Goal: Transaction & Acquisition: Purchase product/service

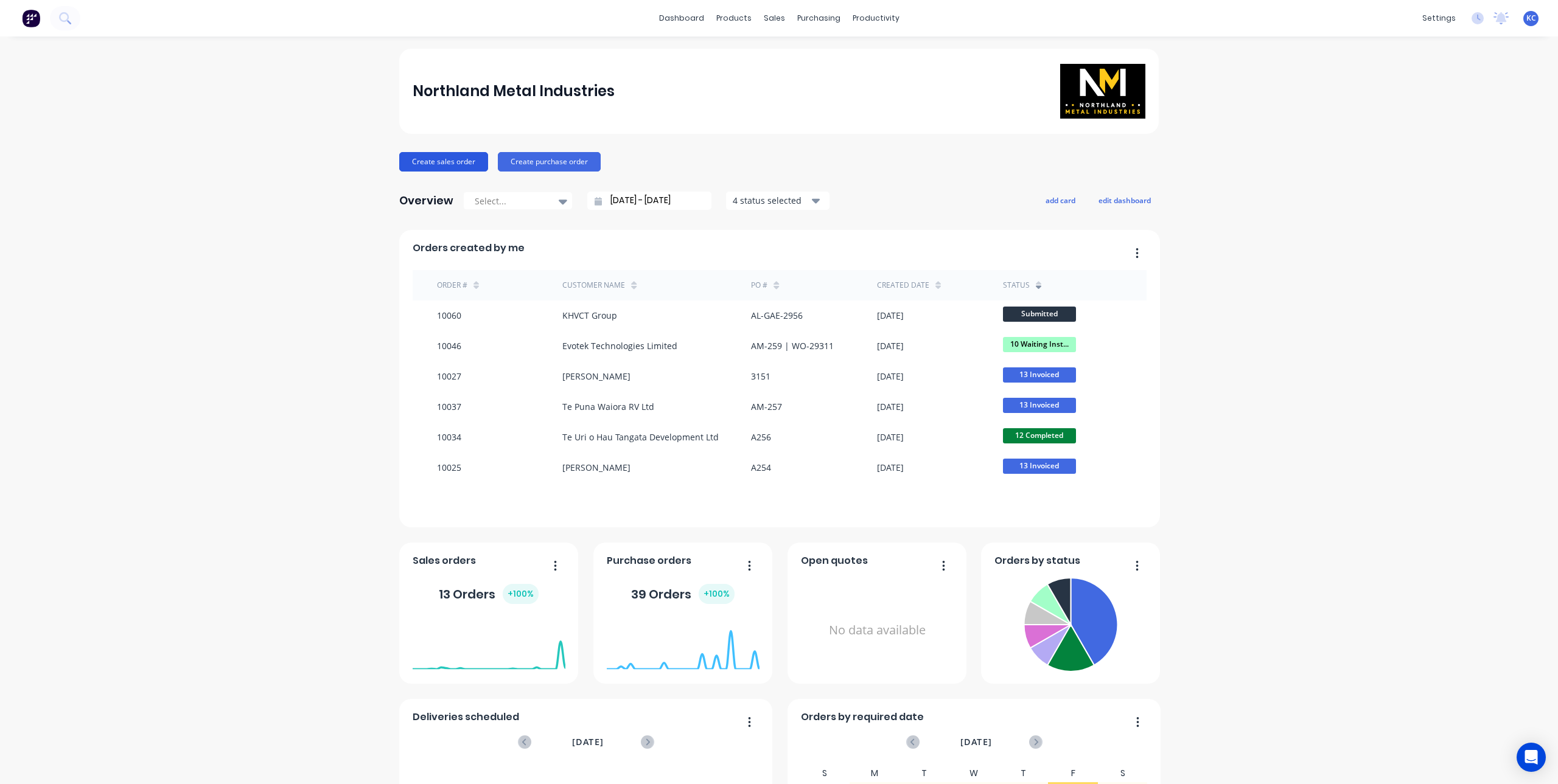
click at [443, 165] on button "Create sales order" at bounding box center [444, 161] width 89 height 19
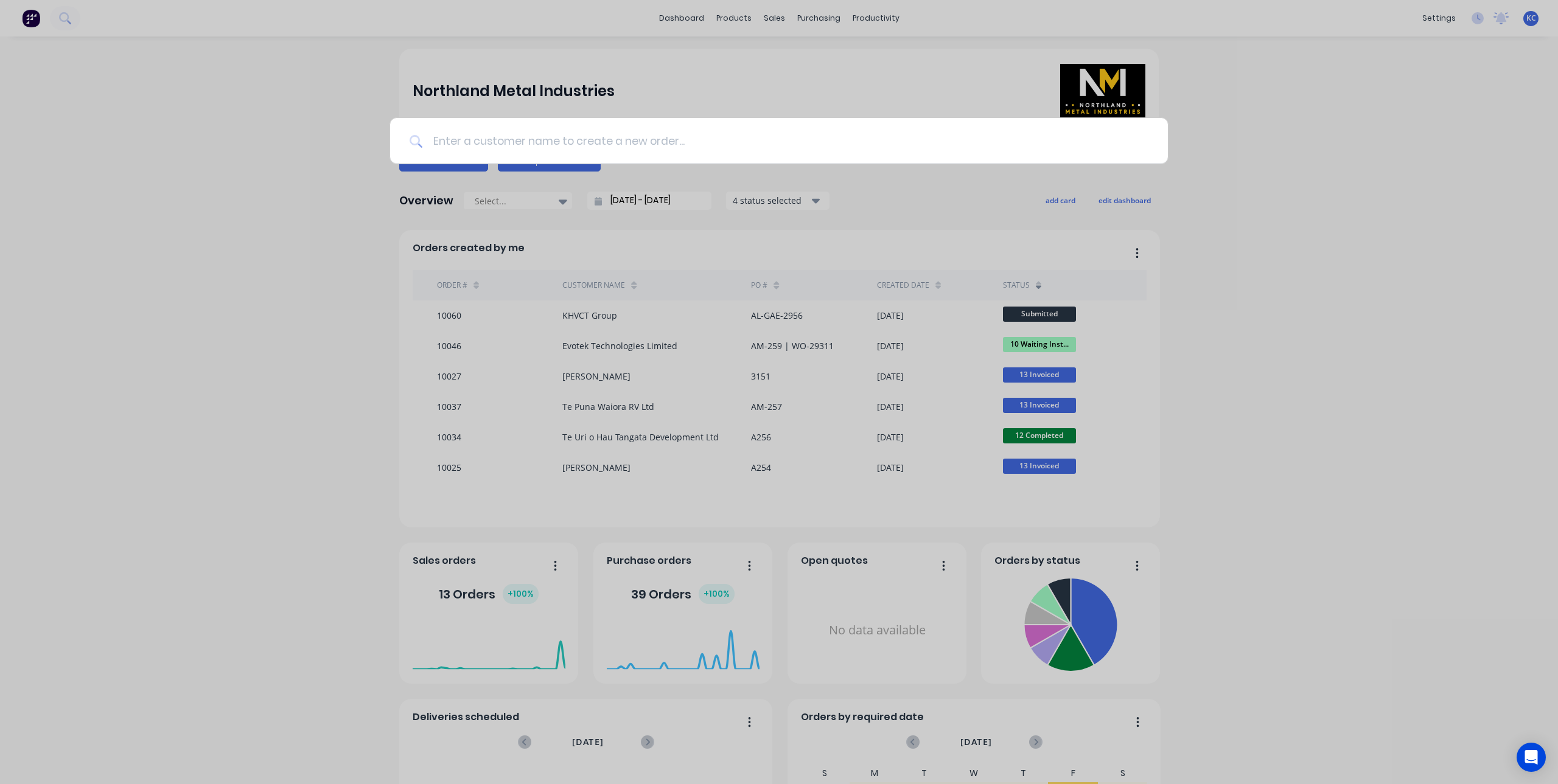
click at [461, 145] on input at bounding box center [785, 140] width 725 height 46
type input "khvct"
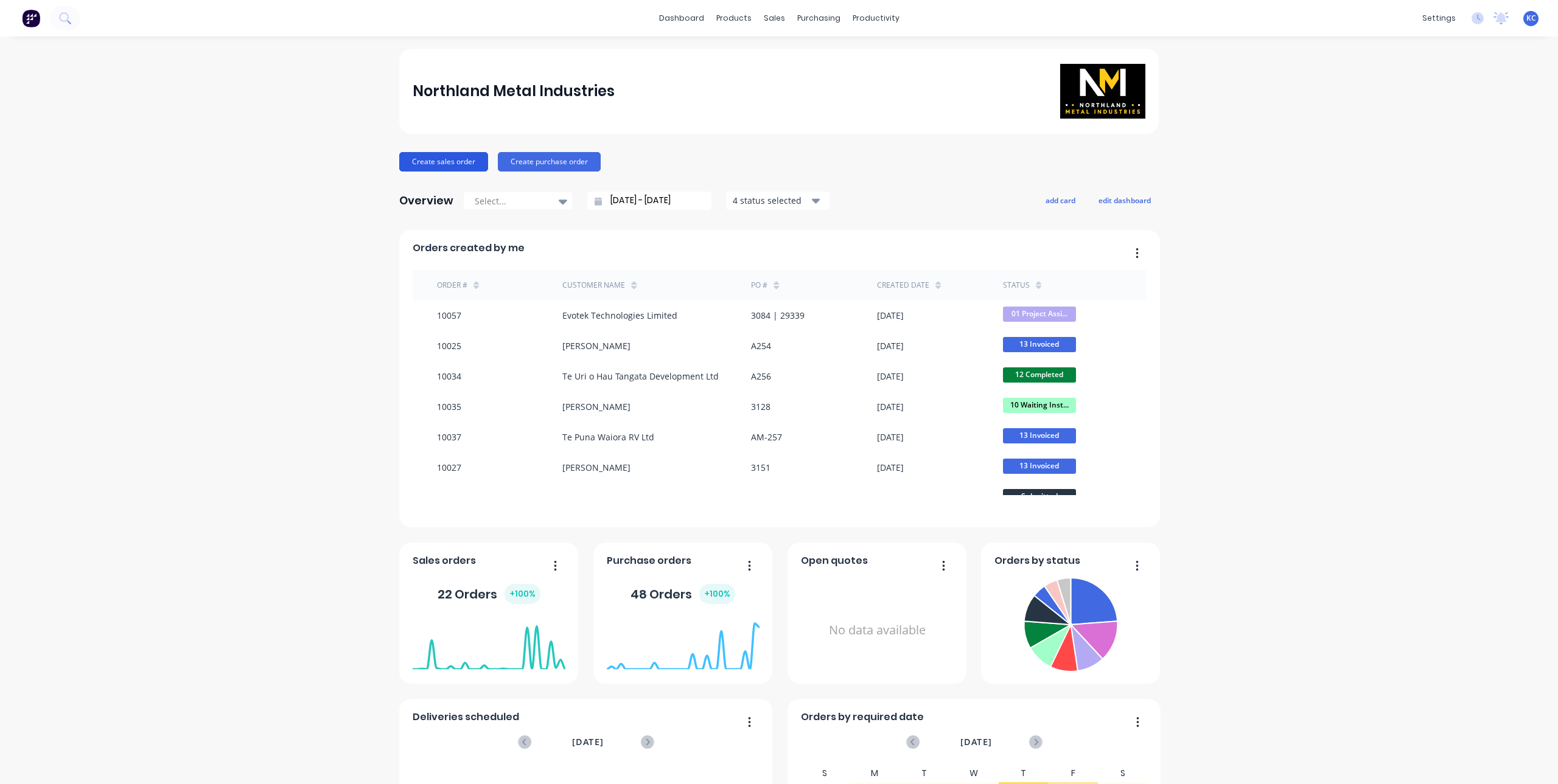
click at [445, 165] on button "Create sales order" at bounding box center [444, 161] width 89 height 19
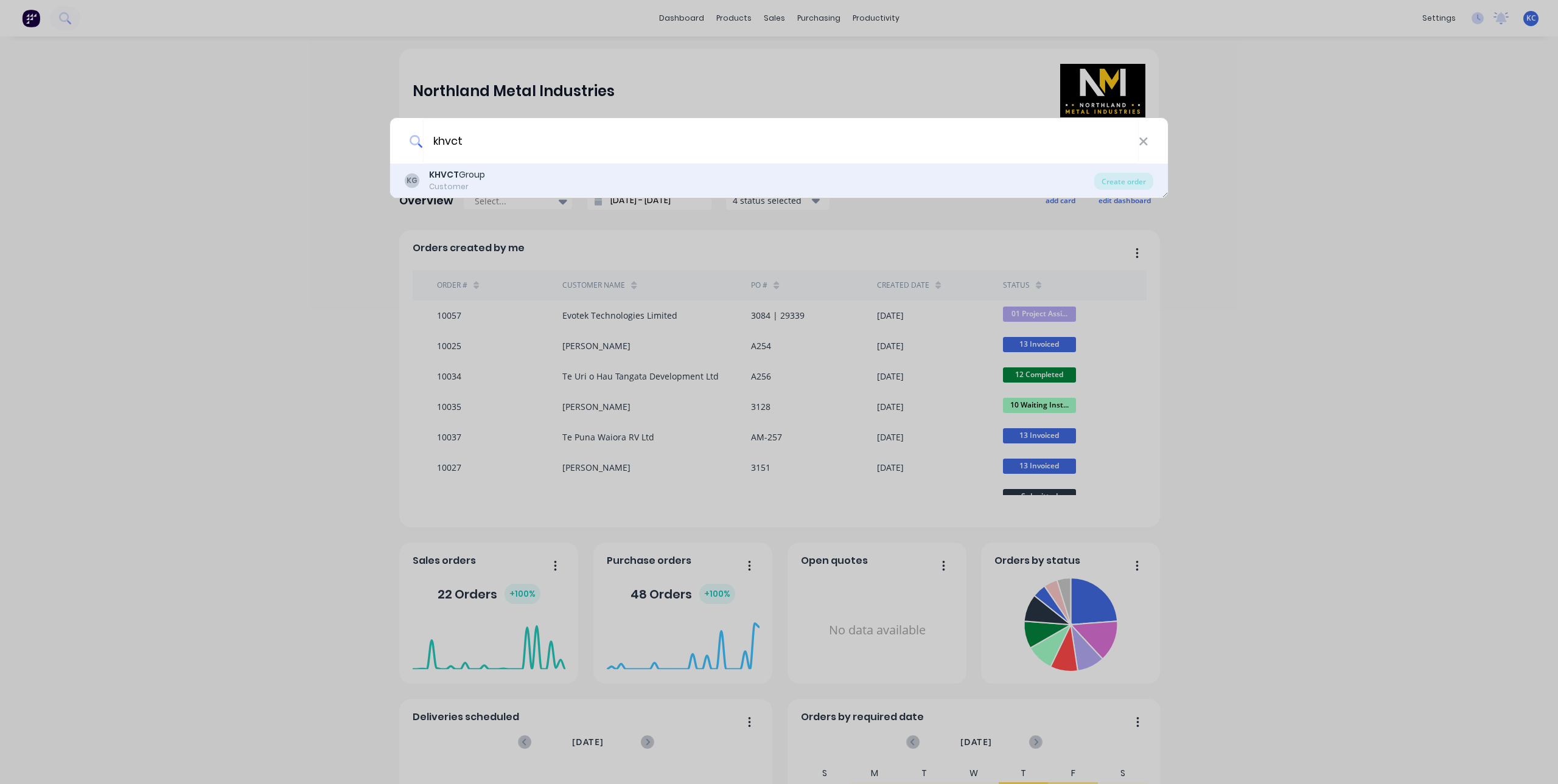
type input "khvct"
click at [489, 179] on div "KG KHVCT Group Customer" at bounding box center [750, 180] width 690 height 24
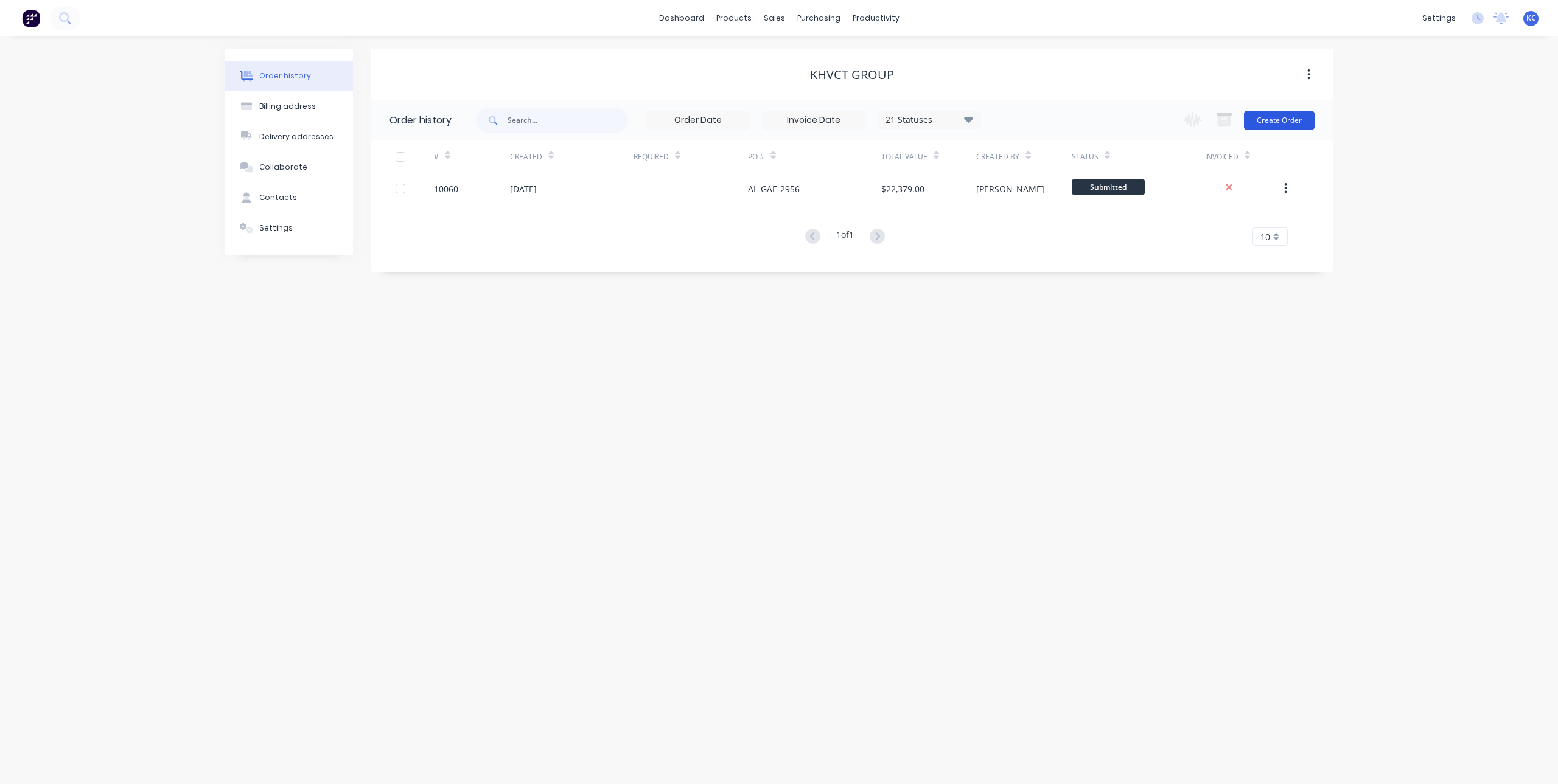
click at [1271, 120] on button "Create Order" at bounding box center [1279, 120] width 71 height 19
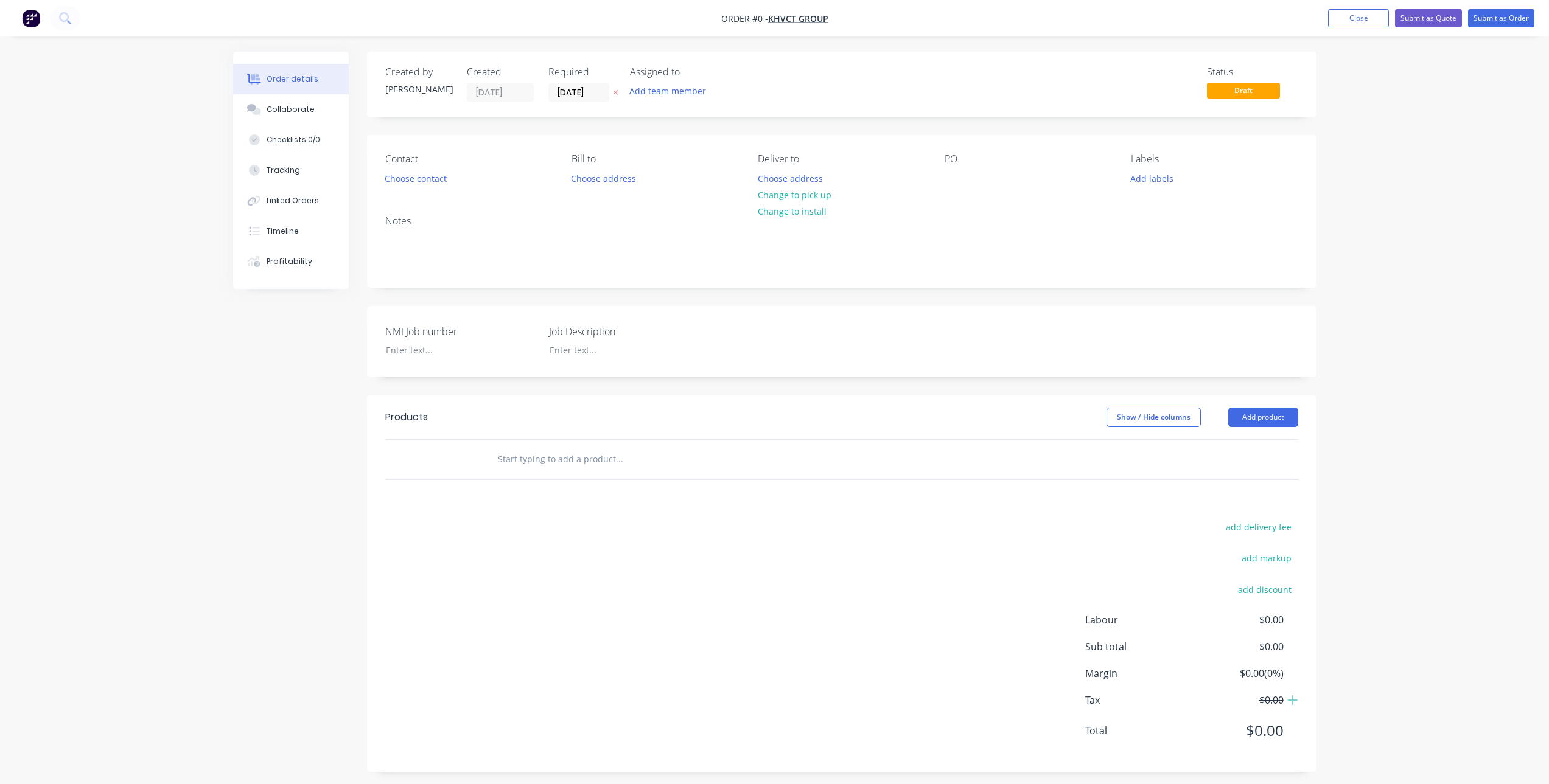
click at [618, 91] on button at bounding box center [615, 92] width 12 height 14
click at [416, 186] on button "Choose contact" at bounding box center [416, 178] width 75 height 17
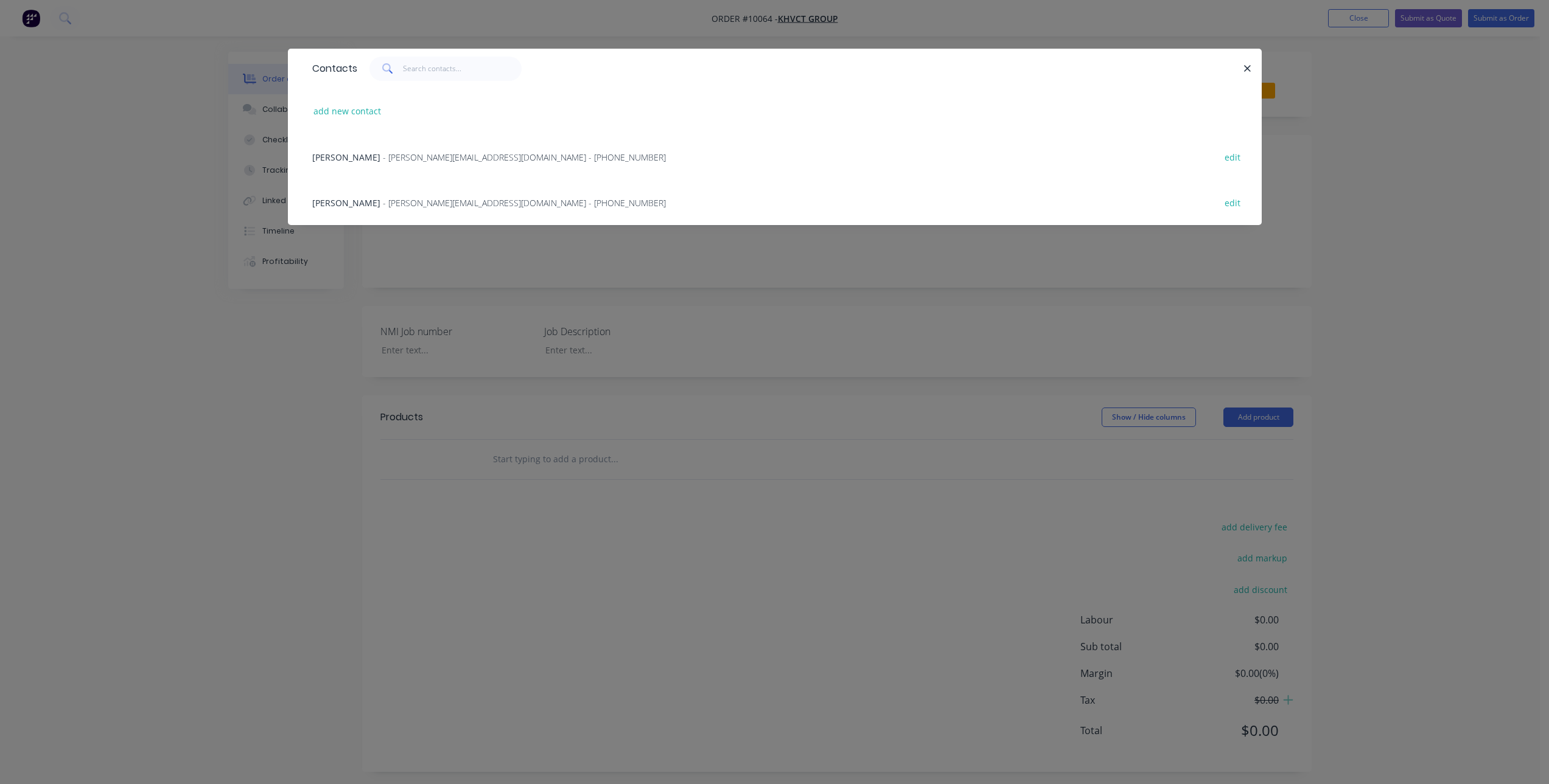
click at [393, 207] on span "- [PERSON_NAME][EMAIL_ADDRESS][DOMAIN_NAME] - [PHONE_NUMBER]" at bounding box center [524, 203] width 283 height 12
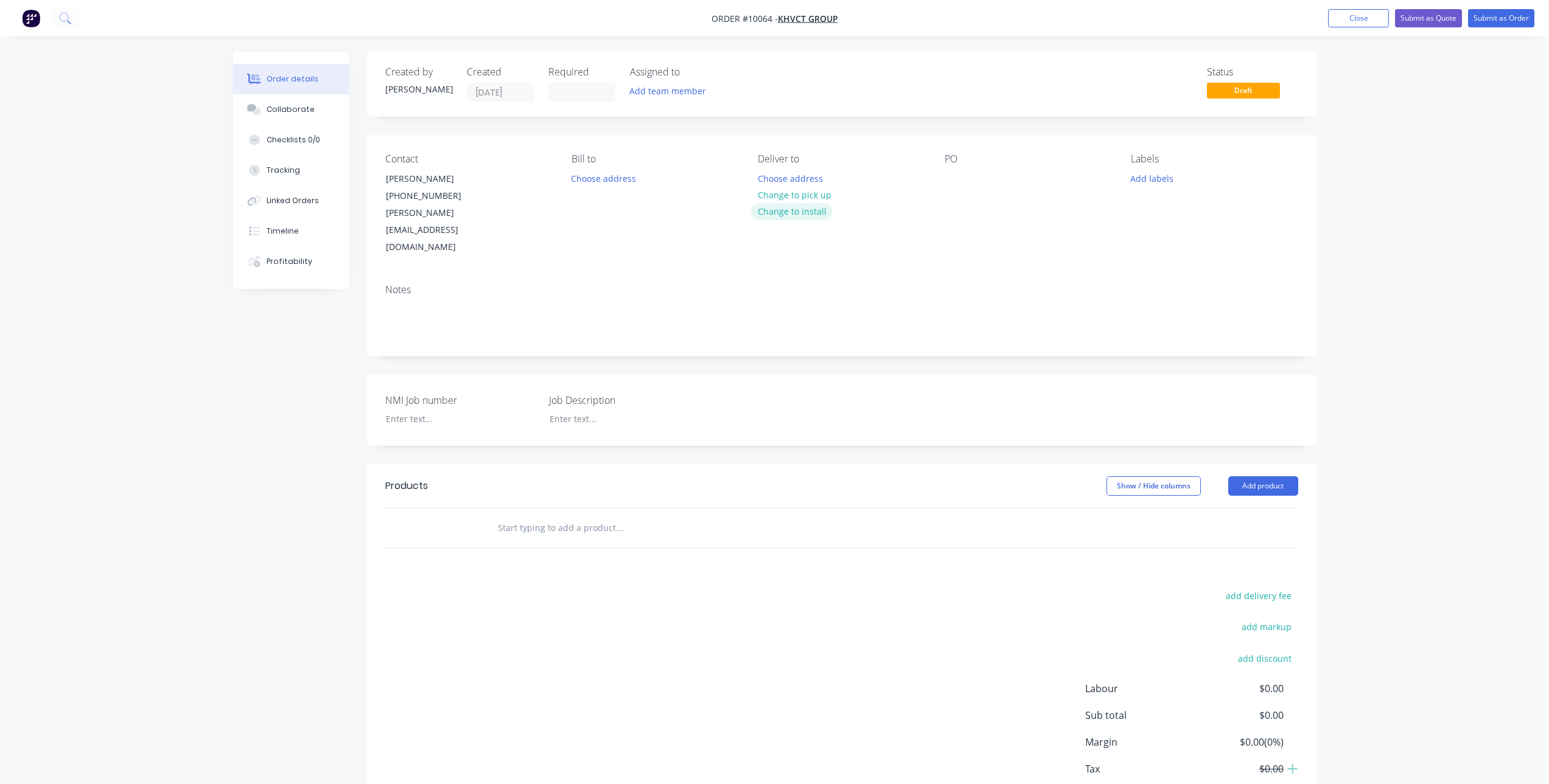
click at [775, 208] on button "Change to install" at bounding box center [792, 212] width 81 height 17
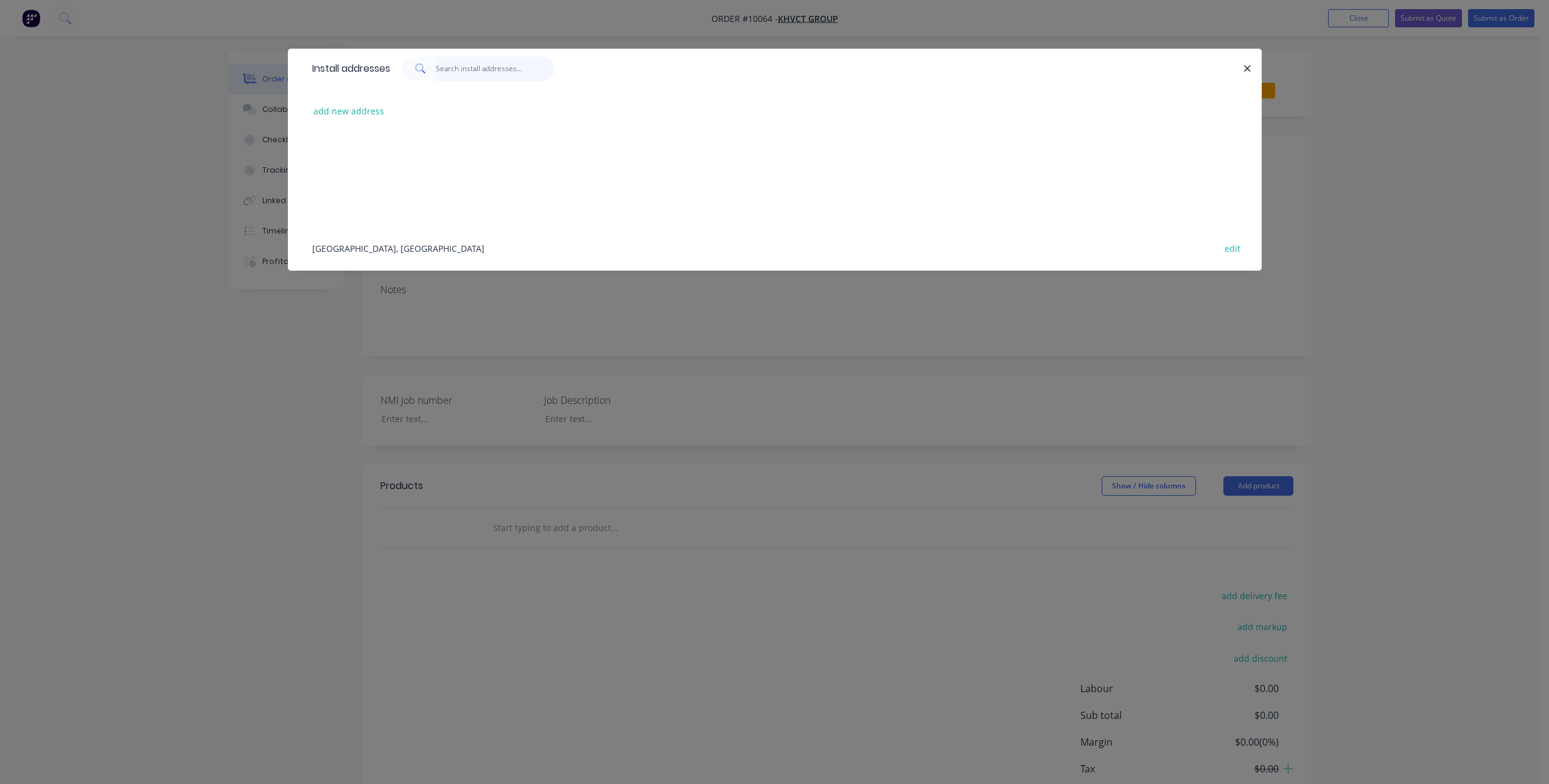
click at [453, 66] on input "text" at bounding box center [495, 68] width 119 height 24
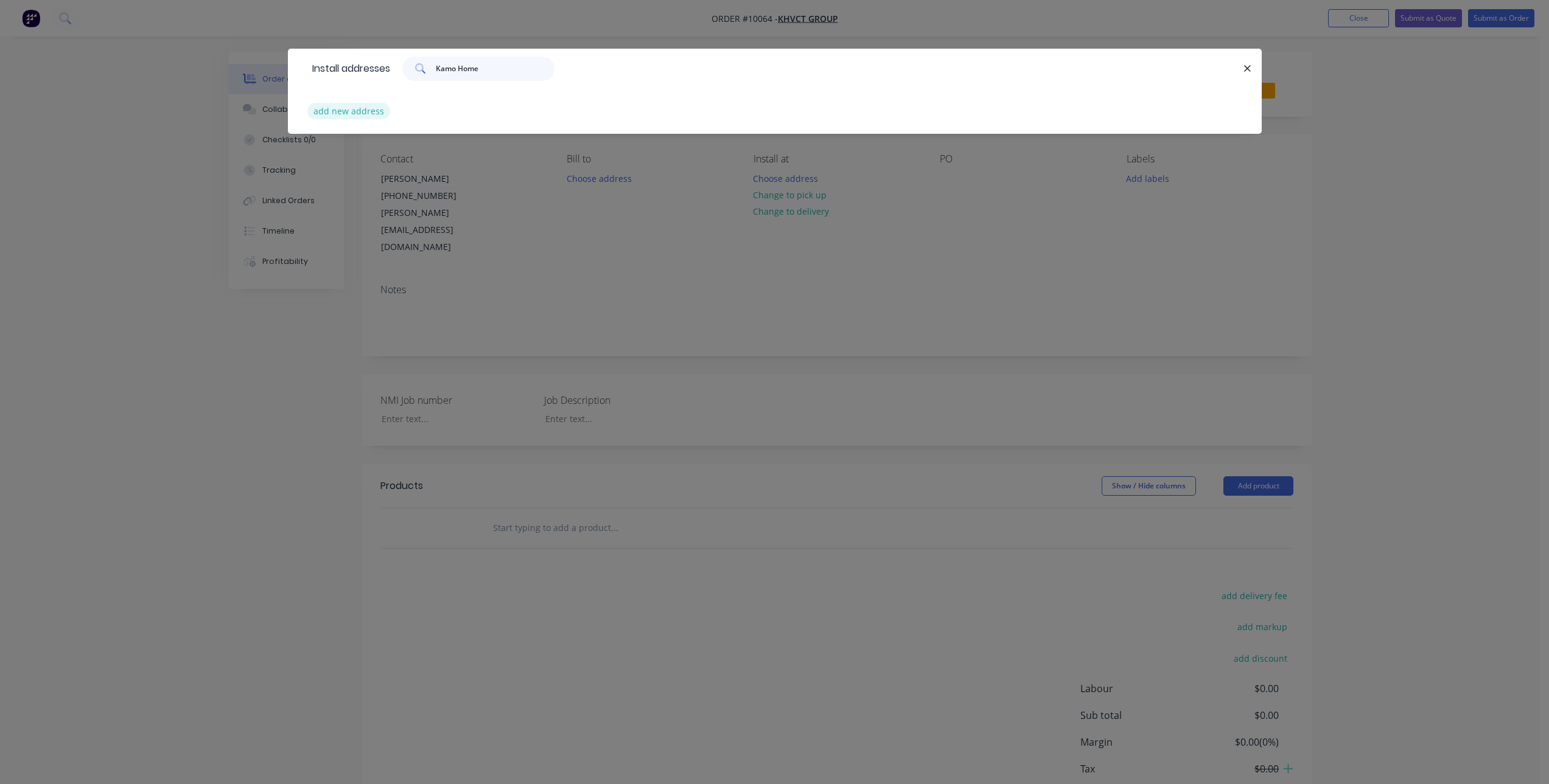
type input "Kamo Home"
click at [366, 111] on button "add new address" at bounding box center [349, 111] width 83 height 17
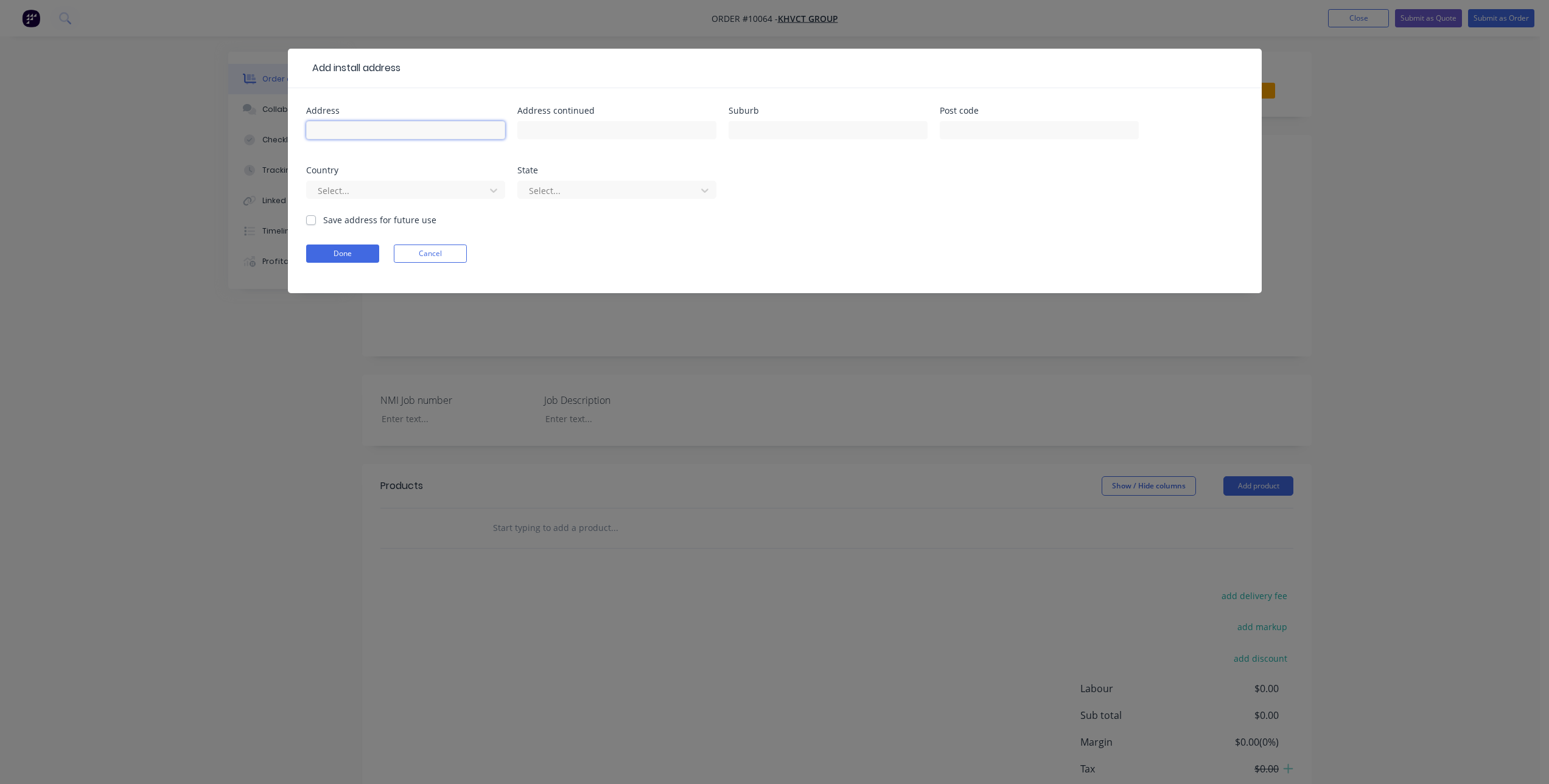
click at [431, 133] on input "text" at bounding box center [406, 130] width 199 height 18
paste input "[STREET_ADDRESS]"
type input "[STREET_ADDRESS]"
click at [345, 217] on label "Save address for future use" at bounding box center [380, 219] width 113 height 12
click at [316, 217] on input "Save address for future use" at bounding box center [311, 219] width 10 height 12
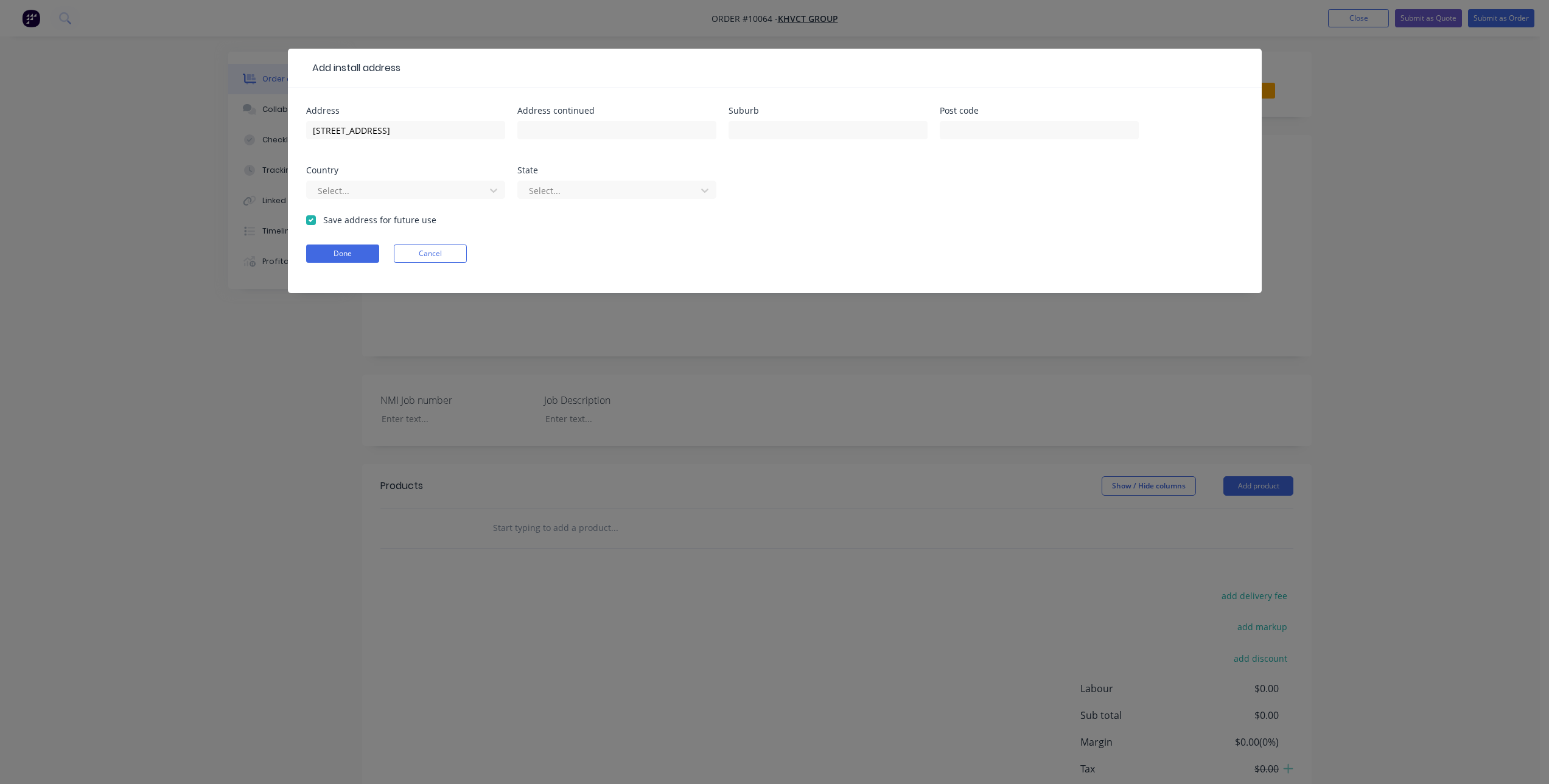
checkbox input "true"
click at [332, 249] on button "Done" at bounding box center [342, 253] width 73 height 18
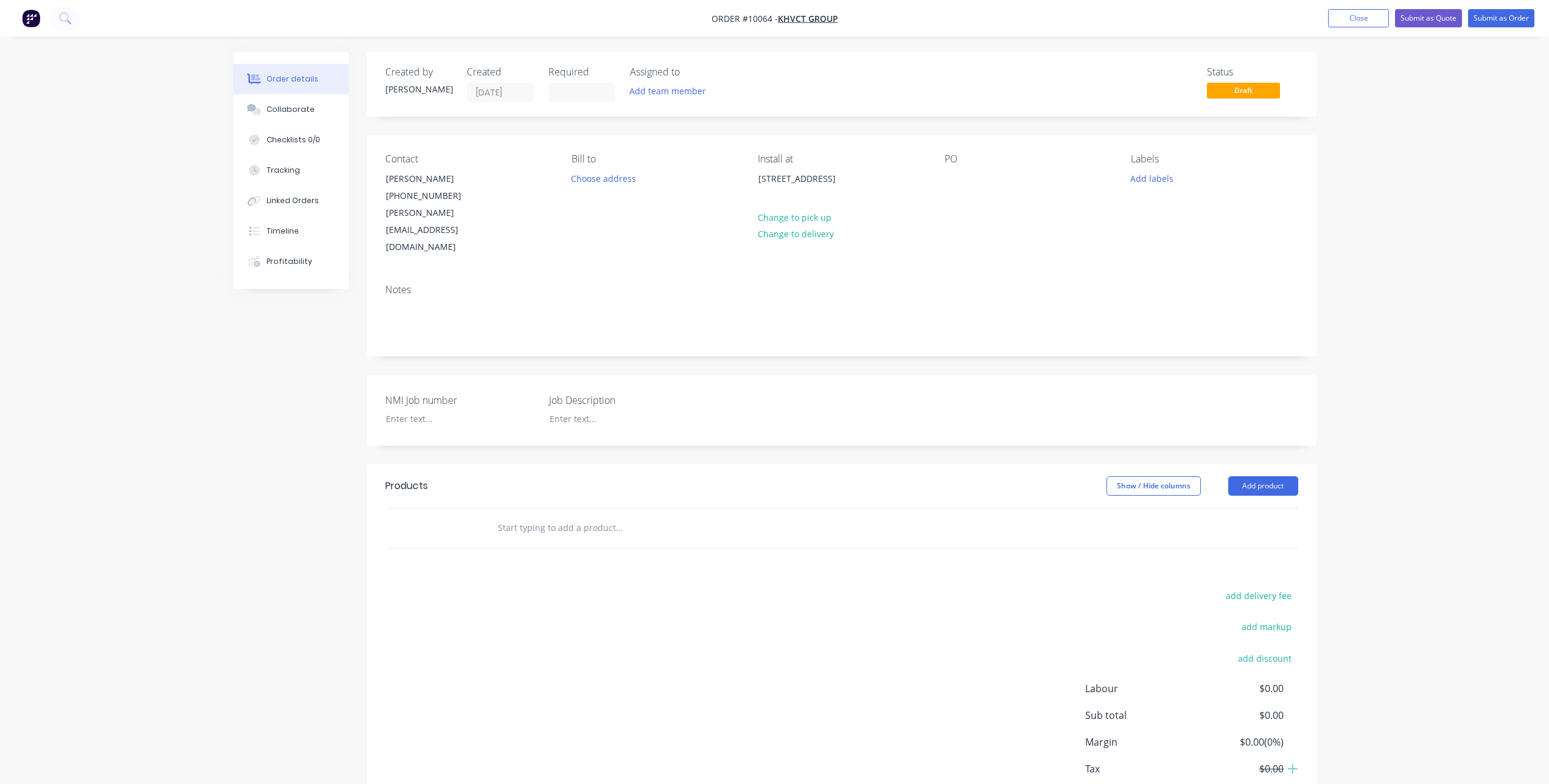
click at [1379, 282] on div "Order details Collaborate Checklists 0/0 Tracking Linked Orders Timeline Profit…" at bounding box center [774, 429] width 1549 height 859
click at [949, 161] on div "PO" at bounding box center [1028, 159] width 167 height 12
click at [952, 172] on div at bounding box center [954, 178] width 19 height 17
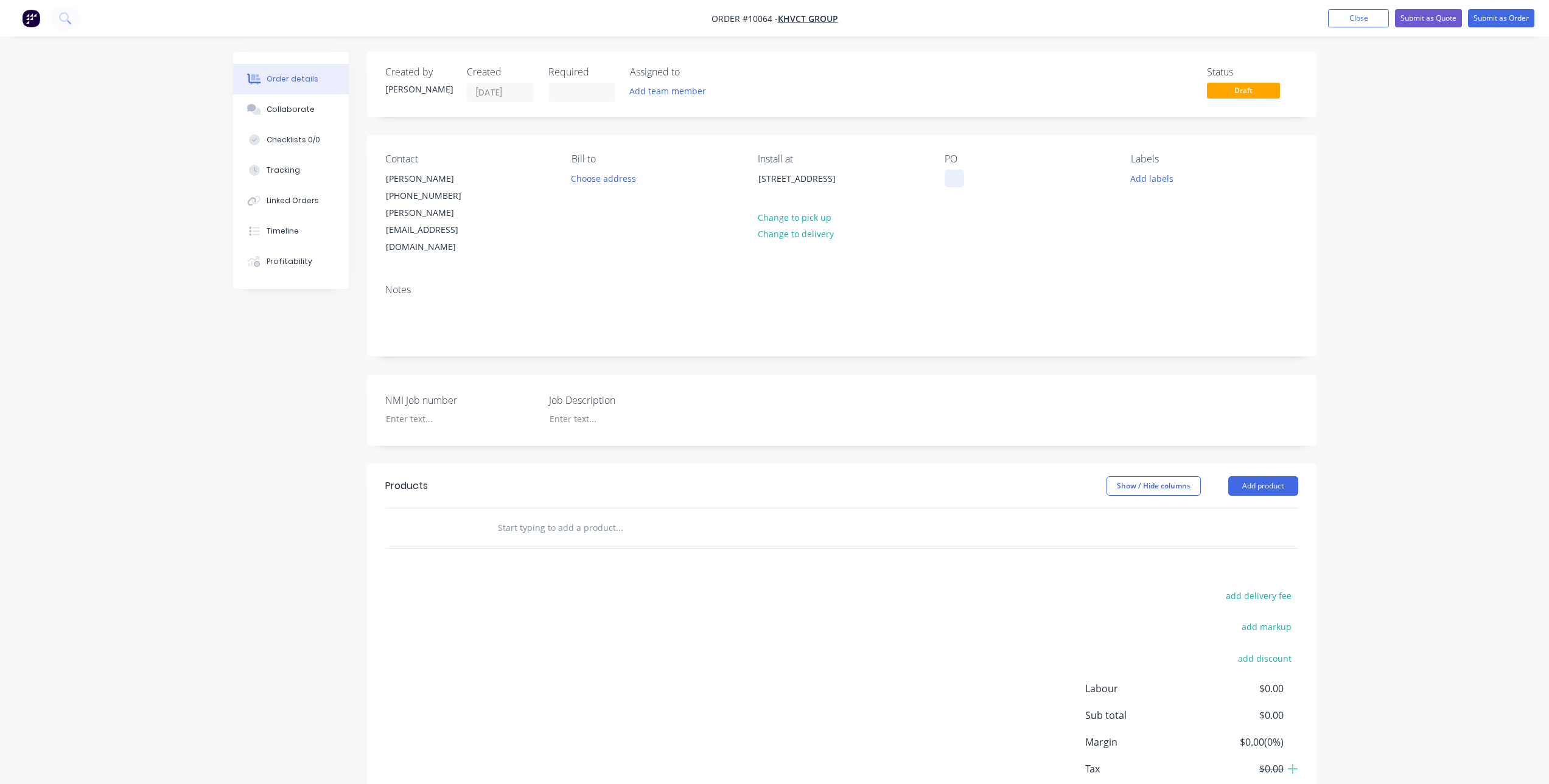
click at [952, 172] on div at bounding box center [954, 178] width 19 height 17
click at [963, 179] on div "A-263" at bounding box center [966, 178] width 42 height 17
click at [1163, 173] on button "Add labels" at bounding box center [1152, 178] width 56 height 17
click at [1415, 227] on div "Order details Collaborate Checklists 0/0 Tracking Linked Orders Timeline Profit…" at bounding box center [774, 429] width 1549 height 859
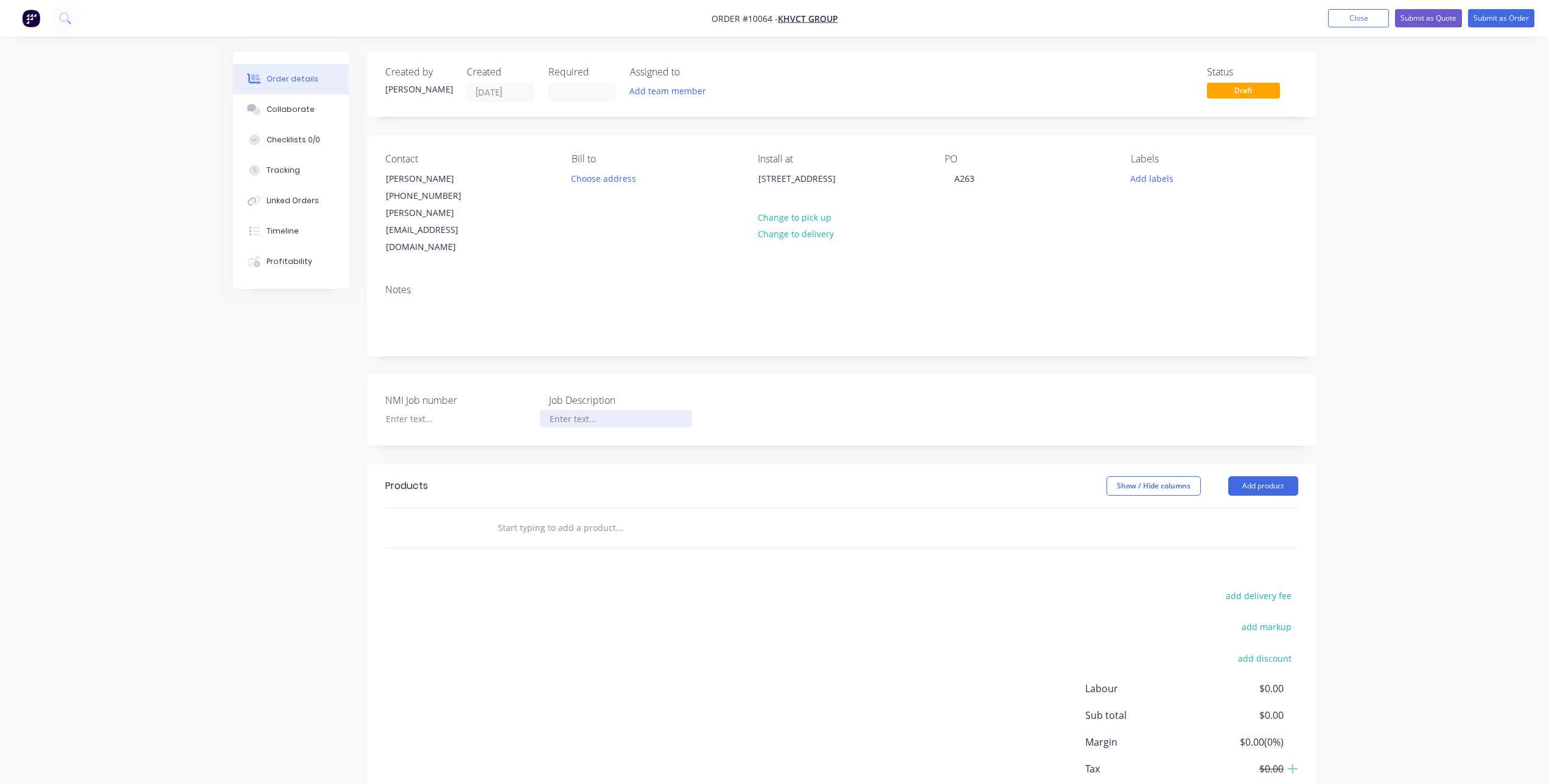
click at [639, 410] on div at bounding box center [616, 419] width 152 height 17
click at [439, 410] on div at bounding box center [452, 419] width 152 height 17
click at [560, 516] on input "text" at bounding box center [618, 527] width 243 height 24
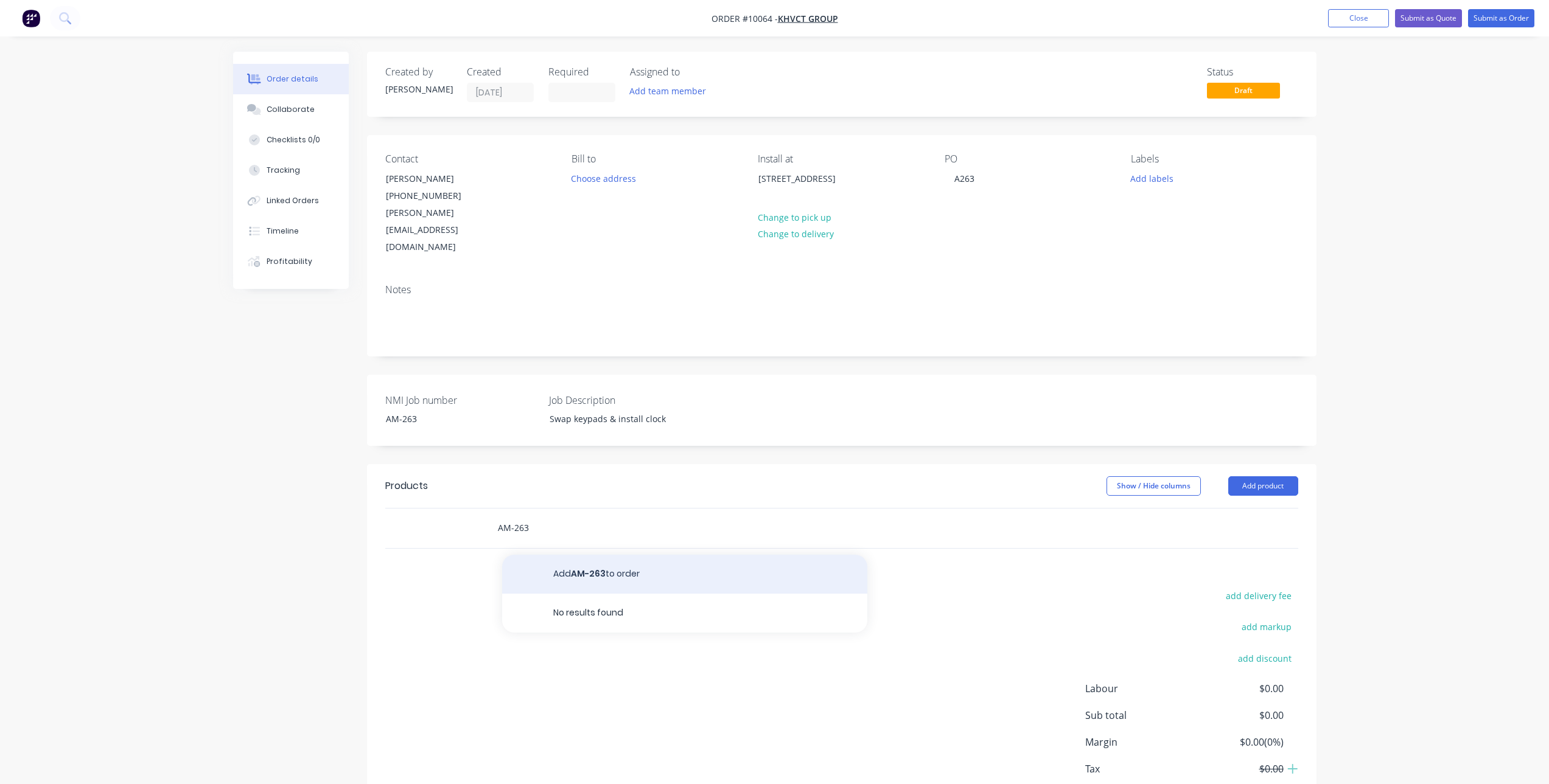
type input "AM-263"
click at [638, 555] on button "Add AM-263 to order" at bounding box center [685, 574] width 366 height 39
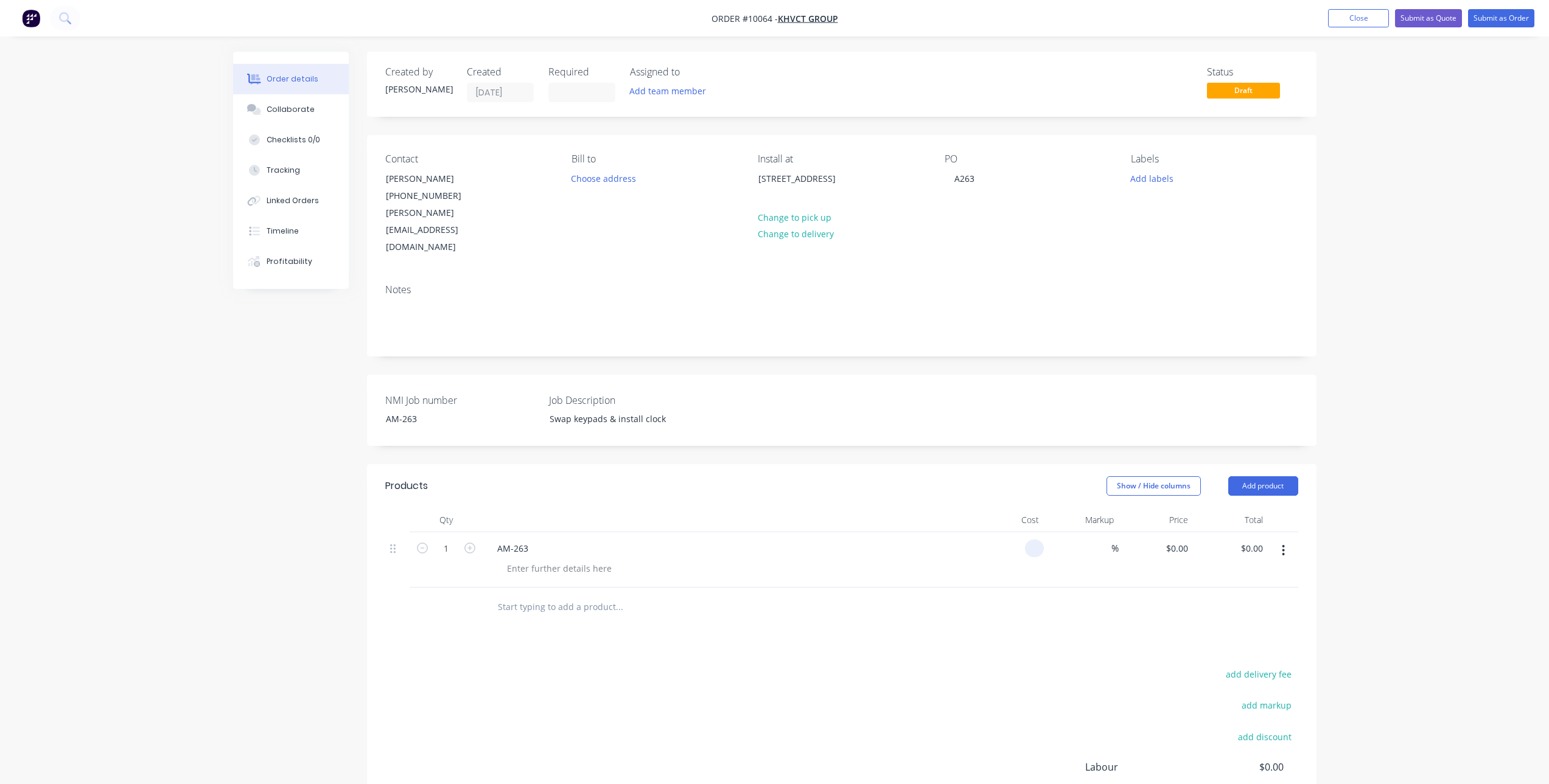
click at [1019, 532] on div at bounding box center [1007, 560] width 75 height 56
click at [1045, 532] on div "%" at bounding box center [1081, 560] width 75 height 56
type input "$289.80"
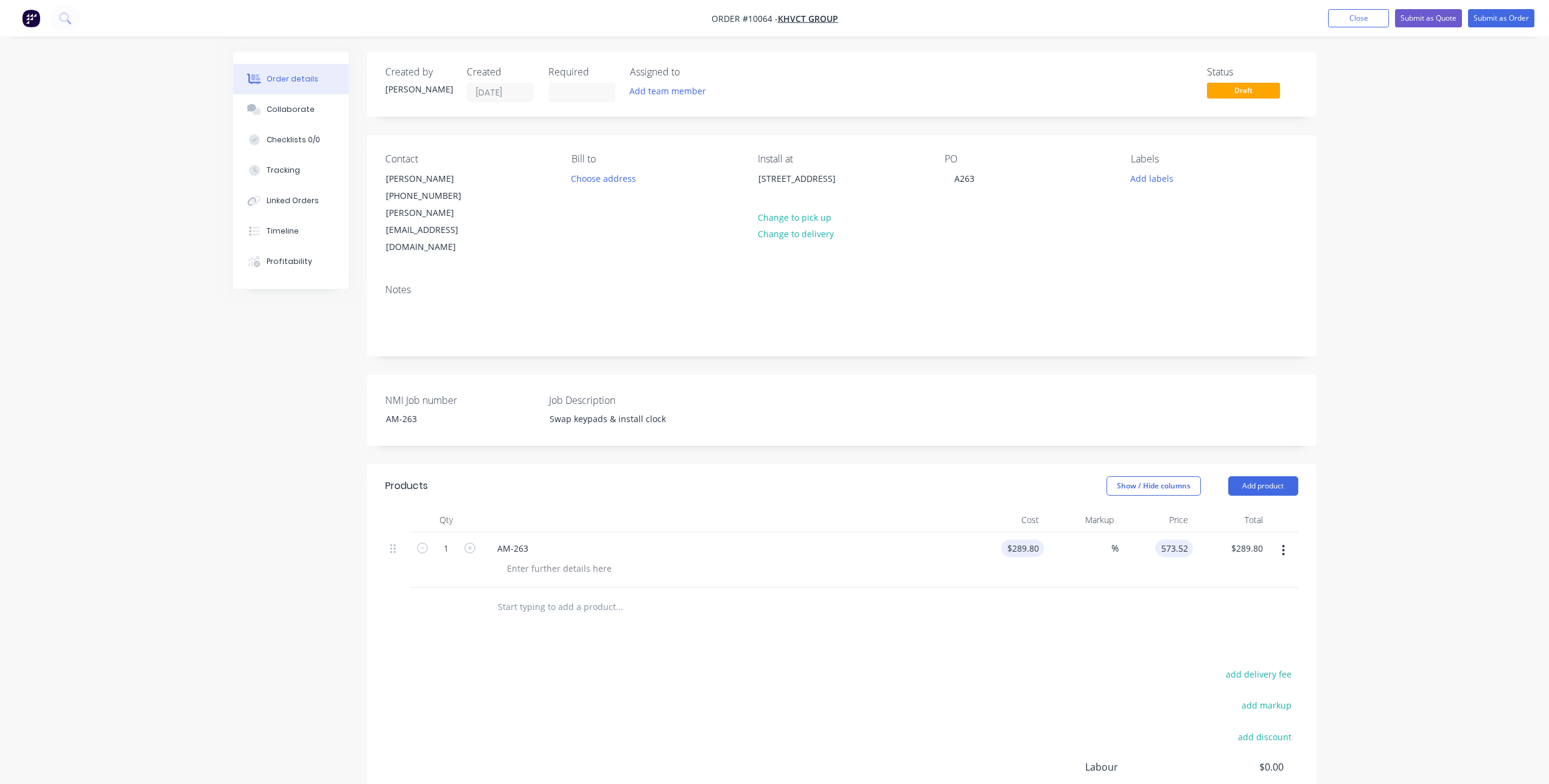
type input "573.52"
type input "97.9"
type input "$573.52"
click at [1385, 566] on div "Order details Collaborate Checklists 0/0 Tracking Linked Orders Timeline Profit…" at bounding box center [774, 468] width 1549 height 938
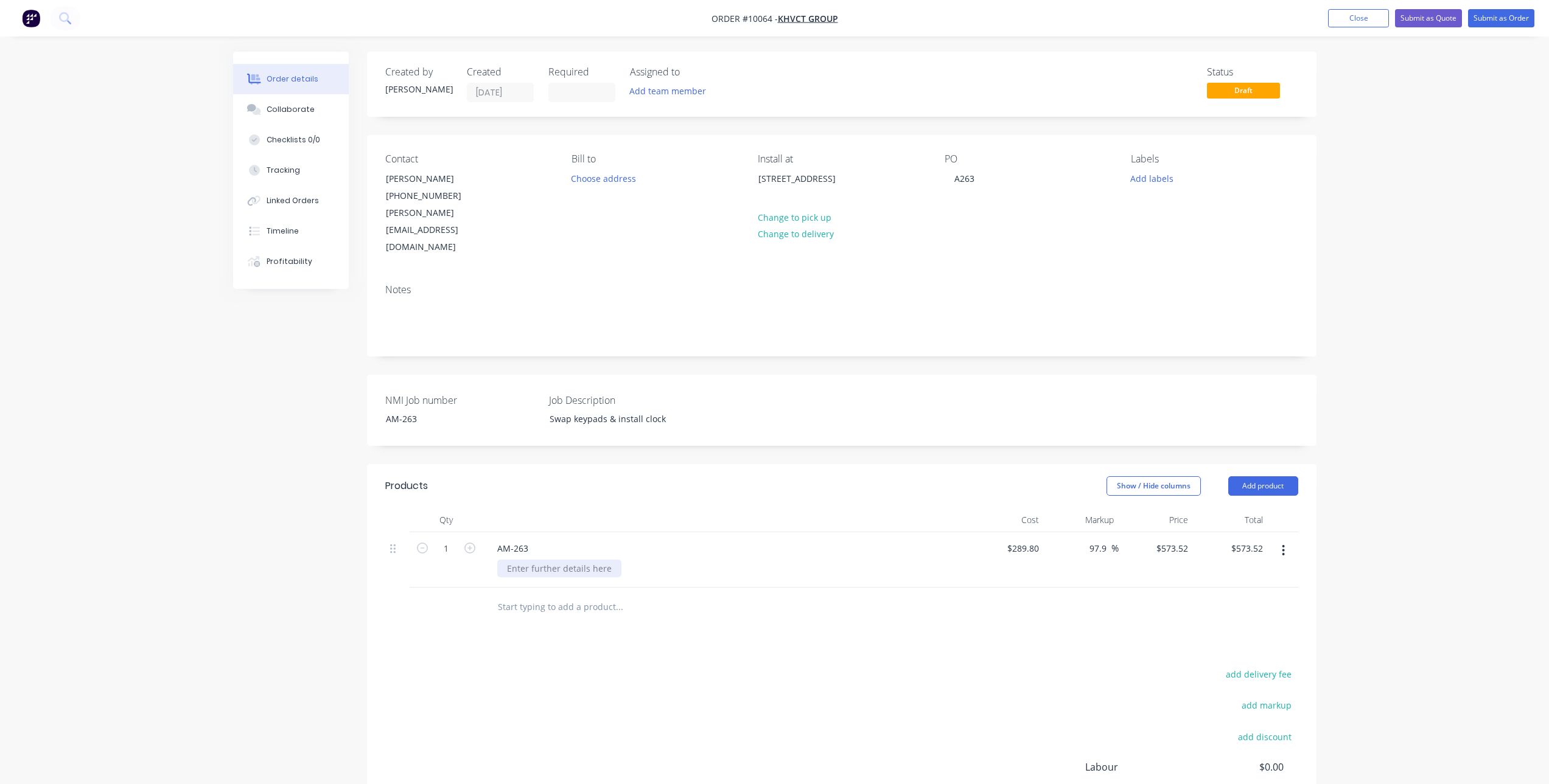
click at [582, 560] on div at bounding box center [558, 568] width 124 height 17
click at [627, 666] on div "add delivery fee add markup add discount Labour $0.00 Sub total $573.52 Margin …" at bounding box center [842, 783] width 913 height 235
click at [306, 113] on div "Collaborate" at bounding box center [291, 109] width 48 height 11
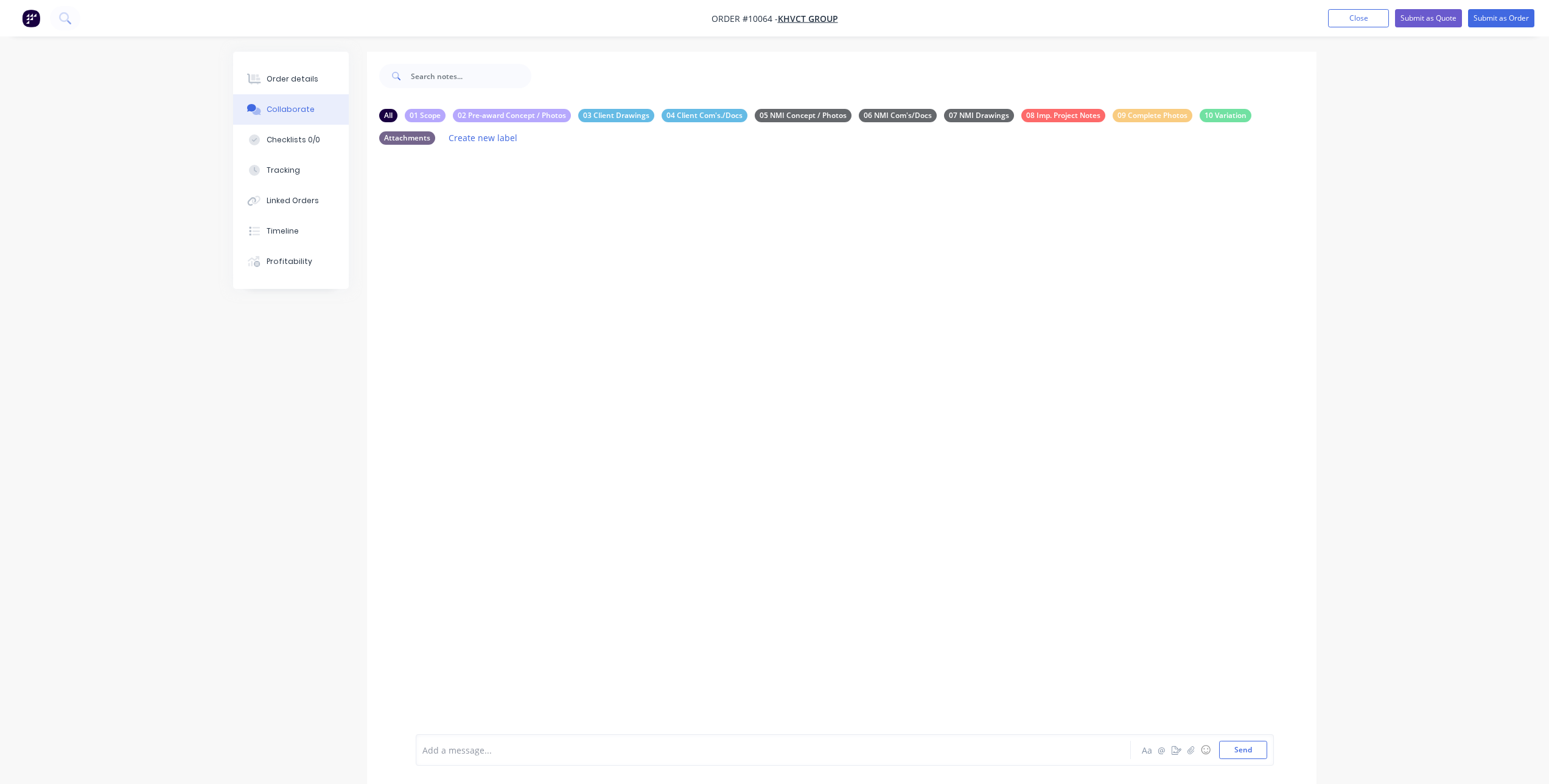
click at [479, 752] on div at bounding box center [740, 750] width 633 height 12
click at [515, 752] on span "Remove H85 Keypads, return to stock" at bounding box center [499, 753] width 151 height 12
click at [514, 750] on span "Remove H85 Keypads, return to stock" at bounding box center [499, 753] width 151 height 12
drag, startPoint x: 577, startPoint y: 750, endPoint x: 513, endPoint y: 757, distance: 64.4
click at [513, 757] on div "Remove H85 Keypads, return to stock" at bounding box center [740, 752] width 633 height 12
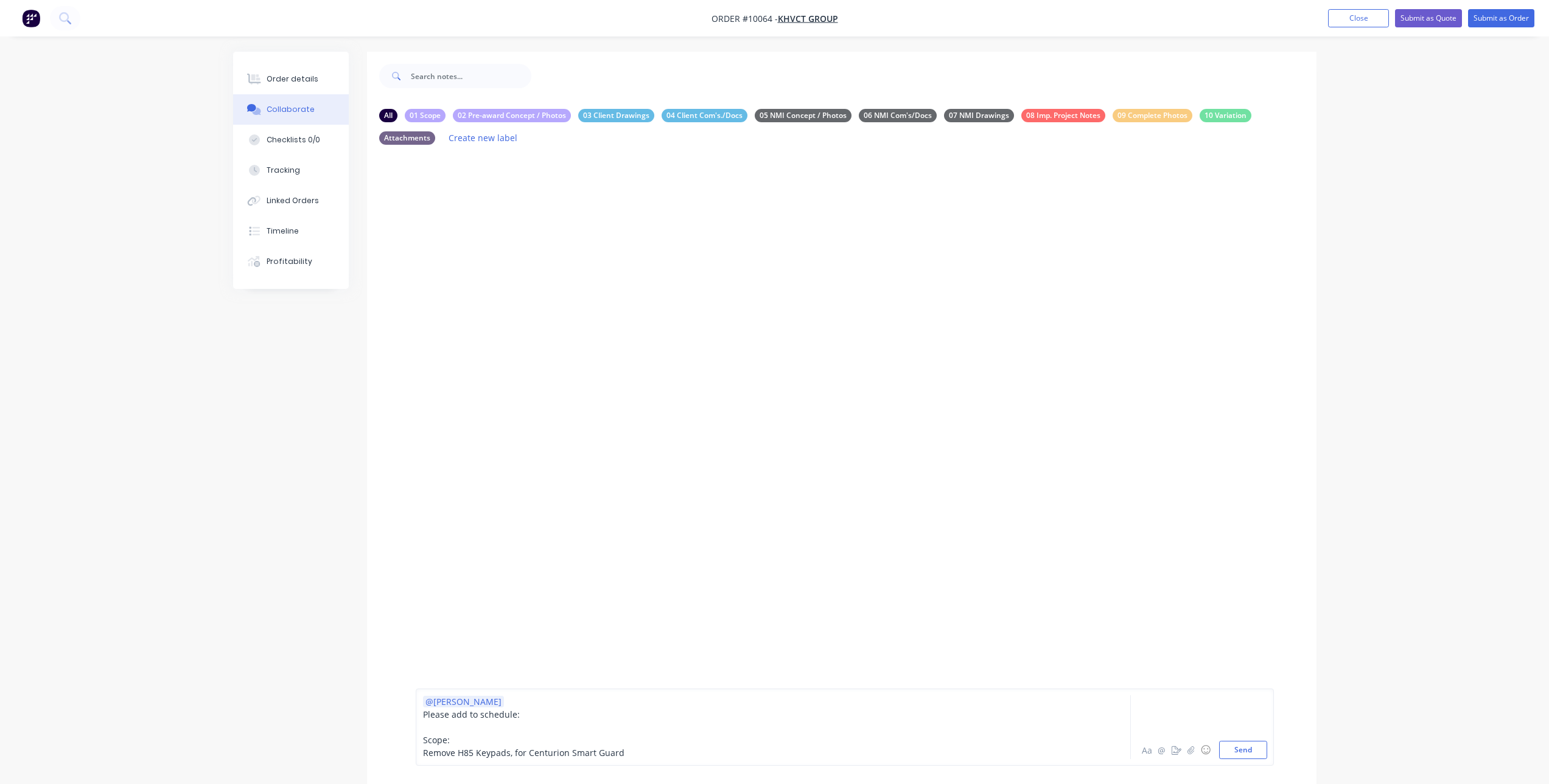
click at [638, 753] on div "Remove H85 Keypads, for Centurion Smart Guard" at bounding box center [740, 752] width 633 height 12
click at [493, 738] on span "Smart Guard Air x3" at bounding box center [462, 740] width 78 height 12
click at [494, 751] on div "Vemer BT1 *1" at bounding box center [740, 752] width 633 height 12
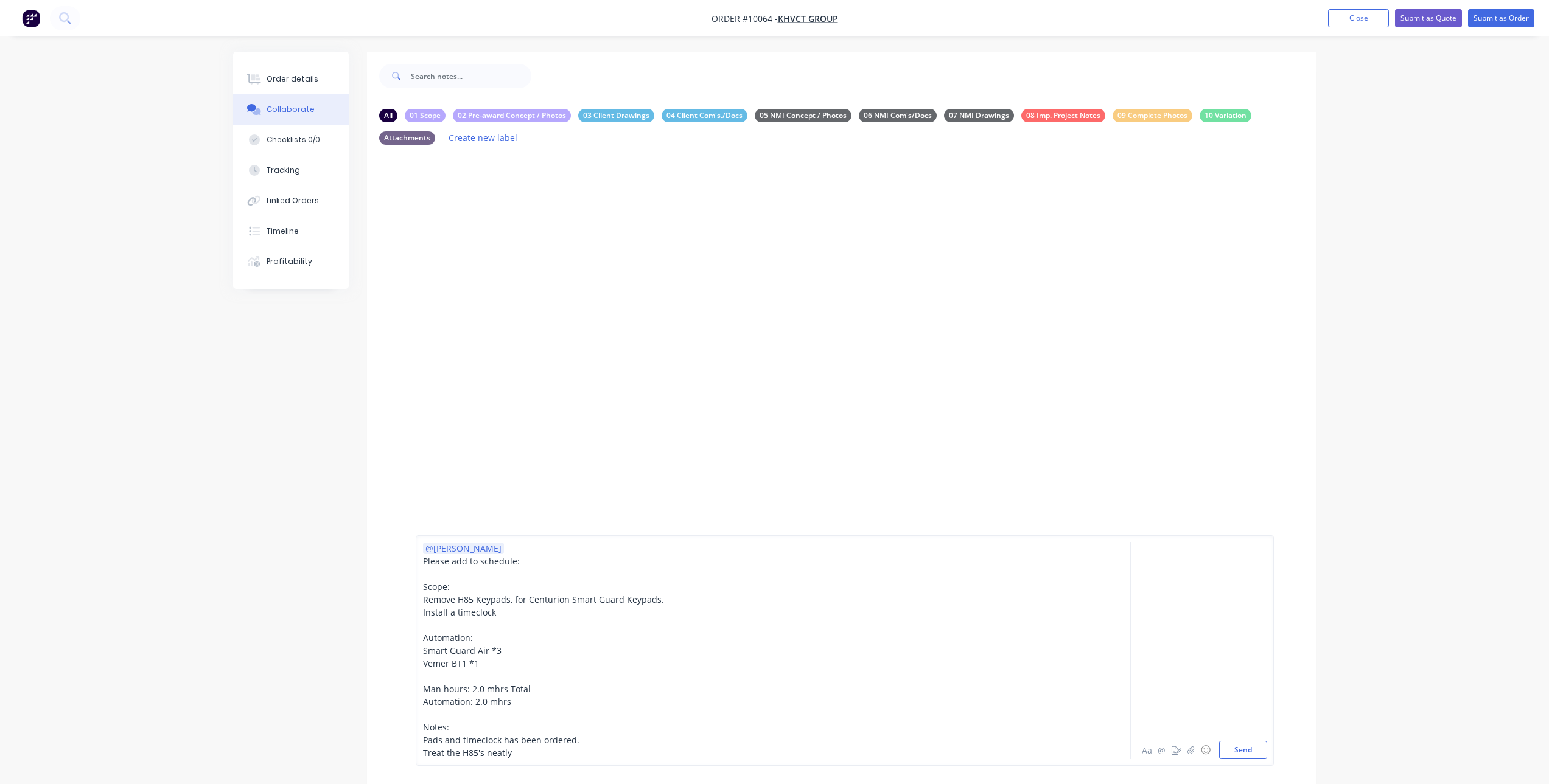
click at [437, 752] on span "Treat the H85's neatly" at bounding box center [467, 753] width 89 height 12
click at [521, 752] on span "Remove the H85's neatly" at bounding box center [473, 753] width 100 height 12
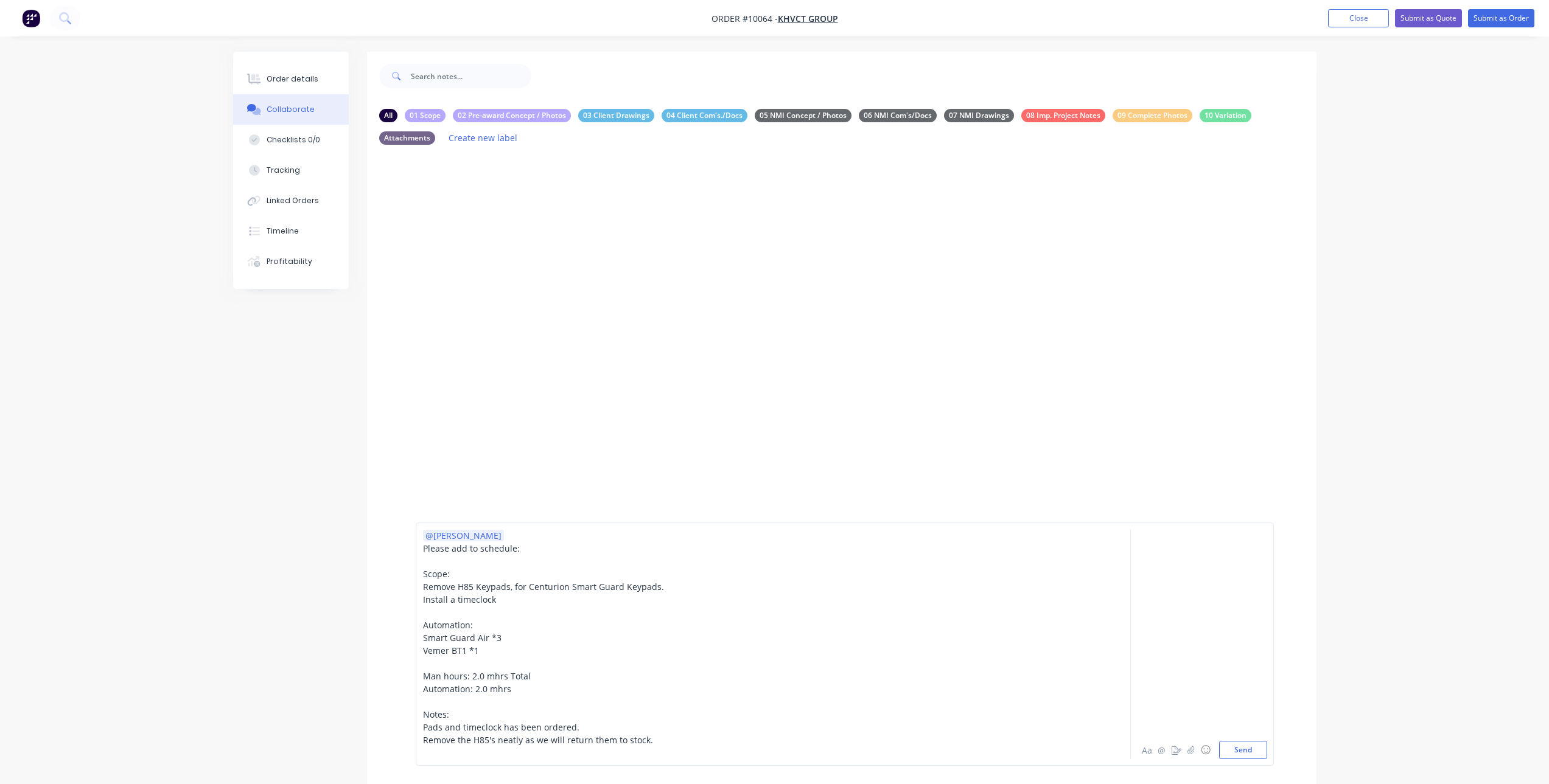
click at [647, 739] on div "Remove the H85's neatly as we will return them to stock." at bounding box center [740, 739] width 633 height 12
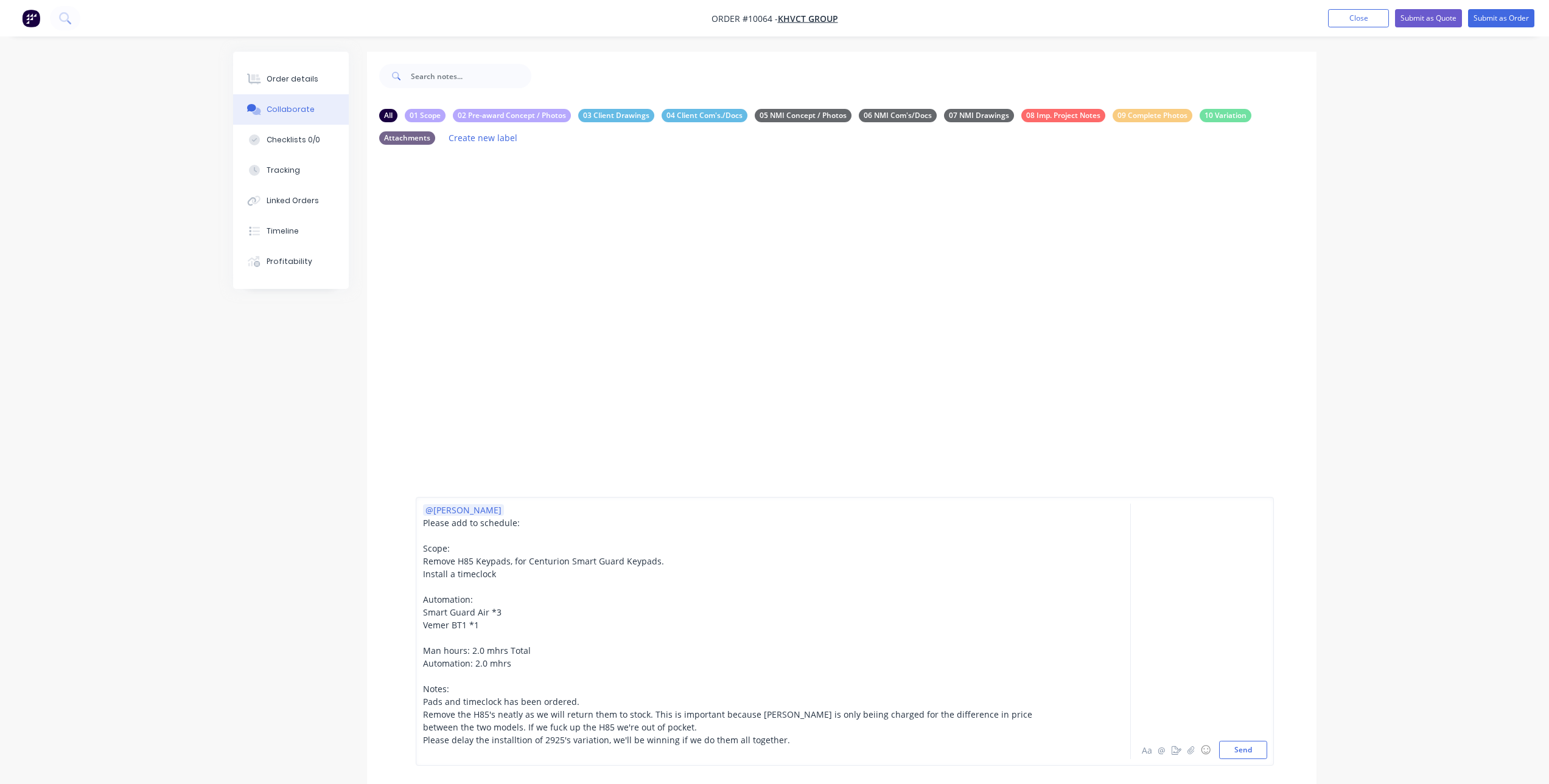
click at [512, 742] on span "Please delay the installtion of 2925's variation, we'll be winning if we do the…" at bounding box center [607, 740] width 367 height 12
click at [822, 743] on div "Please delay the installation of 2925's variation, we'll be winning if we do th…" at bounding box center [740, 739] width 633 height 12
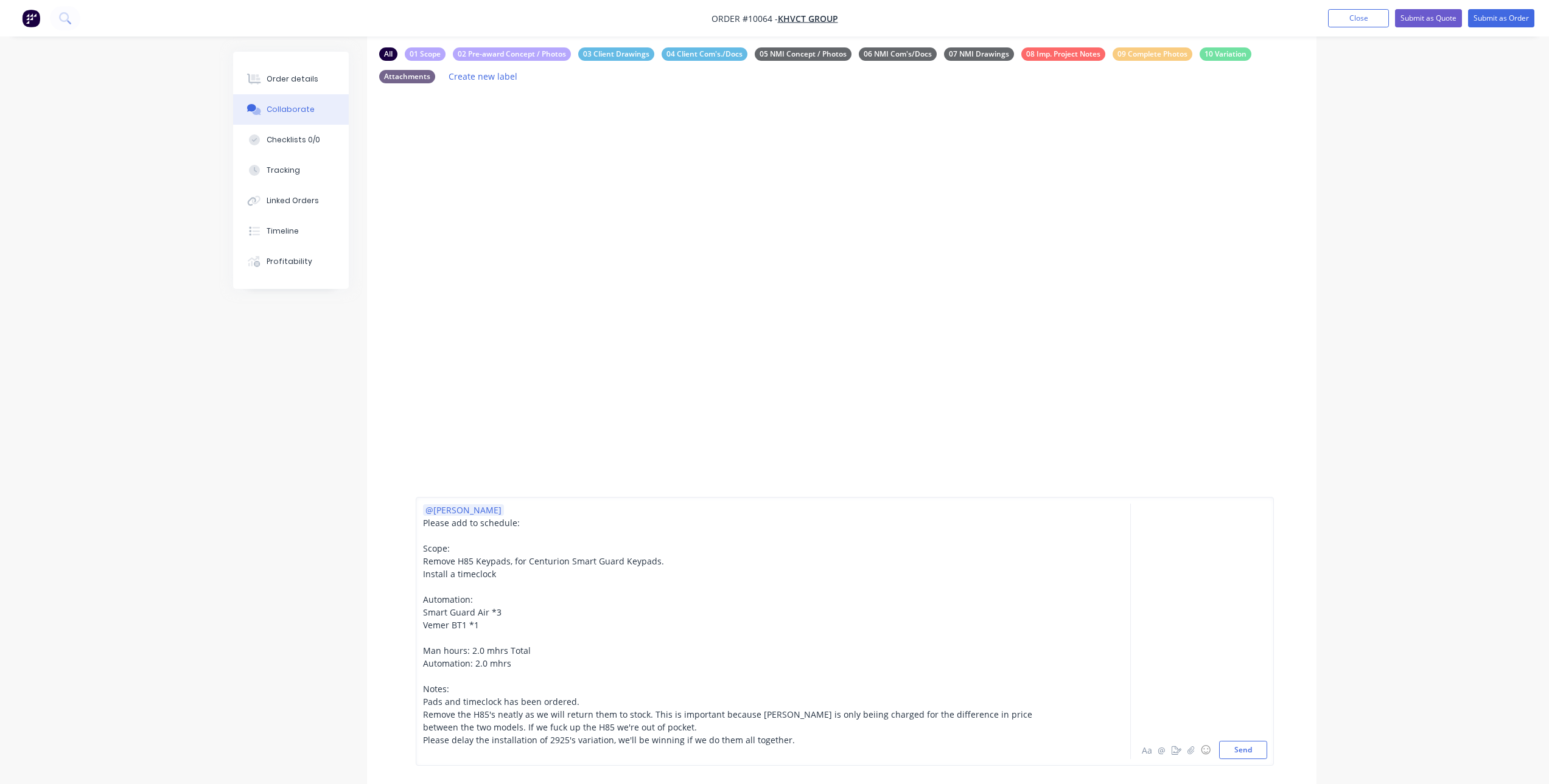
scroll to position [122, 0]
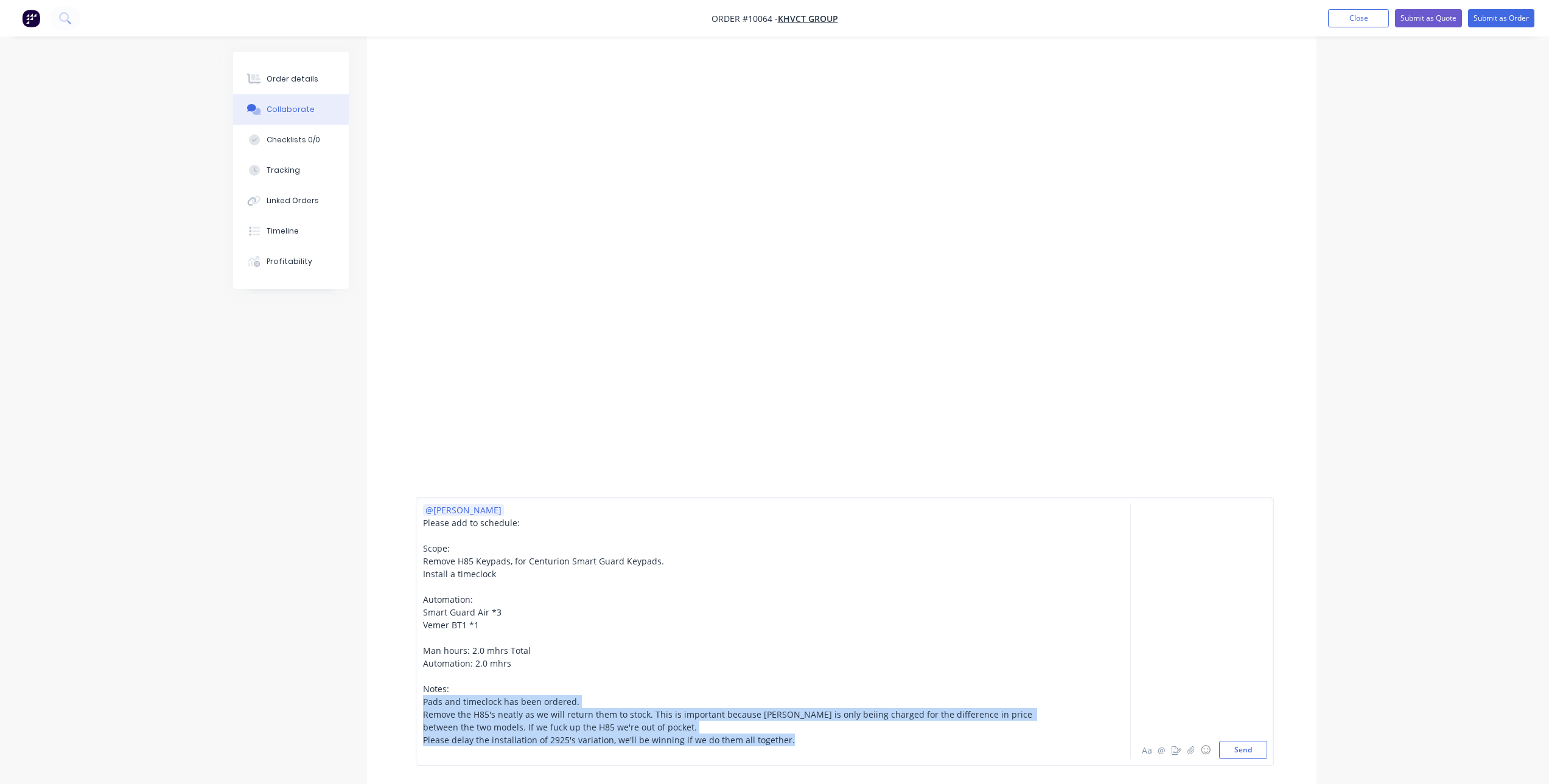
drag, startPoint x: 791, startPoint y: 741, endPoint x: 418, endPoint y: 703, distance: 374.9
click at [418, 703] on div "@[PERSON_NAME] Please add to schedule: Scope: Remove H85 Keypads, for Centurion…" at bounding box center [844, 631] width 858 height 269
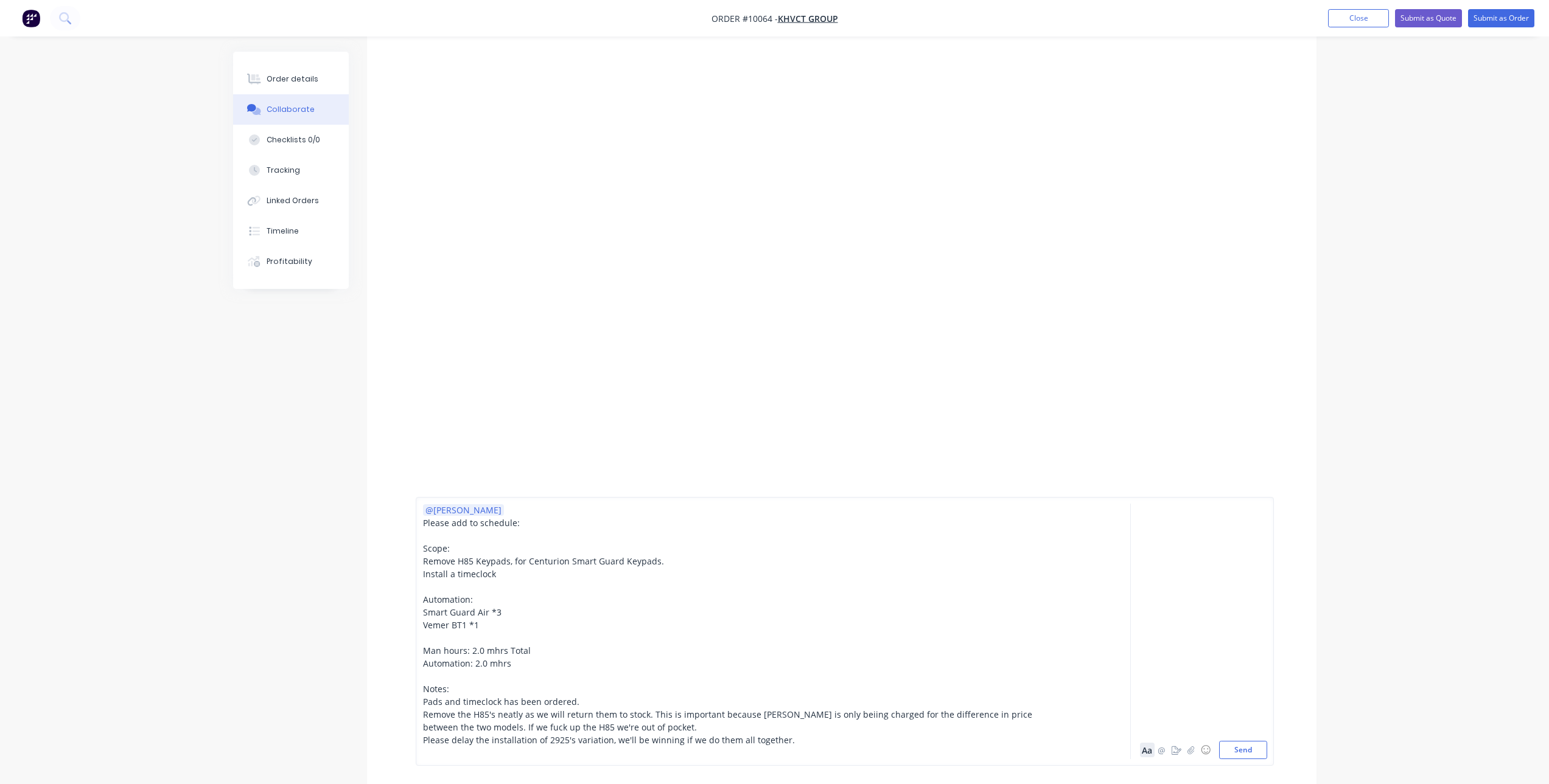
click at [1149, 752] on button "Aa" at bounding box center [1148, 750] width 15 height 15
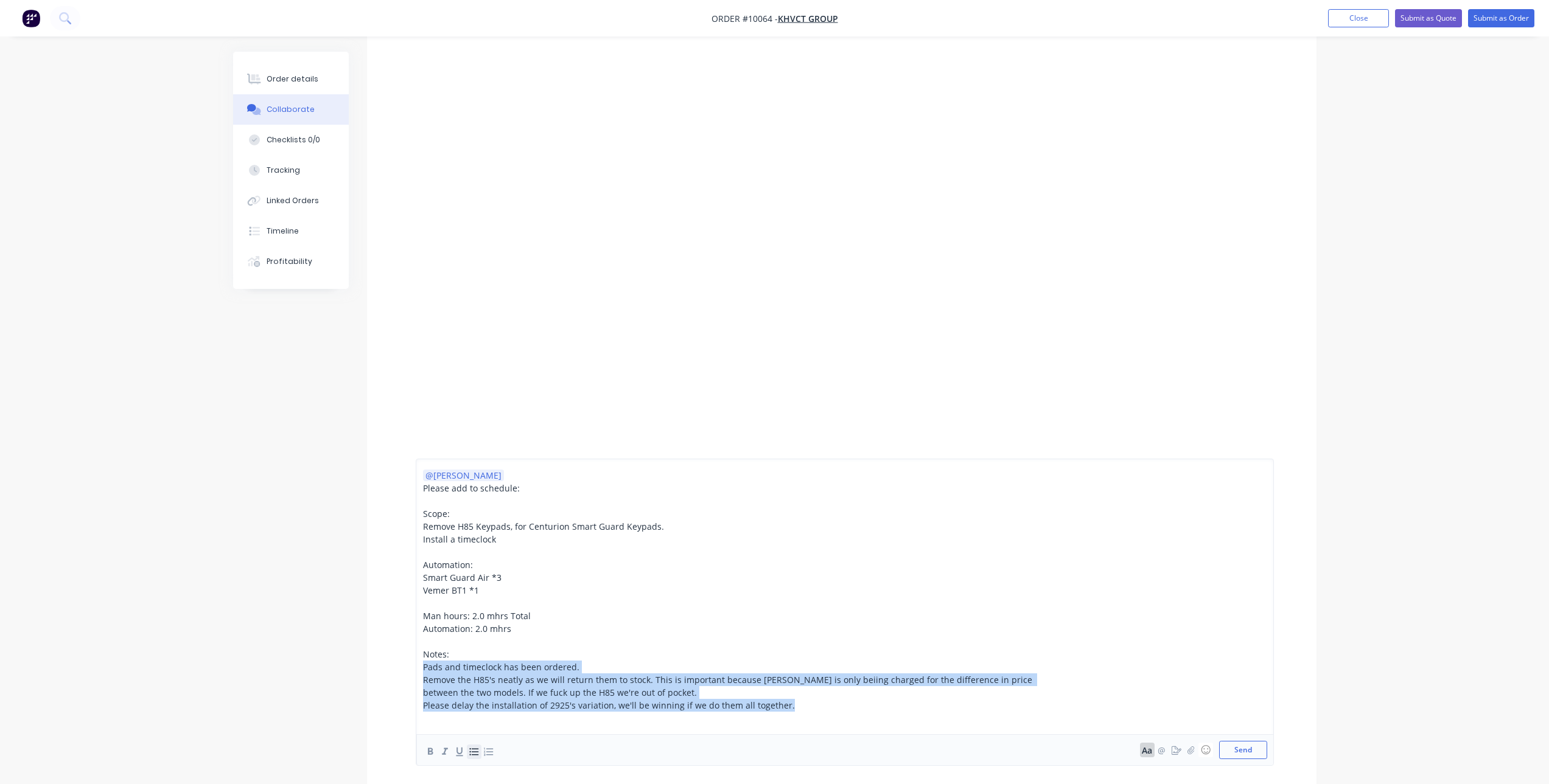
click at [474, 751] on icon "button" at bounding box center [474, 752] width 12 height 12
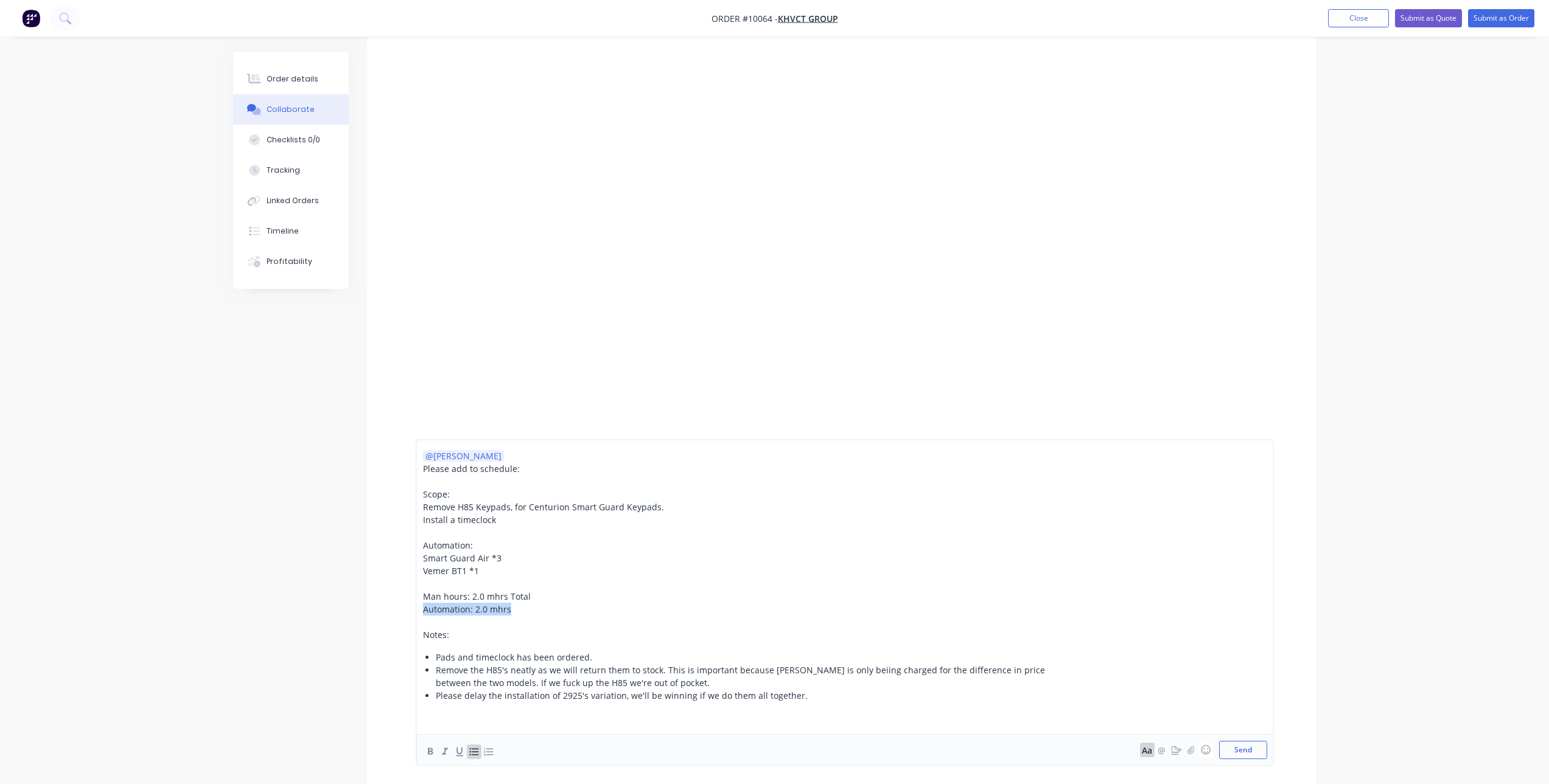
drag, startPoint x: 515, startPoint y: 610, endPoint x: 420, endPoint y: 610, distance: 95.0
click at [420, 610] on div "@[PERSON_NAME] Please add to schedule: Scope: Remove H85 Keypads, for Centurion…" at bounding box center [844, 602] width 858 height 326
click at [473, 752] on icon "button" at bounding box center [474, 752] width 9 height 7
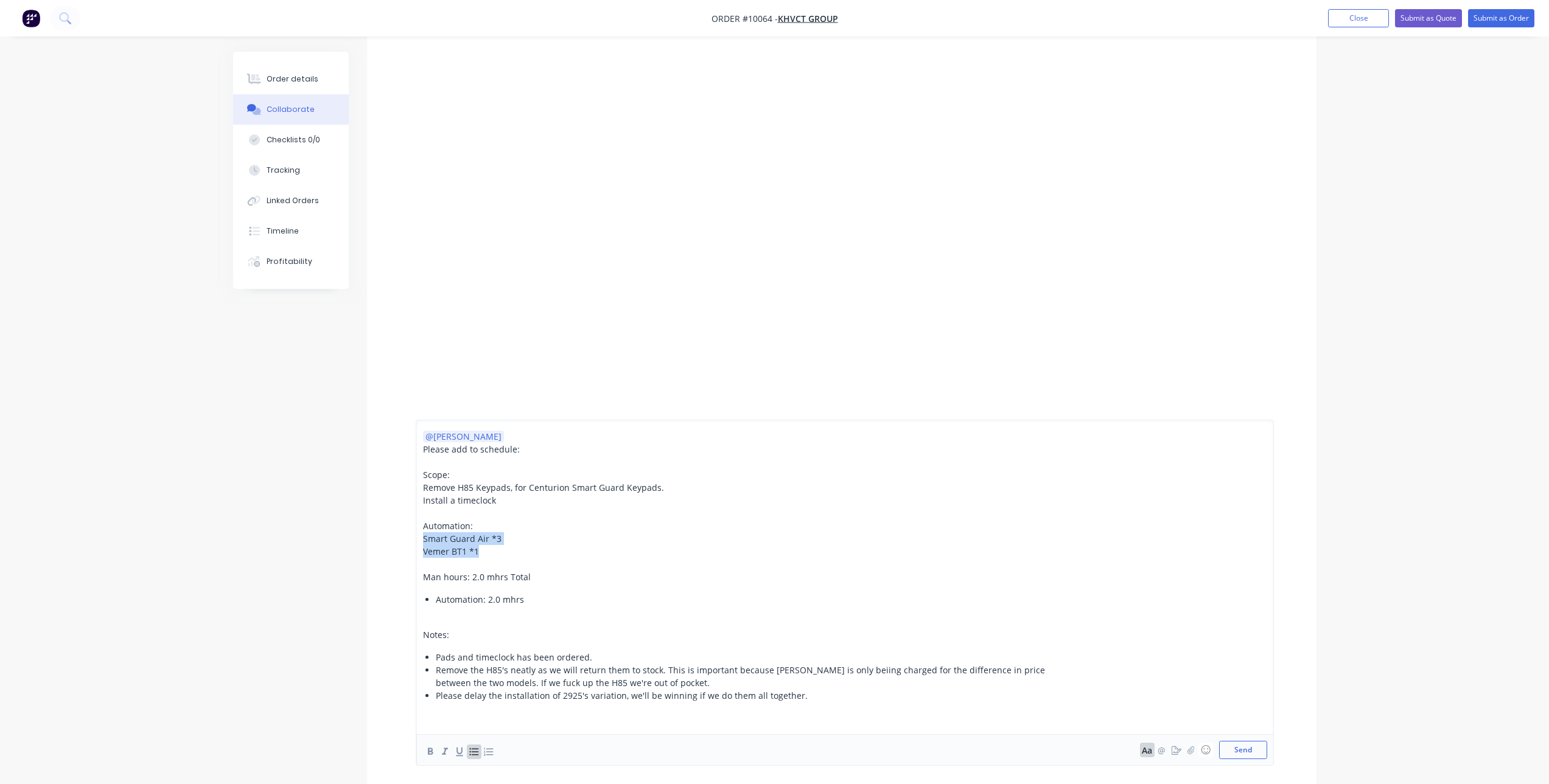
drag, startPoint x: 477, startPoint y: 553, endPoint x: 420, endPoint y: 541, distance: 58.2
click at [420, 541] on div "@[PERSON_NAME] Please add to schedule: Scope: Remove H85 Keypads, for Centurion…" at bounding box center [844, 592] width 858 height 346
click at [475, 753] on icon "button" at bounding box center [474, 752] width 12 height 12
drag, startPoint x: 490, startPoint y: 482, endPoint x: 420, endPoint y: 468, distance: 71.4
click at [420, 468] on div "@[PERSON_NAME] Please add to schedule: Scope: Remove H85 Keypads, for Centurion…" at bounding box center [844, 583] width 858 height 365
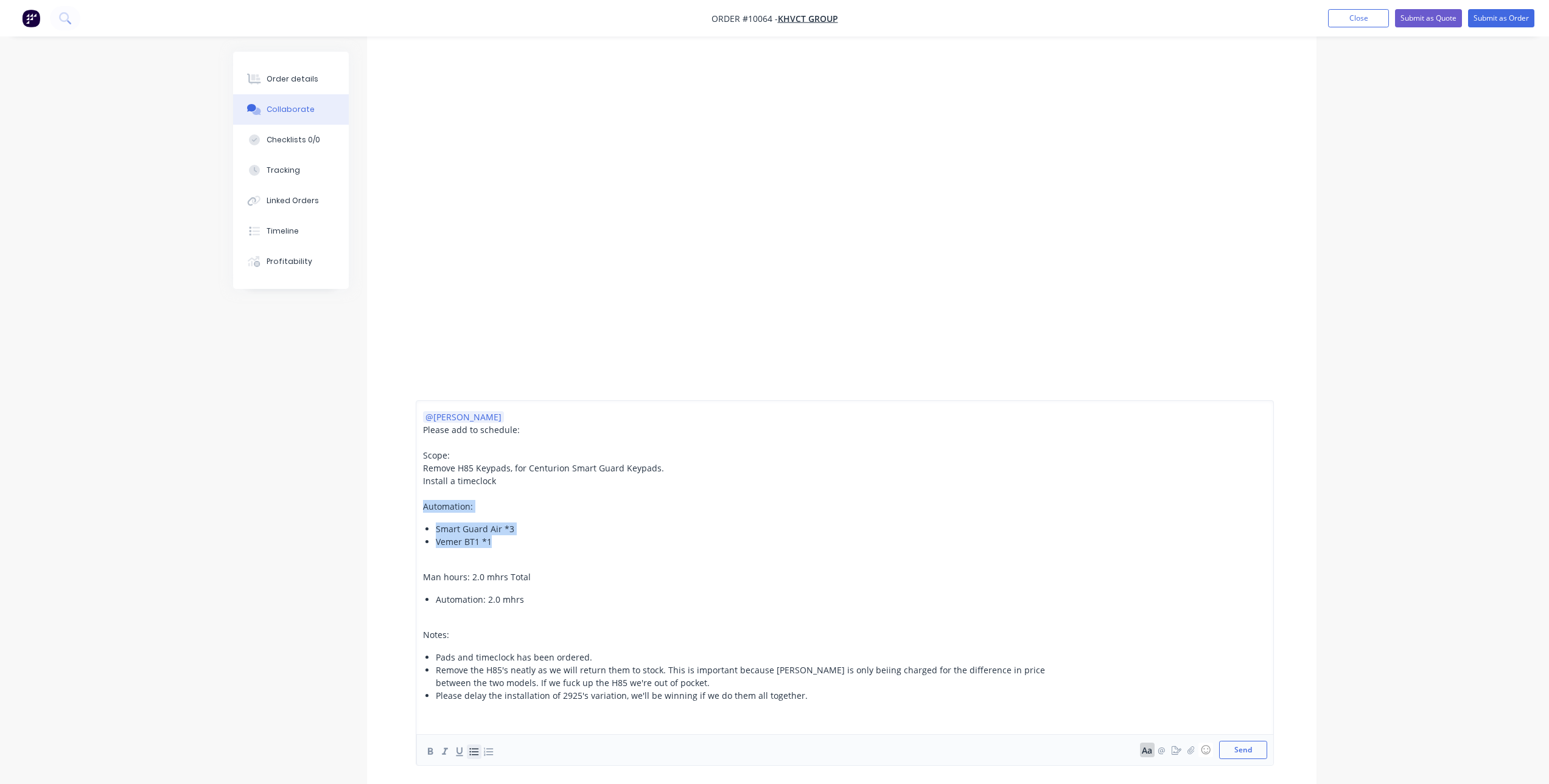
click at [472, 752] on icon "button" at bounding box center [474, 752] width 12 height 12
click at [818, 688] on div "Remove the H85's neatly as we will return them to stock. This is important beca…" at bounding box center [746, 676] width 620 height 26
click at [810, 698] on div "Please delay the installation of 2925's variation, we'll be winning if we do th…" at bounding box center [746, 695] width 620 height 12
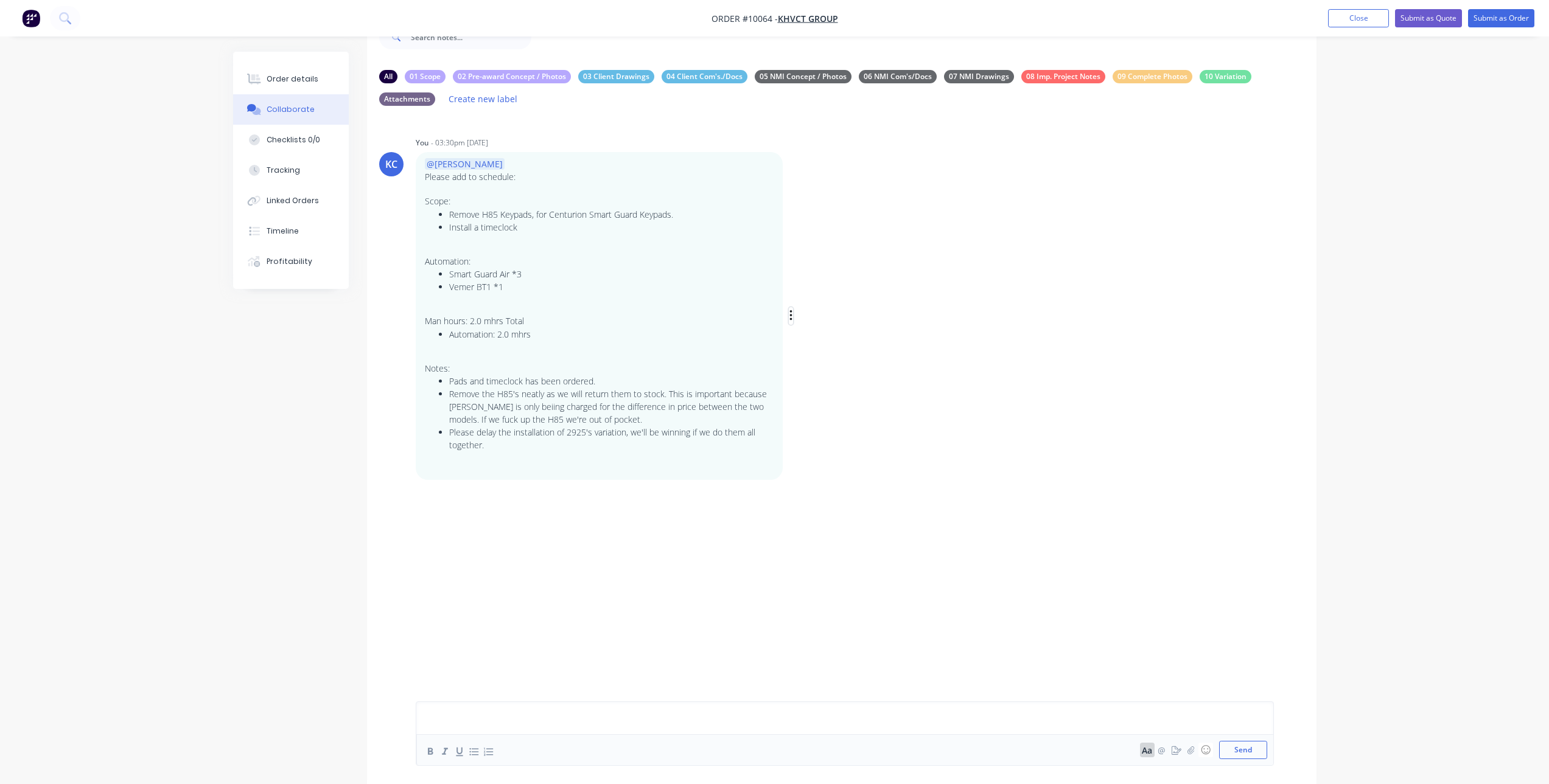
click at [789, 314] on button "button" at bounding box center [791, 316] width 5 height 17
click at [803, 339] on button "Edit" at bounding box center [835, 338] width 76 height 20
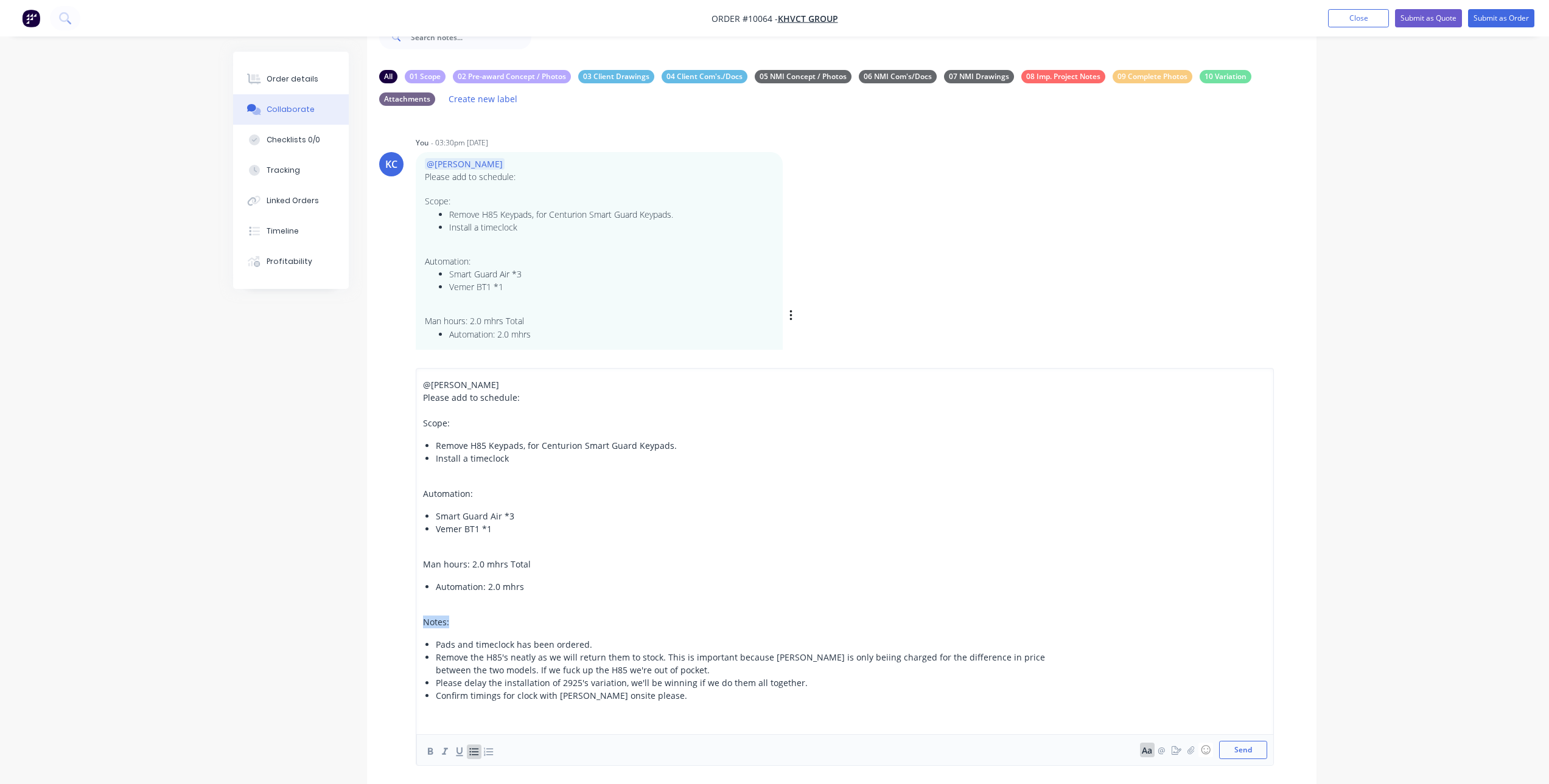
drag, startPoint x: 447, startPoint y: 625, endPoint x: 418, endPoint y: 622, distance: 29.2
click at [418, 622] on div "@[PERSON_NAME] Please add to schedule: Scope: Remove H85 Keypads, for Centurion…" at bounding box center [844, 566] width 858 height 398
drag, startPoint x: 468, startPoint y: 563, endPoint x: 416, endPoint y: 566, distance: 52.1
click at [416, 566] on div "@[PERSON_NAME] Please add to schedule: Scope: Remove H85 Keypads, for Centurion…" at bounding box center [844, 566] width 858 height 398
drag, startPoint x: 470, startPoint y: 492, endPoint x: 417, endPoint y: 497, distance: 53.2
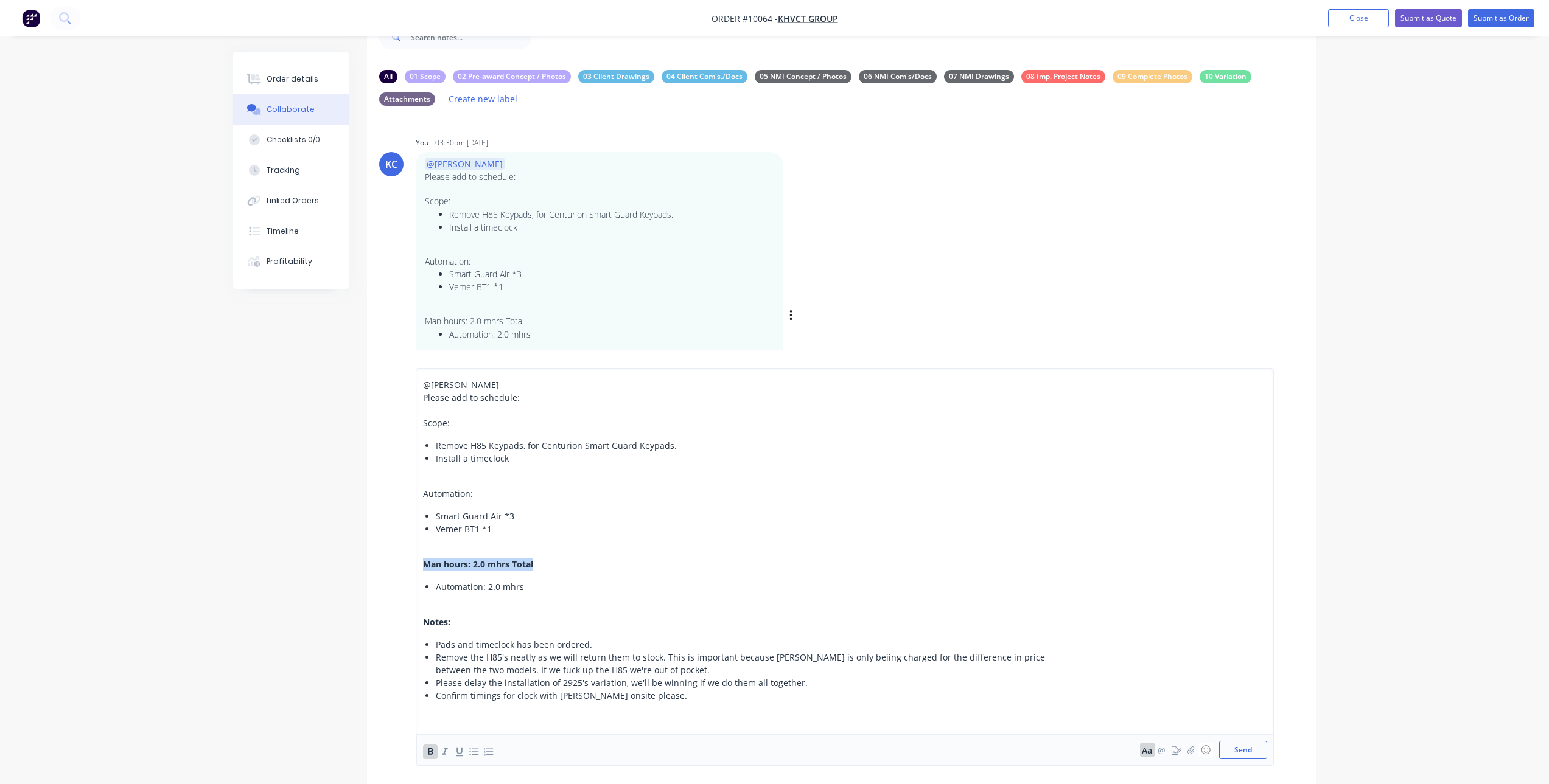
click at [417, 497] on div "@[PERSON_NAME] Please add to schedule: Scope: Remove H85 Keypads, for Centurion…" at bounding box center [844, 566] width 858 height 398
drag, startPoint x: 460, startPoint y: 422, endPoint x: 404, endPoint y: 421, distance: 56.0
click at [404, 421] on div "@[PERSON_NAME] Please add to schedule: Scope: Remove H85 Keypads, for Centurion…" at bounding box center [842, 566] width 950 height 434
click at [1243, 753] on button "Send" at bounding box center [1243, 750] width 48 height 18
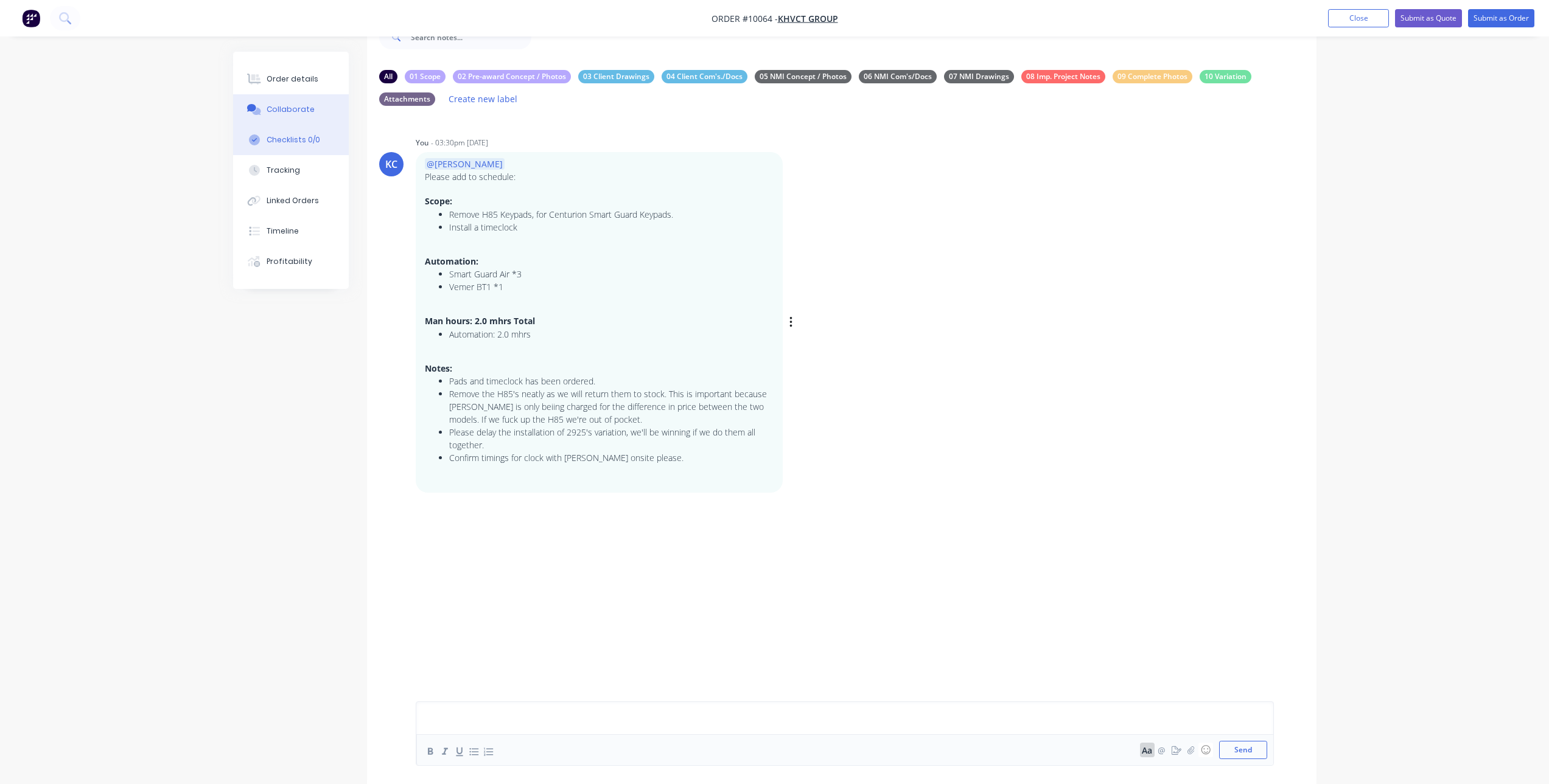
click at [296, 136] on div "Checklists 0/0" at bounding box center [293, 140] width 53 height 11
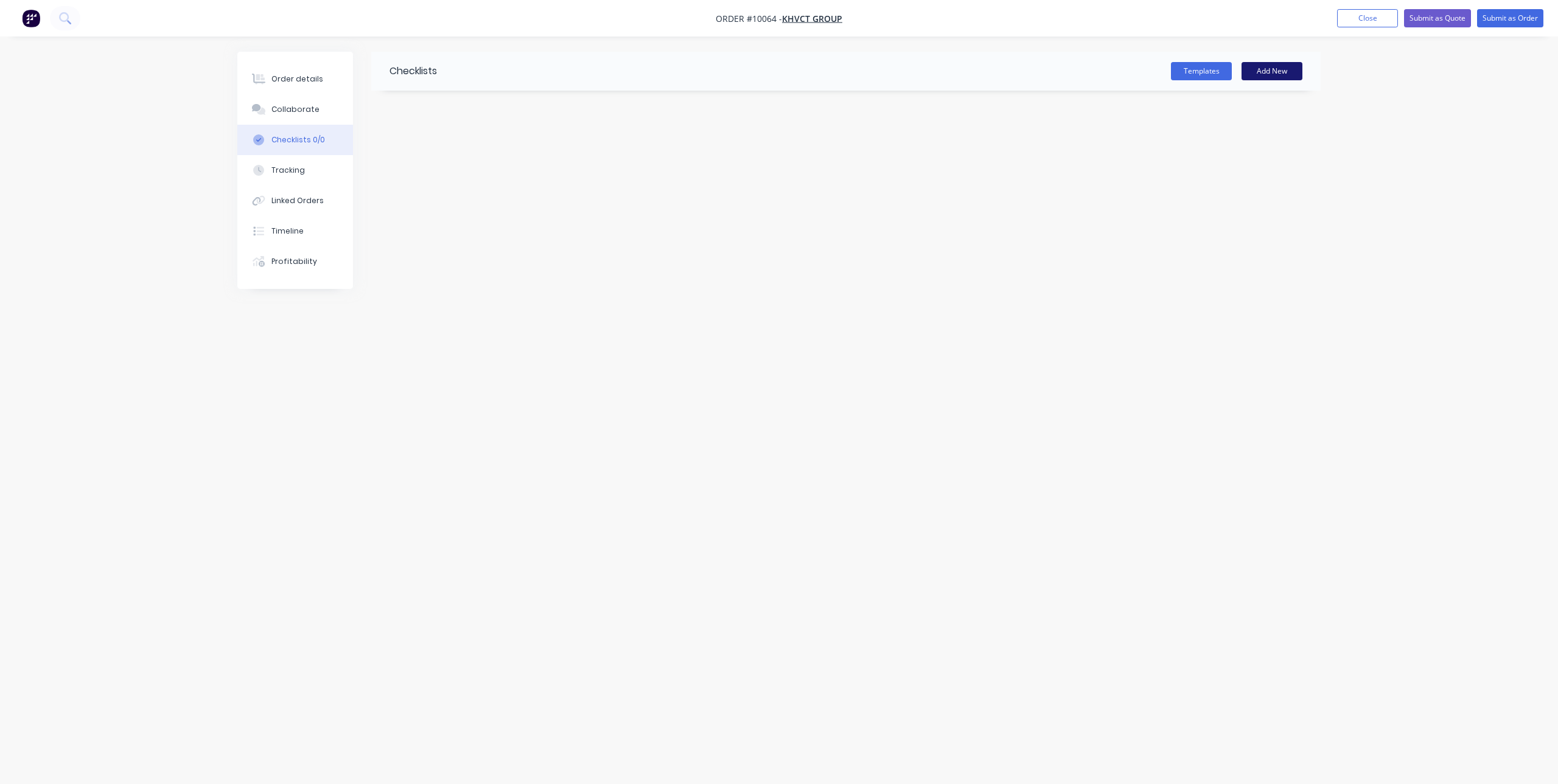
click at [1291, 74] on button "Add New" at bounding box center [1271, 71] width 61 height 18
type input "o"
type input "Order Keypads from Aero"
click at [514, 154] on textarea at bounding box center [709, 146] width 586 height 17
type textarea "x"
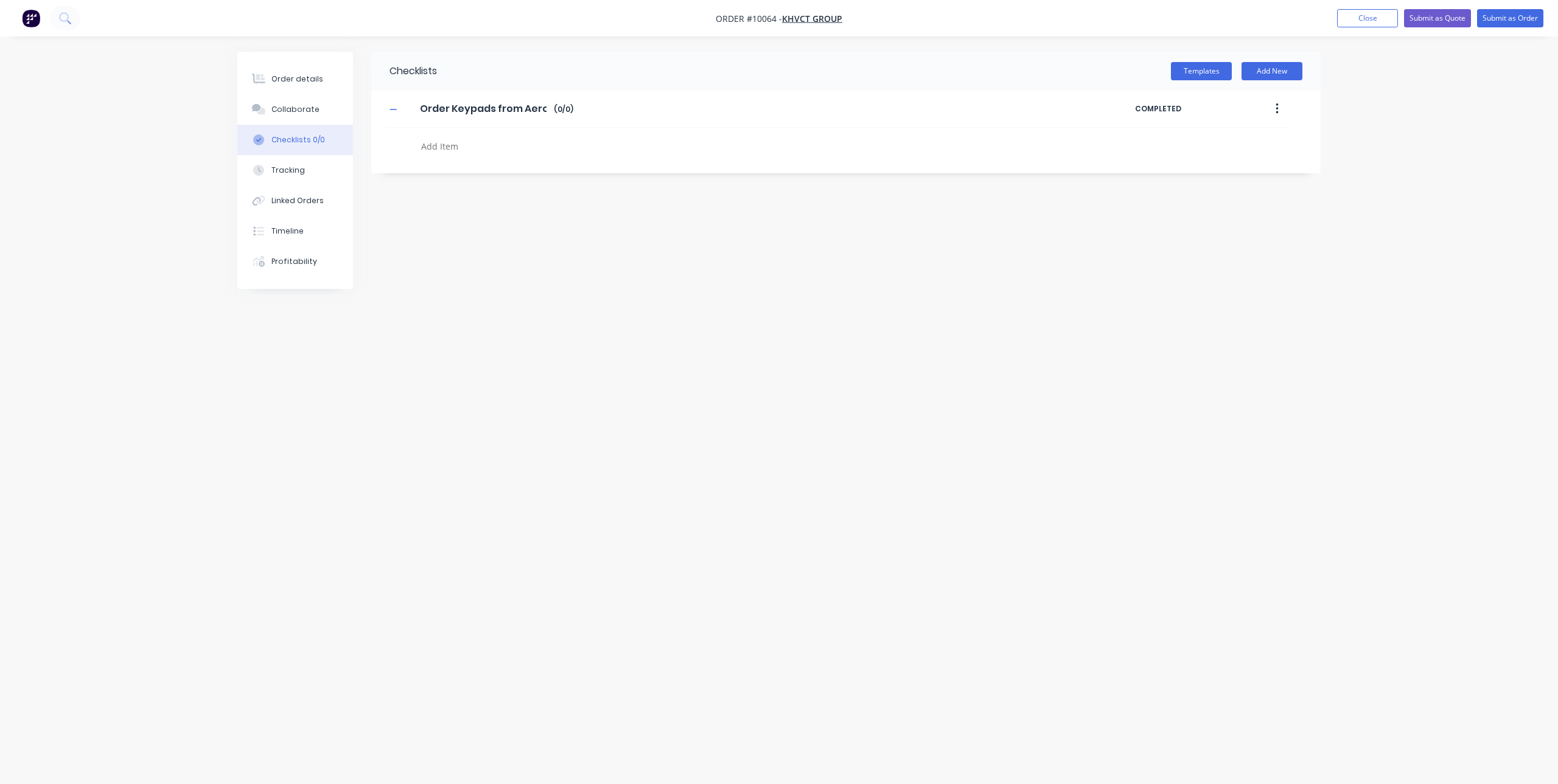
click at [482, 157] on div at bounding box center [709, 149] width 586 height 22
click at [602, 115] on div "Order Keypads from Aero Order Keypads from Aero Enter Checklist name ( 0 / 0 )" at bounding box center [760, 109] width 750 height 22
click at [1271, 107] on button "button" at bounding box center [1277, 109] width 28 height 22
click at [1238, 158] on div "Delete" at bounding box center [1233, 164] width 94 height 17
click at [1262, 71] on button "Add New" at bounding box center [1271, 71] width 61 height 18
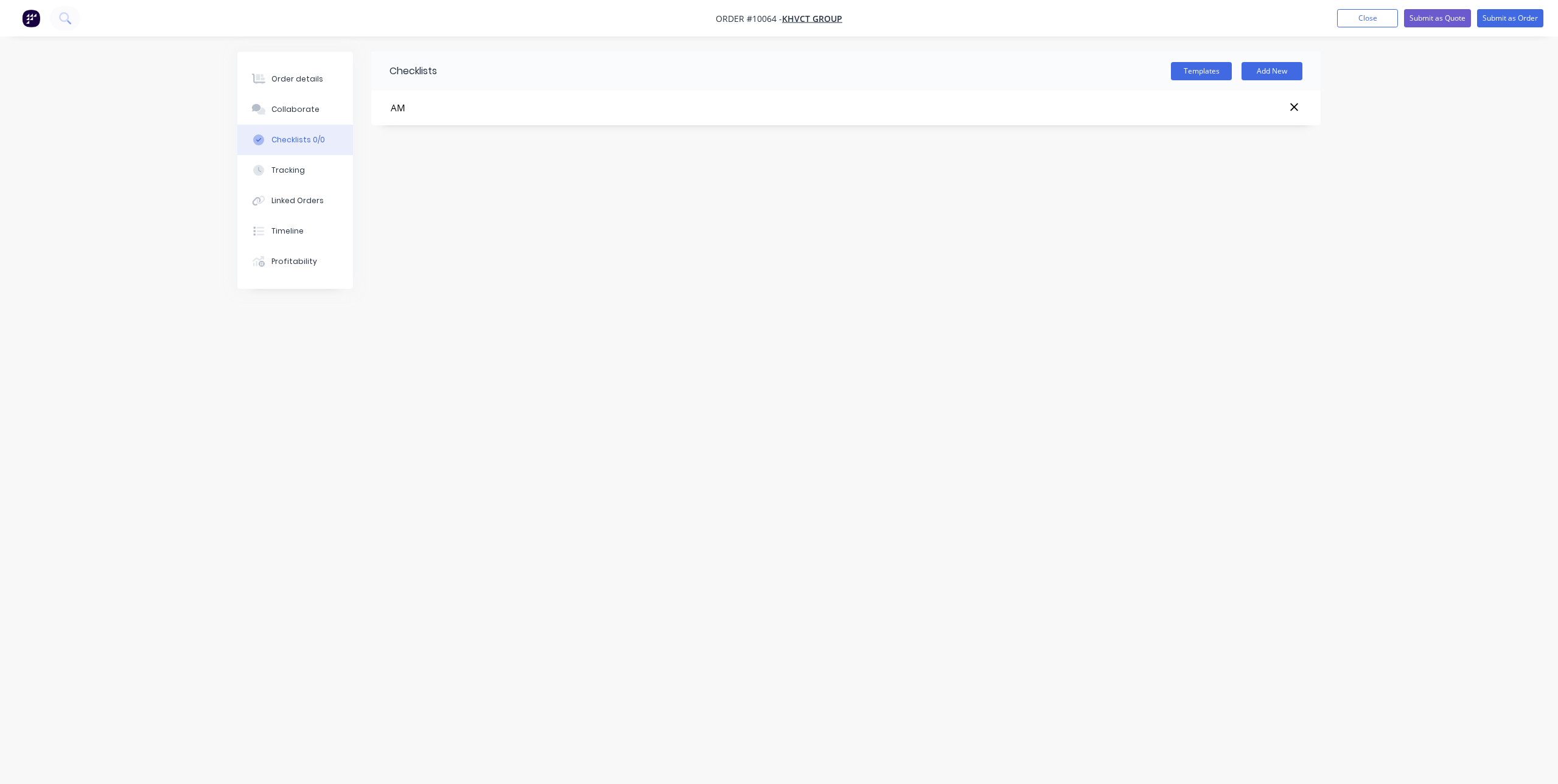
type input "A"
type input "Orders"
click at [1271, 113] on button "button" at bounding box center [1277, 109] width 28 height 22
click at [578, 154] on textarea at bounding box center [709, 146] width 586 height 17
type textarea "x"
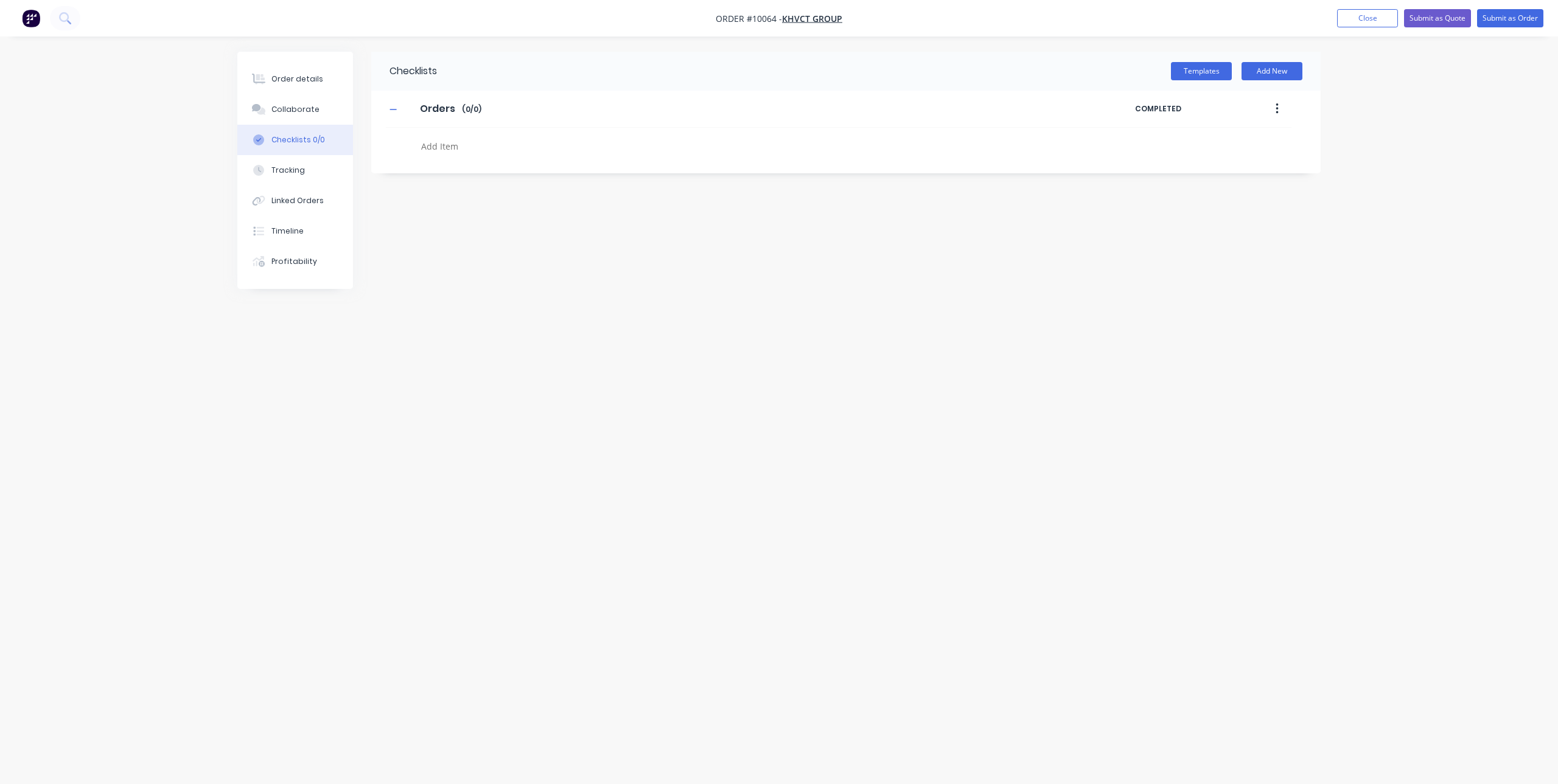
type textarea "O"
type textarea "x"
type textarea "Or"
type textarea "x"
type textarea "Ord"
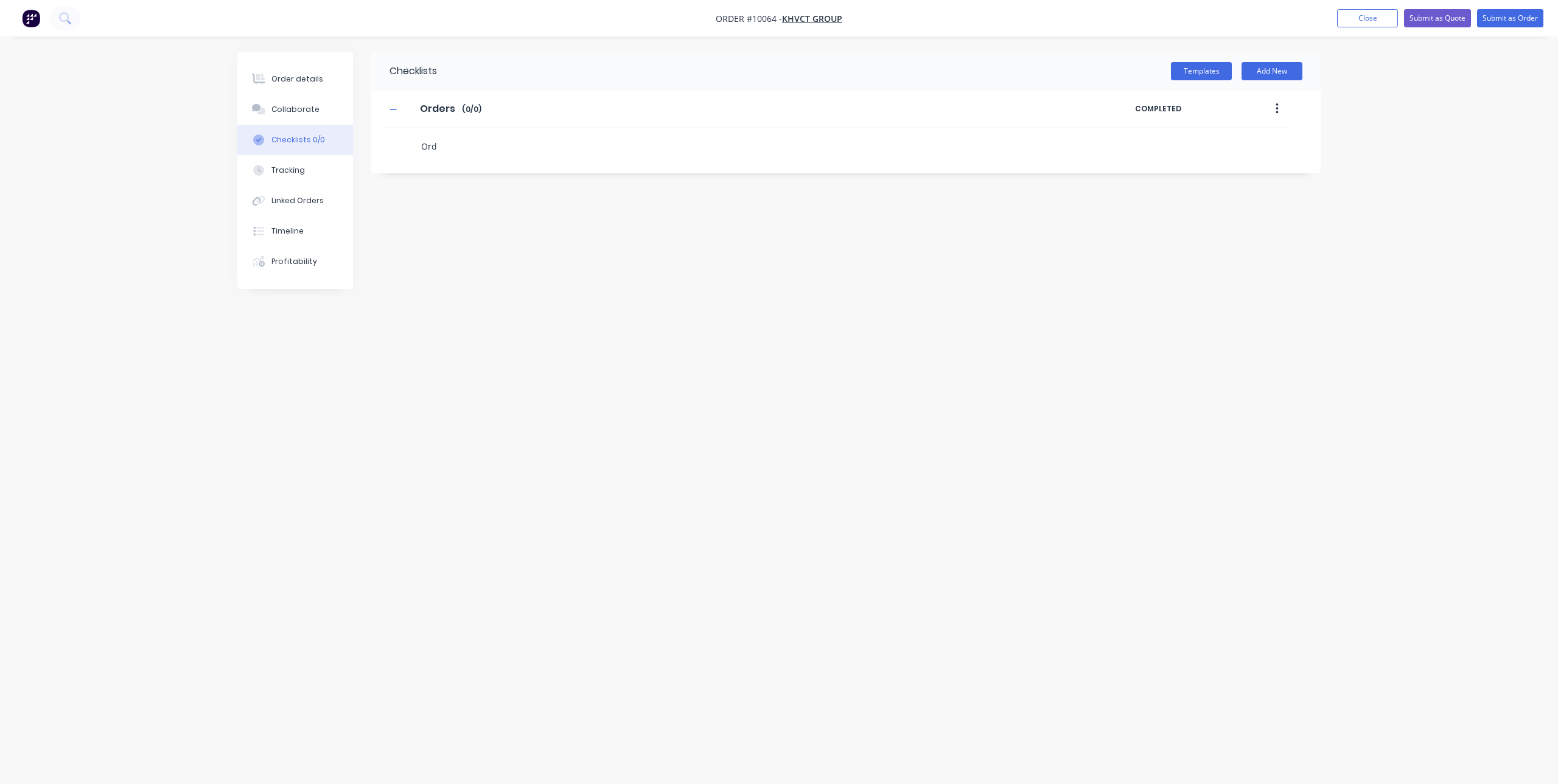
type textarea "x"
type textarea "Orde"
type textarea "x"
type textarea "Order"
type textarea "x"
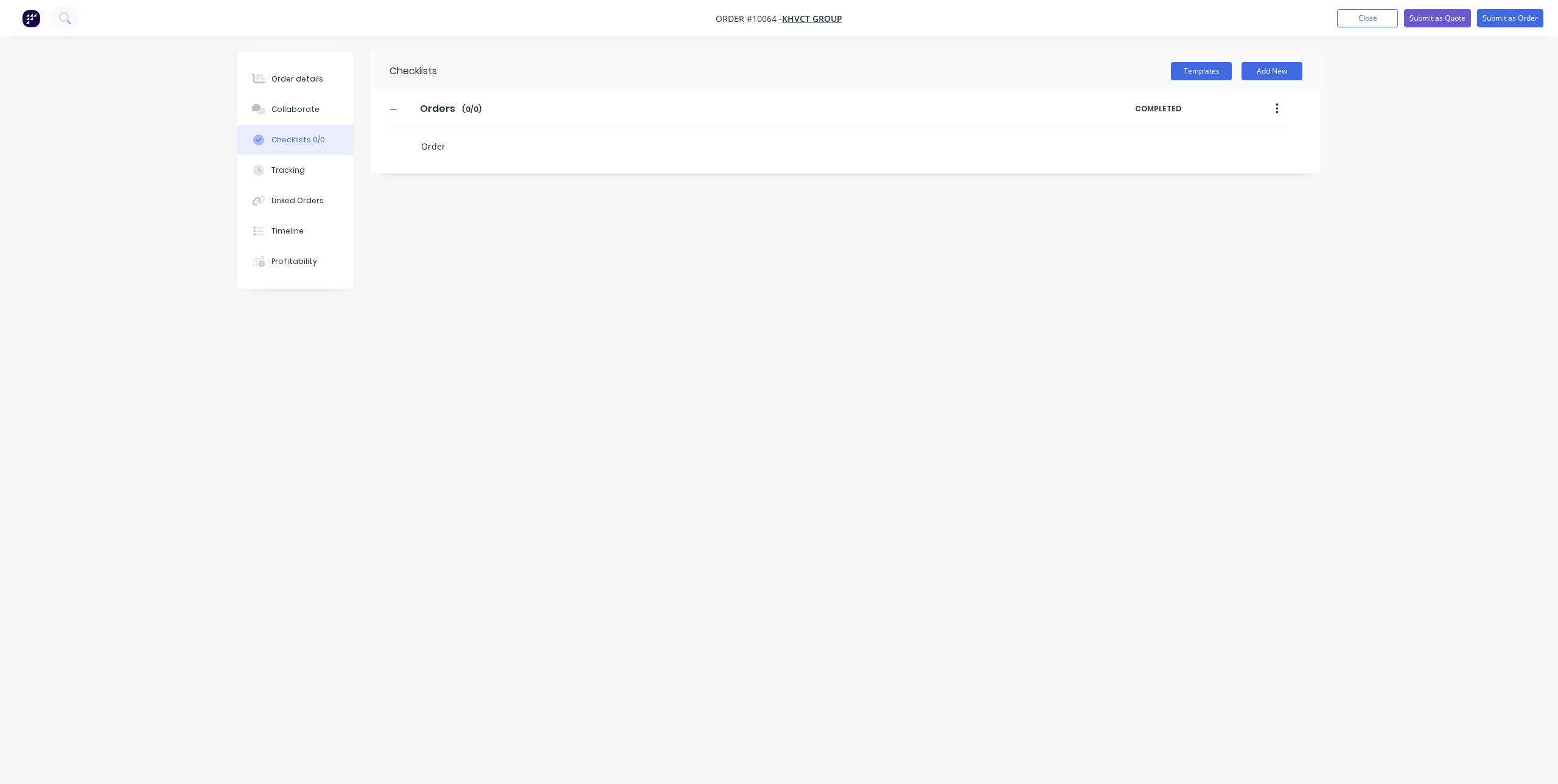
type textarea "Order"
type textarea "x"
type textarea "Order K"
type textarea "x"
type textarea "Order Ke"
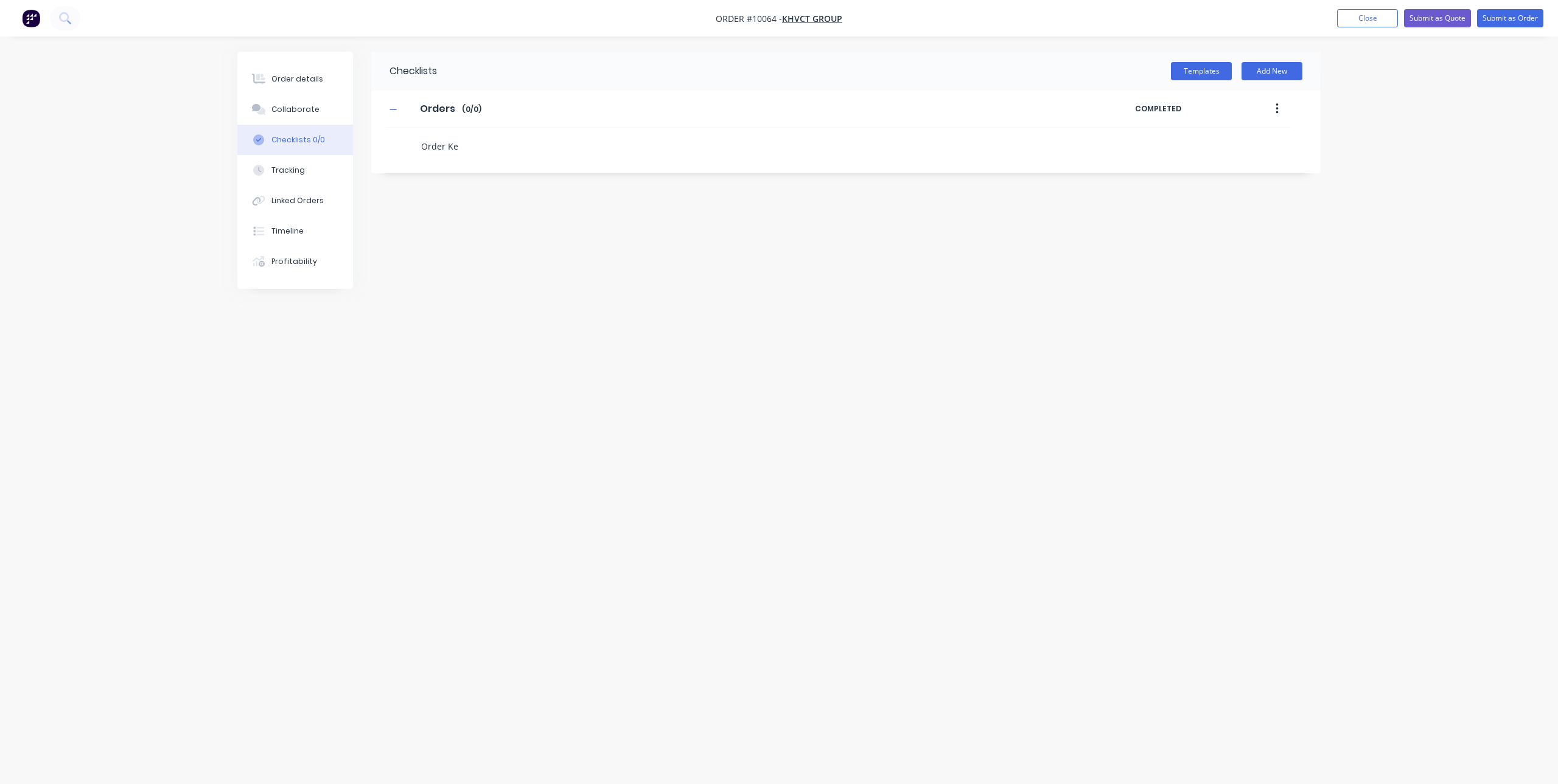
type textarea "x"
type textarea "Order Key"
type textarea "x"
type textarea "Order Keyp"
type textarea "x"
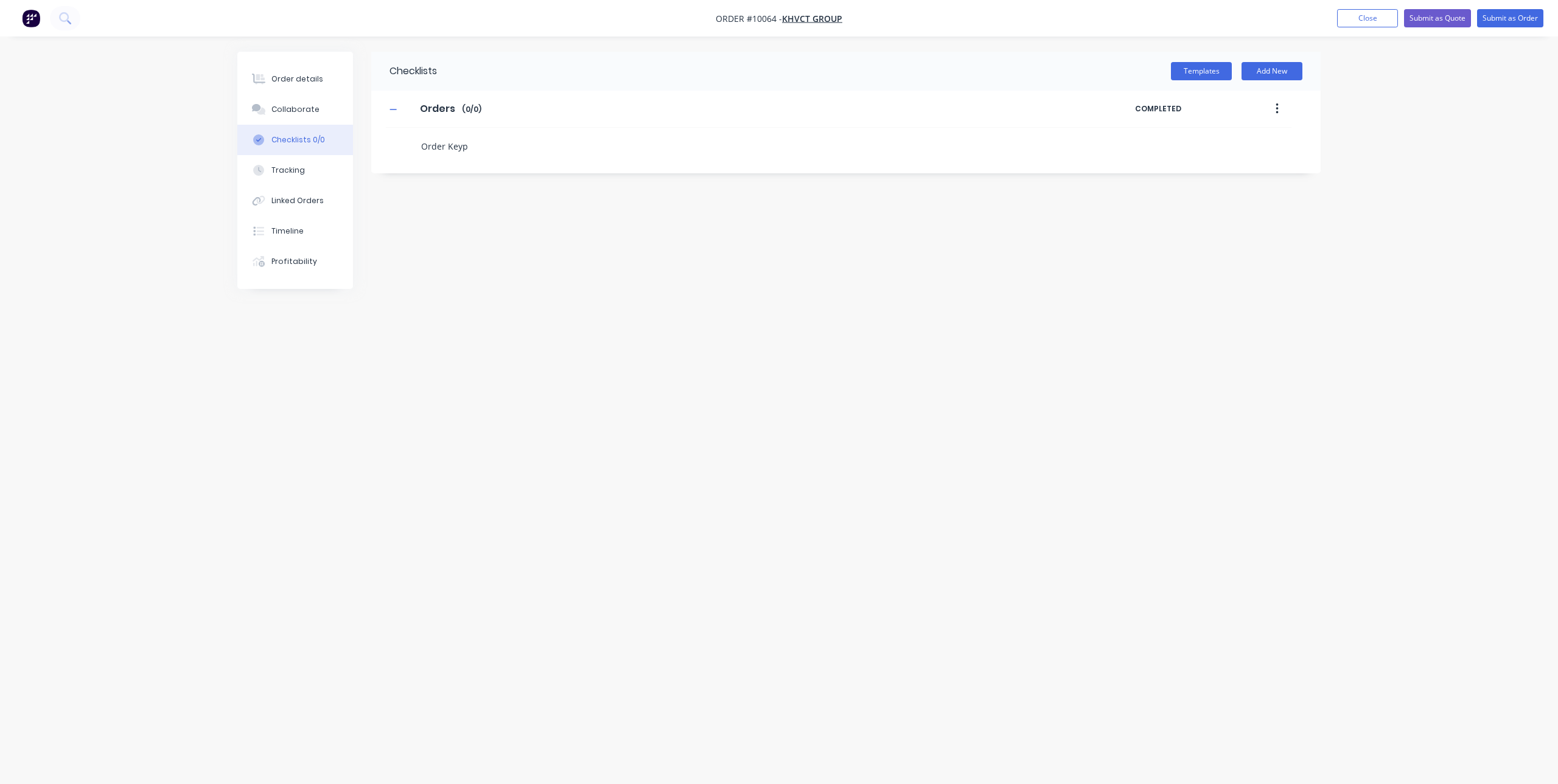
type textarea "Order Keypa"
type textarea "x"
type textarea "Order Keypad"
type textarea "x"
type textarea "Order Keypads"
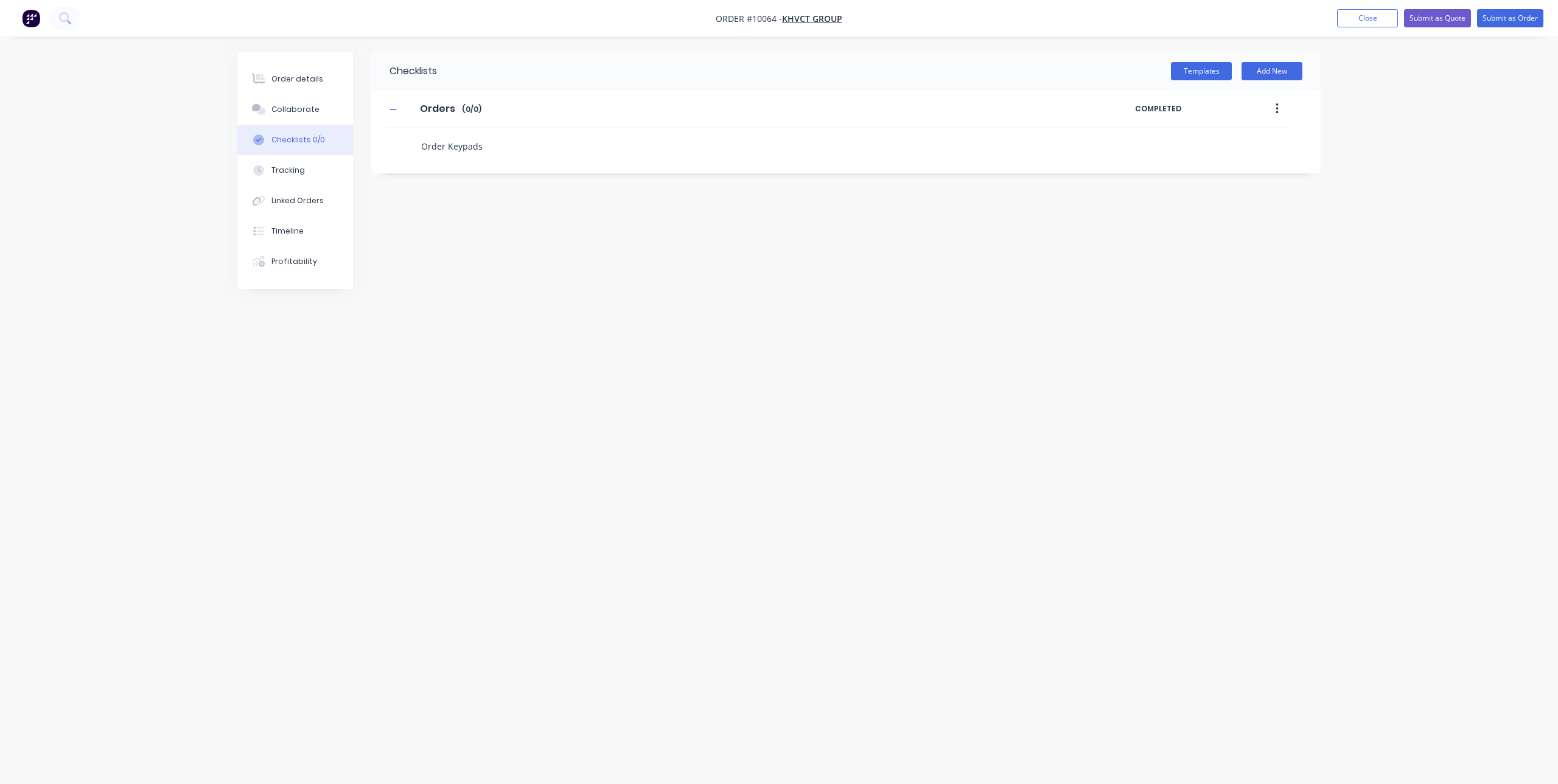
type textarea "x"
type textarea "Order Keypads"
type textarea "x"
type textarea "Order Keypads f"
type textarea "x"
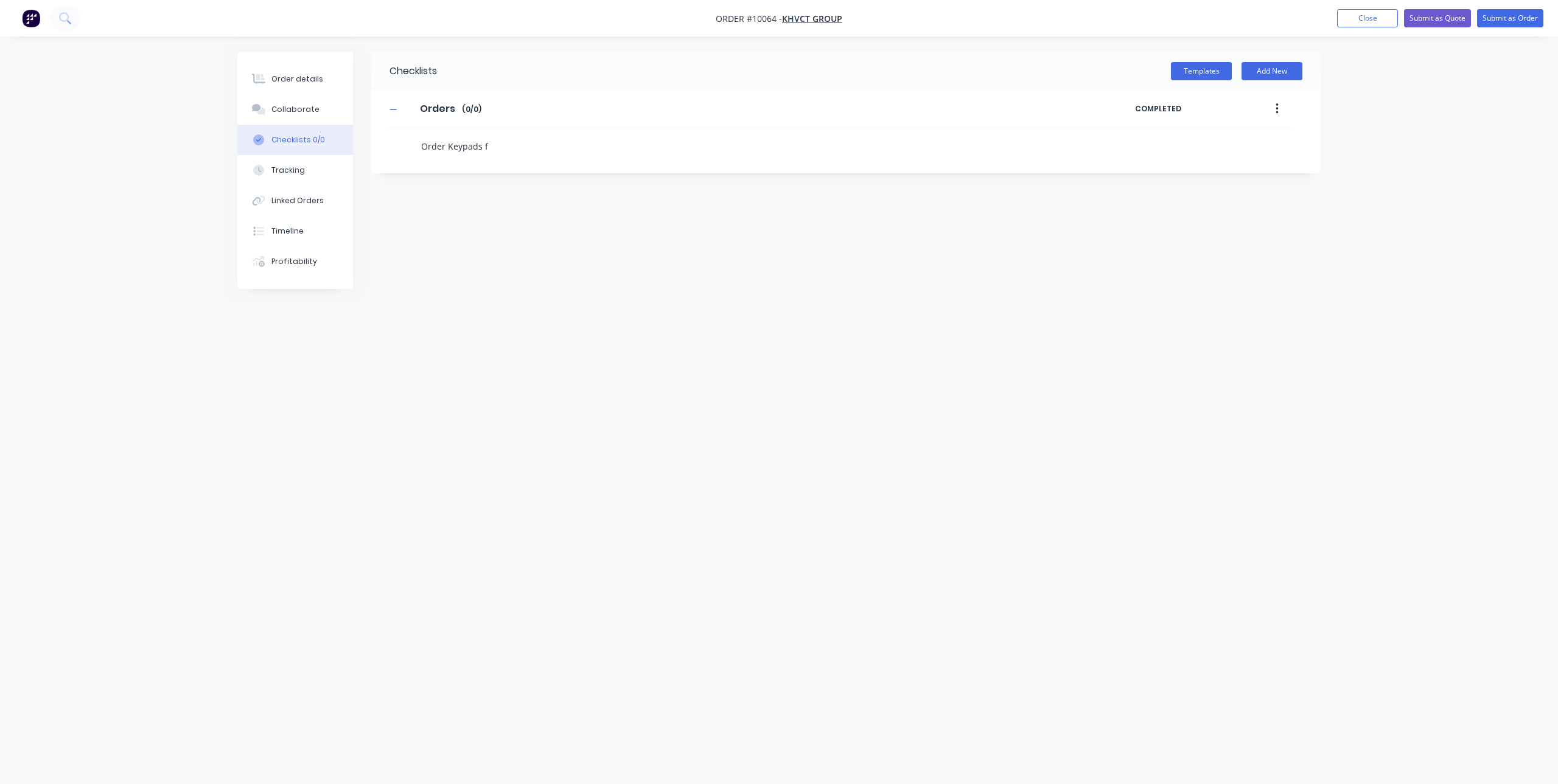
type textarea "Order Keypads fr"
type textarea "x"
type textarea "Order Keypads fro"
type textarea "x"
type textarea "Order Keypads from"
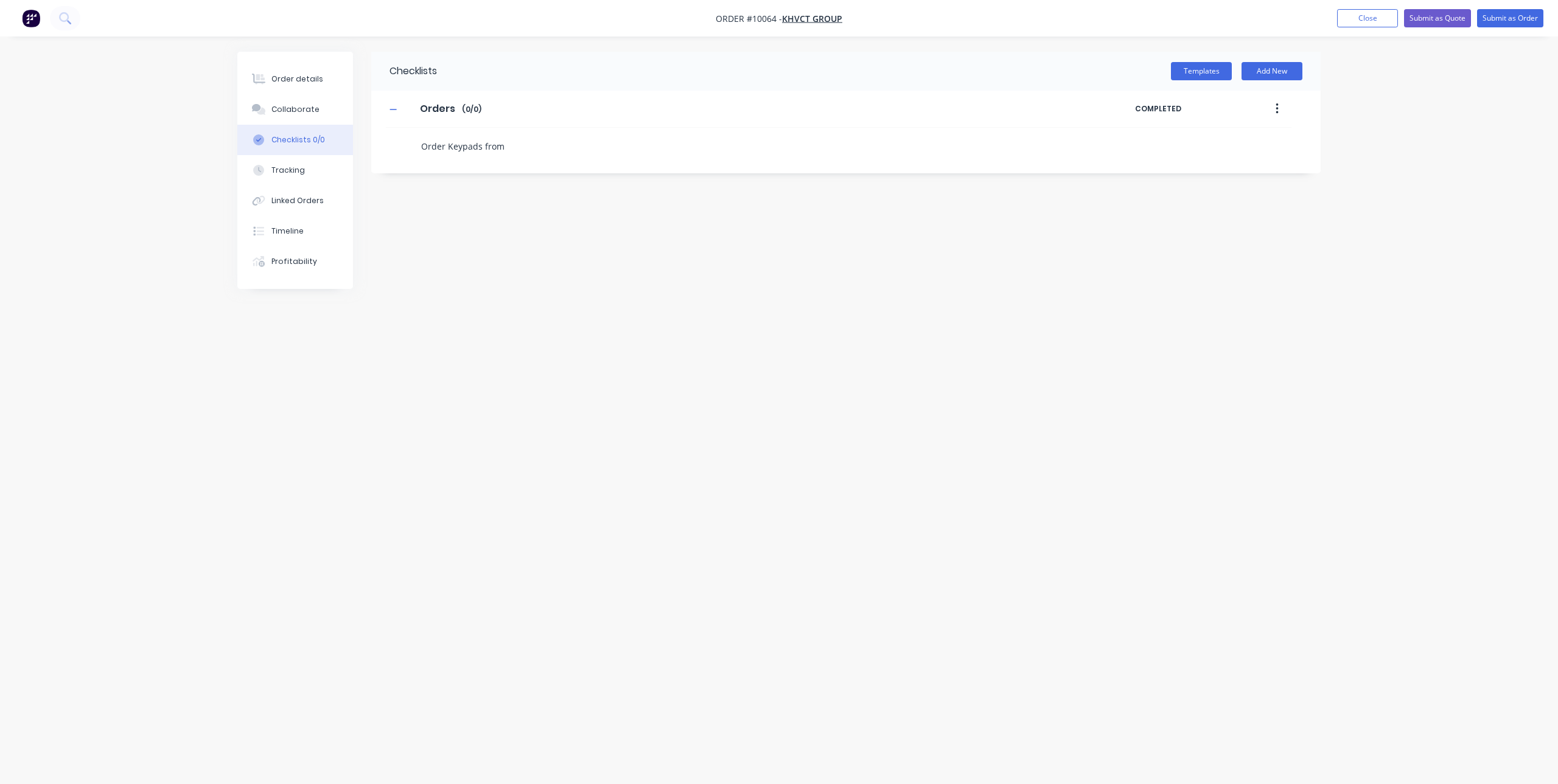
type textarea "x"
type textarea "Order Keypads from"
type textarea "x"
type textarea "Order Keypads from A"
type textarea "x"
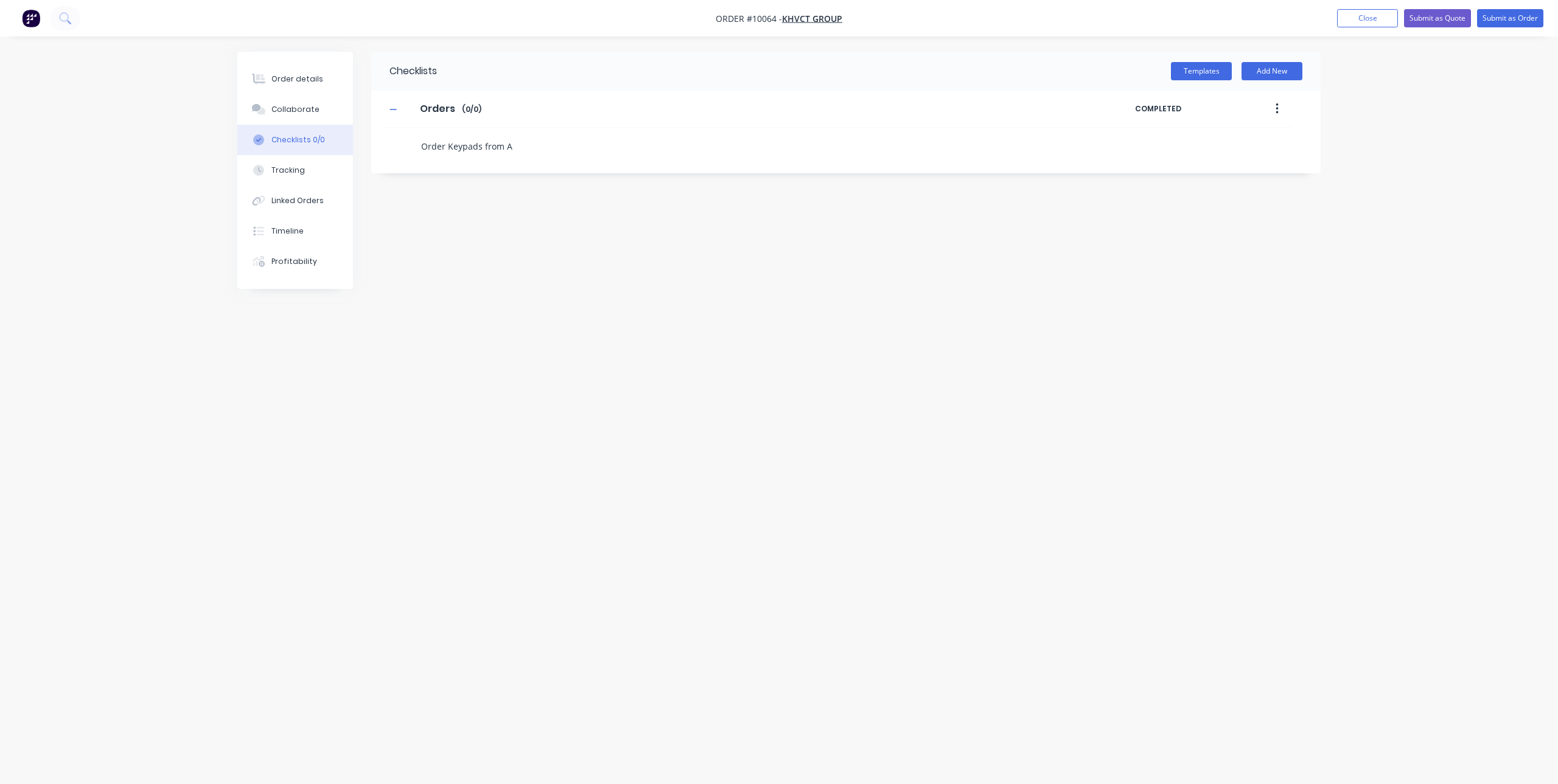
type textarea "Order Keypads from Ae"
type textarea "x"
type textarea "Order Keypads from Aer"
type textarea "x"
type textarea "Order Keypads from Aero"
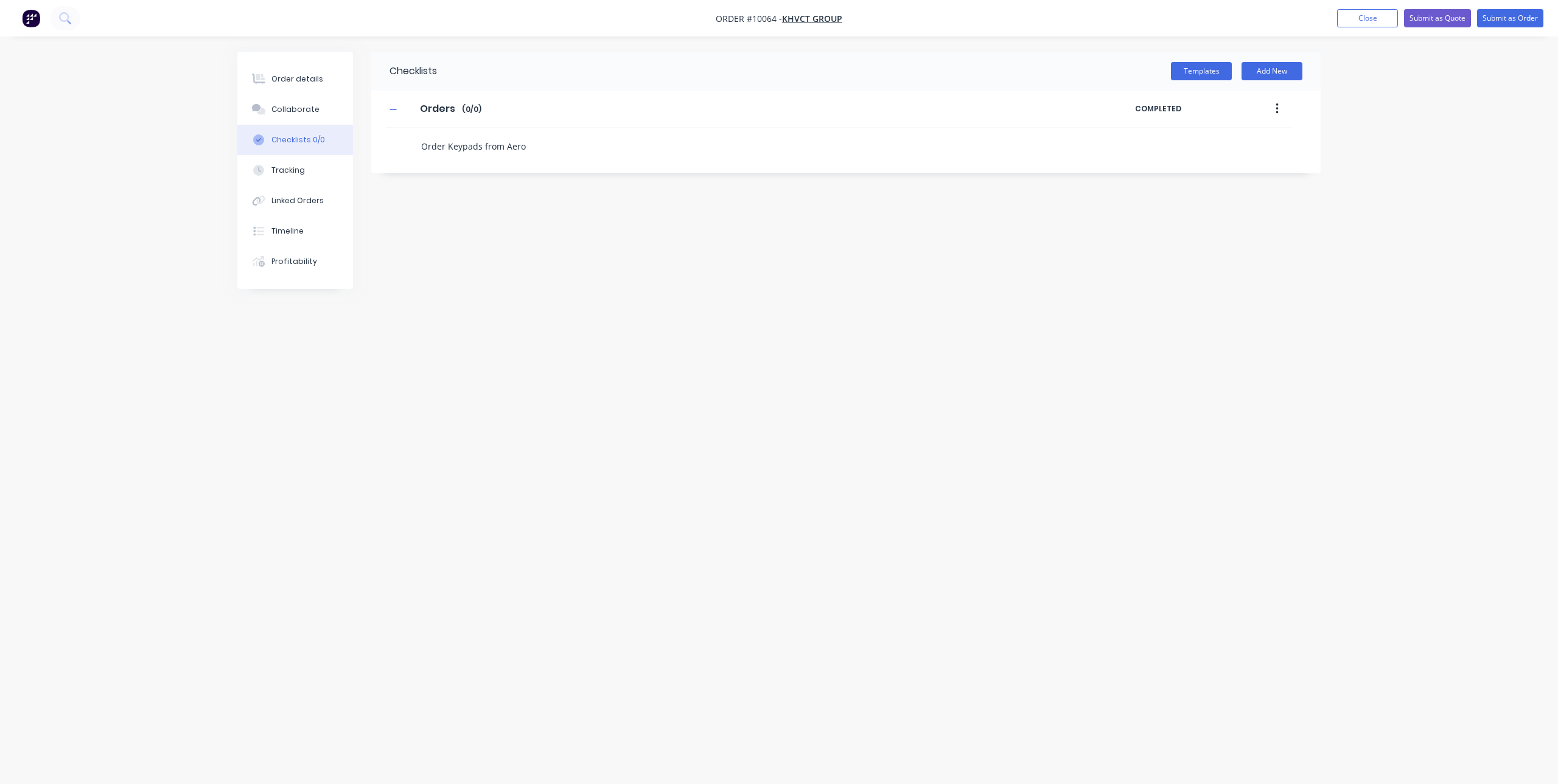
type textarea "x"
type textarea "O"
type textarea "x"
type textarea "Or"
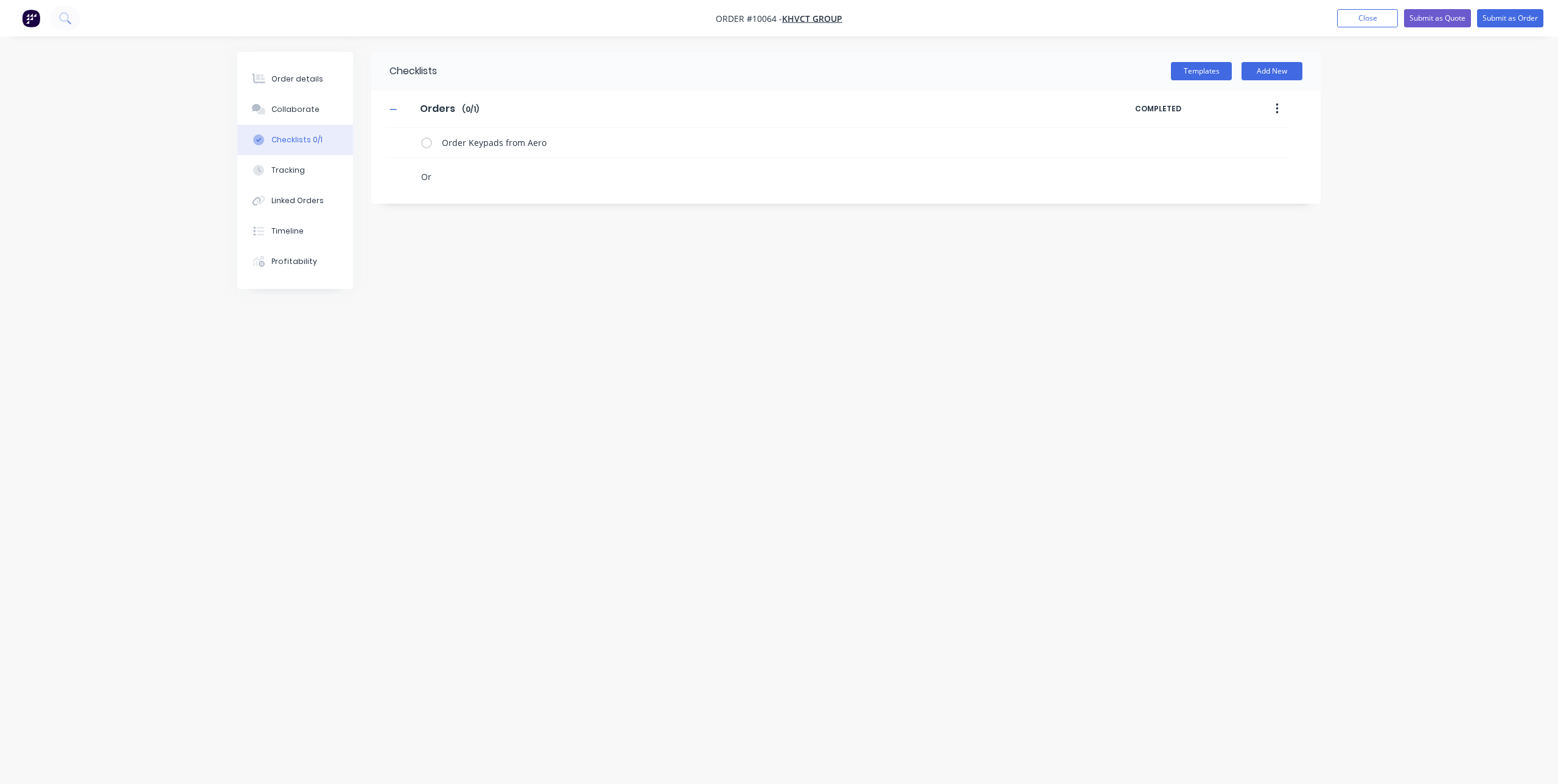
type textarea "x"
type textarea "Ord"
type textarea "x"
type textarea "Orde"
type textarea "x"
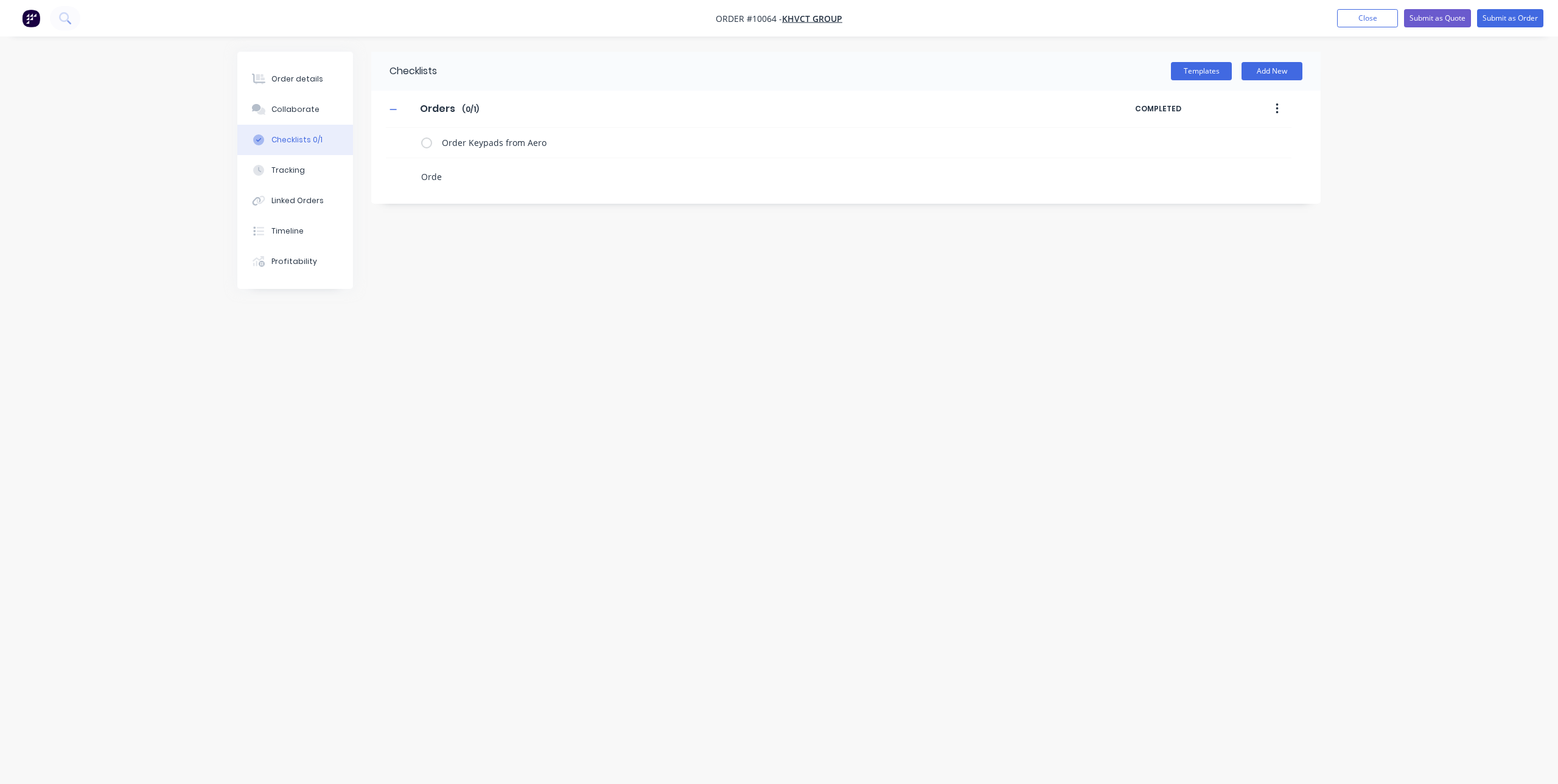
type textarea "Order"
type textarea "x"
type textarea "Order"
type textarea "x"
type textarea "Order T"
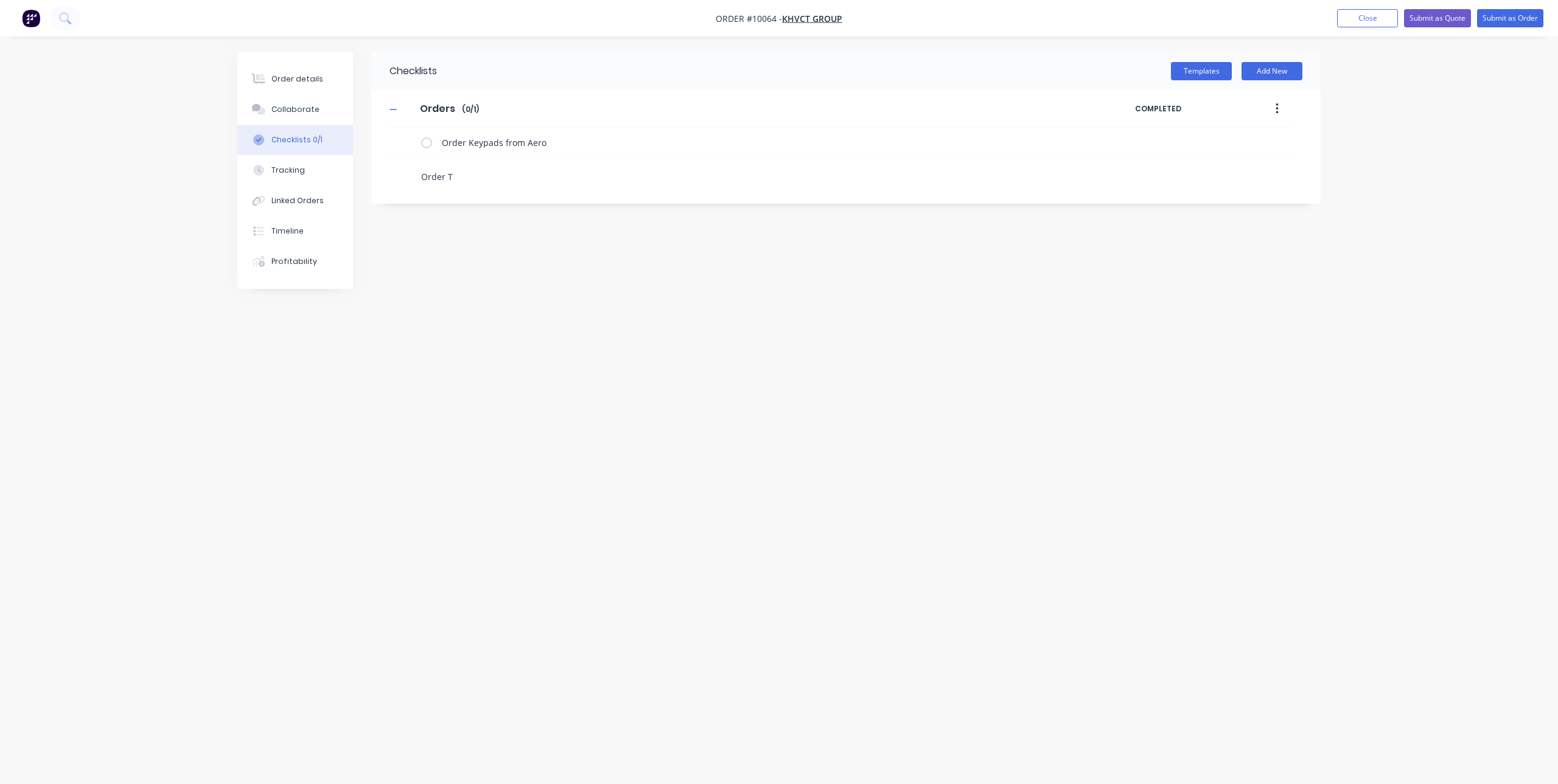
type textarea "x"
type textarea "Order Ti"
type textarea "x"
type textarea "Order [PERSON_NAME]"
type textarea "x"
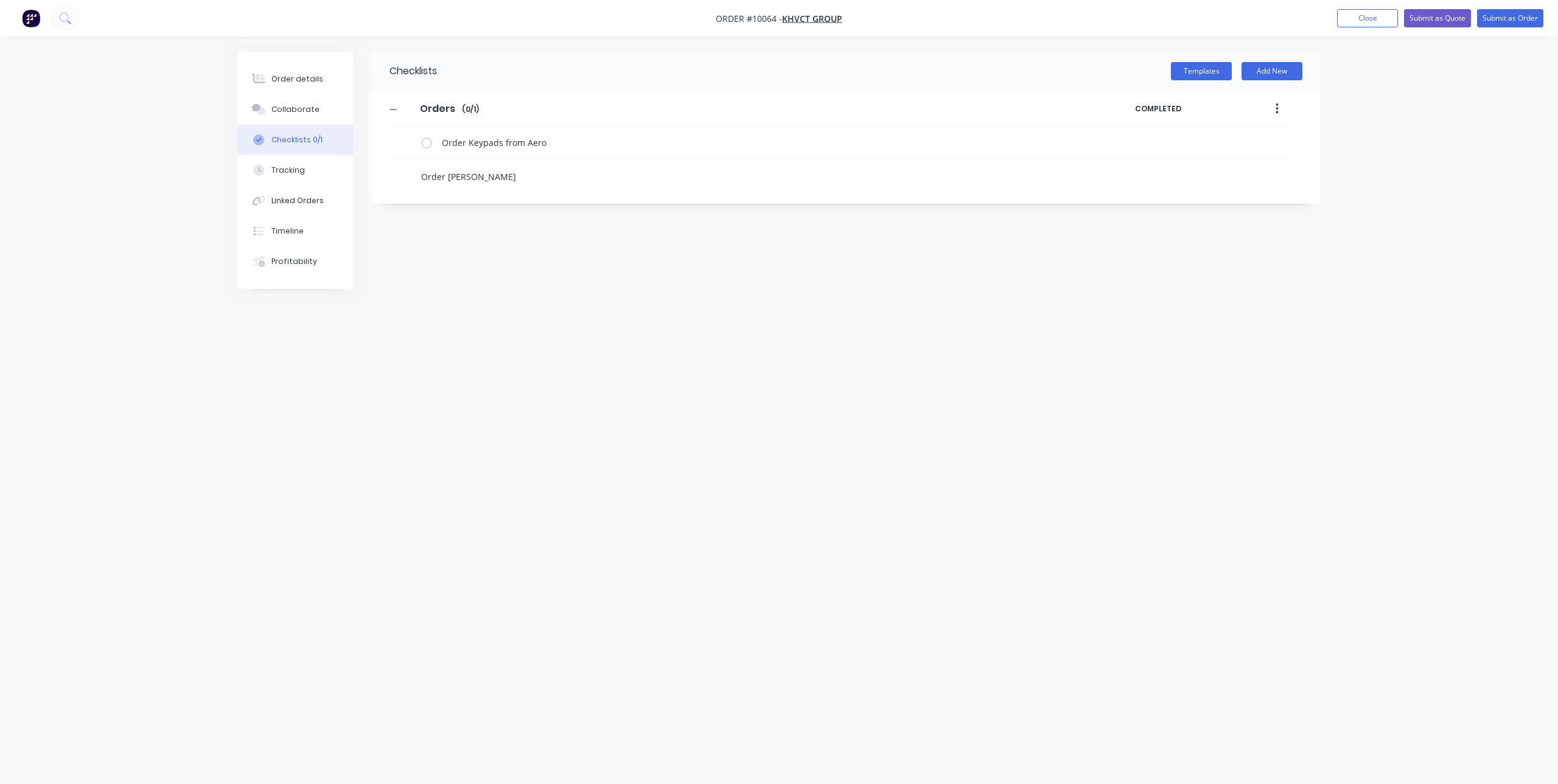
type textarea "Order Time"
type textarea "x"
type textarea "Order Timec"
type textarea "x"
type textarea "Order Timecl"
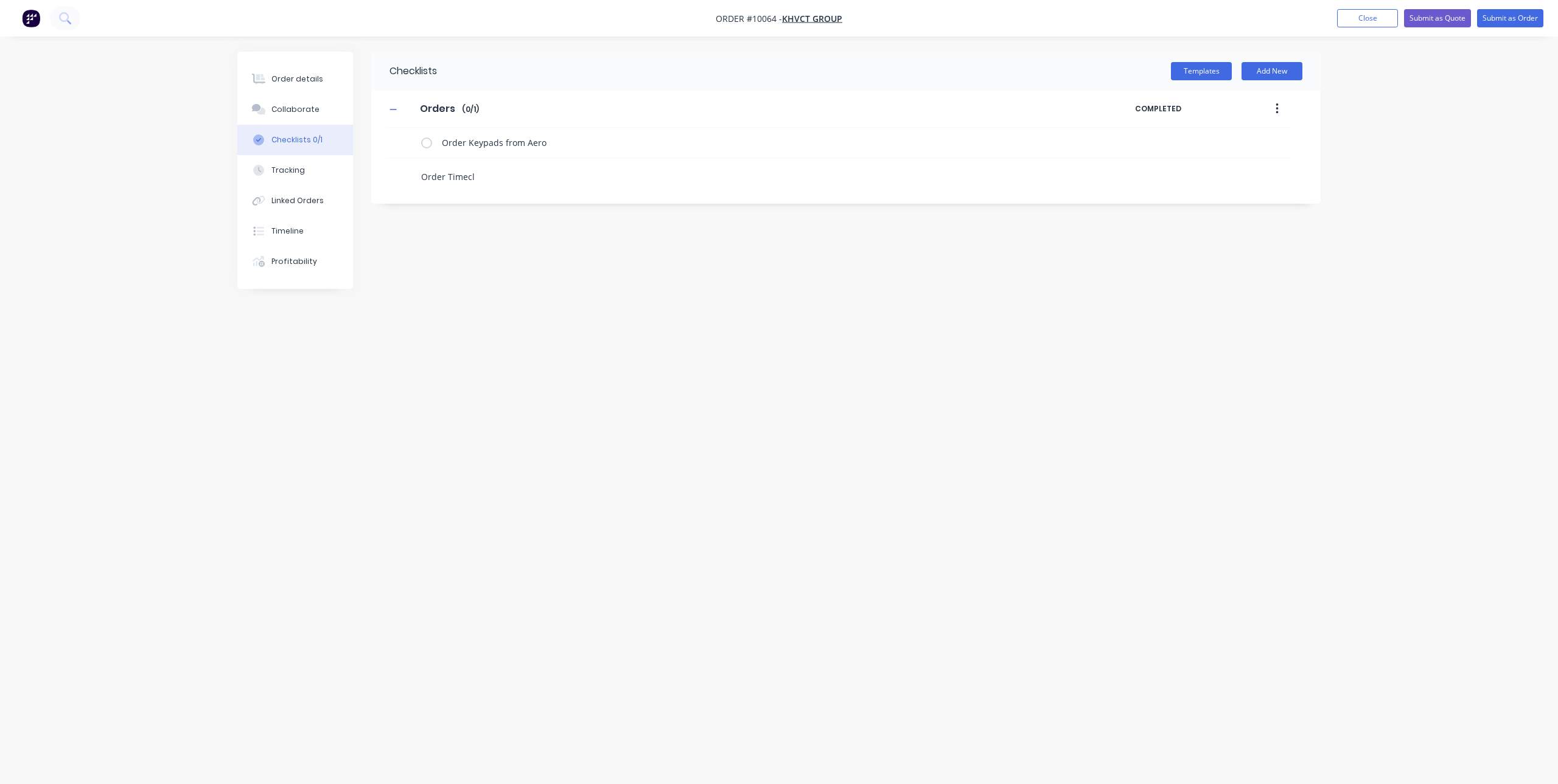
type textarea "x"
type textarea "Order Timeclo"
type textarea "x"
type textarea "Order Timecloc"
type textarea "x"
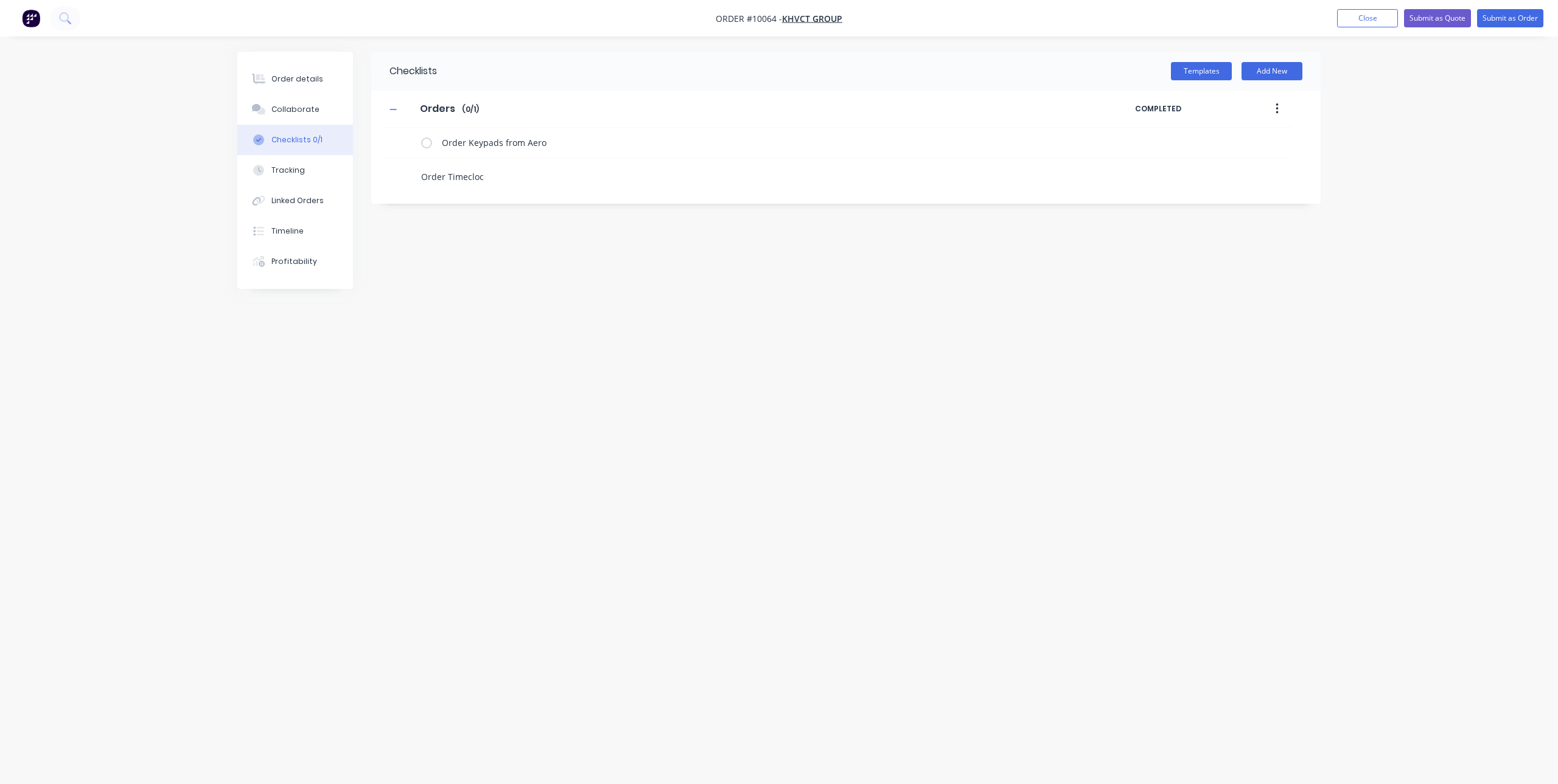
type textarea "Order Timeclock"
type textarea "x"
type textarea "Order Timeclock"
type textarea "x"
type textarea "Order Timeclock f"
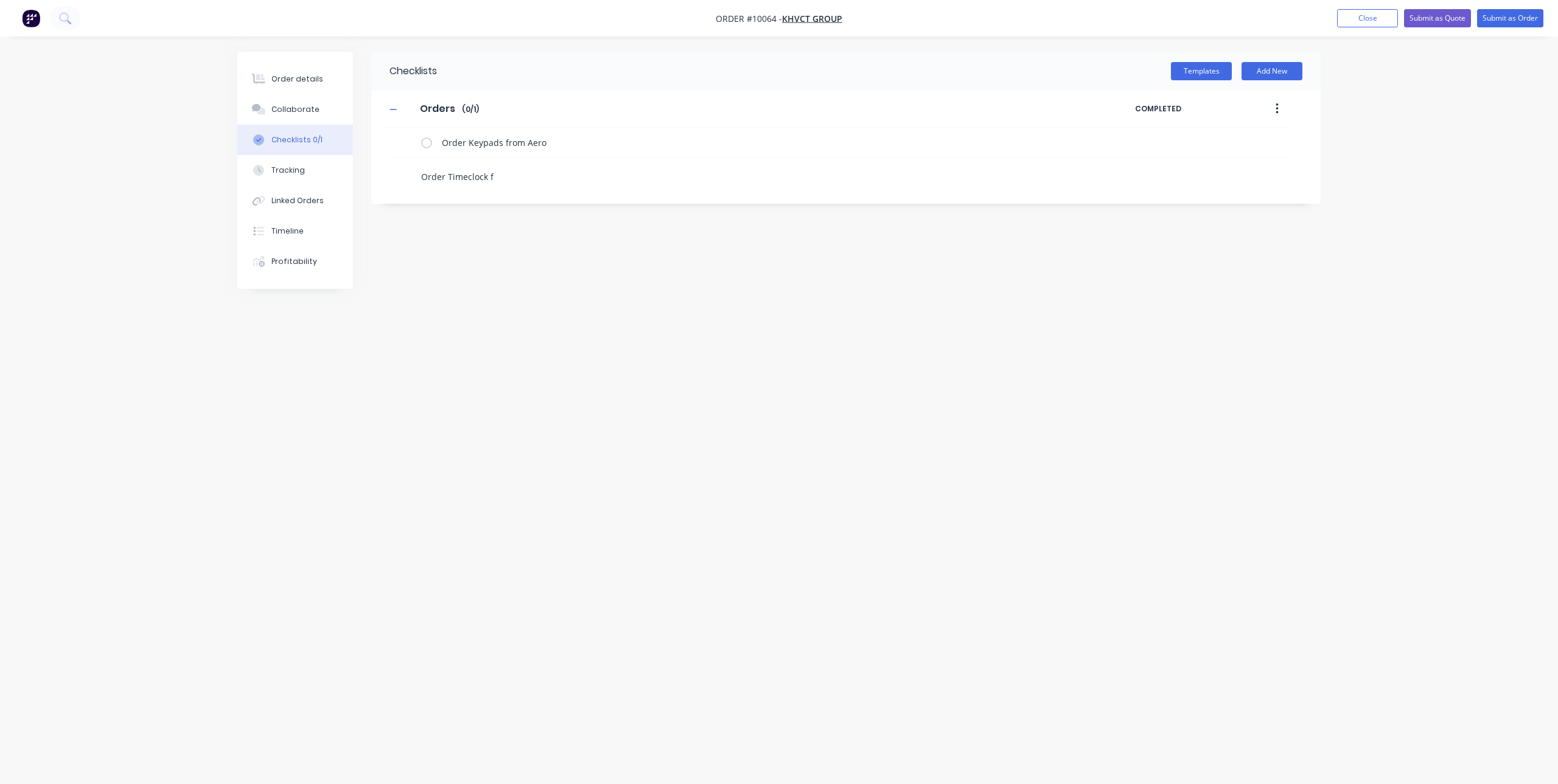
type textarea "x"
type textarea "Order Timeclock fr"
type textarea "x"
type textarea "Order Timeclock fro"
type textarea "x"
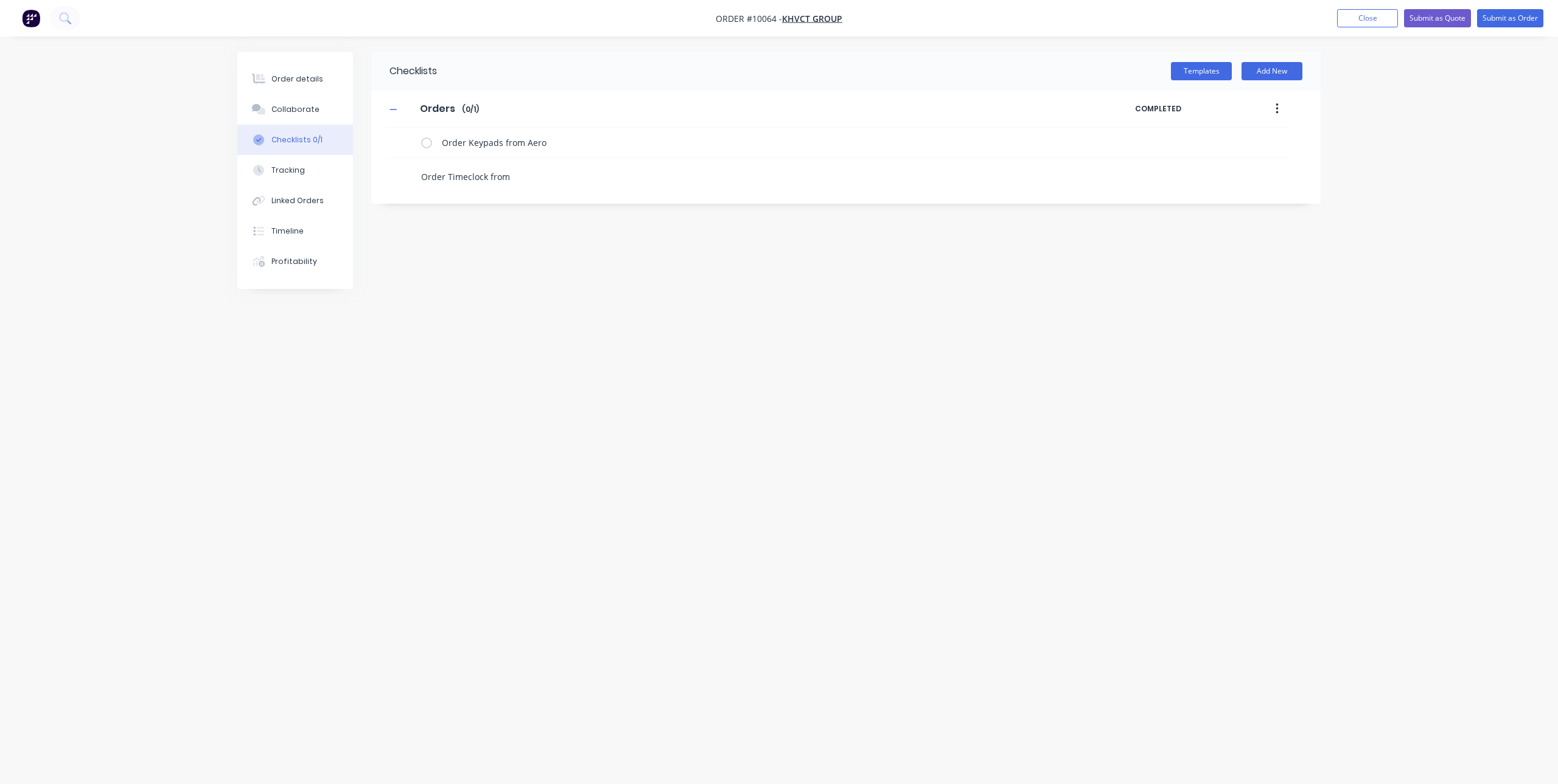
type textarea "Order Timeclock from"
type textarea "x"
type textarea "Order Timeclock from E"
type textarea "x"
type textarea "Order Timeclock from Ed"
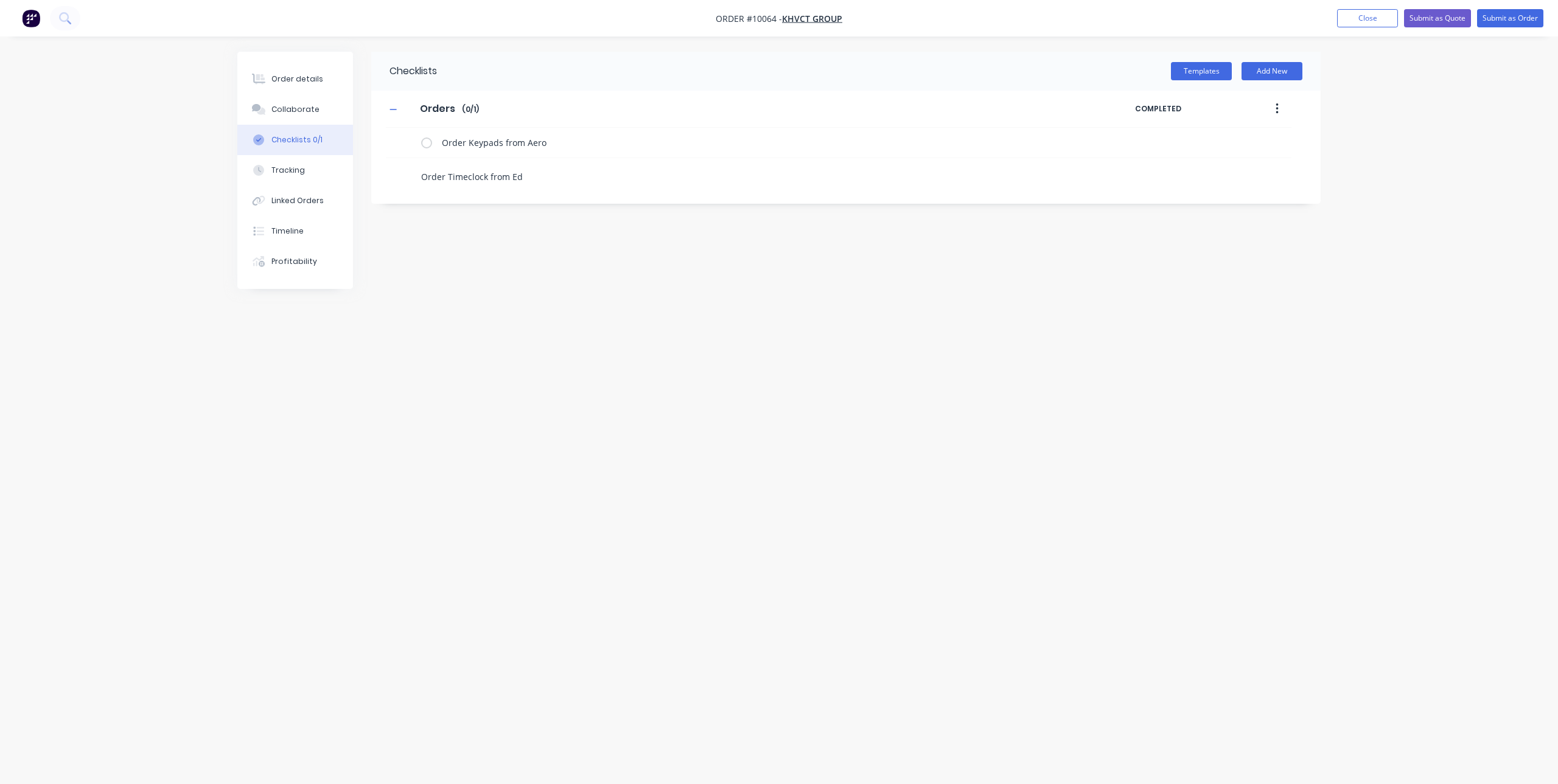
type textarea "x"
type textarea "Order Timeclock from Edg"
type textarea "x"
type textarea "Order Timeclock from Edge"
type textarea "x"
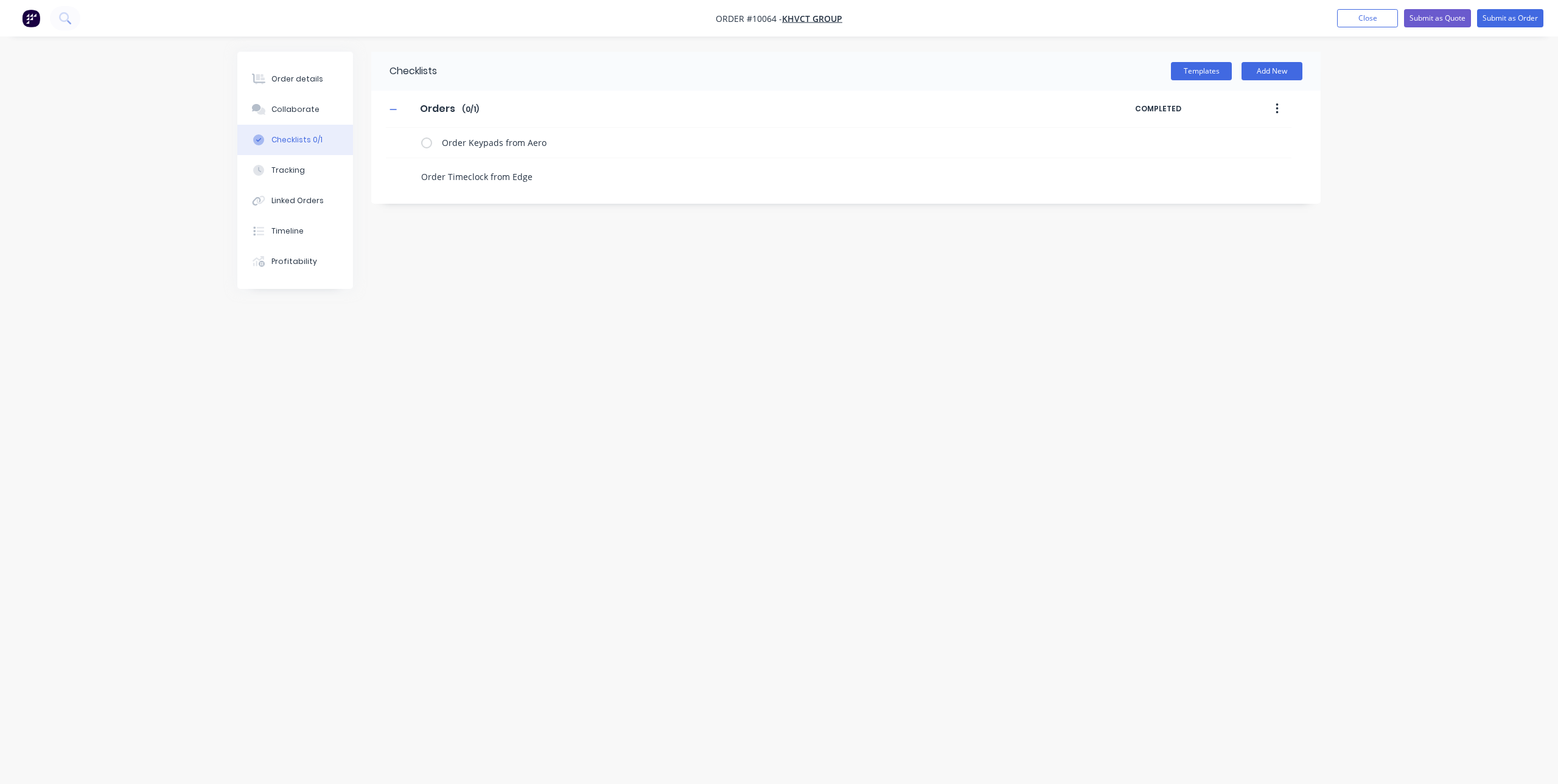
type textarea "Order Timeclock from Edges"
type textarea "x"
type textarea "Order Timeclock from Edgesm"
type textarea "x"
type textarea "Order Timeclock from Edgesmi"
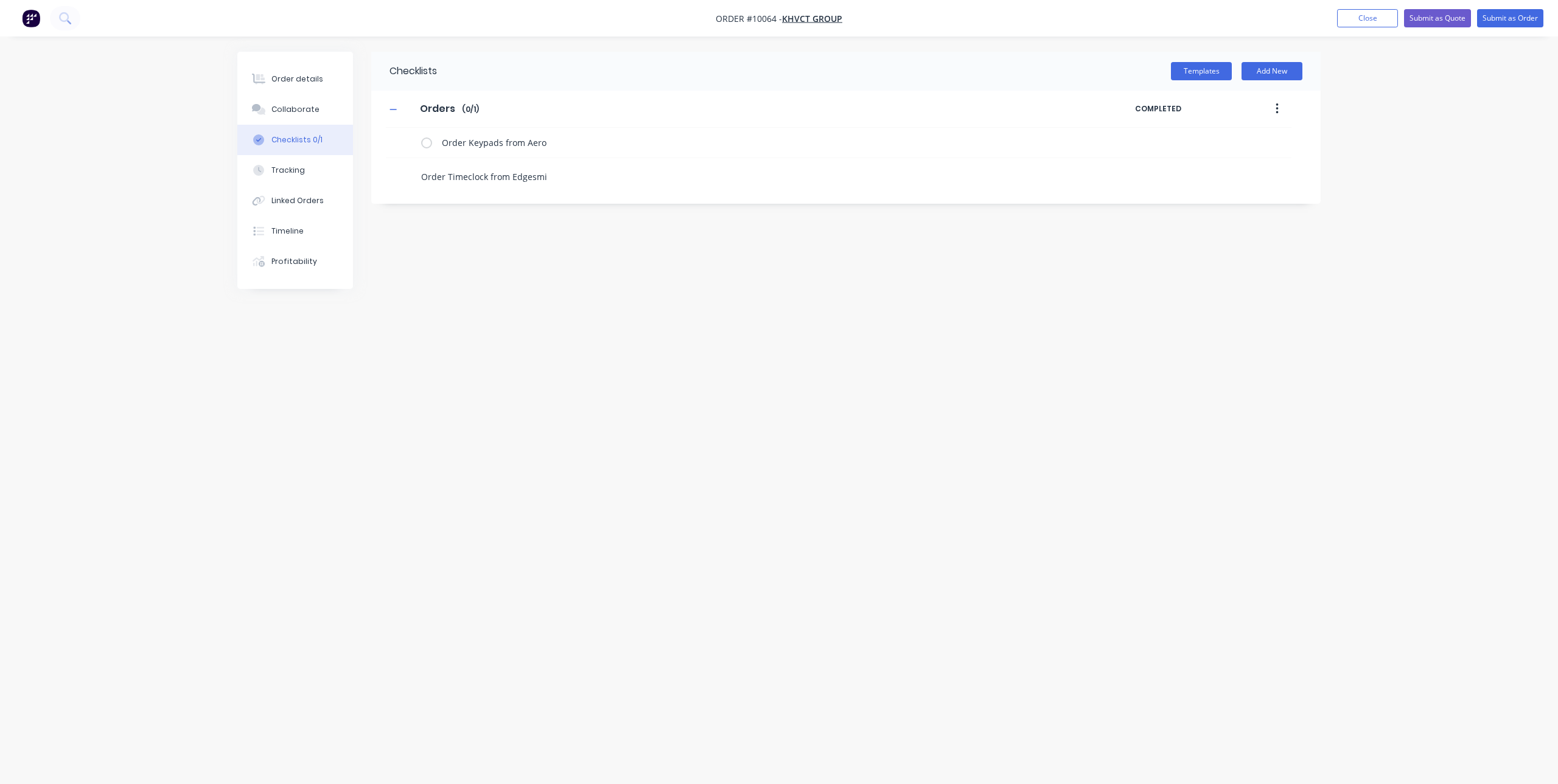
type textarea "x"
type textarea "Order Timeclock from Edgesmit"
type textarea "x"
type textarea "Order Timeclock from [GEOGRAPHIC_DATA]"
type textarea "x"
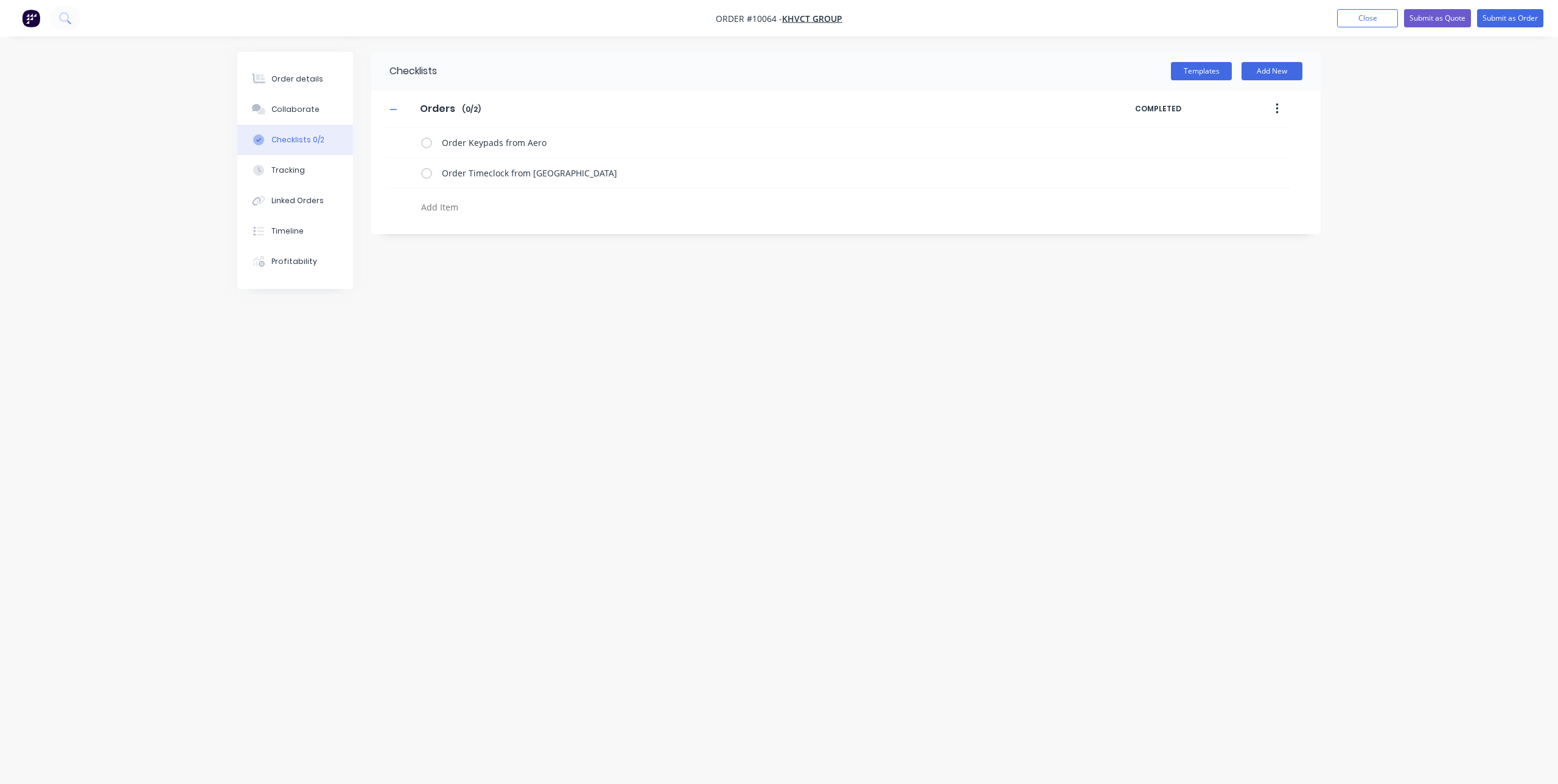
type textarea "x"
type textarea "O"
type textarea "x"
type textarea "Or"
type textarea "x"
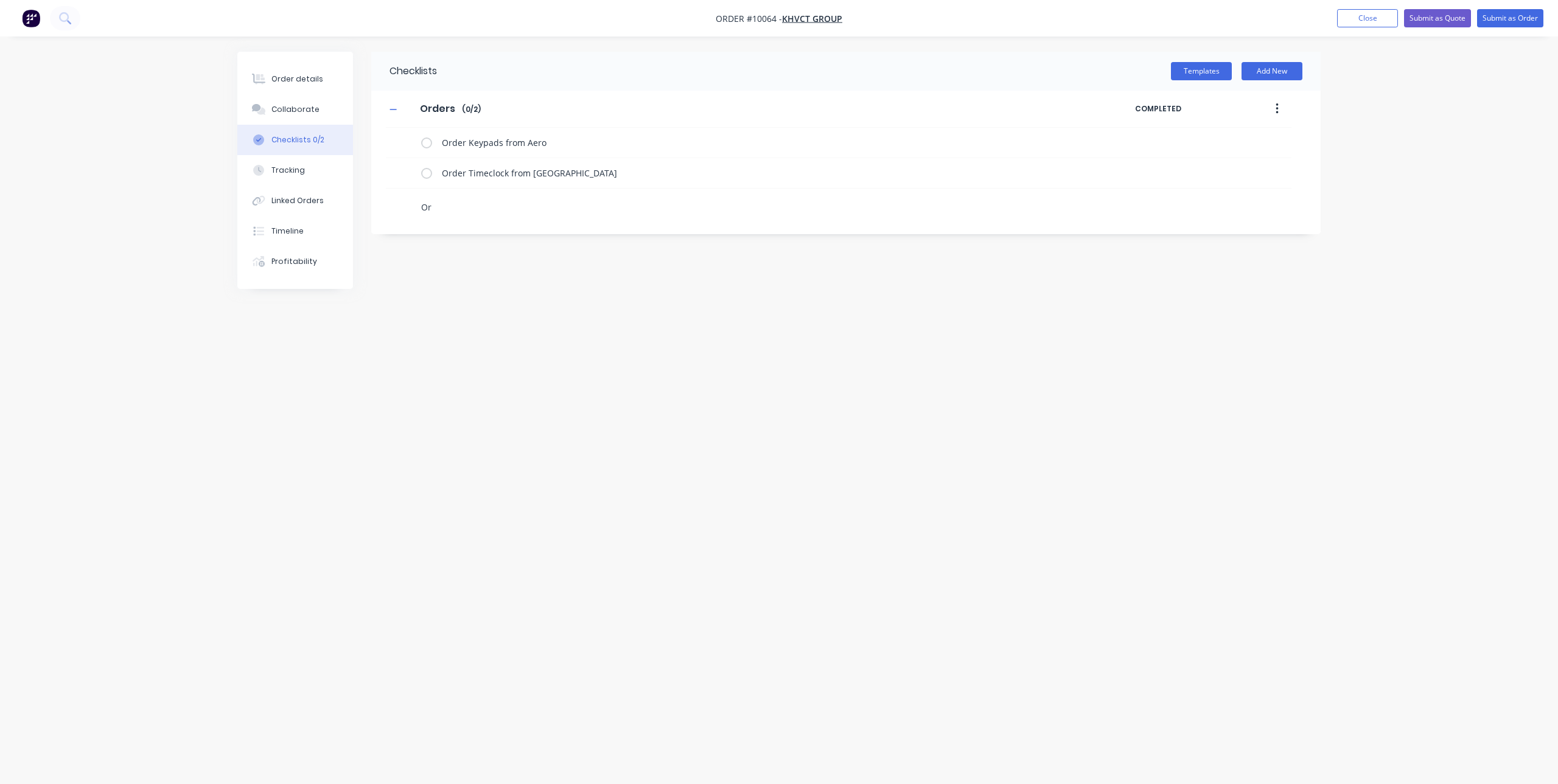
type textarea "Ord"
type textarea "x"
type textarea "Orde"
type textarea "x"
type textarea "Order"
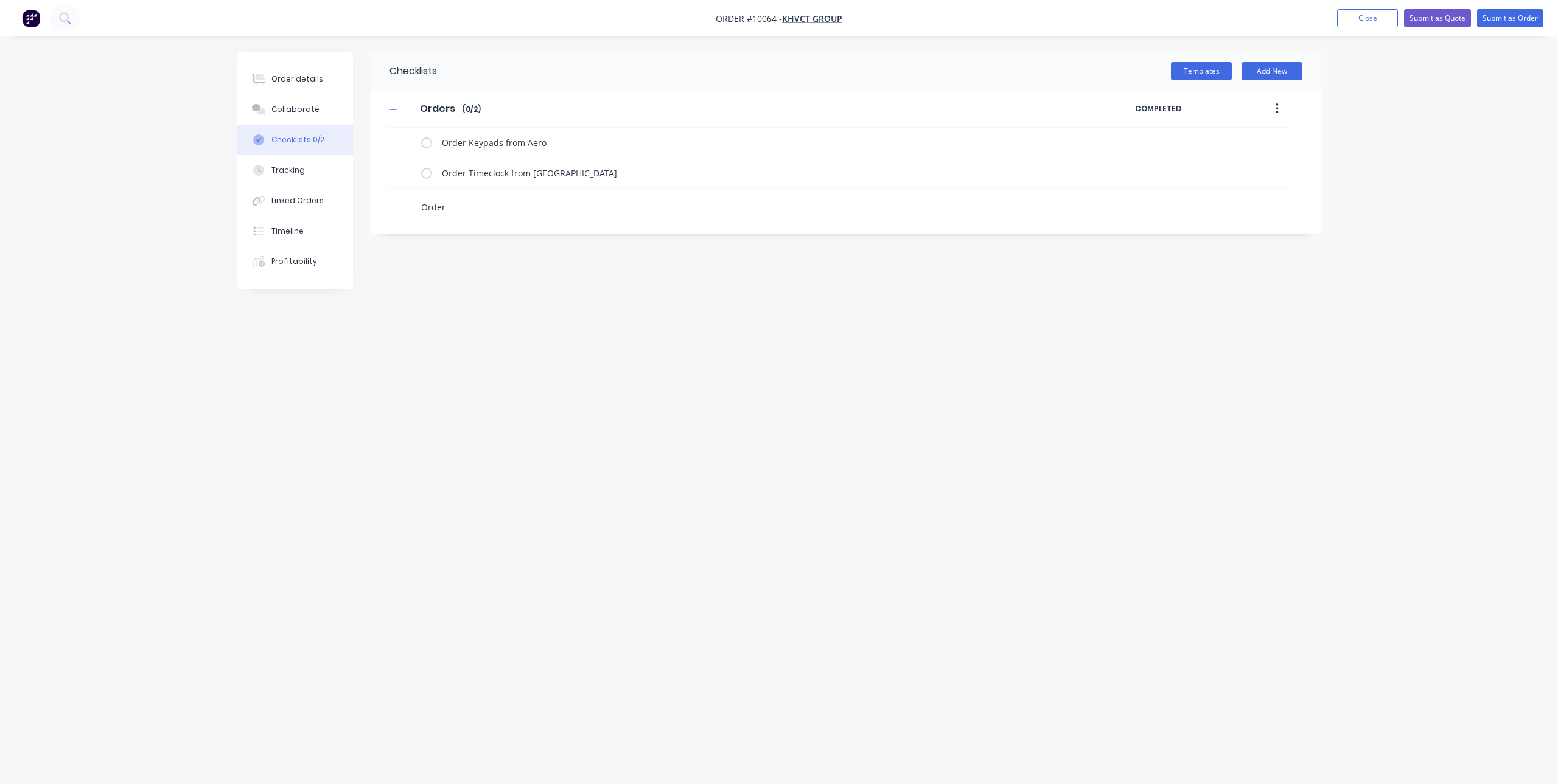
type textarea "x"
type textarea "Order"
type textarea "x"
type textarea "Order R"
type textarea "x"
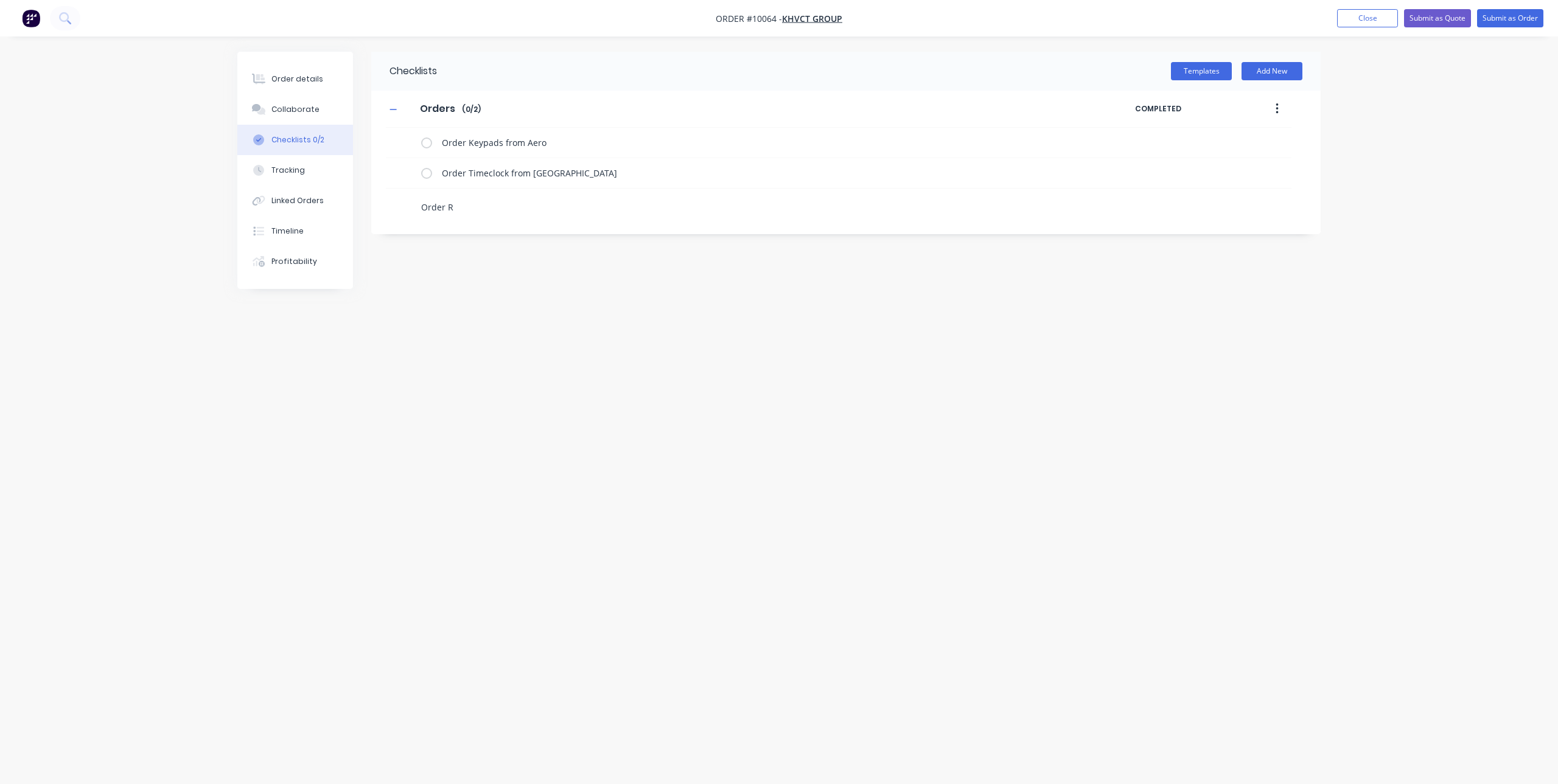
type textarea "Order Ra"
type textarea "x"
type textarea "Order Rai"
type textarea "x"
type textarea "Order Rain"
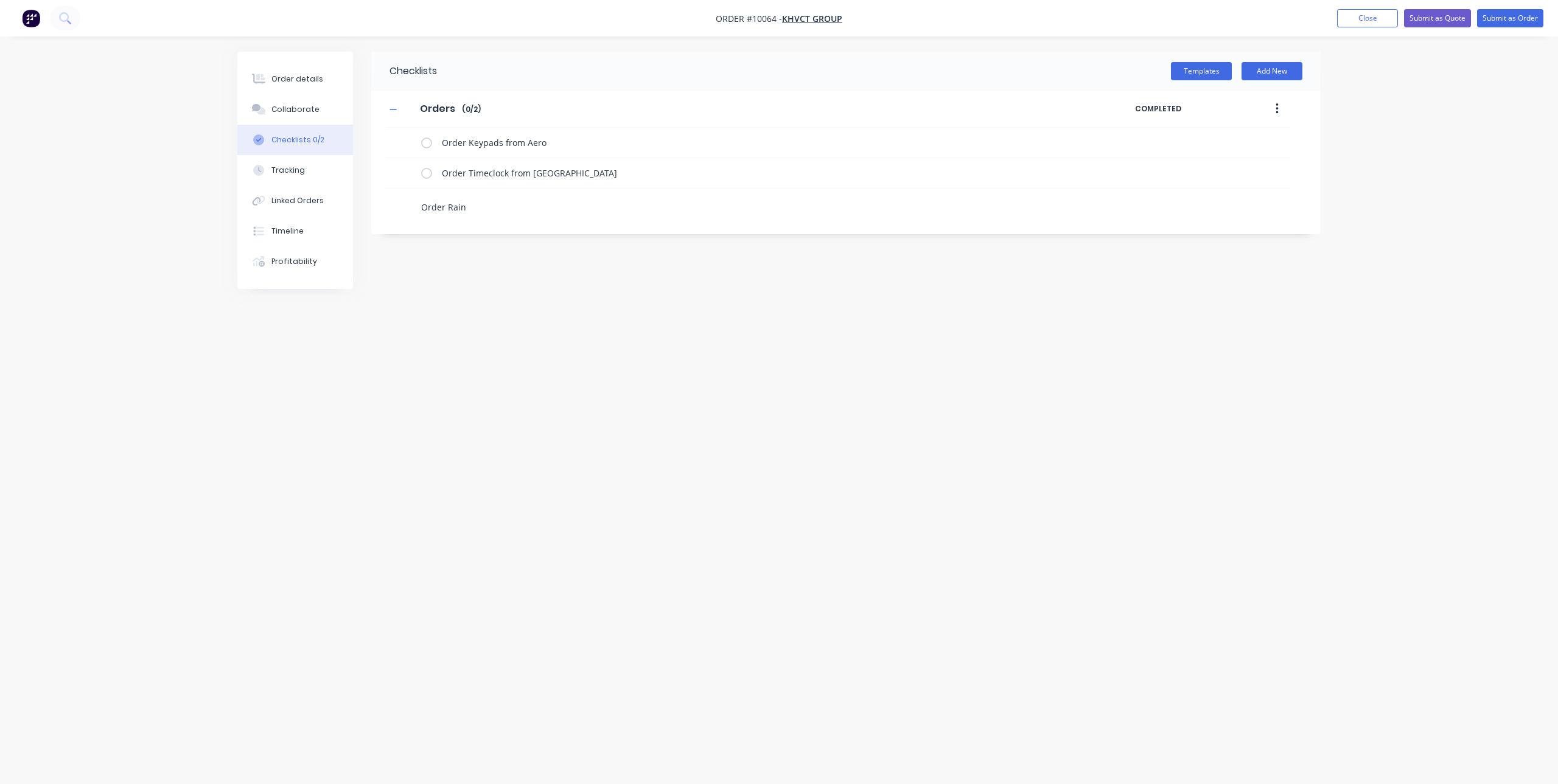
type textarea "x"
type textarea "Order Rain"
type textarea "x"
type textarea "Order Rain h"
type textarea "x"
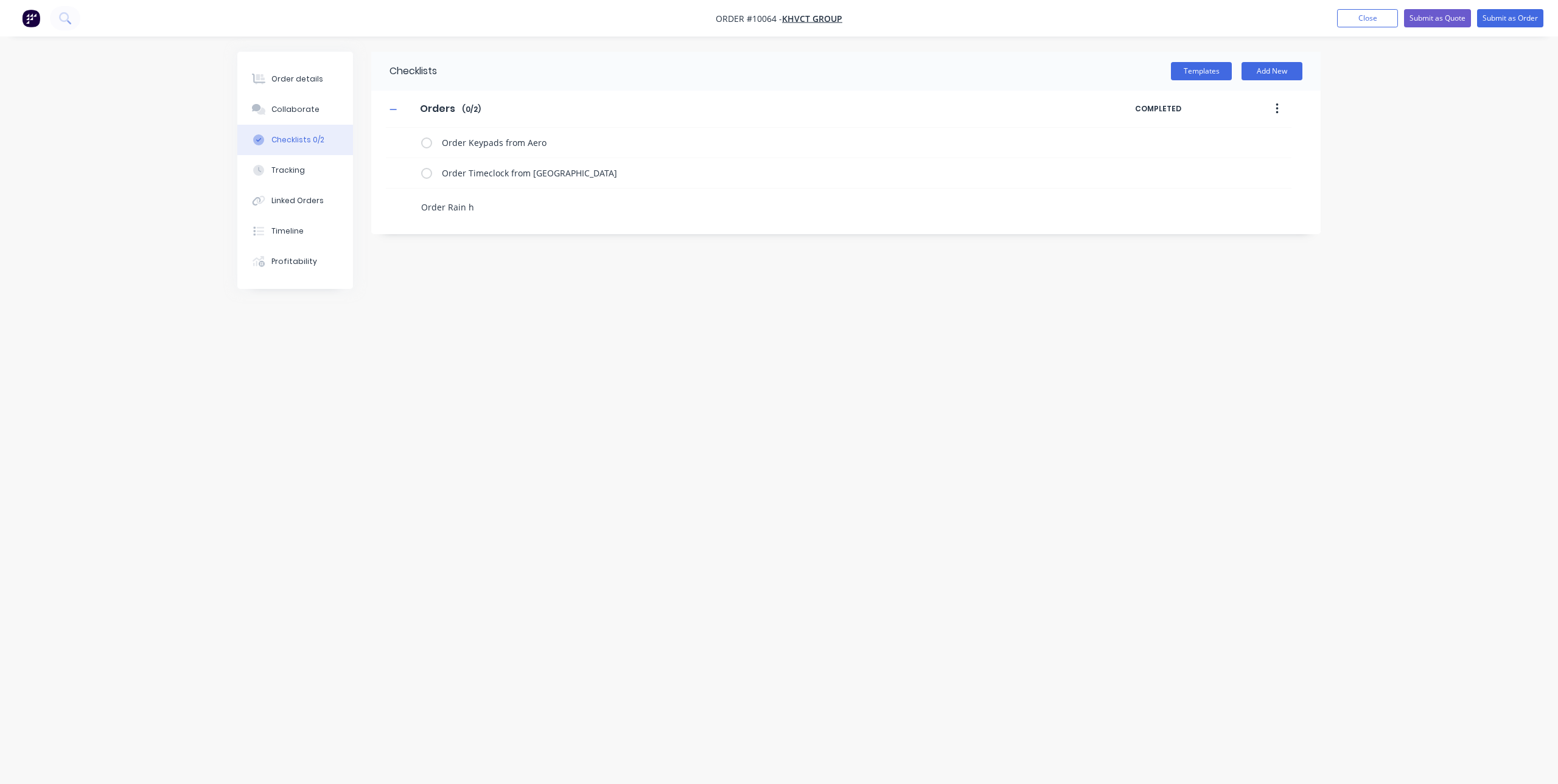
type textarea "Order Rain ho"
type textarea "x"
type textarea "Order Rain hoo"
type textarea "x"
type textarea "Order Rain hood"
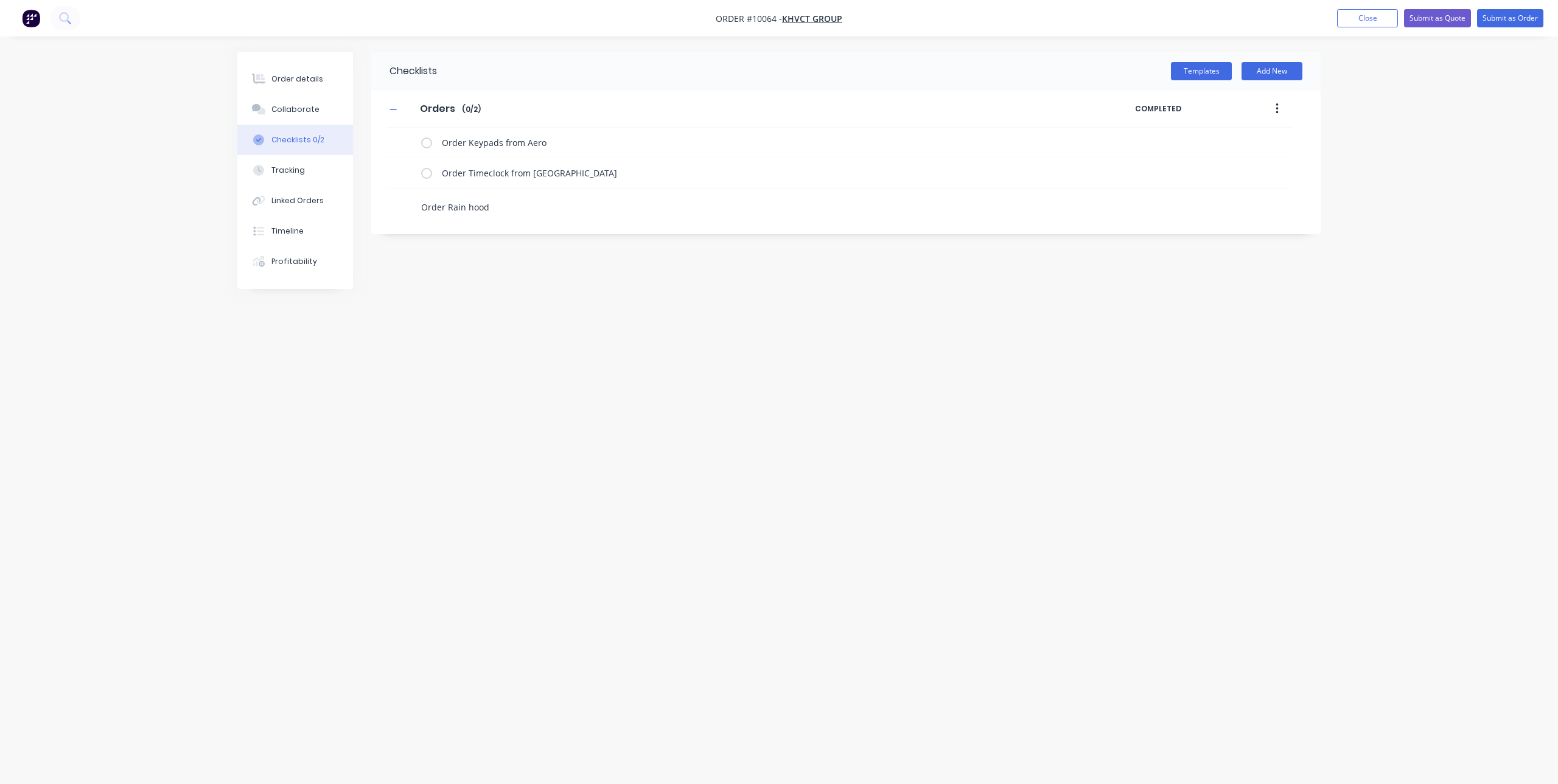
type textarea "x"
type textarea "Order Rain hoods"
type textarea "x"
type textarea "Order Rain hoods"
type textarea "x"
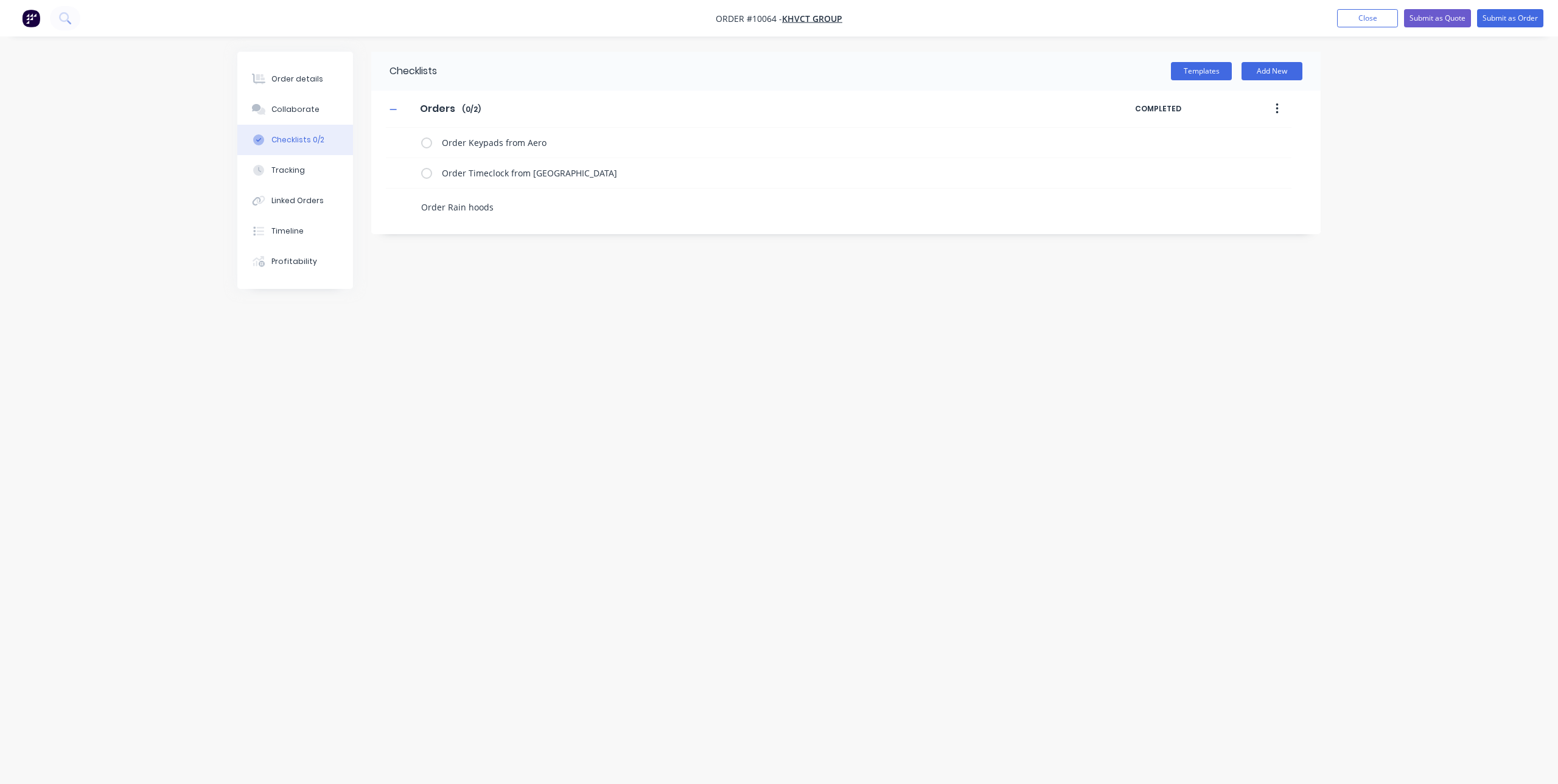
type textarea "Order Rain hoods f"
type textarea "x"
type textarea "Order Rain hoods fr"
type textarea "x"
type textarea "Order Rain hoods fro"
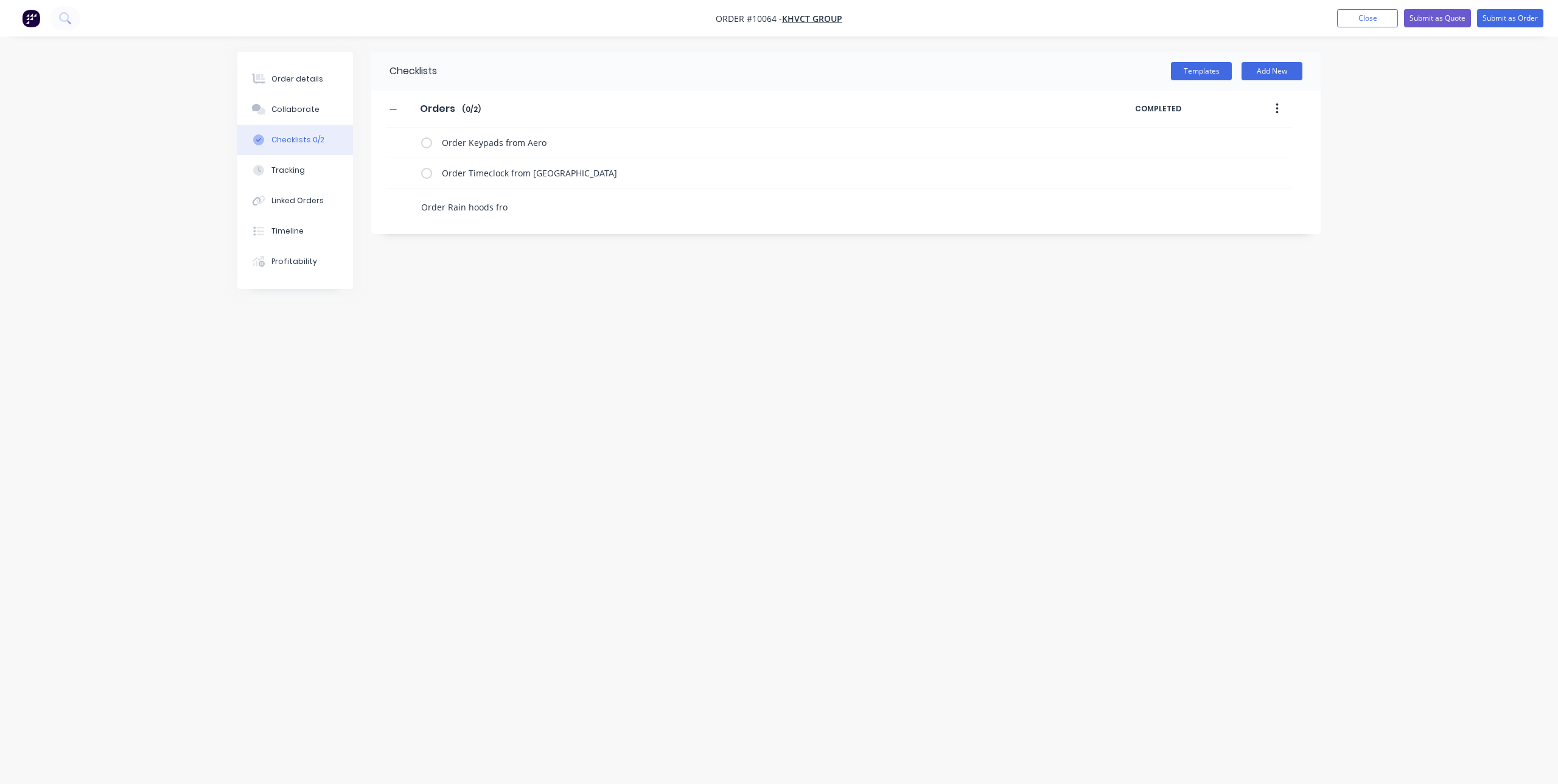
type textarea "x"
type textarea "Order Rain hoods from"
type textarea "x"
type textarea "Order Rain hoods from"
type textarea "x"
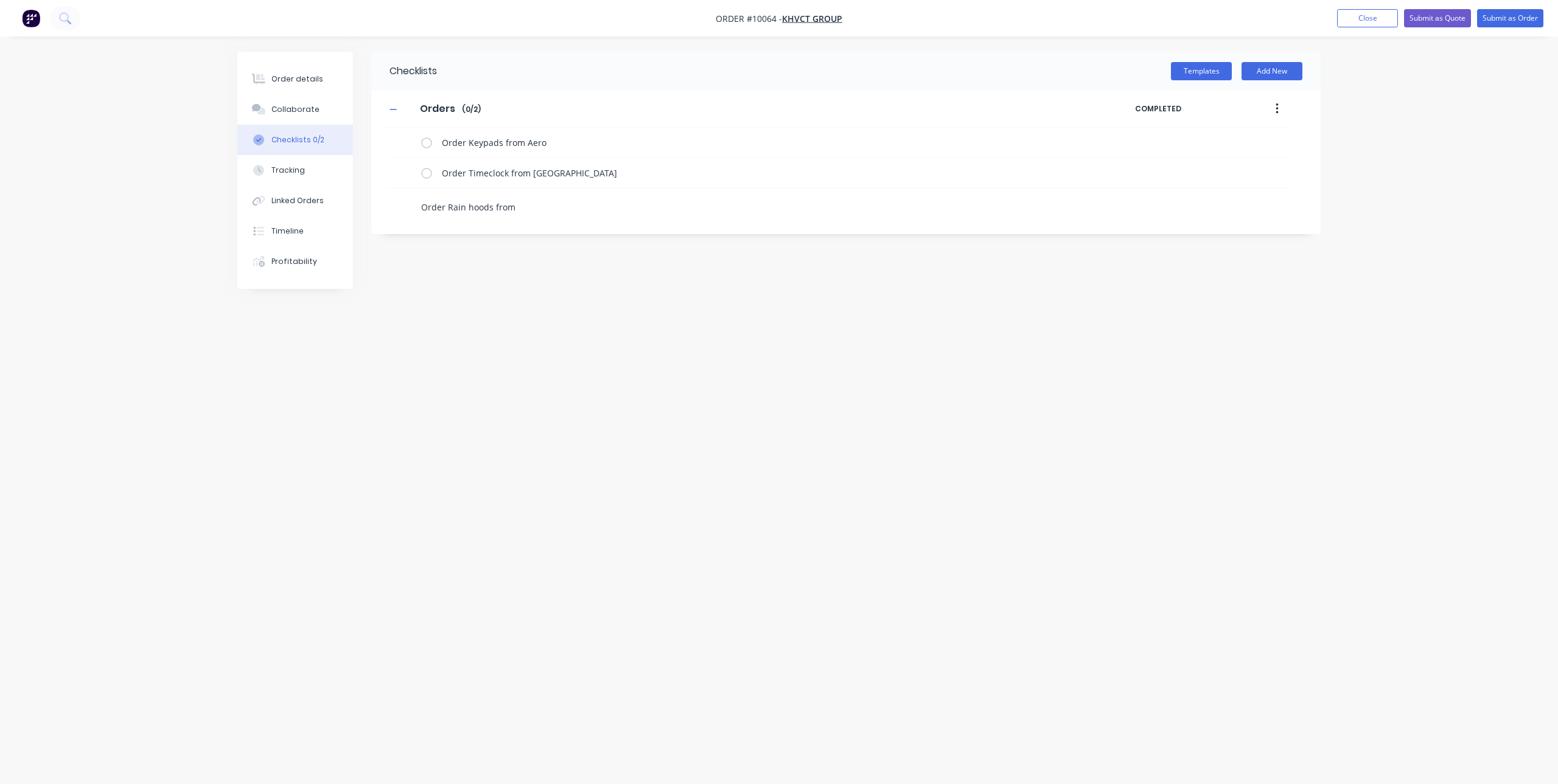
type textarea "Order Rain hoods from E"
type textarea "x"
type textarea "Order Rain hoods from Ed"
type textarea "x"
type textarea "Order Rain hoods from Edg"
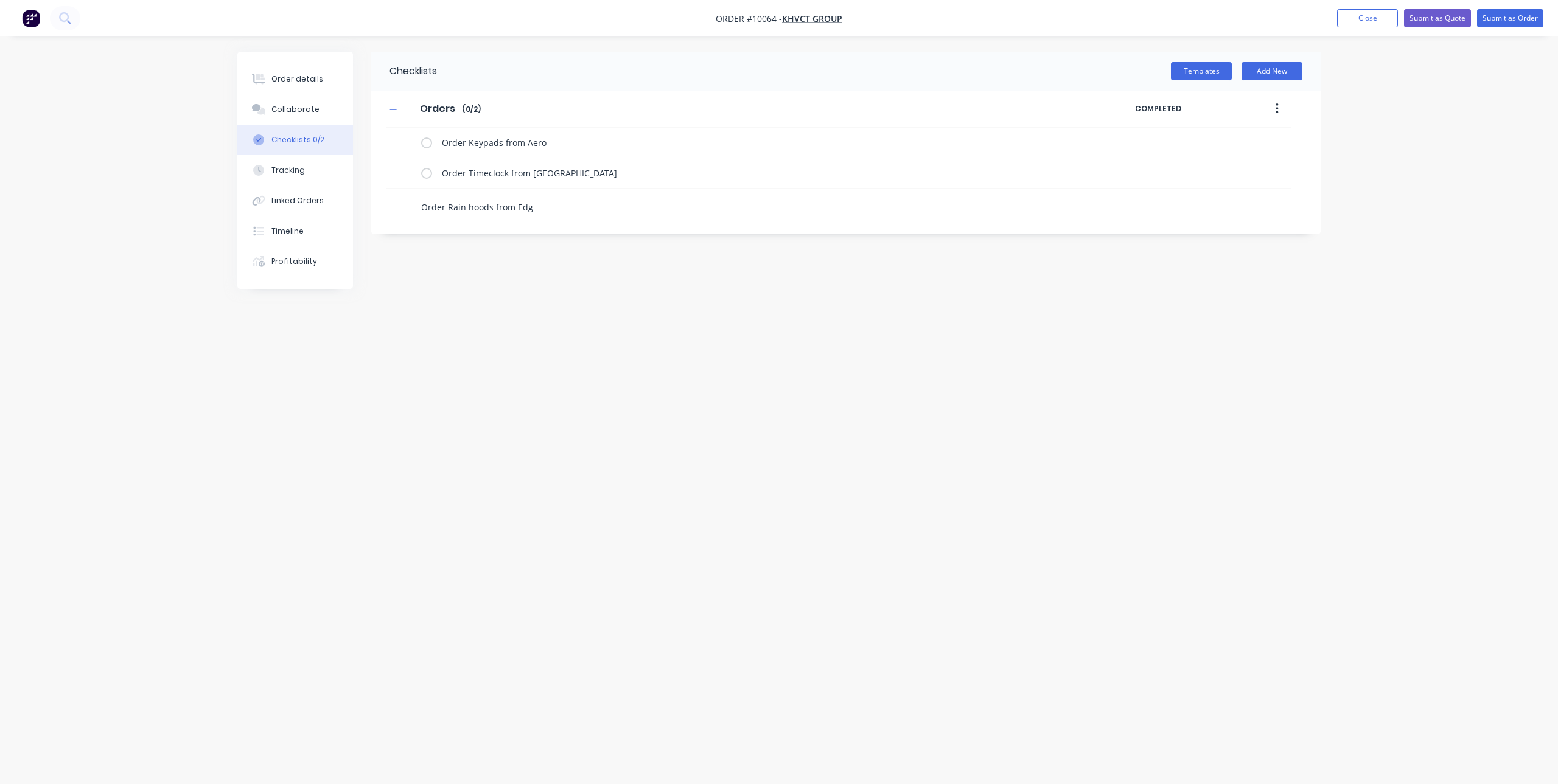
type textarea "x"
type textarea "Order Rain hoods from Edge"
type textarea "x"
type textarea "Order Rain hoods from Edges"
type textarea "x"
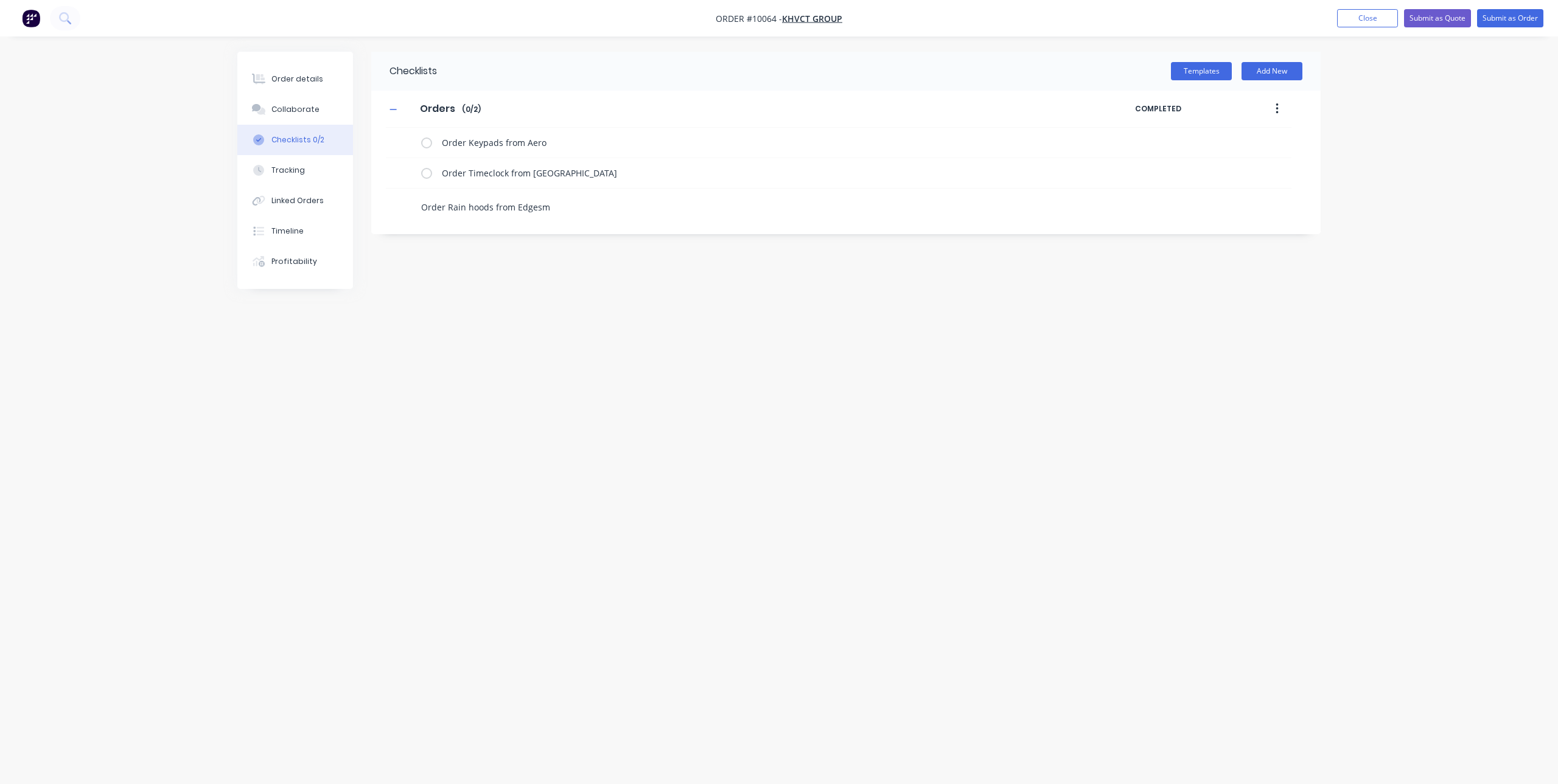
type textarea "Order Rain hoods from Edgesmi"
type textarea "x"
type textarea "Order Rain hoods from Edgesmit"
type textarea "x"
type textarea "Order Rain hoods from Edgesmith"
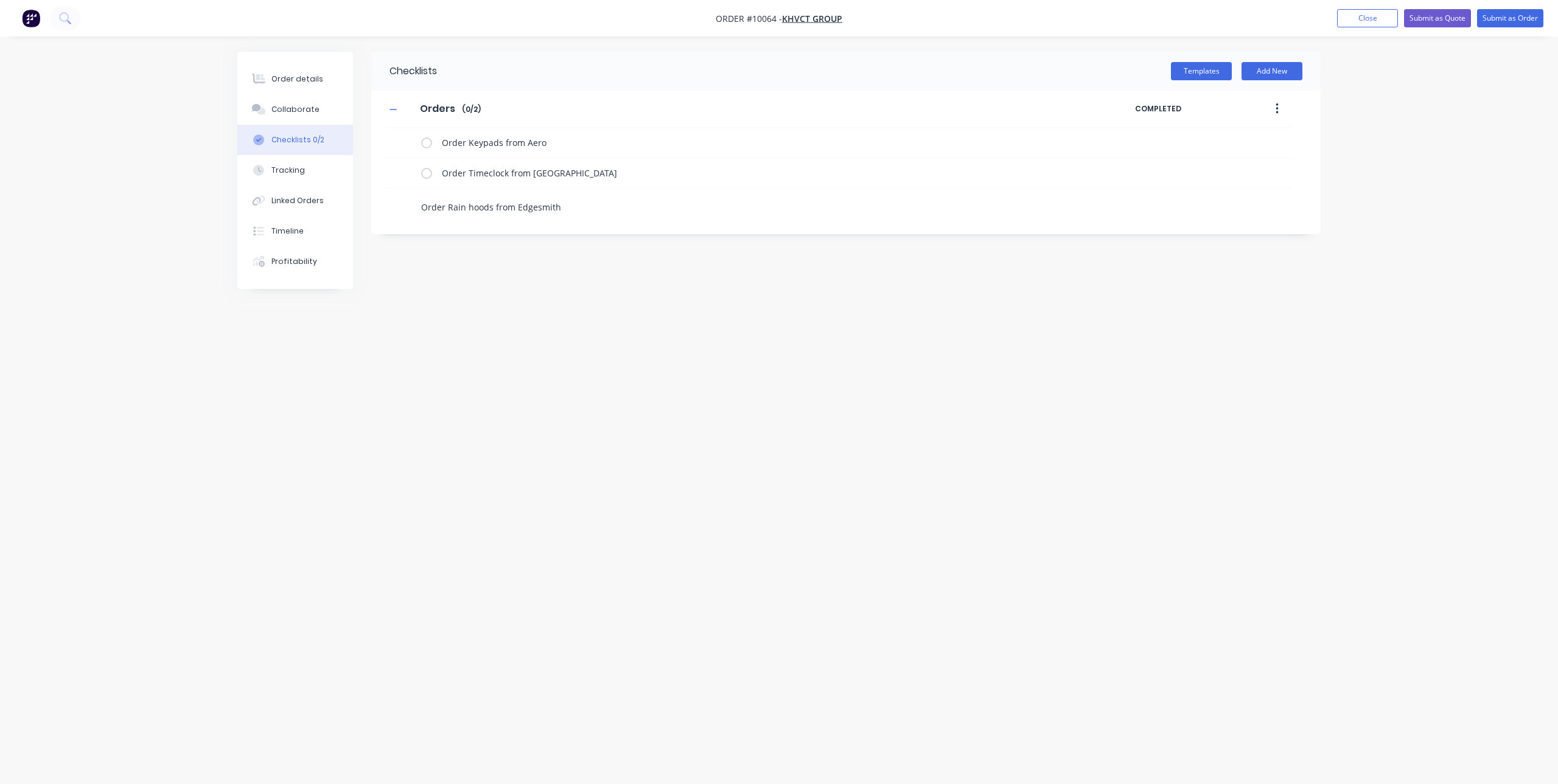
type textarea "x"
click at [1517, 24] on button "Submit as Order" at bounding box center [1511, 18] width 66 height 18
type textarea "x"
click at [297, 84] on div "Order details" at bounding box center [297, 79] width 52 height 11
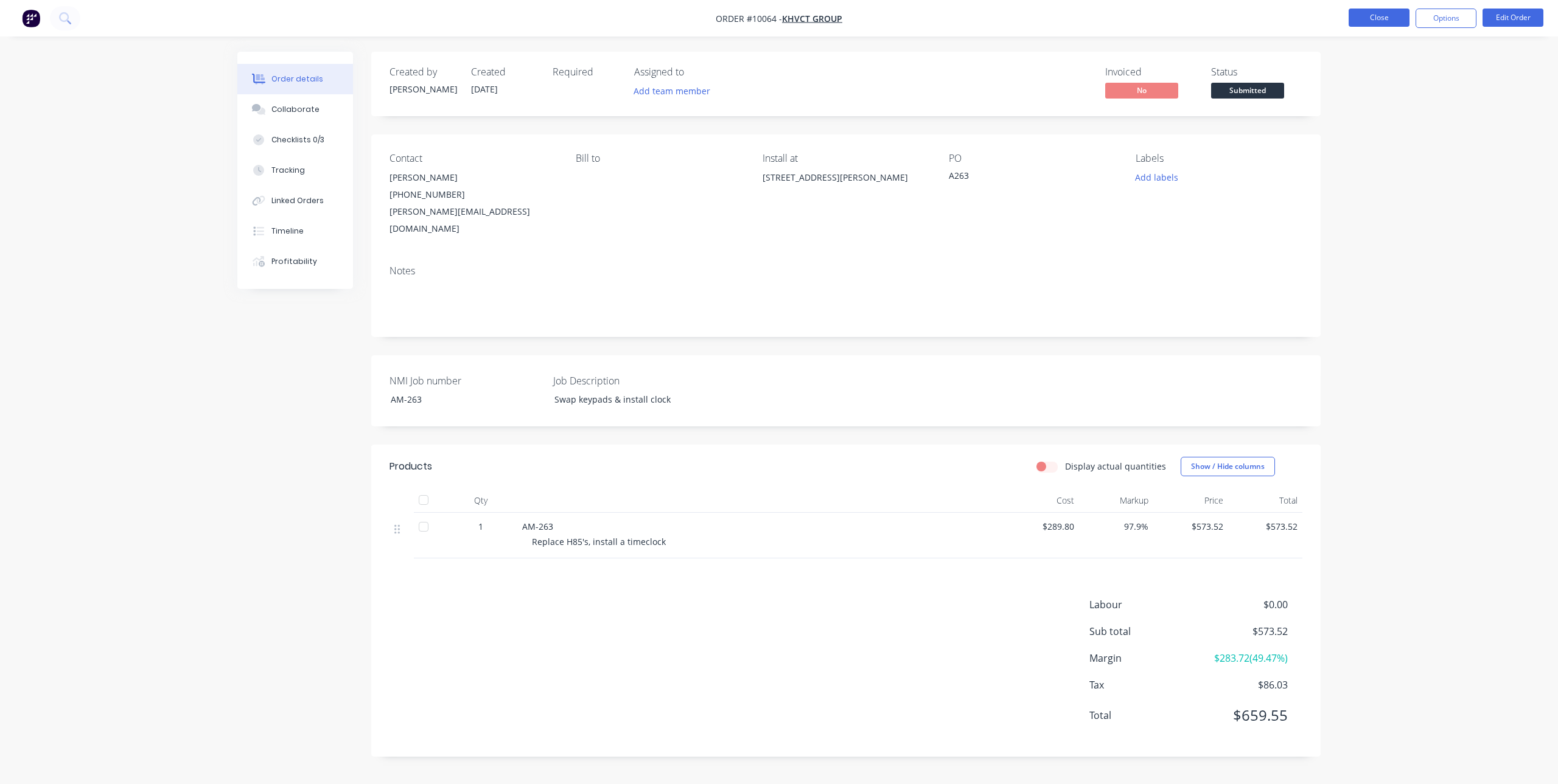
click at [1394, 21] on button "Close" at bounding box center [1379, 17] width 61 height 18
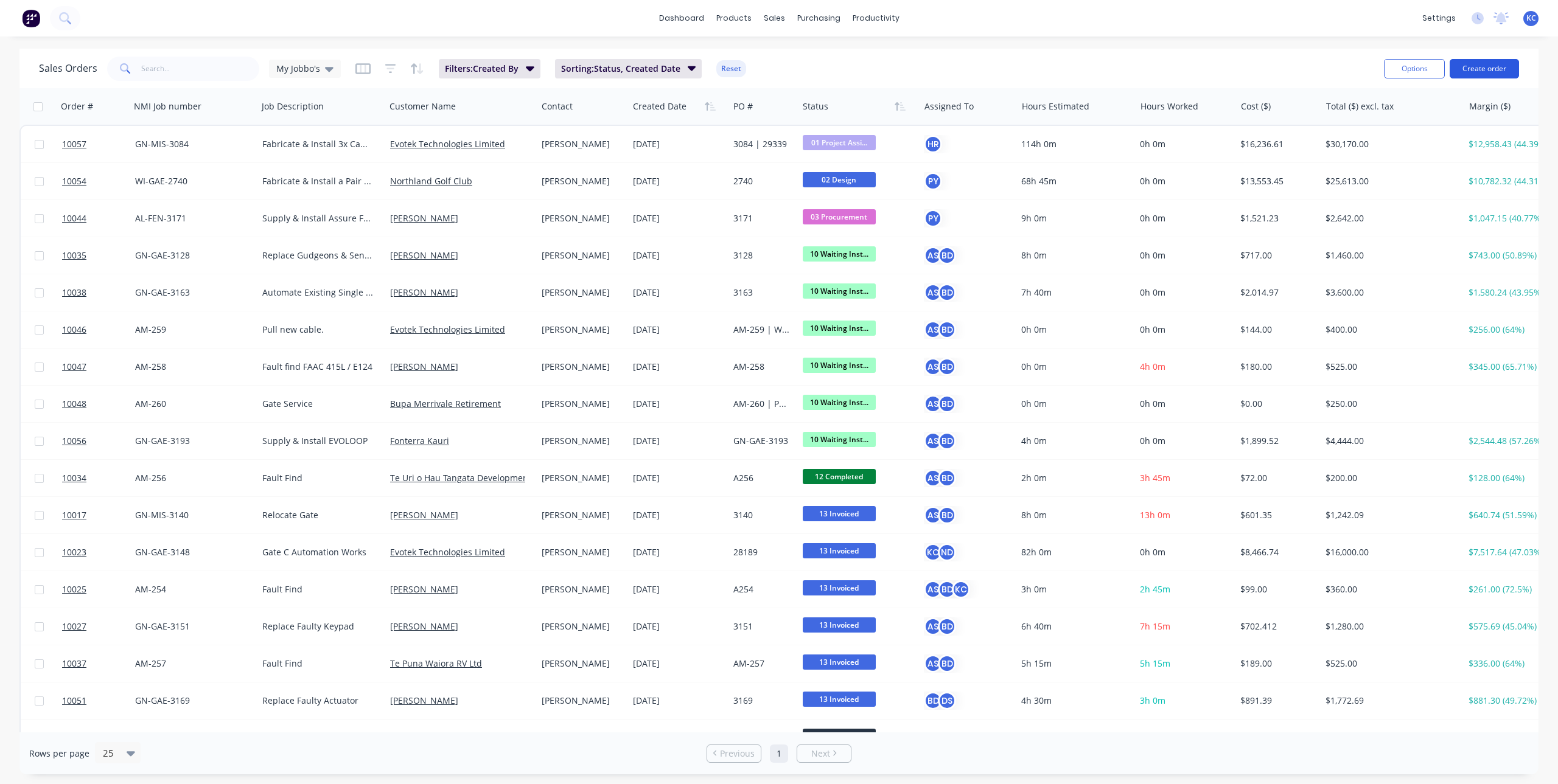
click at [1484, 71] on button "Create order" at bounding box center [1485, 68] width 70 height 19
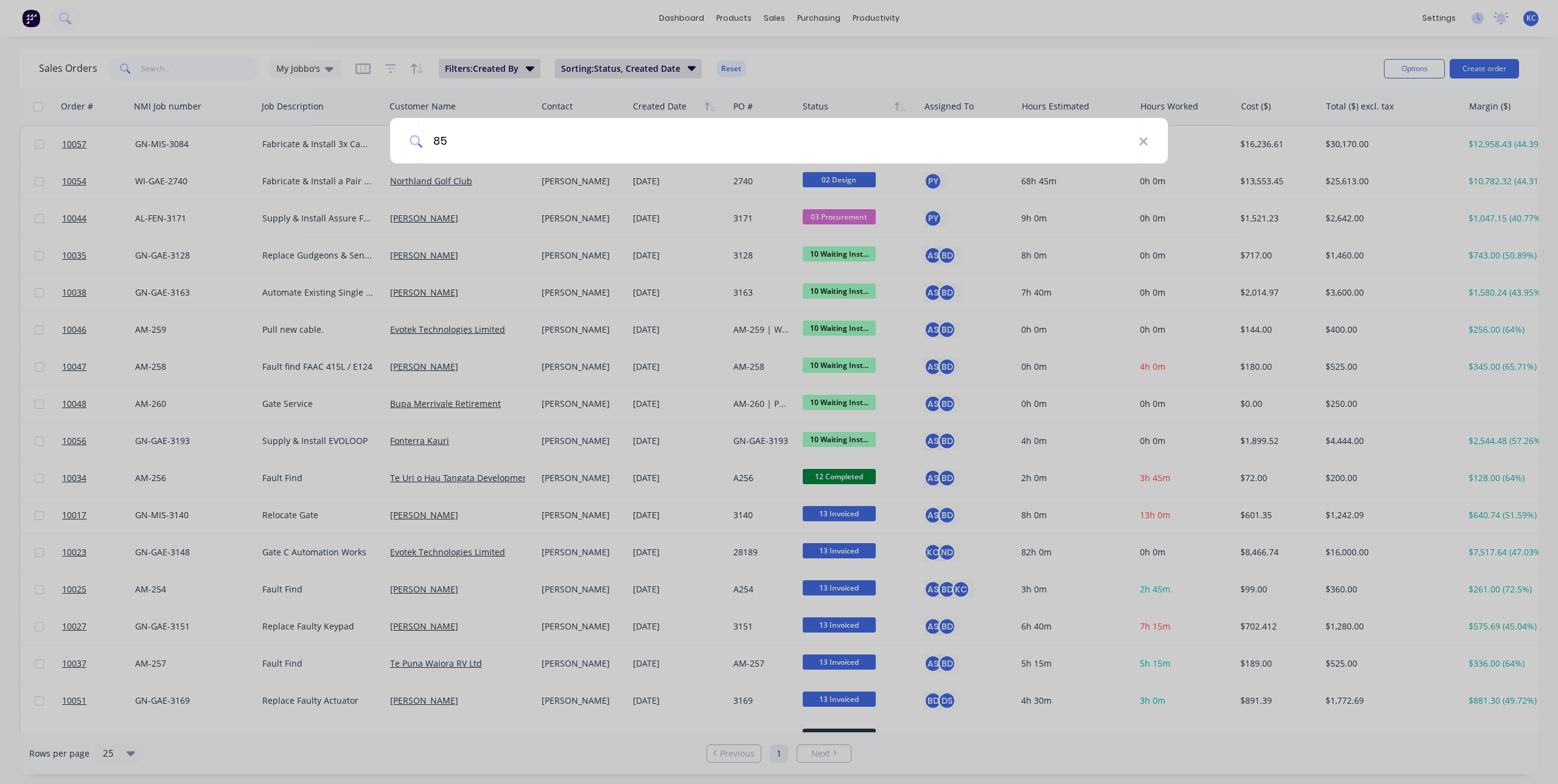
type input "8"
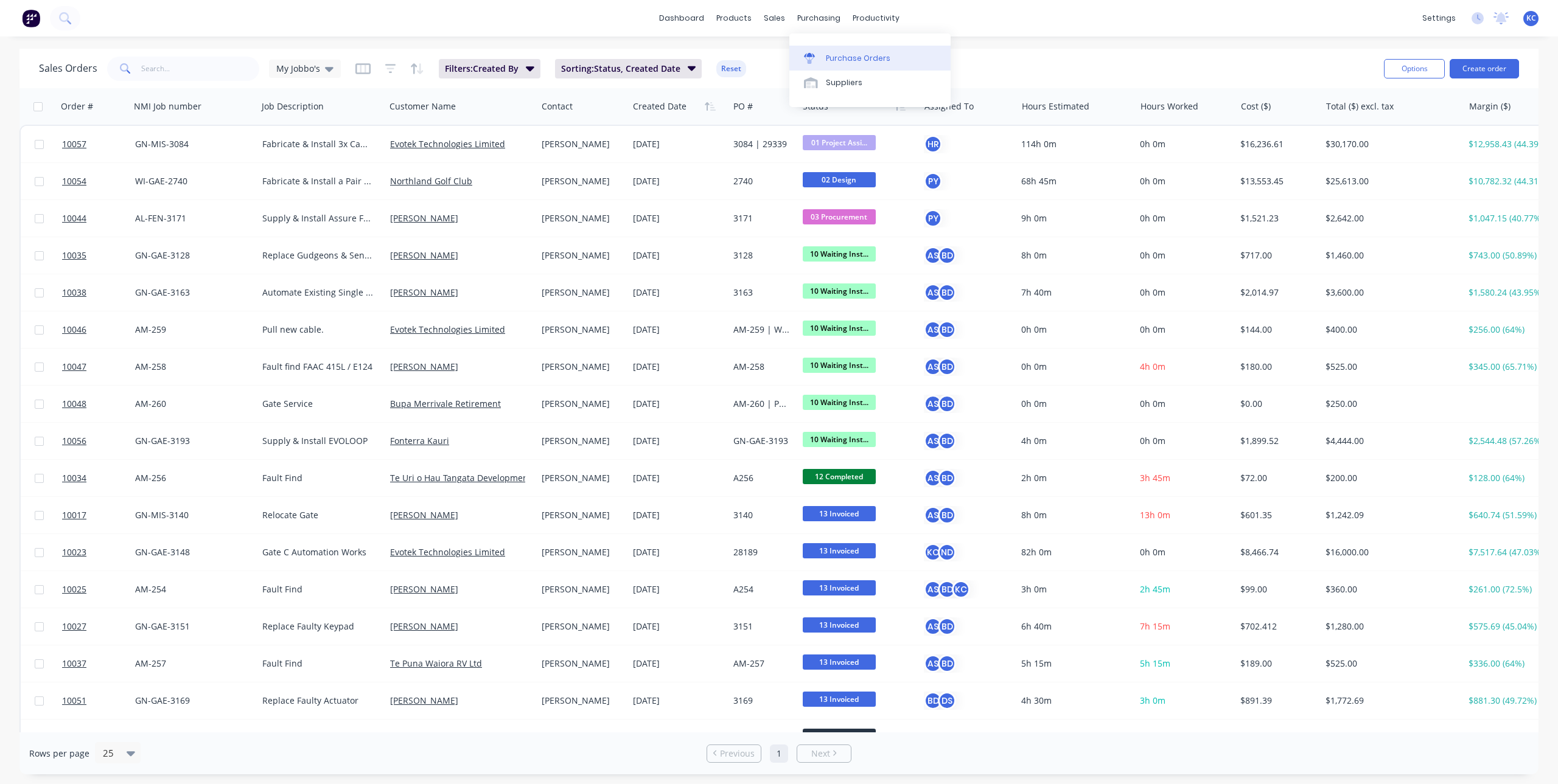
click at [828, 51] on link "Purchase Orders" at bounding box center [870, 57] width 161 height 24
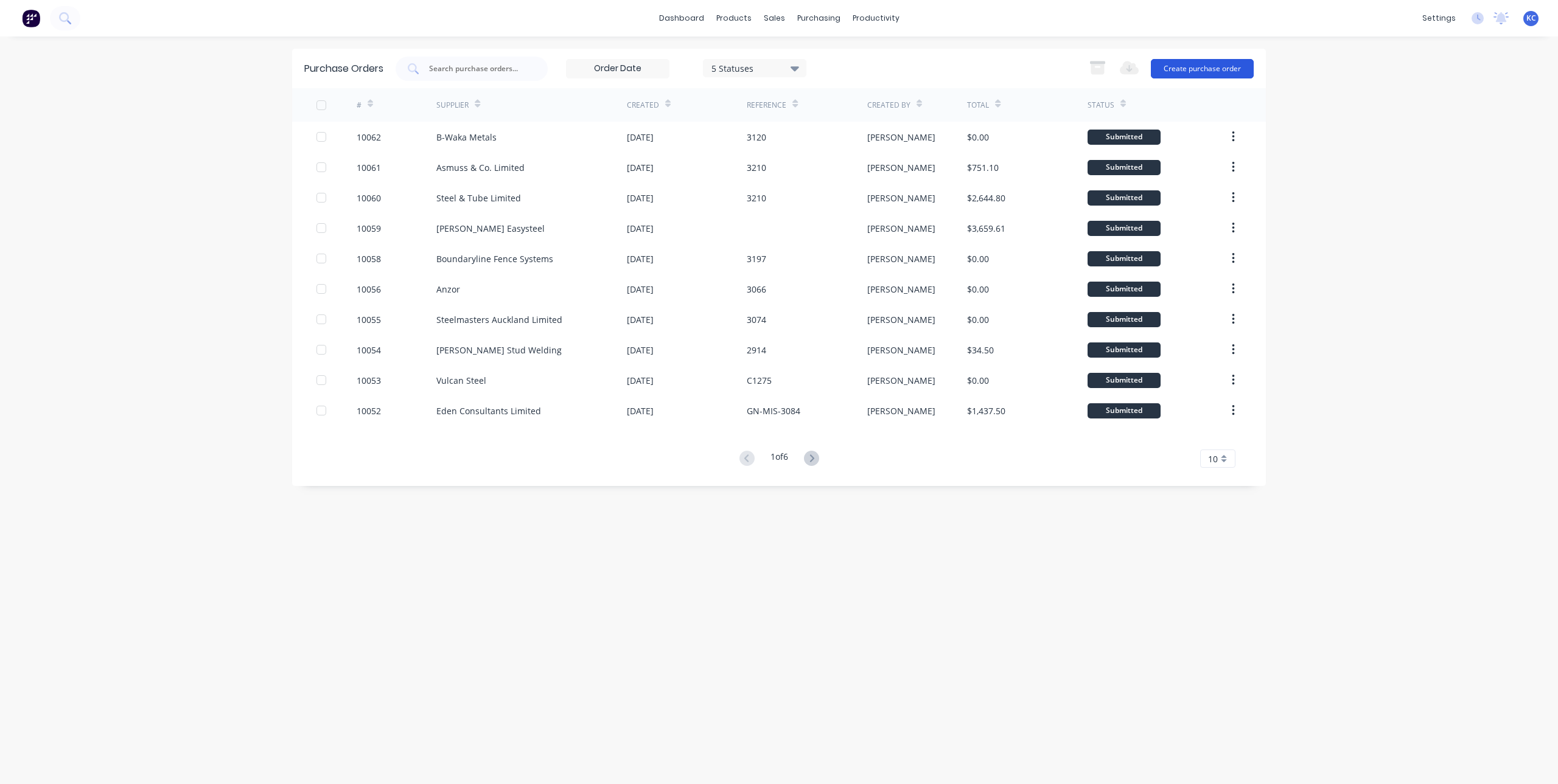
click at [1175, 70] on button "Create purchase order" at bounding box center [1202, 68] width 103 height 19
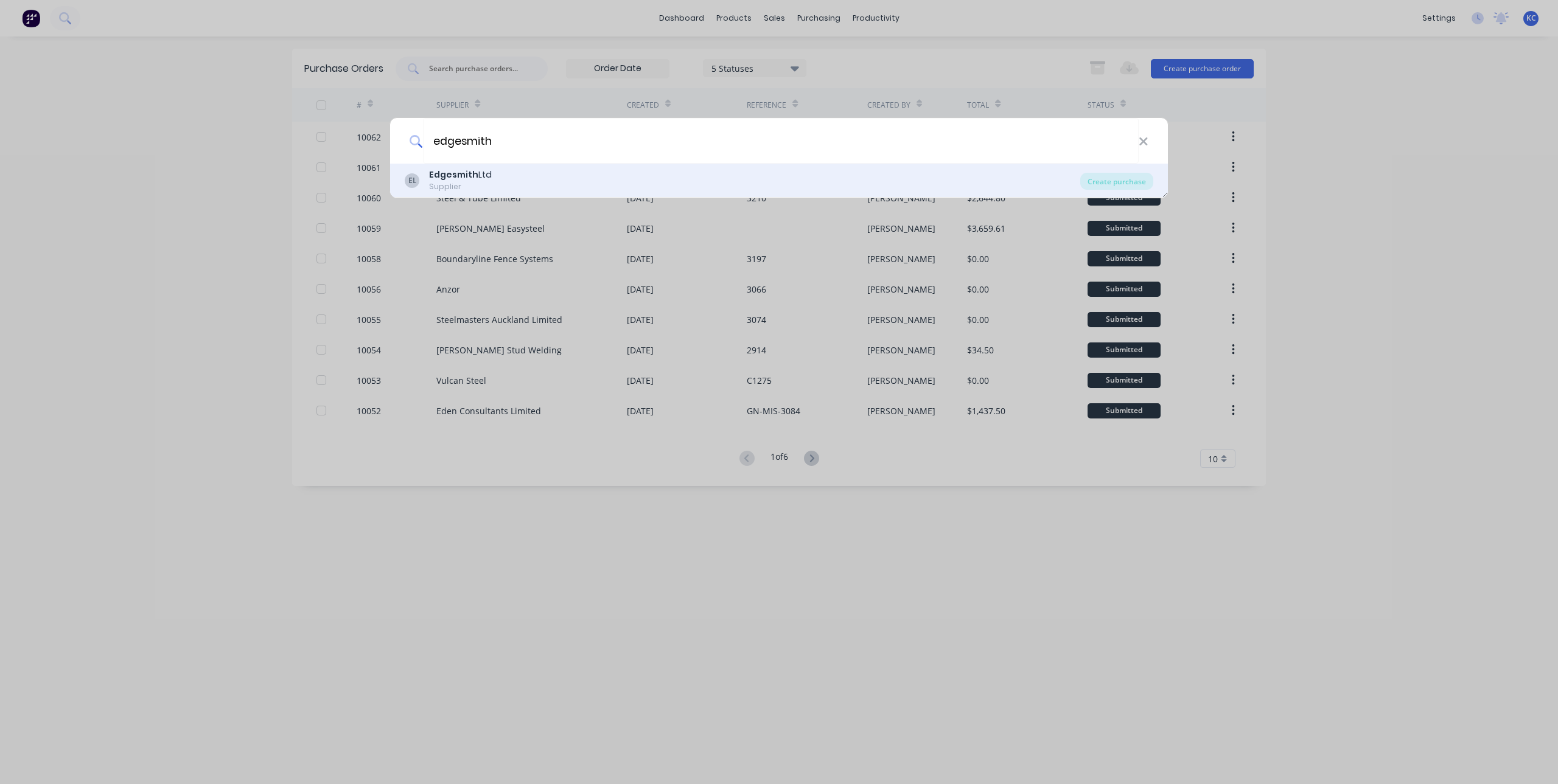
type input "edgesmith"
click at [596, 187] on div "EL Edgesmith Ltd Supplier" at bounding box center [742, 180] width 676 height 24
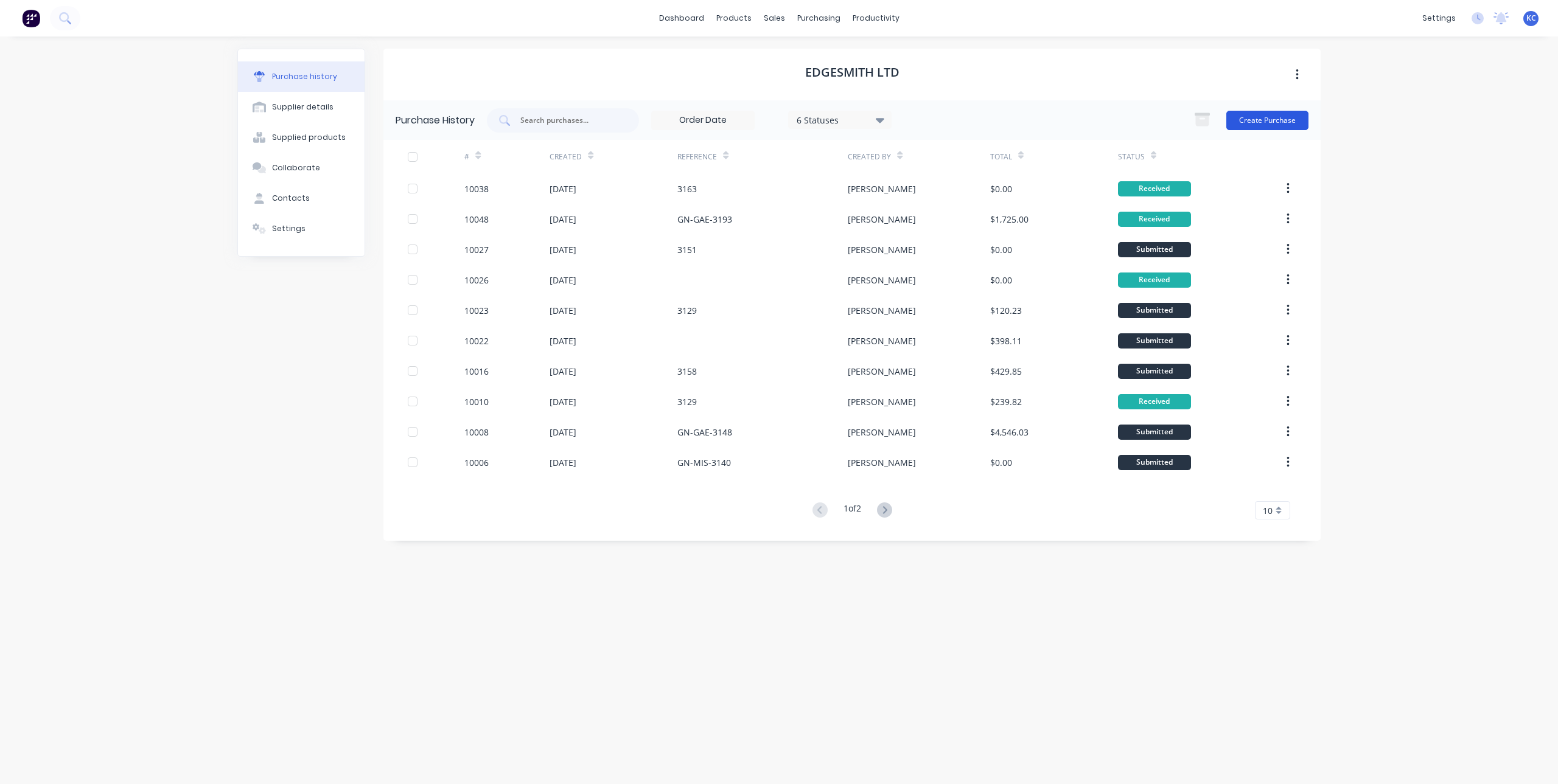
click at [1252, 124] on button "Create Purchase" at bounding box center [1267, 120] width 82 height 19
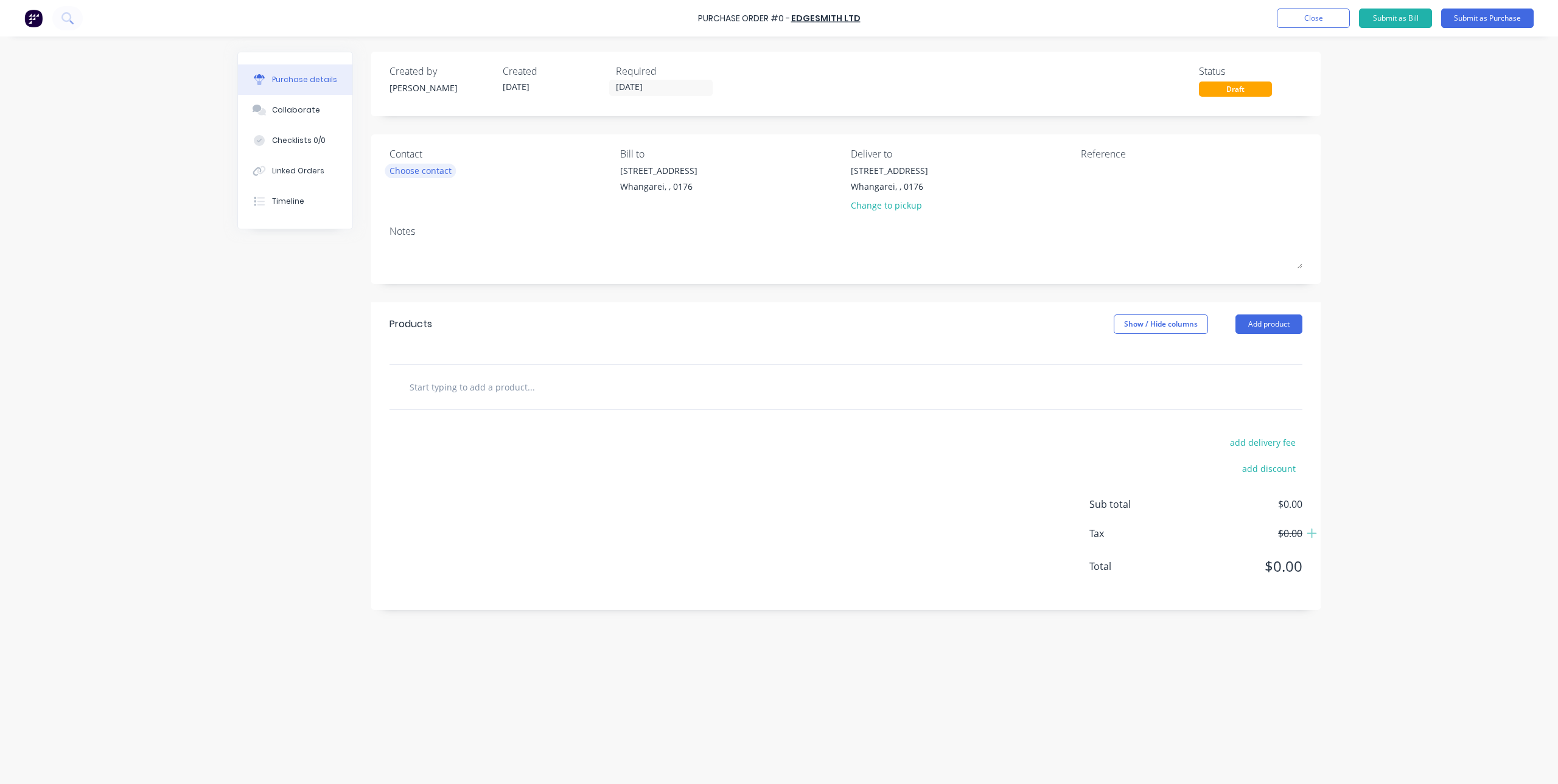
click at [439, 174] on div "Choose contact" at bounding box center [420, 170] width 62 height 12
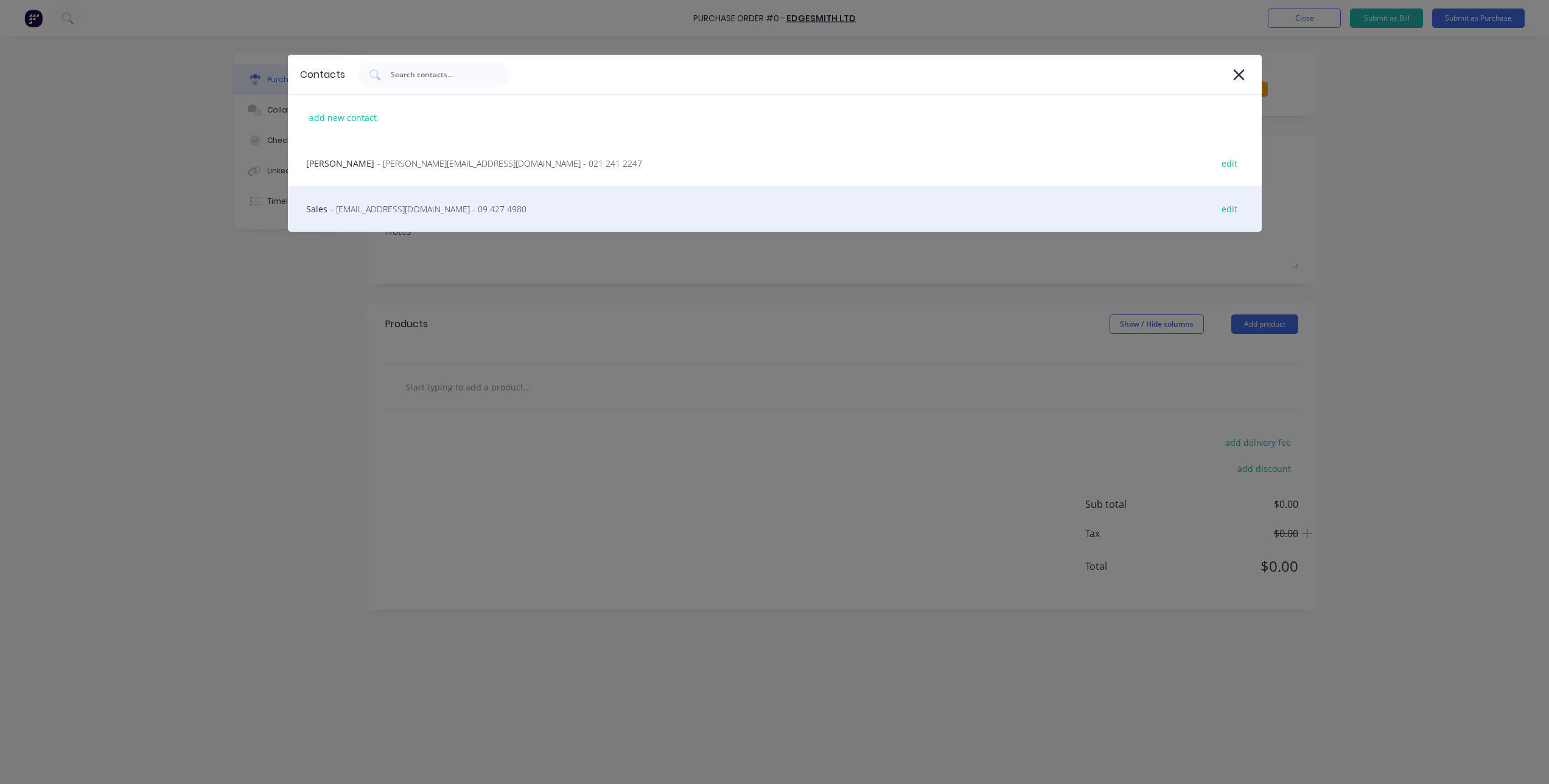
click at [618, 211] on div "Sales - [EMAIL_ADDRESS][DOMAIN_NAME] - 09 427 4980 edit" at bounding box center [774, 208] width 974 height 46
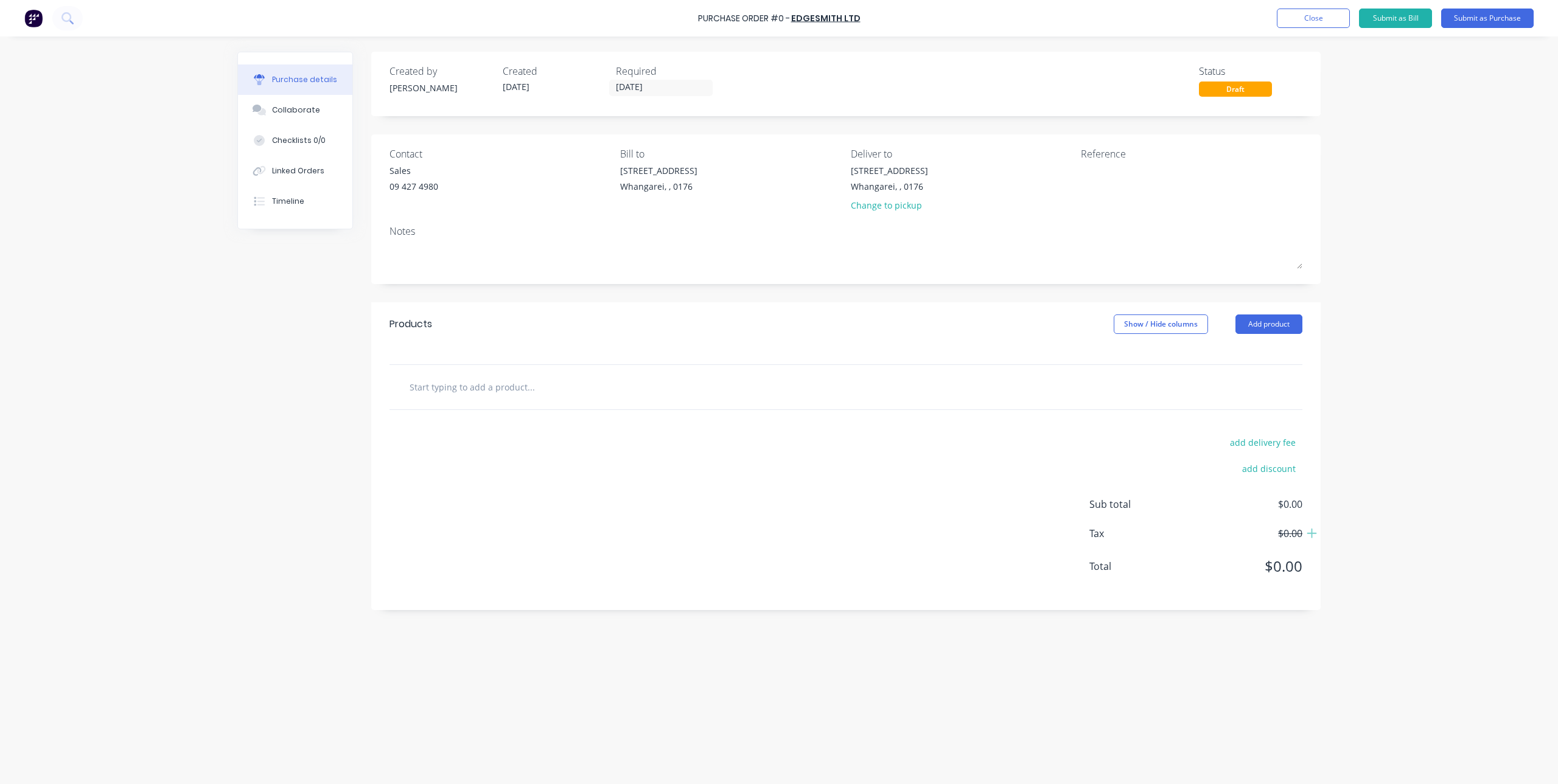
click at [464, 380] on input "text" at bounding box center [530, 386] width 243 height 24
type input "e"
click at [403, 347] on div at bounding box center [846, 355] width 950 height 18
click at [444, 396] on input "text" at bounding box center [530, 386] width 243 height 24
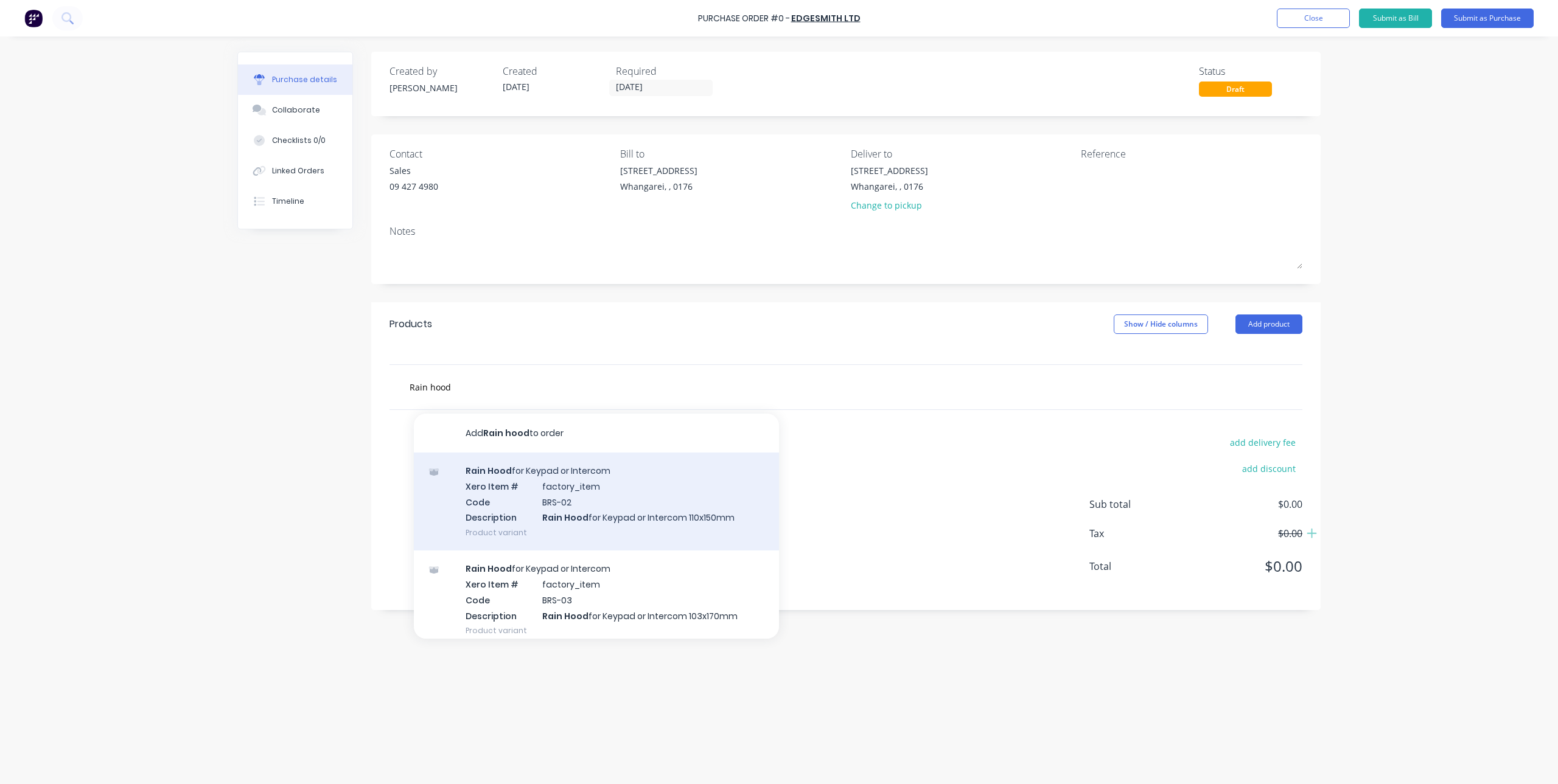
click at [616, 506] on div "Rain Hood for Keypad or Intercom Xero Item # factory_item Code BRS-02 Descripti…" at bounding box center [597, 502] width 366 height 98
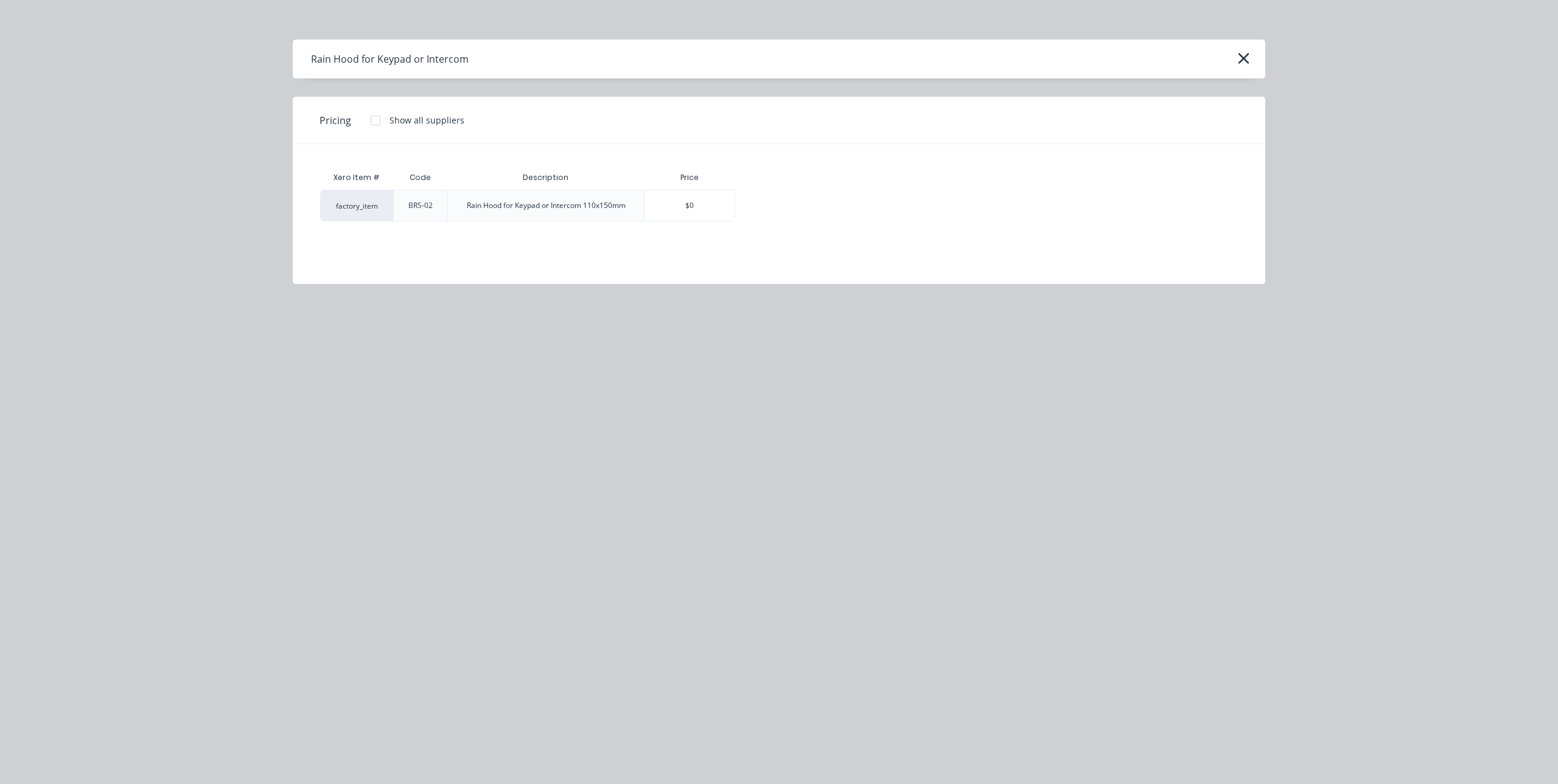
click at [504, 201] on div "Rain Hood for Keypad or Intercom 110x150mm" at bounding box center [546, 205] width 159 height 11
click at [406, 210] on div "BRS-02" at bounding box center [420, 205] width 44 height 31
click at [349, 212] on div "factory_item" at bounding box center [356, 206] width 73 height 32
click at [577, 207] on div "Rain Hood for Keypad or Intercom 110x150mm" at bounding box center [546, 205] width 159 height 11
click at [690, 210] on div "$0" at bounding box center [690, 205] width 90 height 31
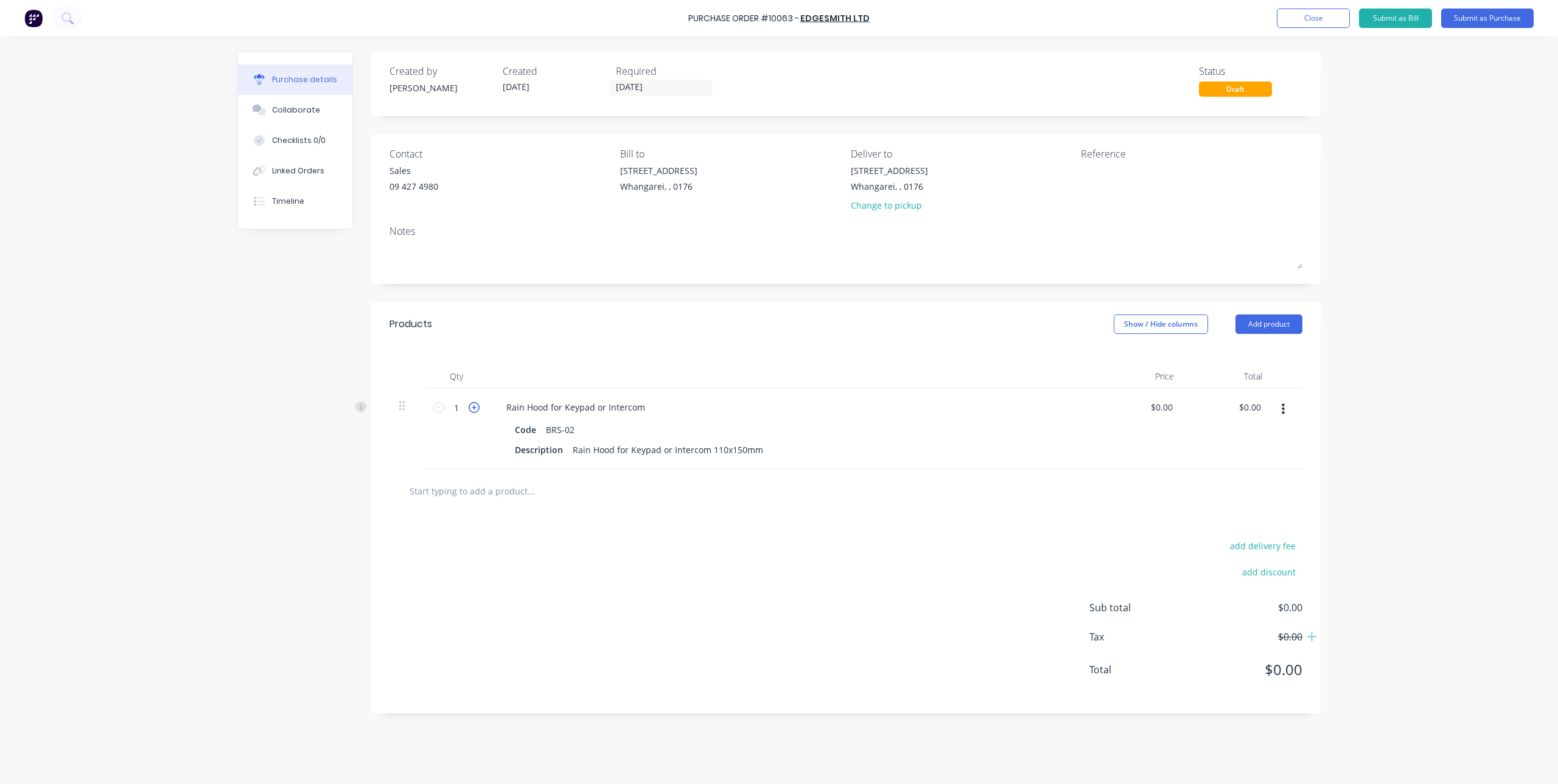
click at [475, 407] on icon at bounding box center [474, 407] width 11 height 11
click at [470, 490] on input "text" at bounding box center [530, 491] width 243 height 24
click at [479, 492] on input "text" at bounding box center [530, 491] width 243 height 24
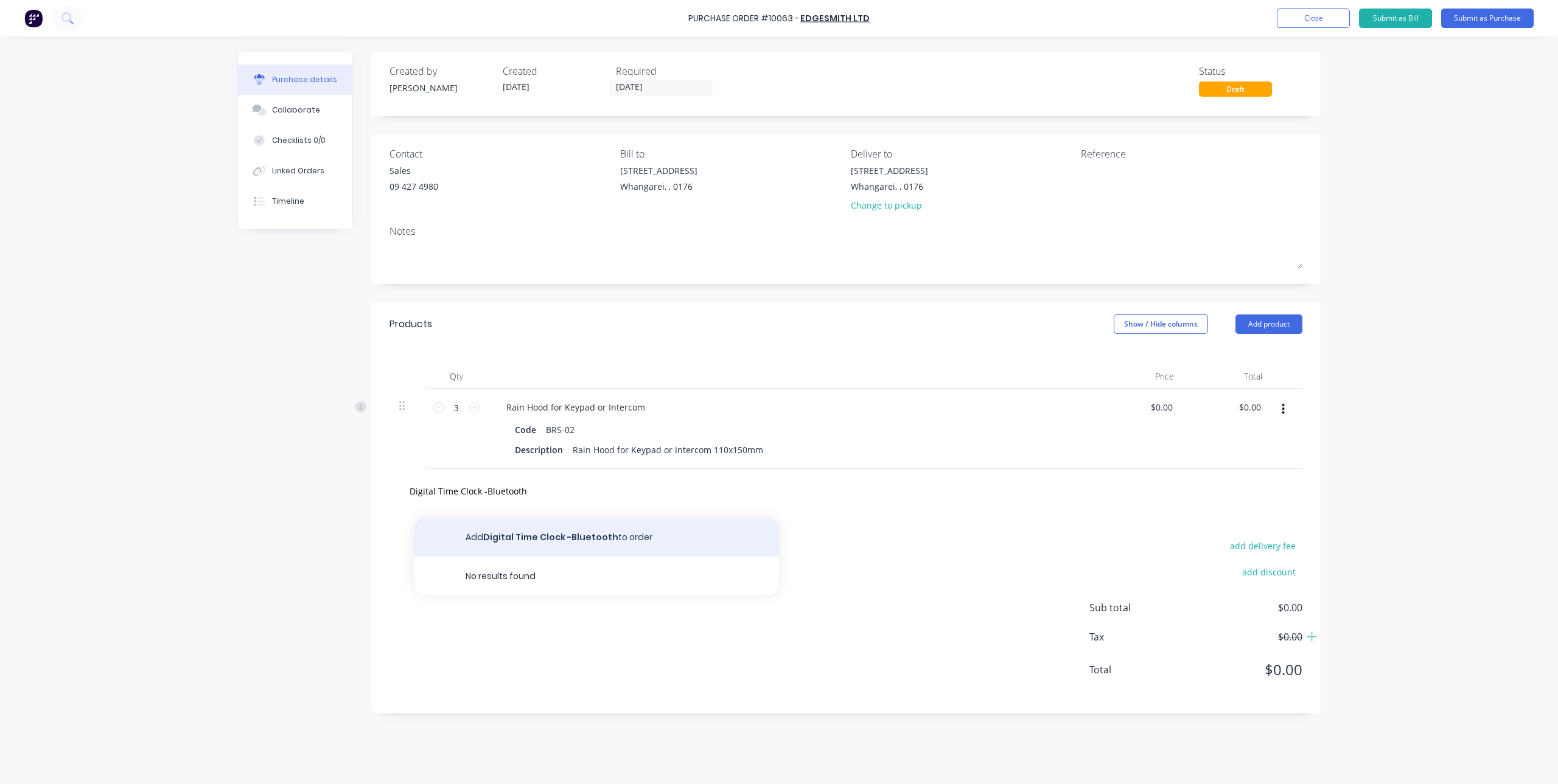
click at [548, 541] on button "Add Digital Time Clock -Bluetooth to order" at bounding box center [597, 537] width 366 height 39
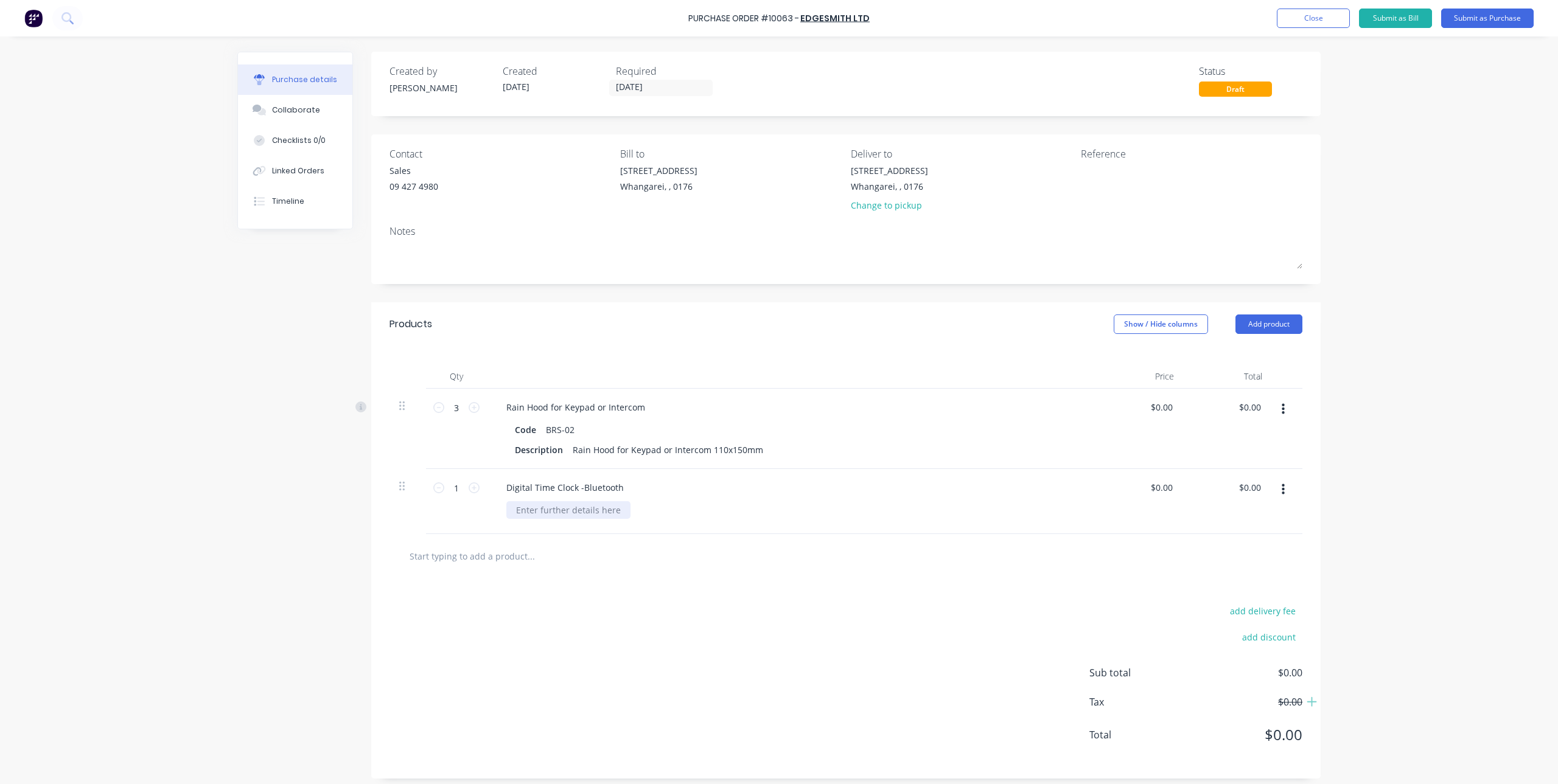
click at [556, 510] on div at bounding box center [568, 510] width 124 height 17
click at [549, 512] on div at bounding box center [568, 510] width 124 height 17
click at [656, 649] on div "add delivery fee add discount Sub total $0.00 Tax $0.00 Total $0.00" at bounding box center [846, 679] width 950 height 200
click at [1090, 165] on textarea at bounding box center [1157, 178] width 152 height 27
drag, startPoint x: 1469, startPoint y: 16, endPoint x: 660, endPoint y: 83, distance: 811.8
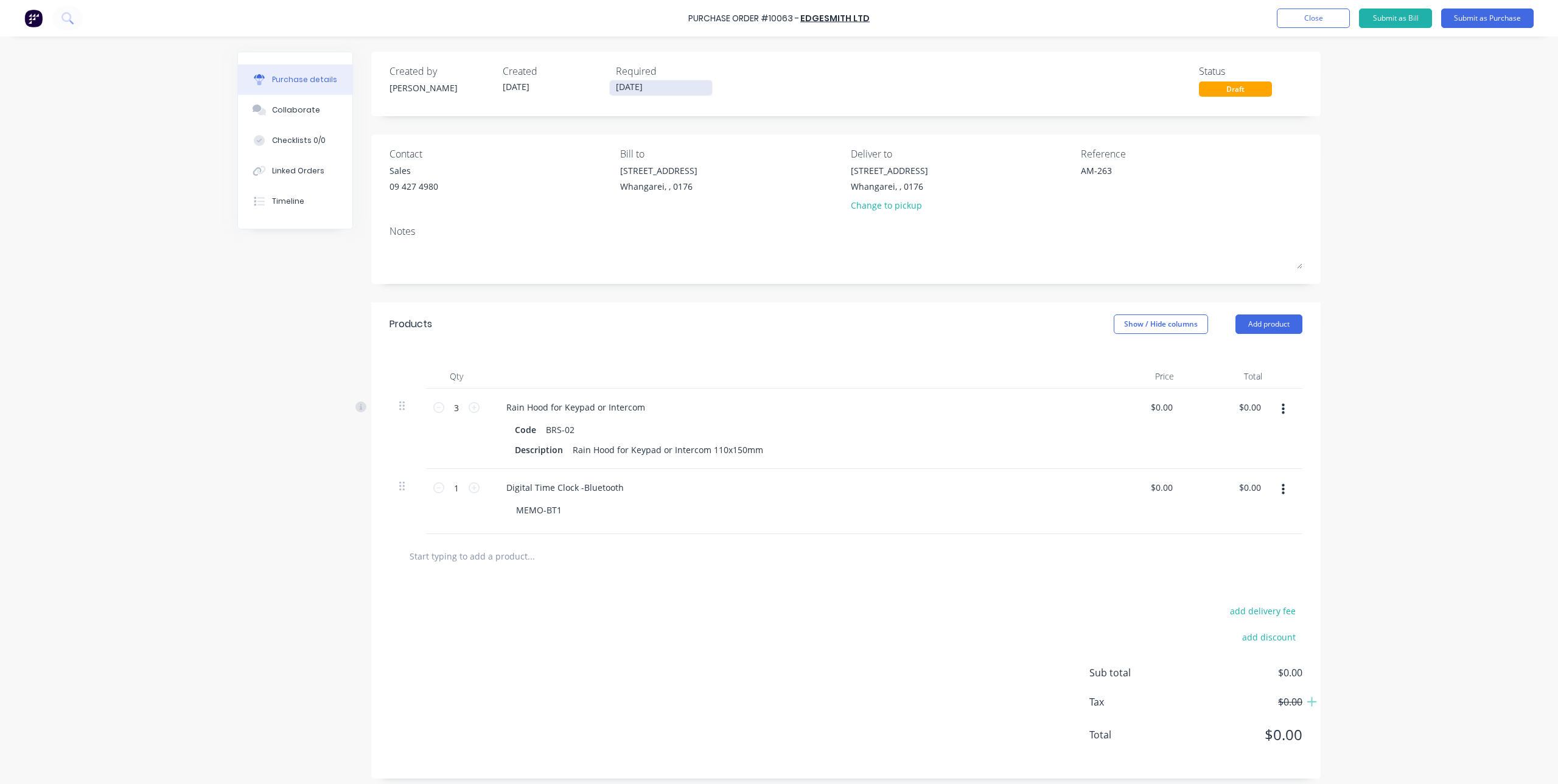
click at [659, 84] on div "Purchase Order #10063 - Edgesmith Ltd Add product Close Submit as Bill Submit a…" at bounding box center [779, 392] width 1558 height 784
click at [660, 83] on input "[DATE]" at bounding box center [661, 88] width 102 height 15
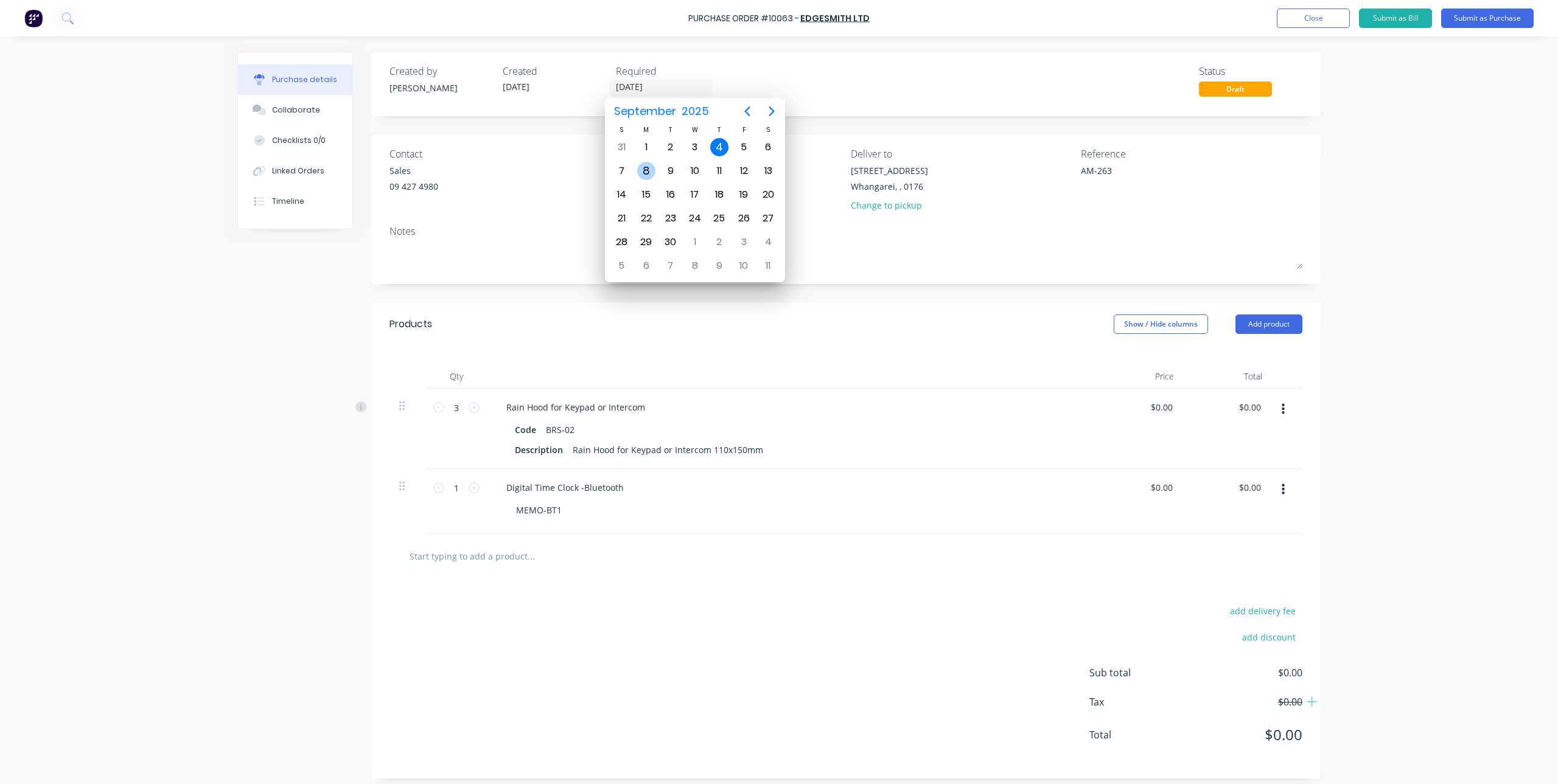
click at [645, 167] on div "8" at bounding box center [646, 171] width 18 height 18
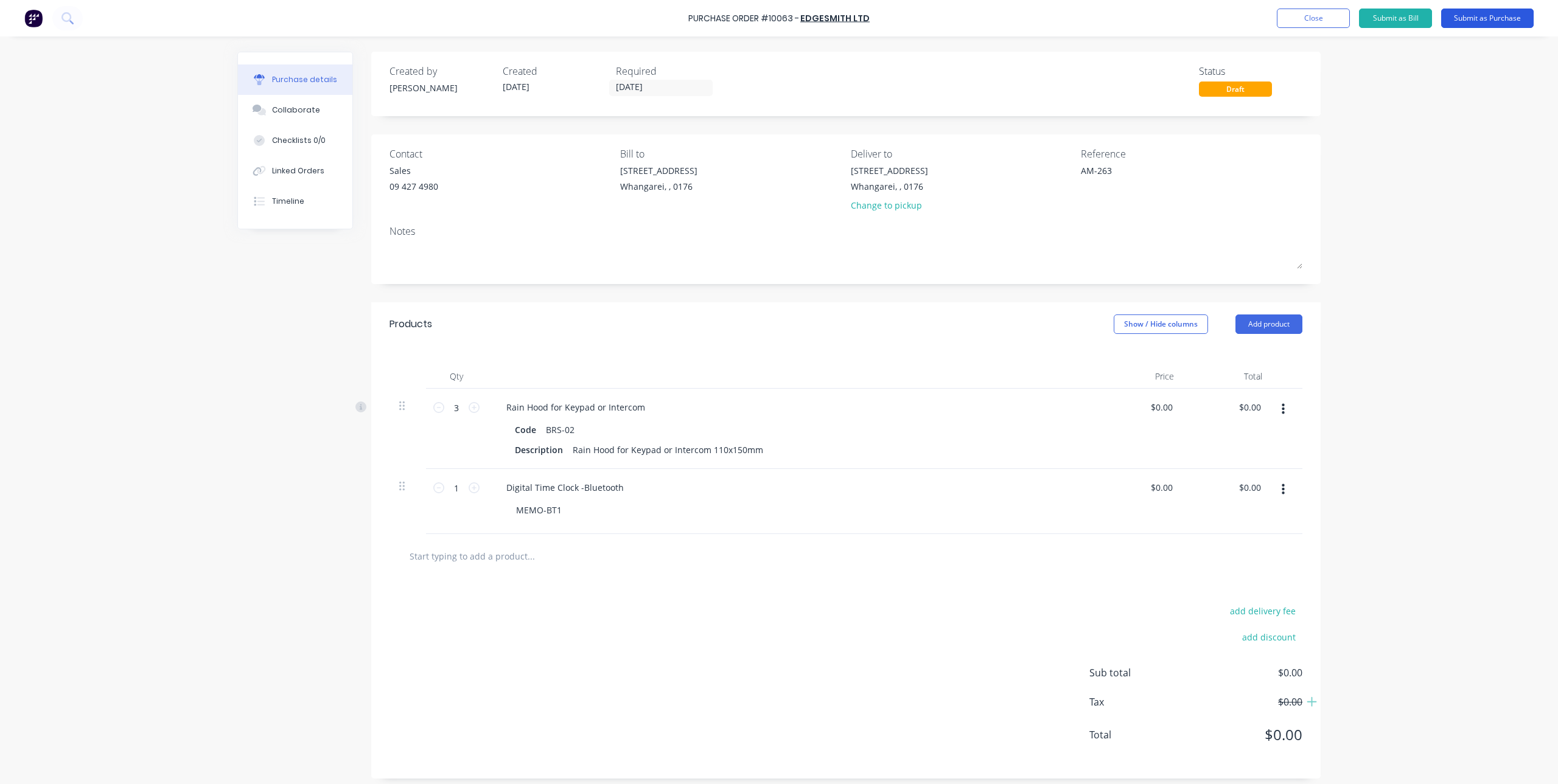
click at [1477, 17] on button "Submit as Purchase" at bounding box center [1487, 17] width 92 height 19
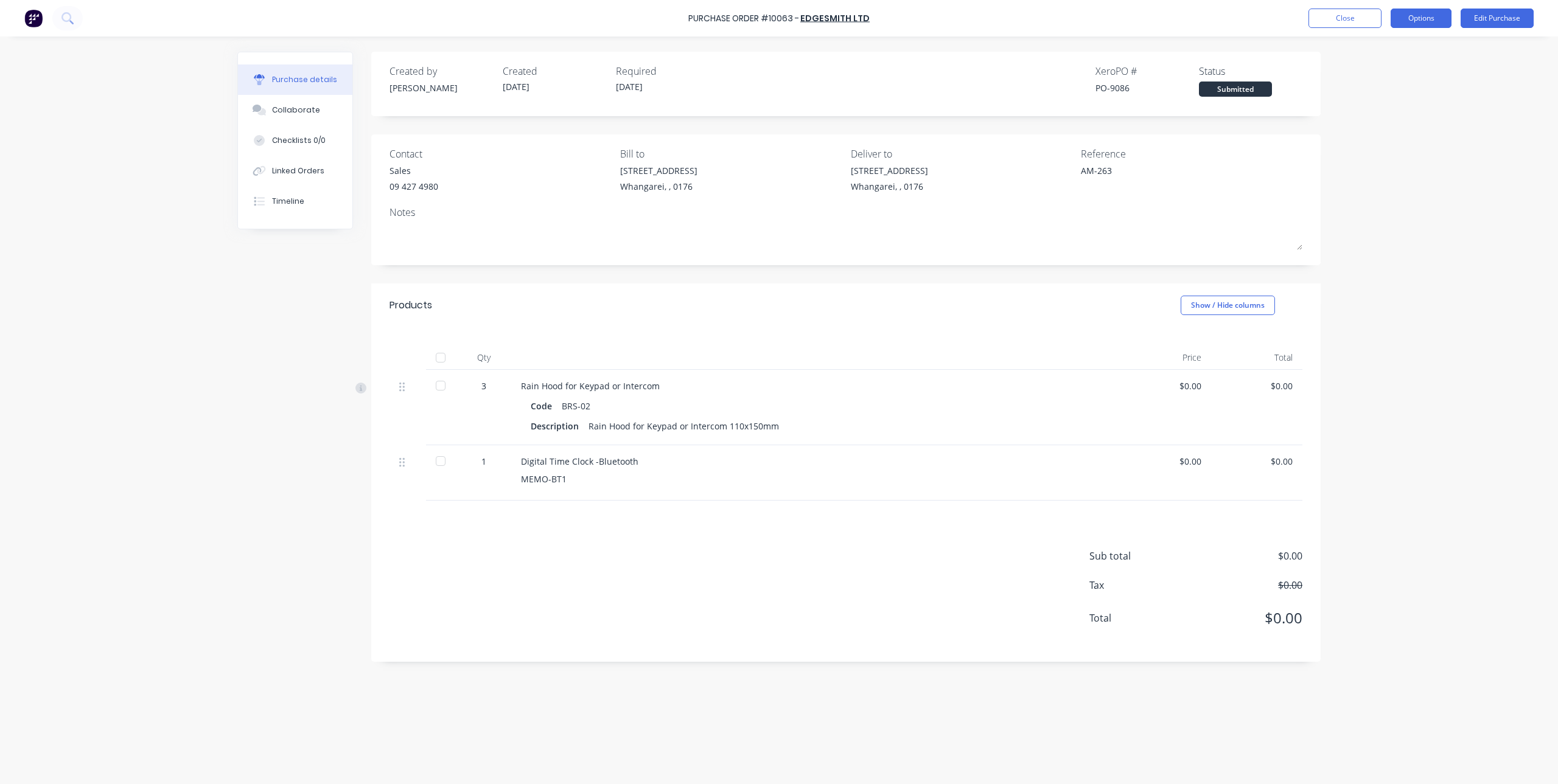
click at [1424, 22] on button "Options" at bounding box center [1421, 17] width 61 height 19
click at [1484, 92] on div "Purchase Order #10063 - Edgesmith Ltd Close Options Edit Purchase Purchase deta…" at bounding box center [779, 392] width 1558 height 784
click at [1442, 21] on button "Options" at bounding box center [1421, 17] width 61 height 19
click at [1419, 54] on div "Print / Email" at bounding box center [1393, 49] width 94 height 17
click at [1389, 101] on div "Without pricing" at bounding box center [1393, 98] width 94 height 17
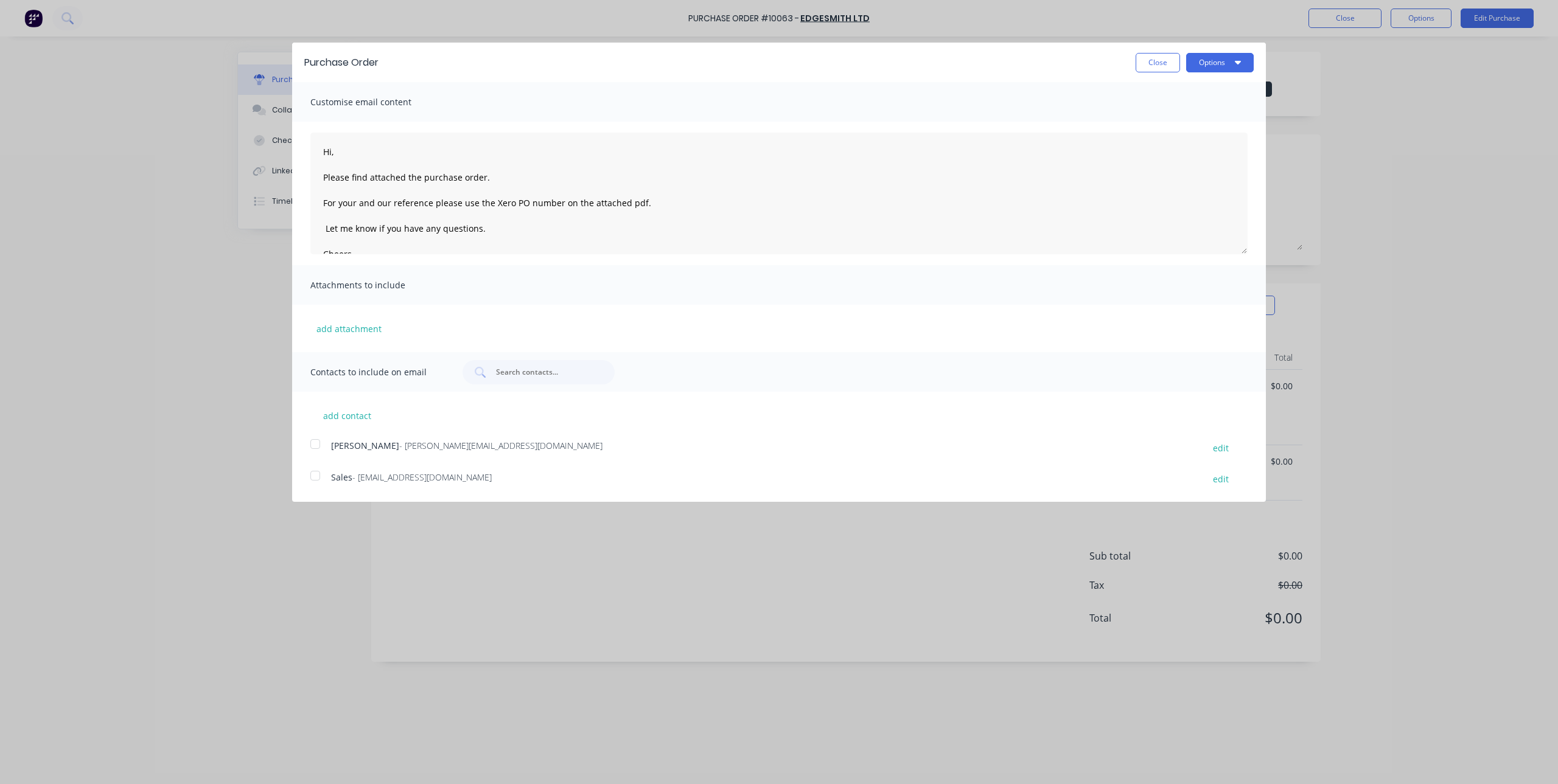
click at [315, 443] on div at bounding box center [315, 443] width 24 height 24
click at [1228, 58] on button "Options" at bounding box center [1220, 62] width 67 height 19
click at [1174, 116] on div "Email" at bounding box center [1196, 117] width 94 height 17
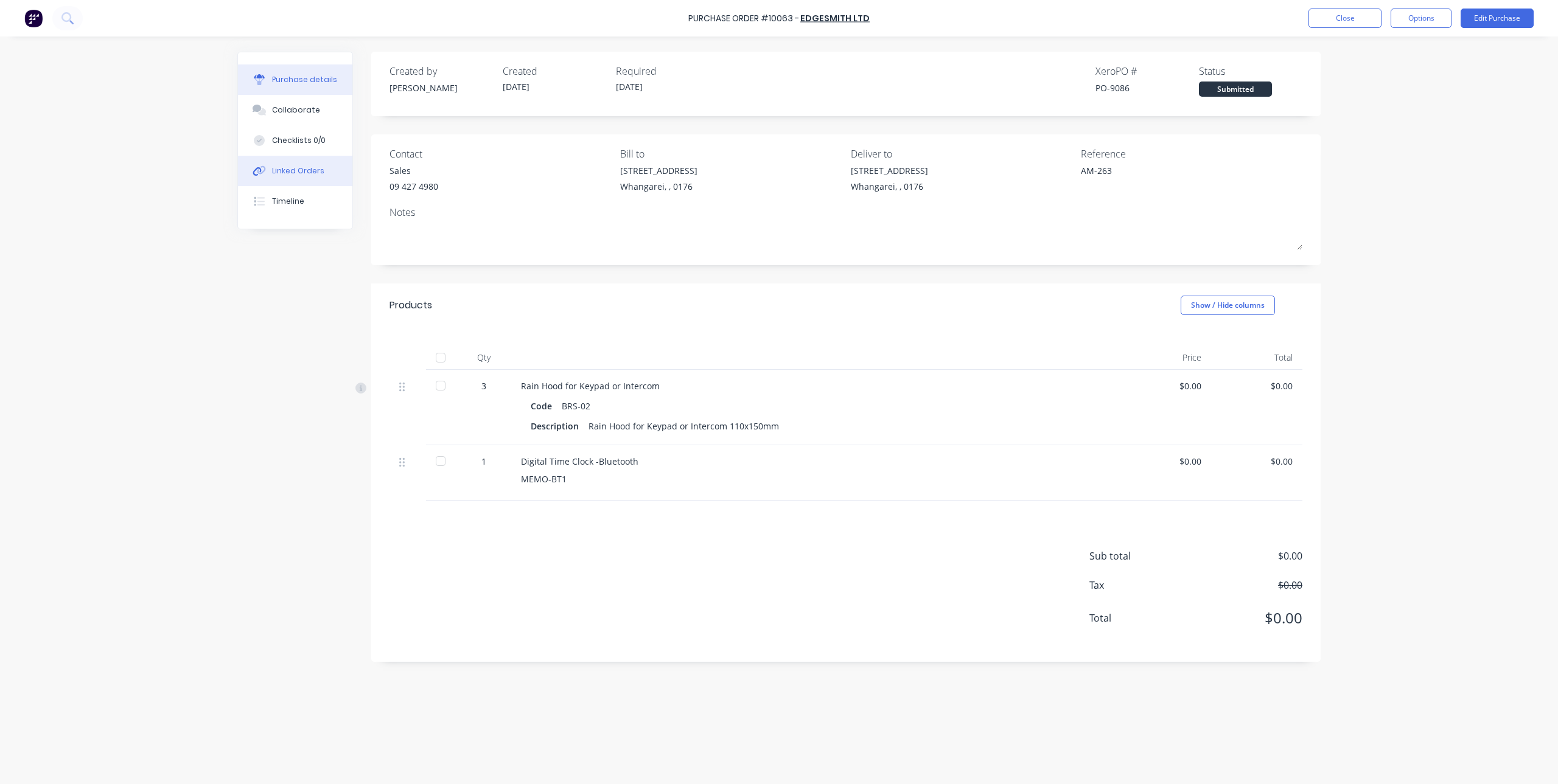
click at [302, 172] on div "Linked Orders" at bounding box center [297, 170] width 52 height 11
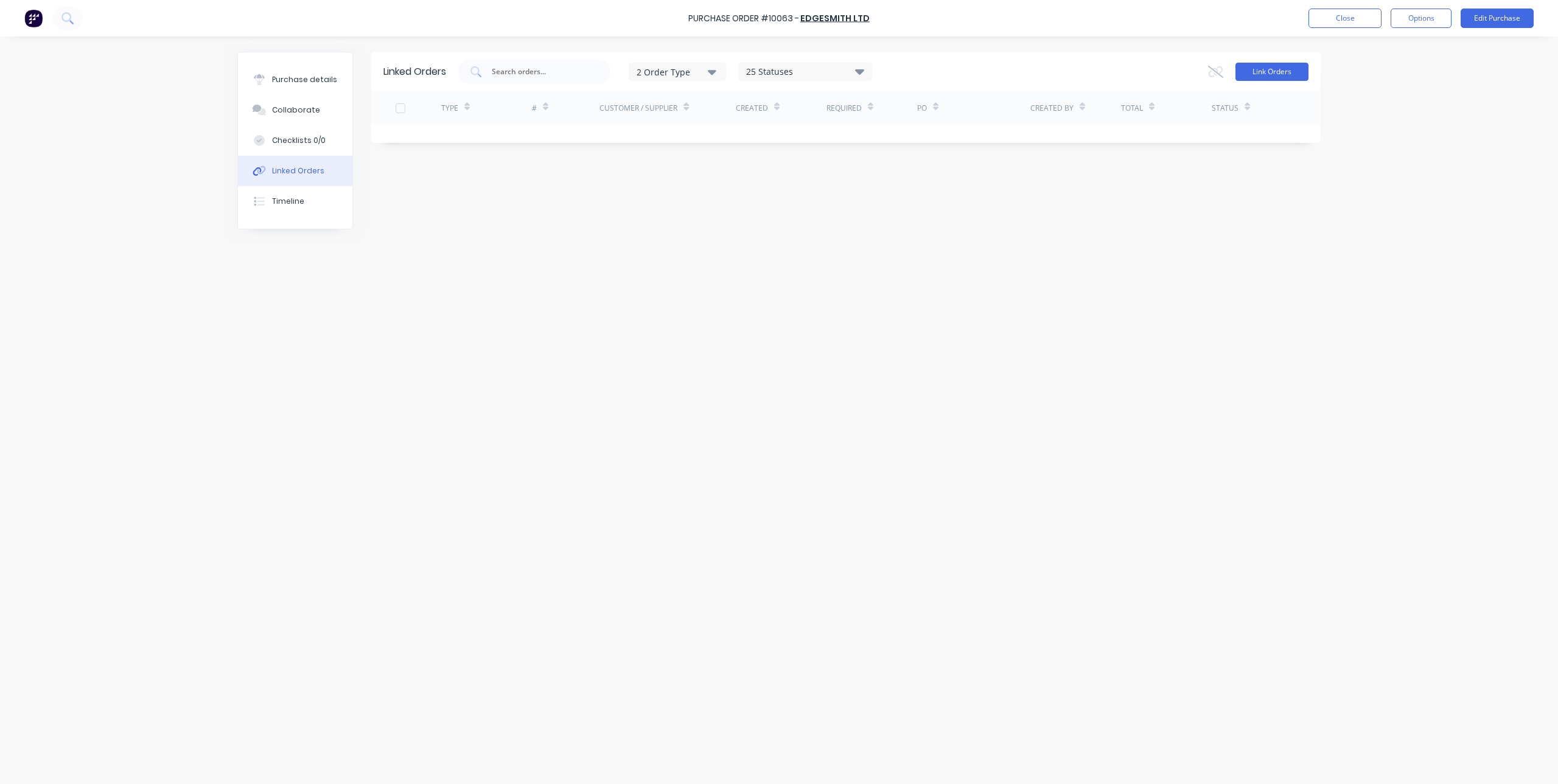
click at [1270, 65] on button "Link Orders" at bounding box center [1272, 71] width 73 height 18
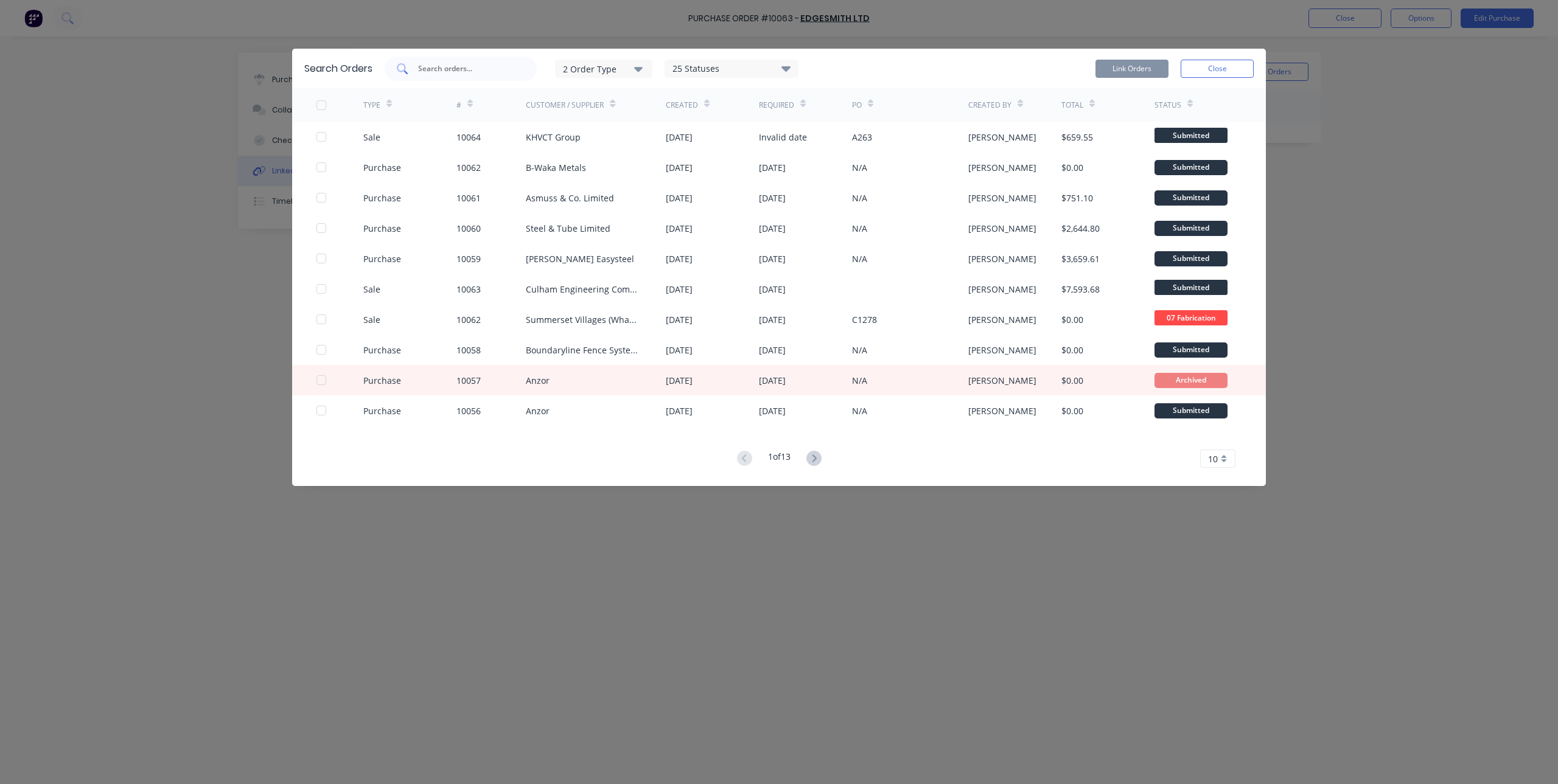
click at [457, 61] on div at bounding box center [460, 68] width 152 height 24
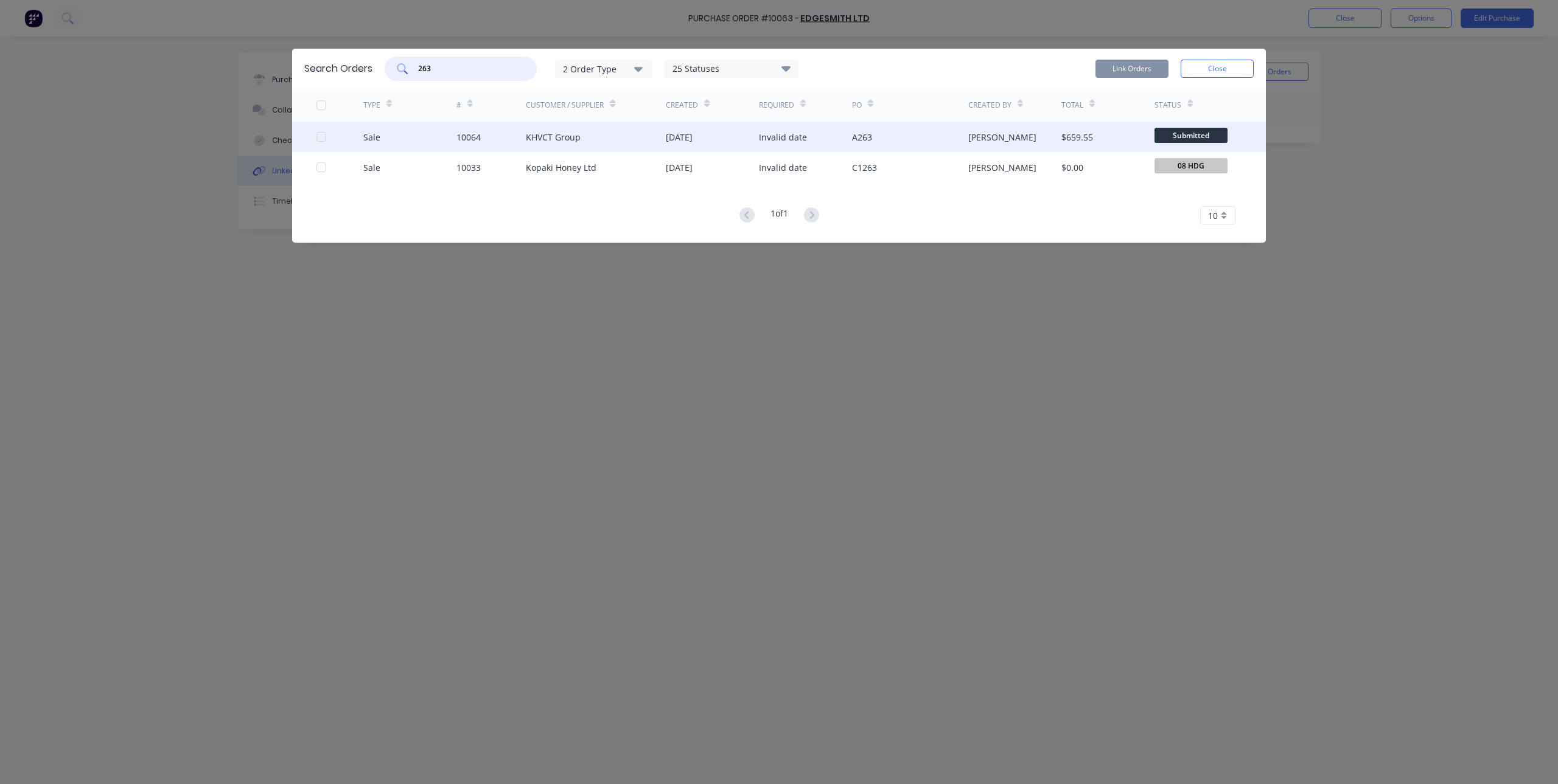
click at [558, 137] on div "KHVCT Group" at bounding box center [553, 136] width 55 height 12
click at [327, 135] on div at bounding box center [340, 137] width 47 height 31
click at [323, 135] on div at bounding box center [321, 136] width 24 height 24
click at [1134, 71] on button "Link Orders" at bounding box center [1133, 69] width 73 height 18
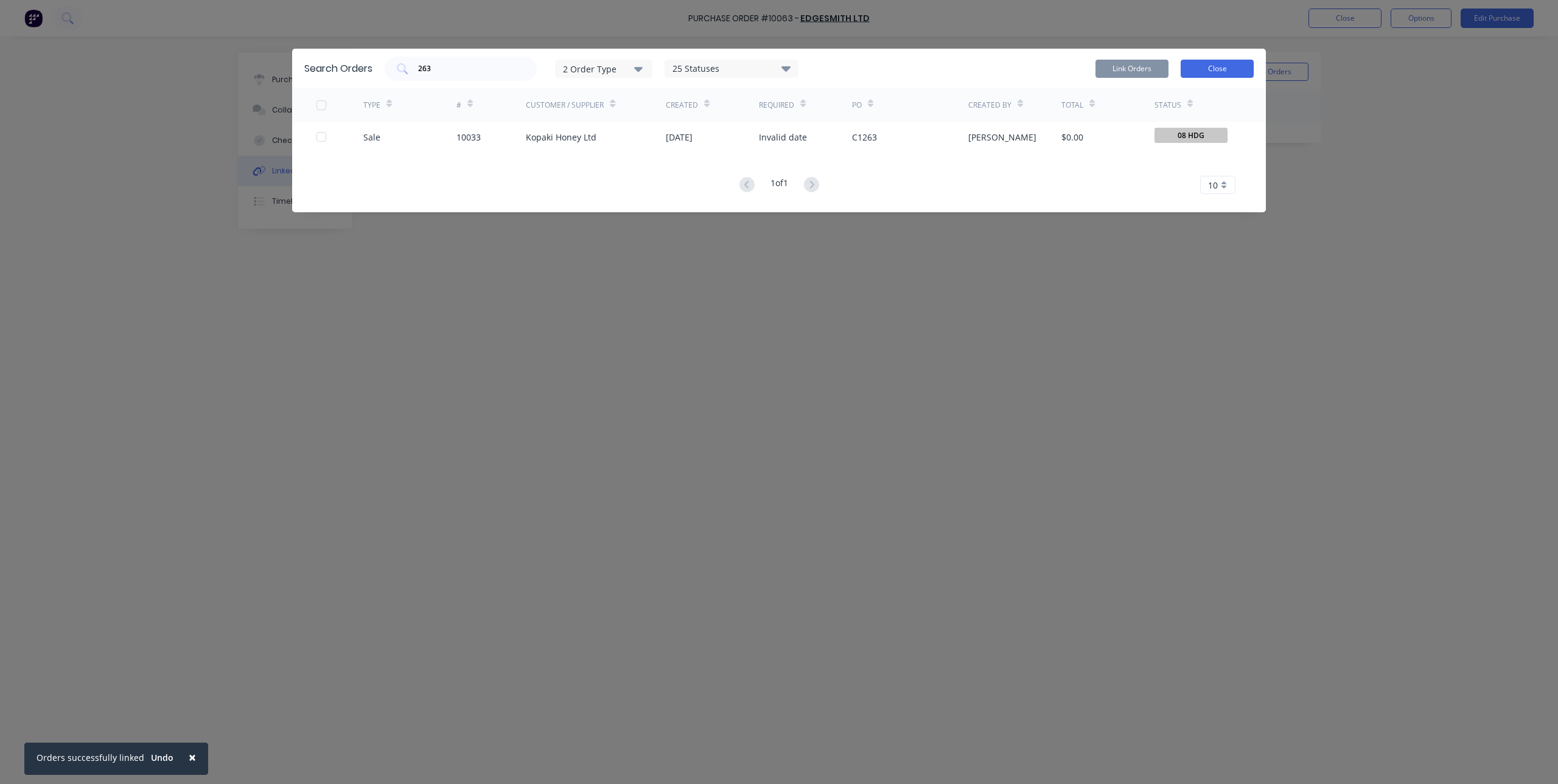
click at [1222, 61] on button "Close" at bounding box center [1217, 69] width 73 height 18
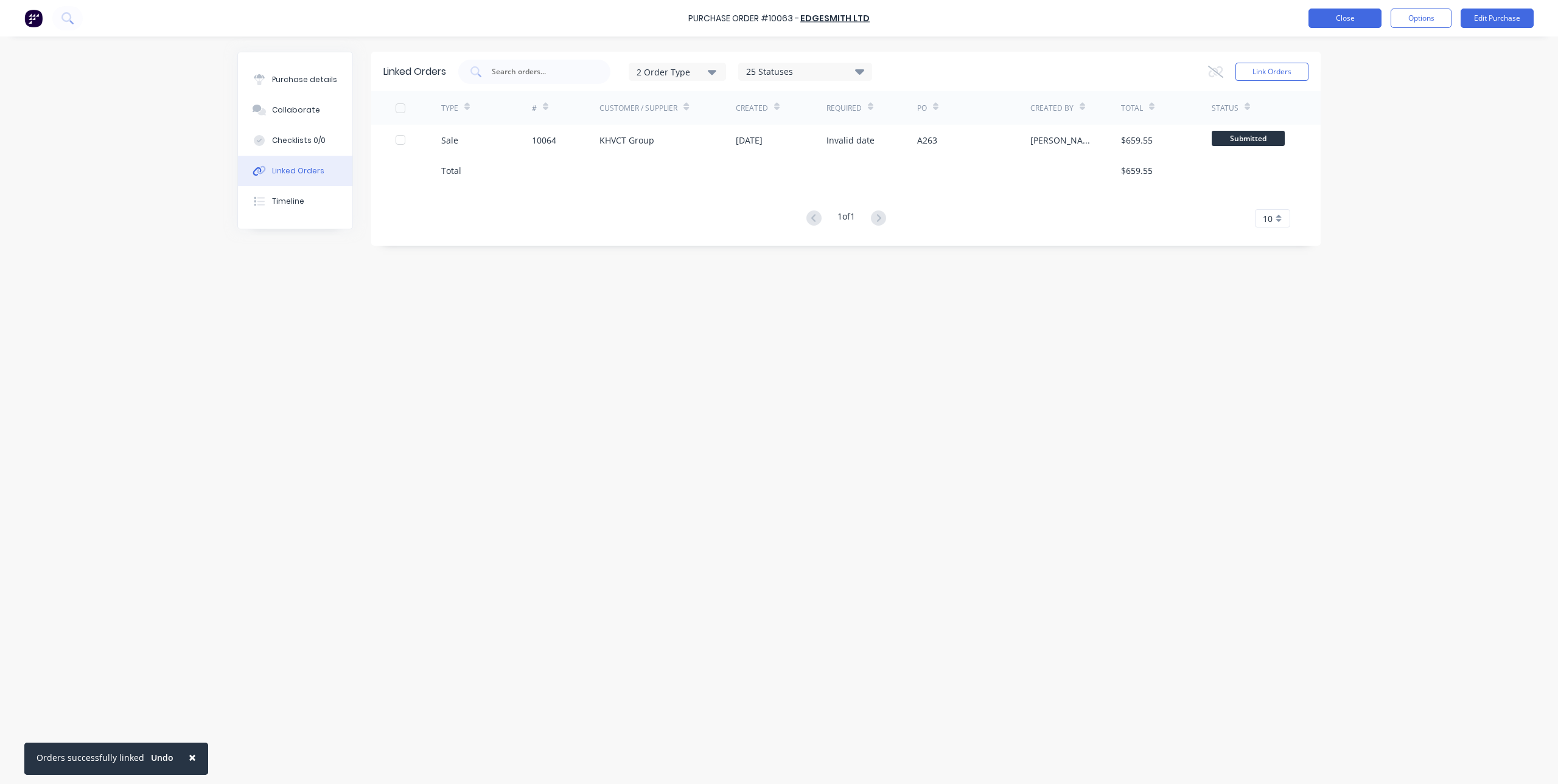
click at [1367, 19] on button "Close" at bounding box center [1345, 17] width 73 height 19
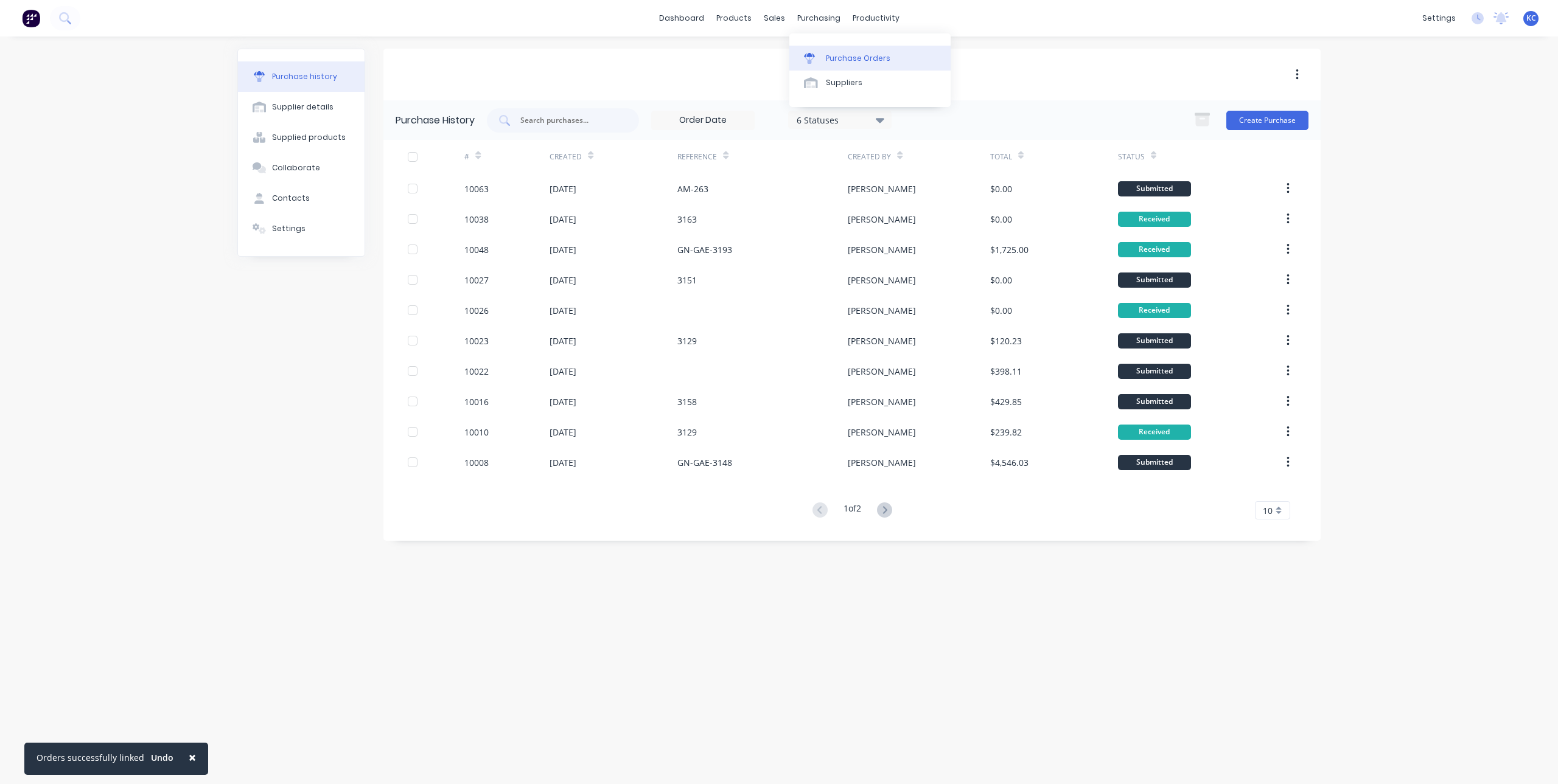
click at [832, 58] on div "Purchase Orders" at bounding box center [858, 58] width 65 height 11
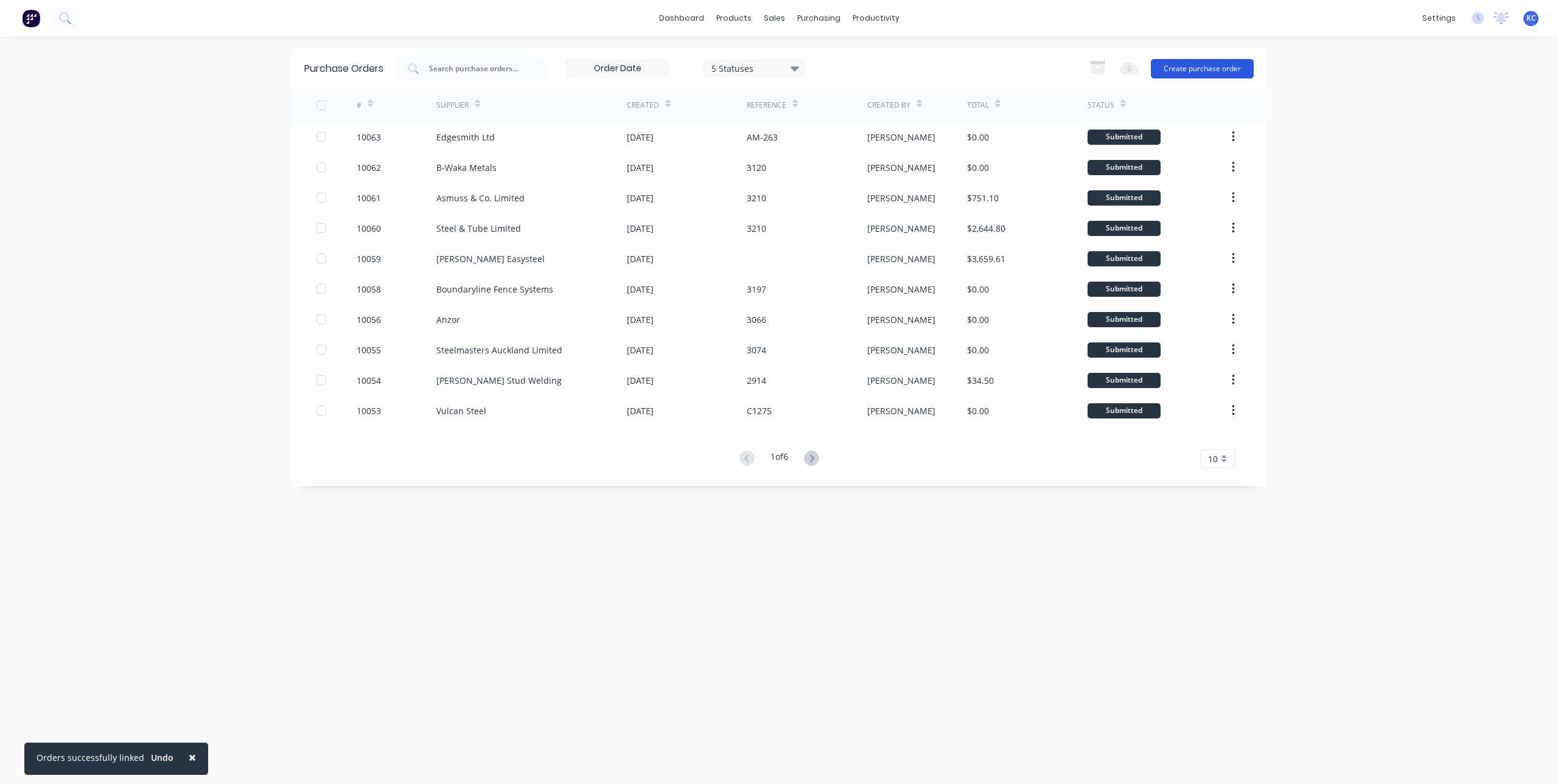
click at [1176, 70] on button "Create purchase order" at bounding box center [1202, 68] width 103 height 19
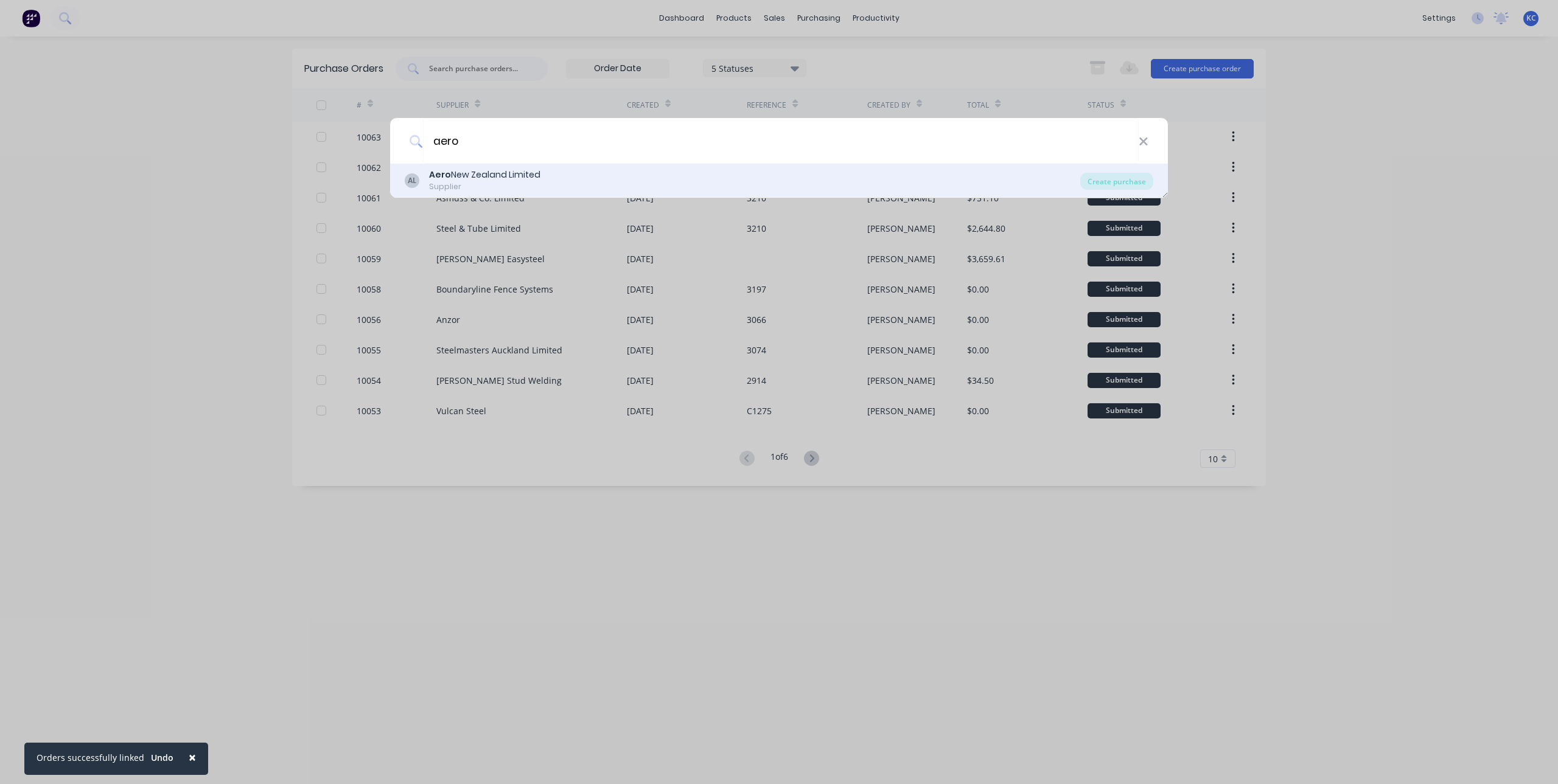
click at [510, 174] on div "Aero New Zealand Limited" at bounding box center [484, 174] width 111 height 12
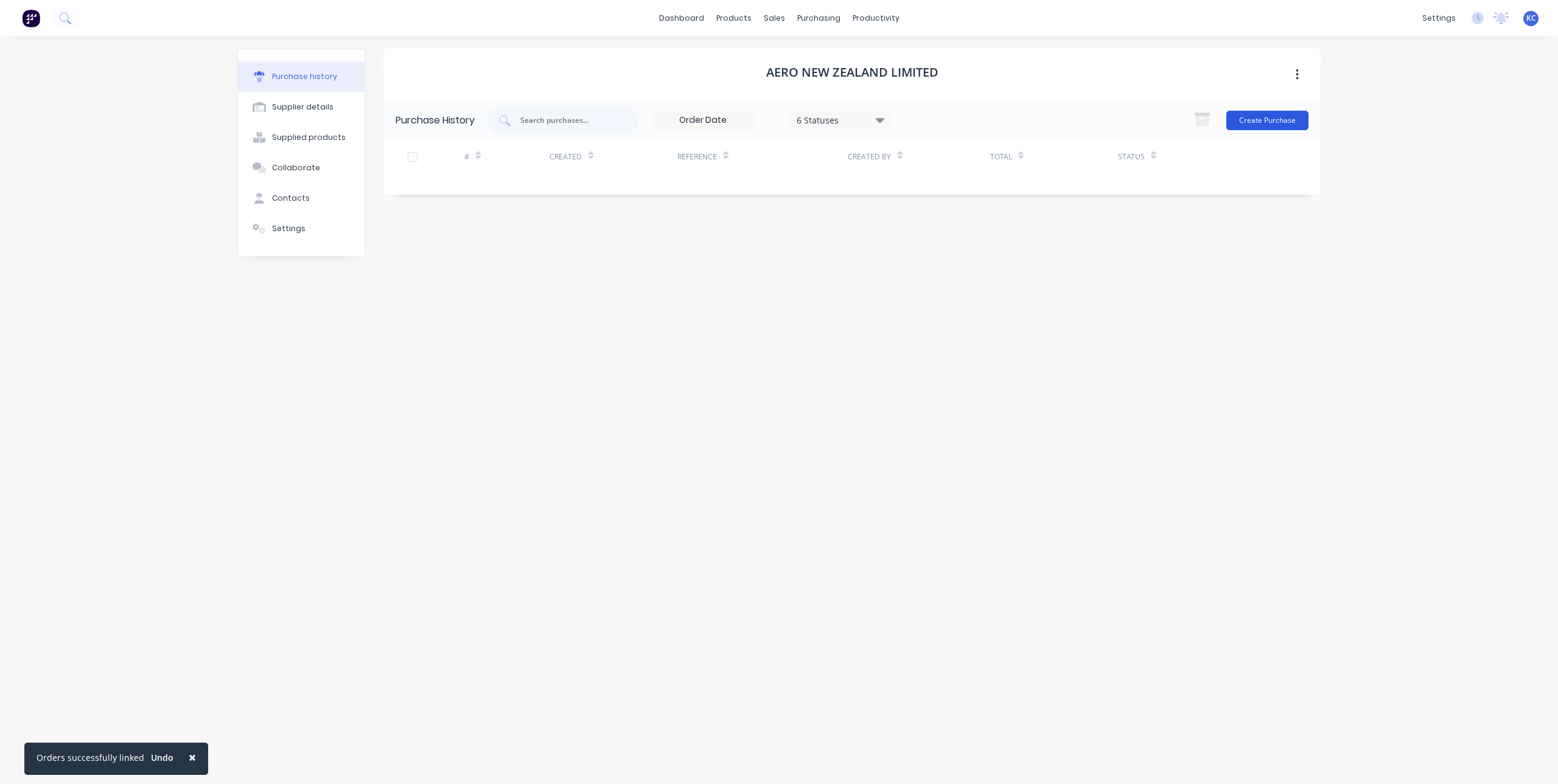
click at [1272, 119] on button "Create Purchase" at bounding box center [1267, 120] width 82 height 19
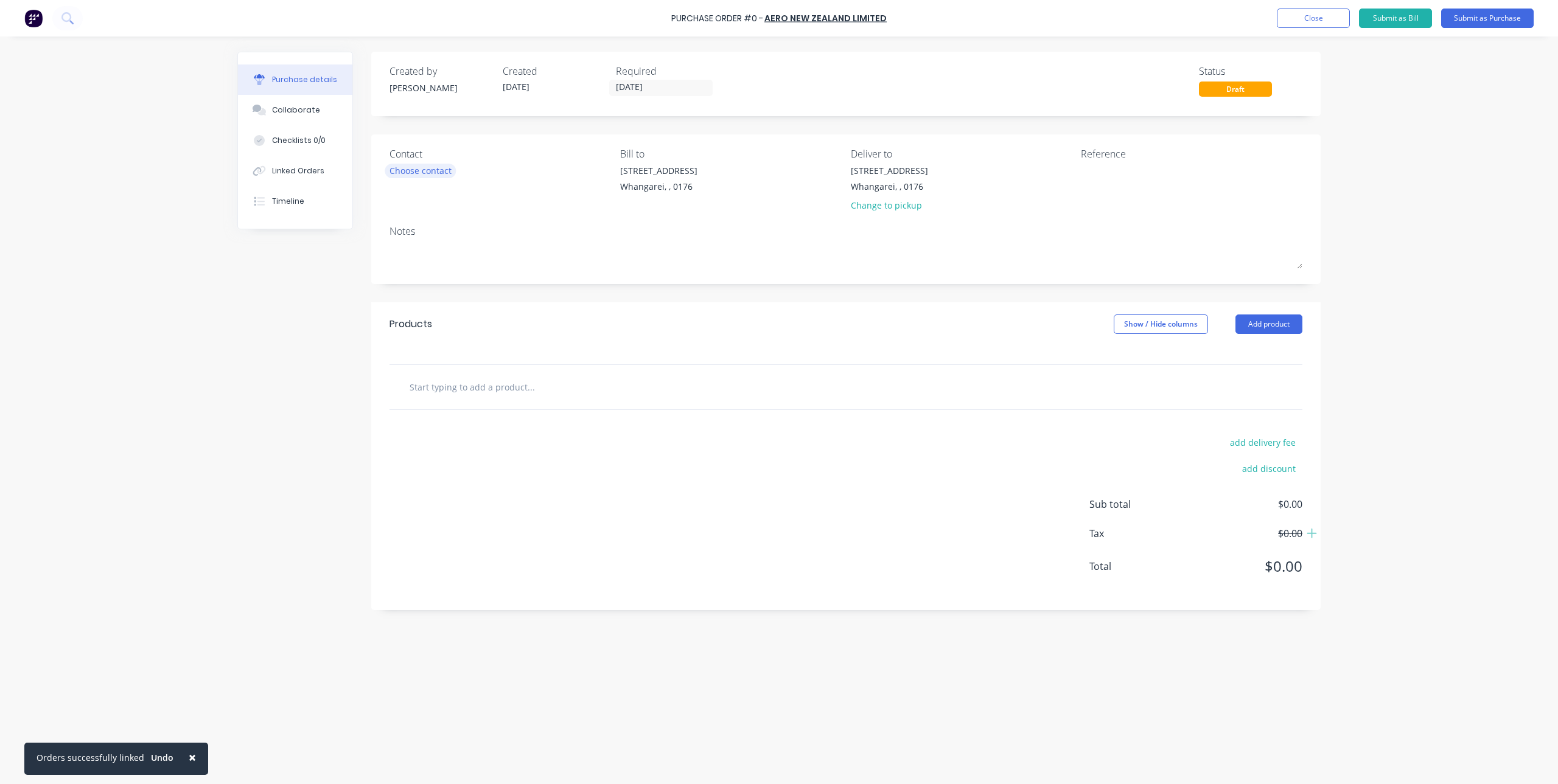
click at [435, 166] on div "Choose contact" at bounding box center [420, 170] width 62 height 12
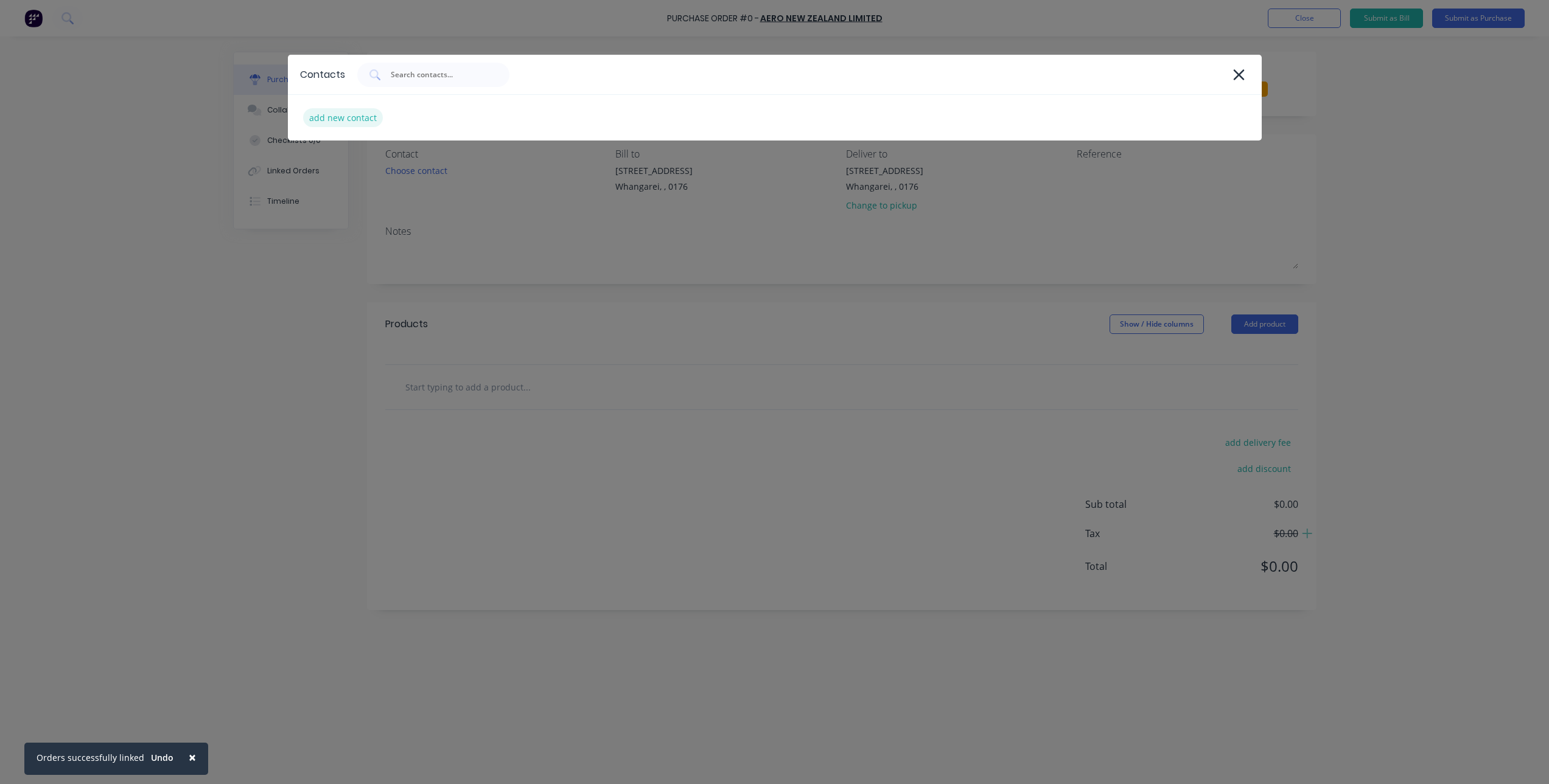
click at [351, 118] on div "add new contact" at bounding box center [343, 117] width 80 height 19
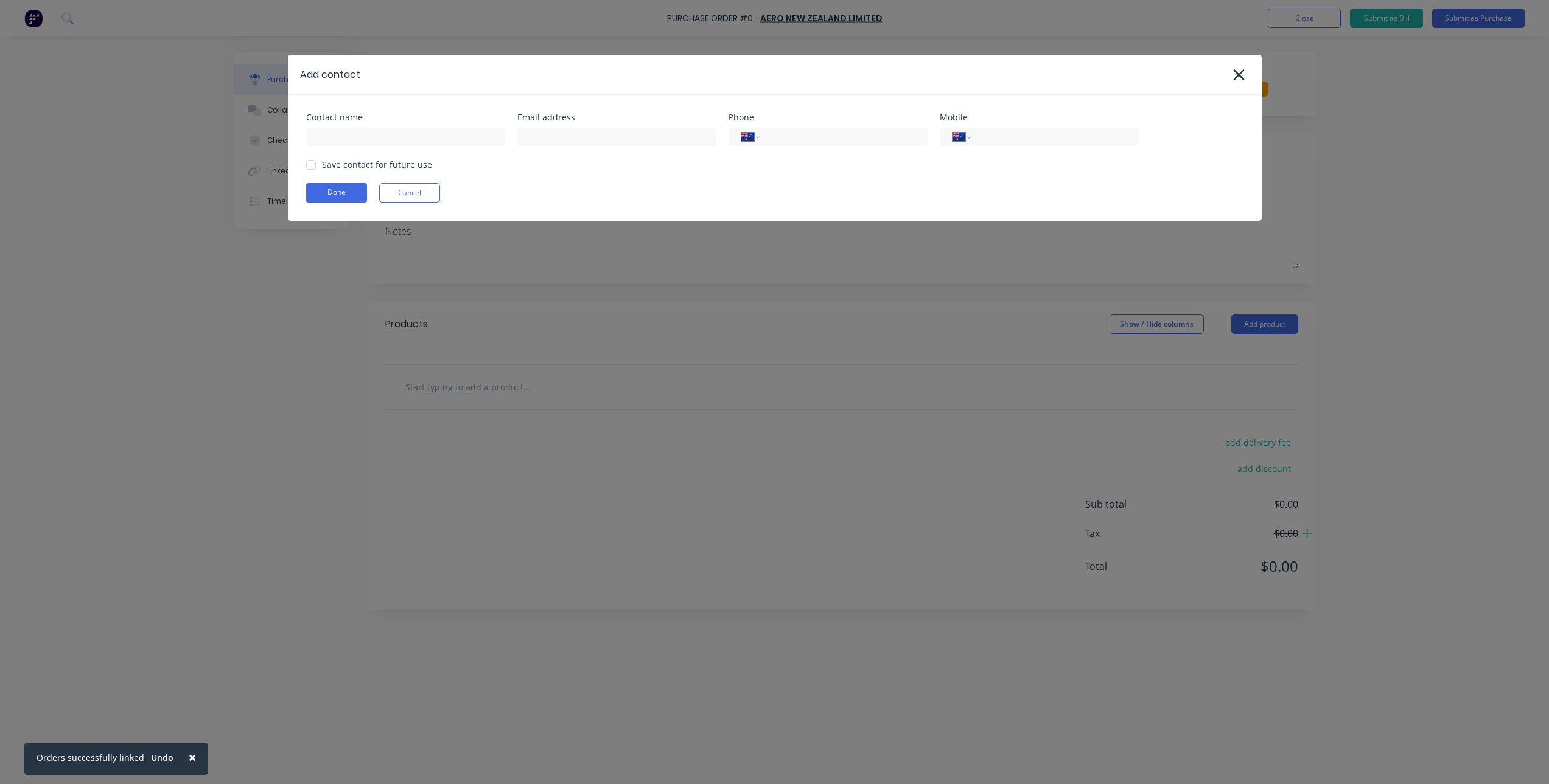
click at [333, 160] on div "Save contact for future use" at bounding box center [377, 164] width 111 height 12
click at [307, 165] on div at bounding box center [311, 164] width 24 height 24
click at [396, 138] on input at bounding box center [406, 137] width 199 height 18
paste input "[EMAIL_ADDRESS][DOMAIN_NAME]"
drag, startPoint x: 378, startPoint y: 142, endPoint x: 281, endPoint y: 145, distance: 97.0
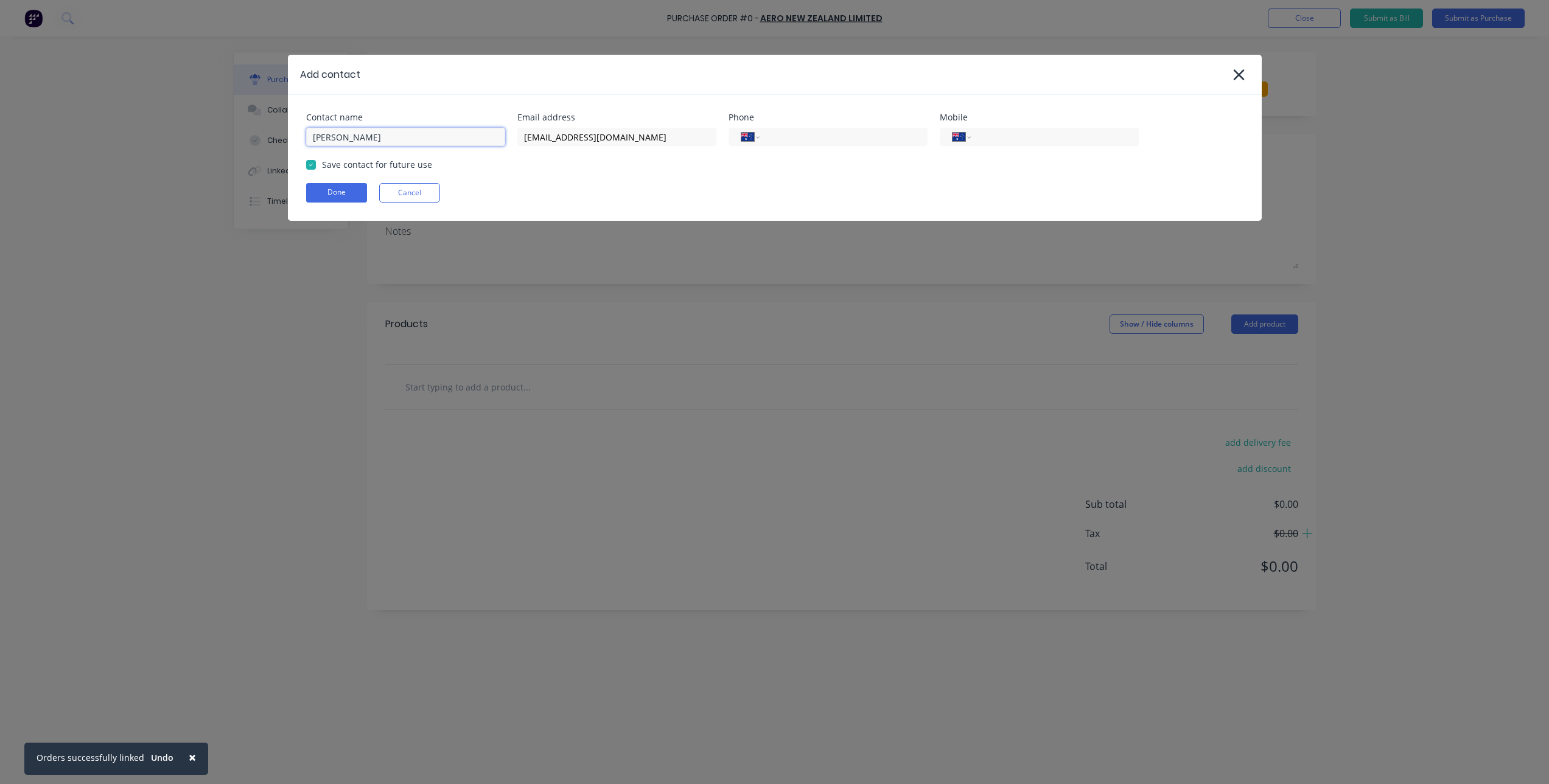
click at [281, 145] on div "Add contact Contact name [PERSON_NAME] Email address [EMAIL_ADDRESS][DOMAIN_NAM…" at bounding box center [774, 392] width 1549 height 784
click at [321, 190] on button "Done" at bounding box center [336, 192] width 61 height 19
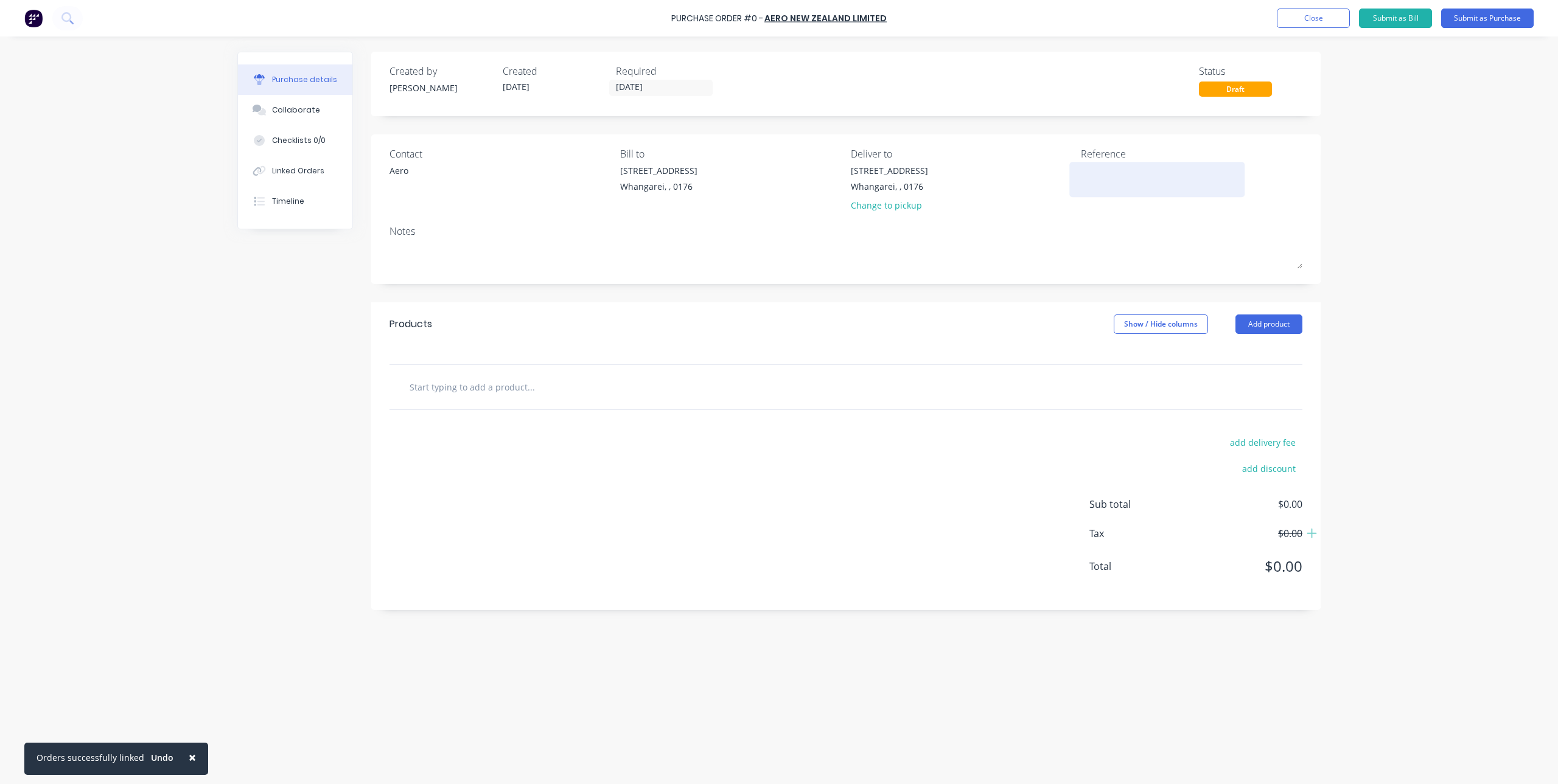
click at [1114, 172] on textarea at bounding box center [1157, 178] width 152 height 27
click at [523, 381] on input "text" at bounding box center [530, 386] width 243 height 24
click at [494, 398] on input "text" at bounding box center [530, 386] width 243 height 24
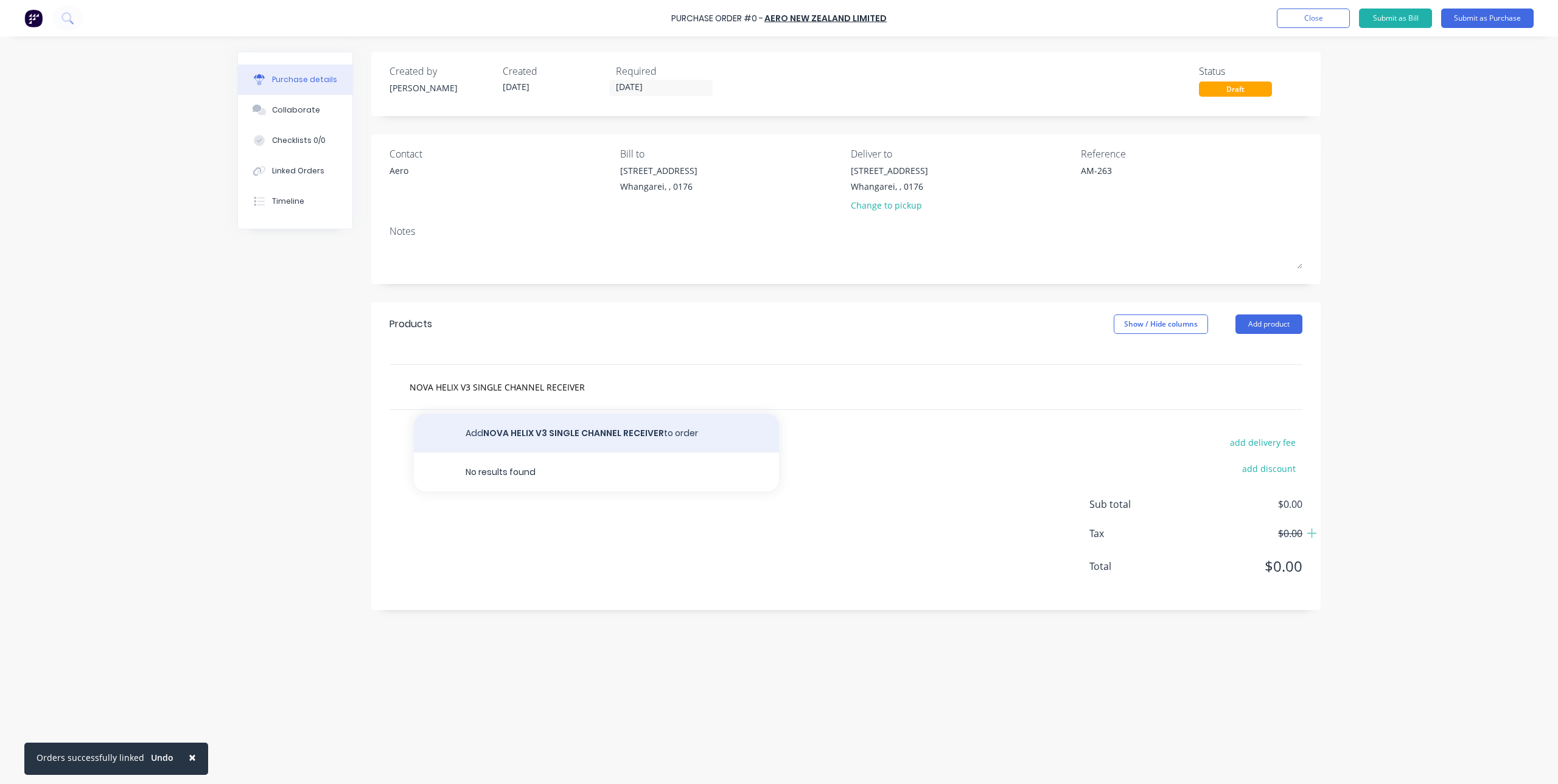
click at [543, 430] on button "Add NOVA HELIX V3 SINGLE CHANNEL RECEIVER to order" at bounding box center [597, 433] width 366 height 39
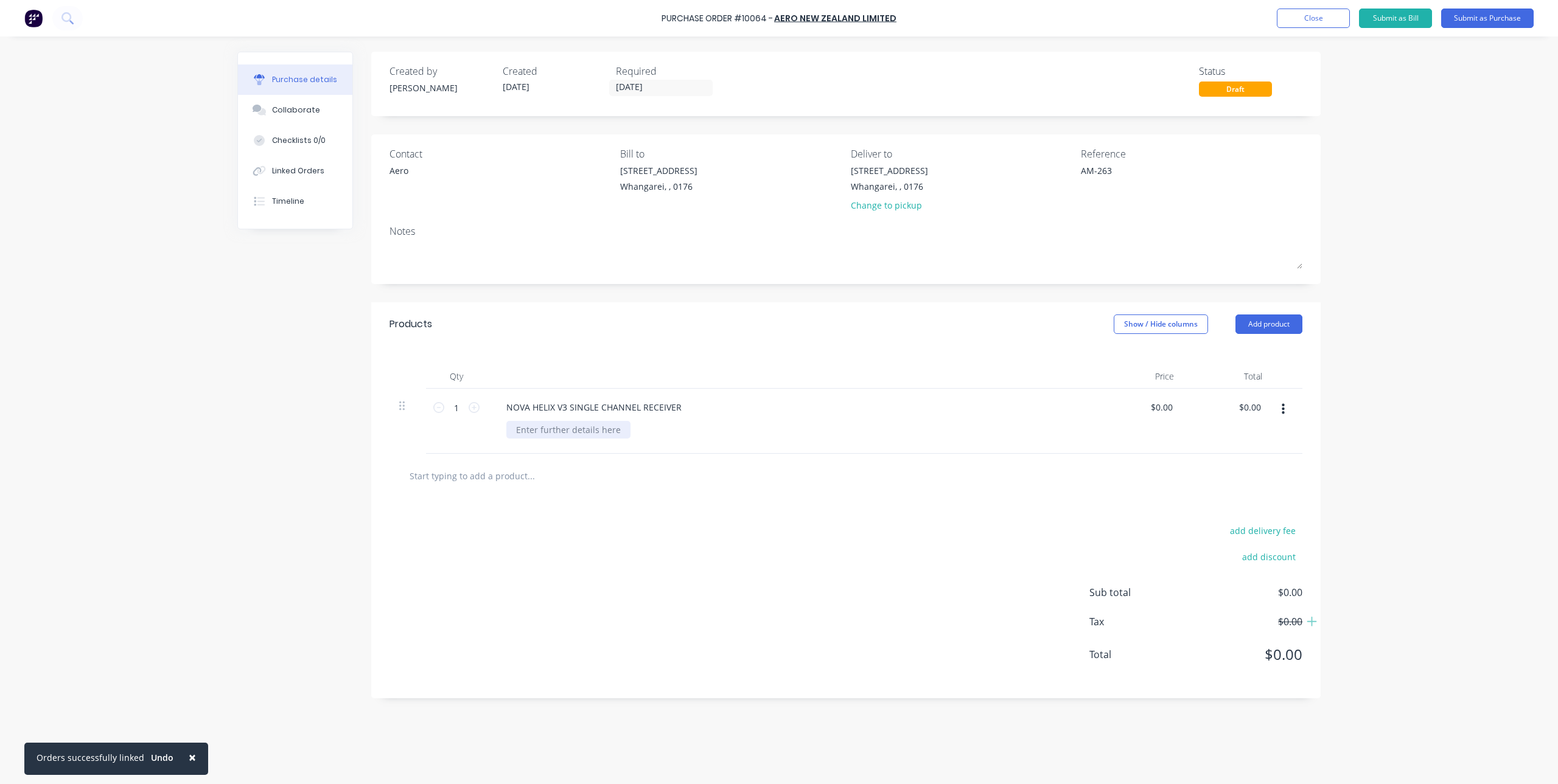
click at [553, 435] on div at bounding box center [568, 429] width 124 height 17
click at [1103, 415] on div "$0.00 $0.00" at bounding box center [1140, 421] width 88 height 65
click at [1161, 413] on input "0.0000" at bounding box center [1159, 407] width 33 height 17
click at [1108, 404] on div "$0.00 $0.00" at bounding box center [1140, 421] width 88 height 65
click at [1166, 406] on input "0" at bounding box center [1167, 407] width 17 height 17
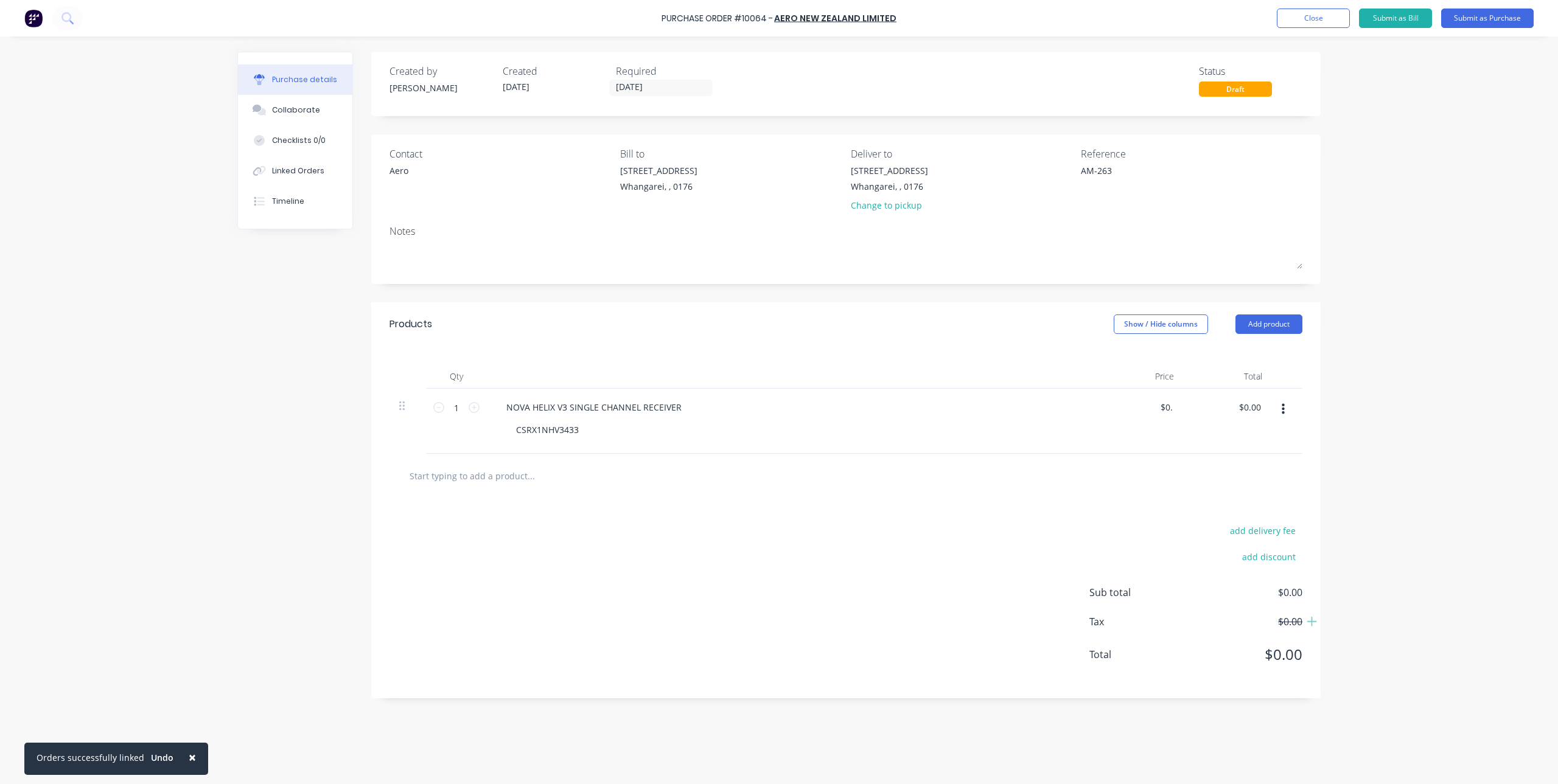
click at [434, 474] on input "text" at bounding box center [530, 475] width 243 height 24
click at [471, 480] on input "text" at bounding box center [530, 475] width 243 height 24
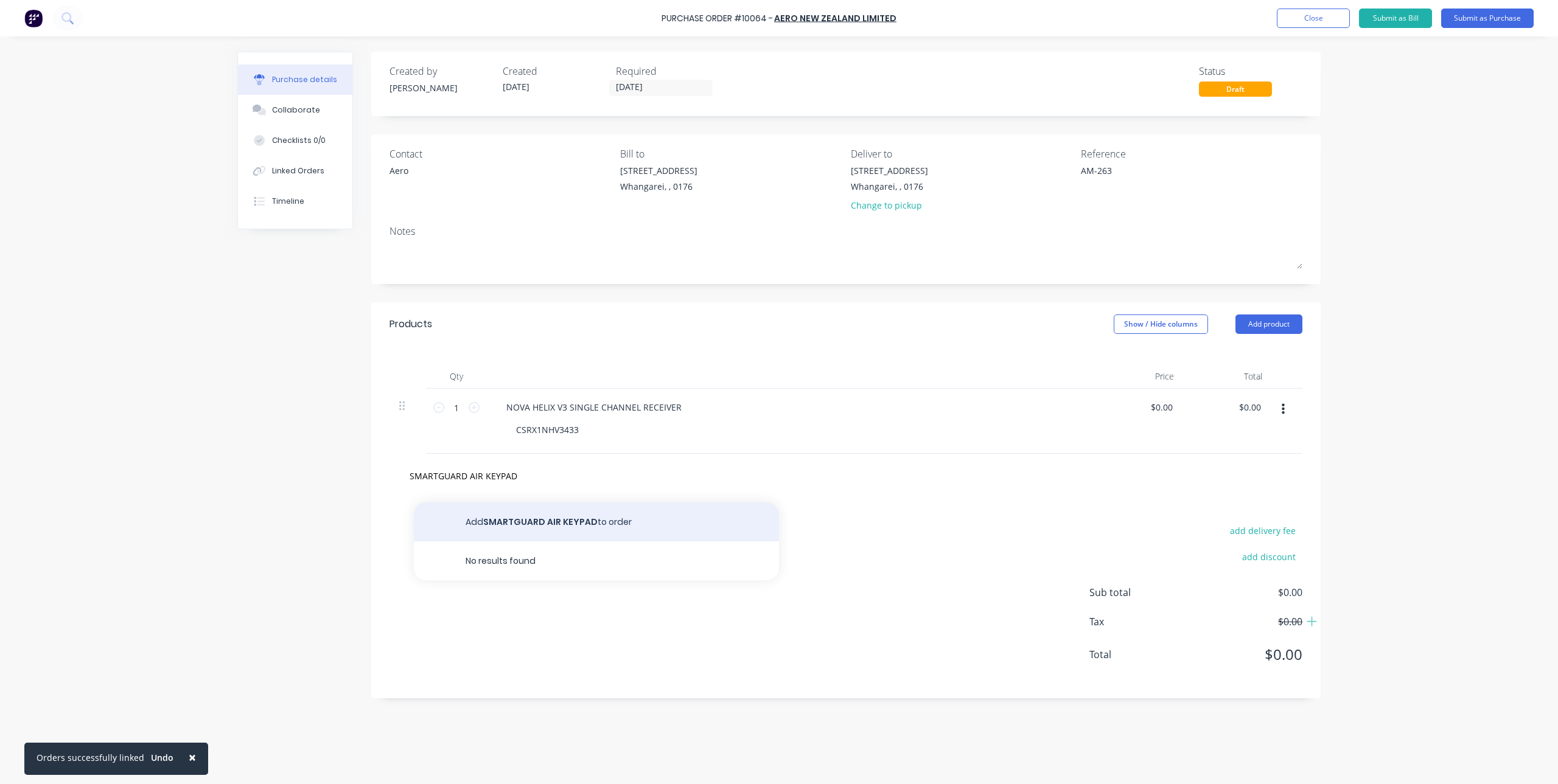
click at [588, 522] on button "Add SMARTGUARD AIR KEYPAD to order" at bounding box center [597, 522] width 366 height 39
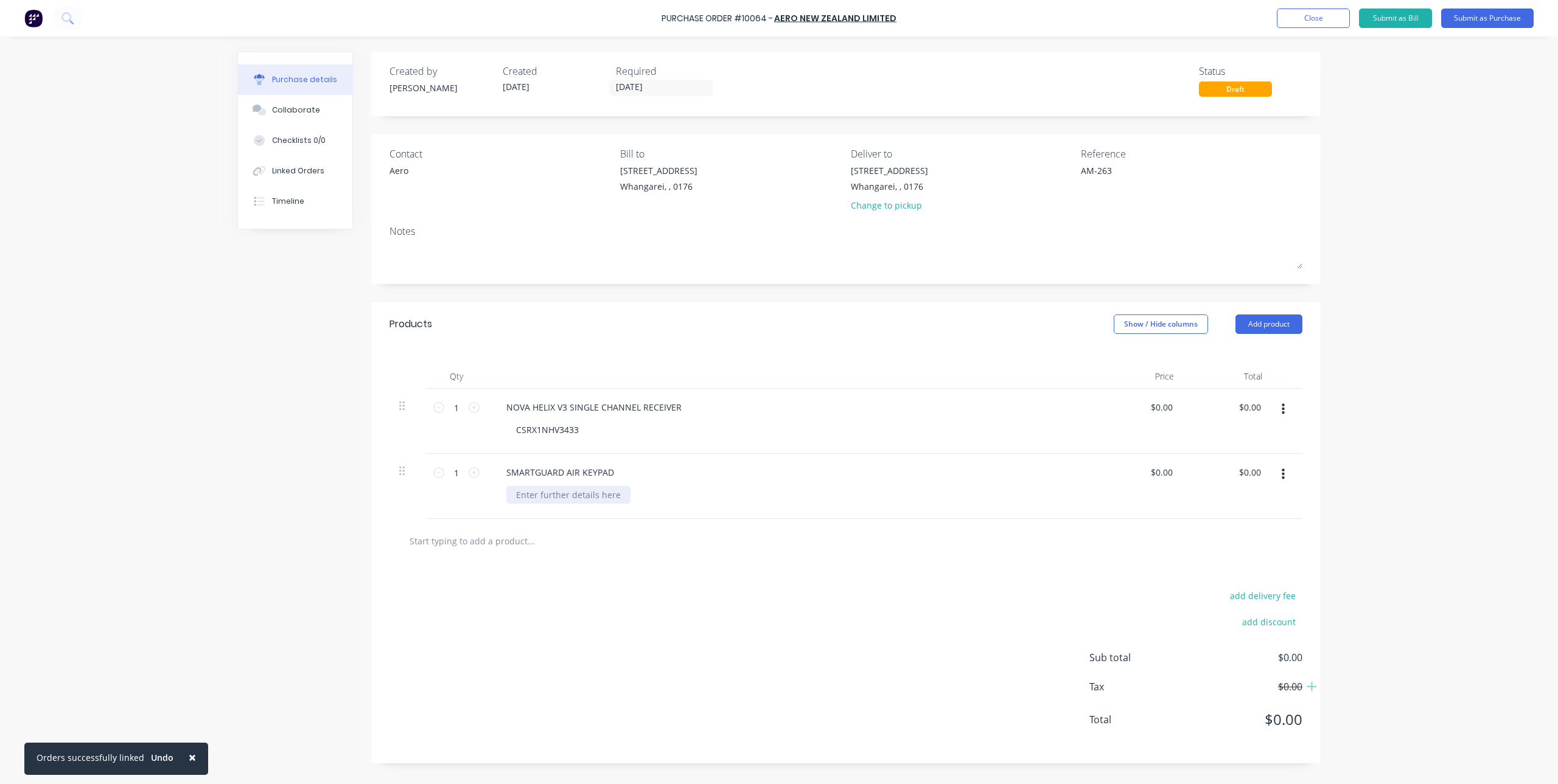
click at [605, 503] on div at bounding box center [568, 494] width 124 height 17
click at [1167, 406] on input "0" at bounding box center [1162, 407] width 28 height 17
click at [1169, 474] on input "0.00" at bounding box center [1164, 472] width 23 height 17
drag, startPoint x: 1157, startPoint y: 472, endPoint x: 1207, endPoint y: 472, distance: 50.0
click at [1207, 472] on div "1 1 SMARTGUARD AIR KEYPAD CSSK / AIRBLK 0.00 0.00 $0.00 $0.00" at bounding box center [846, 486] width 913 height 65
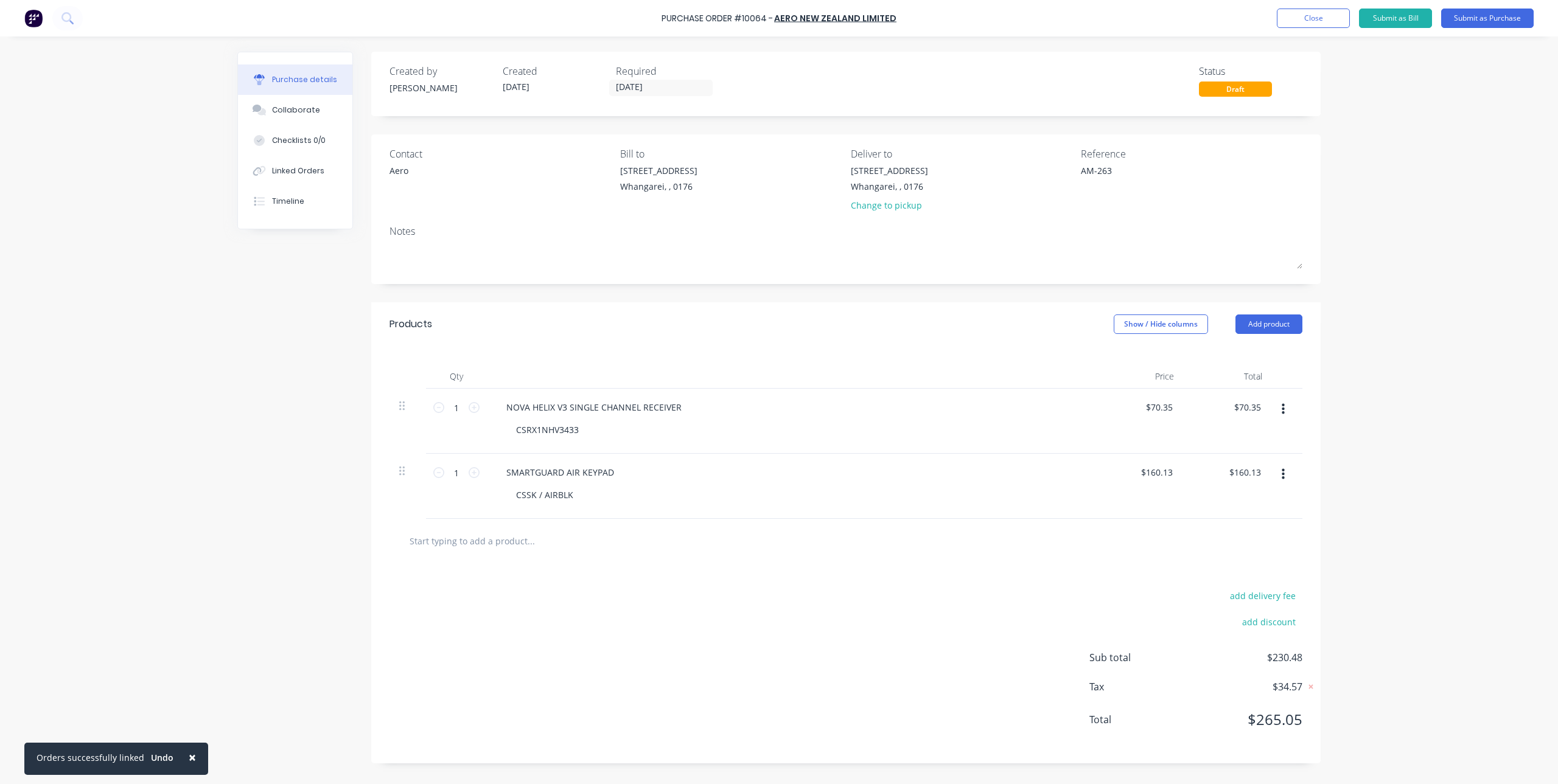
click at [1360, 458] on div "× Orders successfully linked Undo Purchase Order #10064 - Aero New Zealand Limi…" at bounding box center [779, 392] width 1558 height 784
click at [475, 470] on icon at bounding box center [474, 473] width 11 height 11
click at [699, 581] on div "add delivery fee add discount Sub total $550.74 Tax $82.61 Total $633.35" at bounding box center [846, 663] width 950 height 200
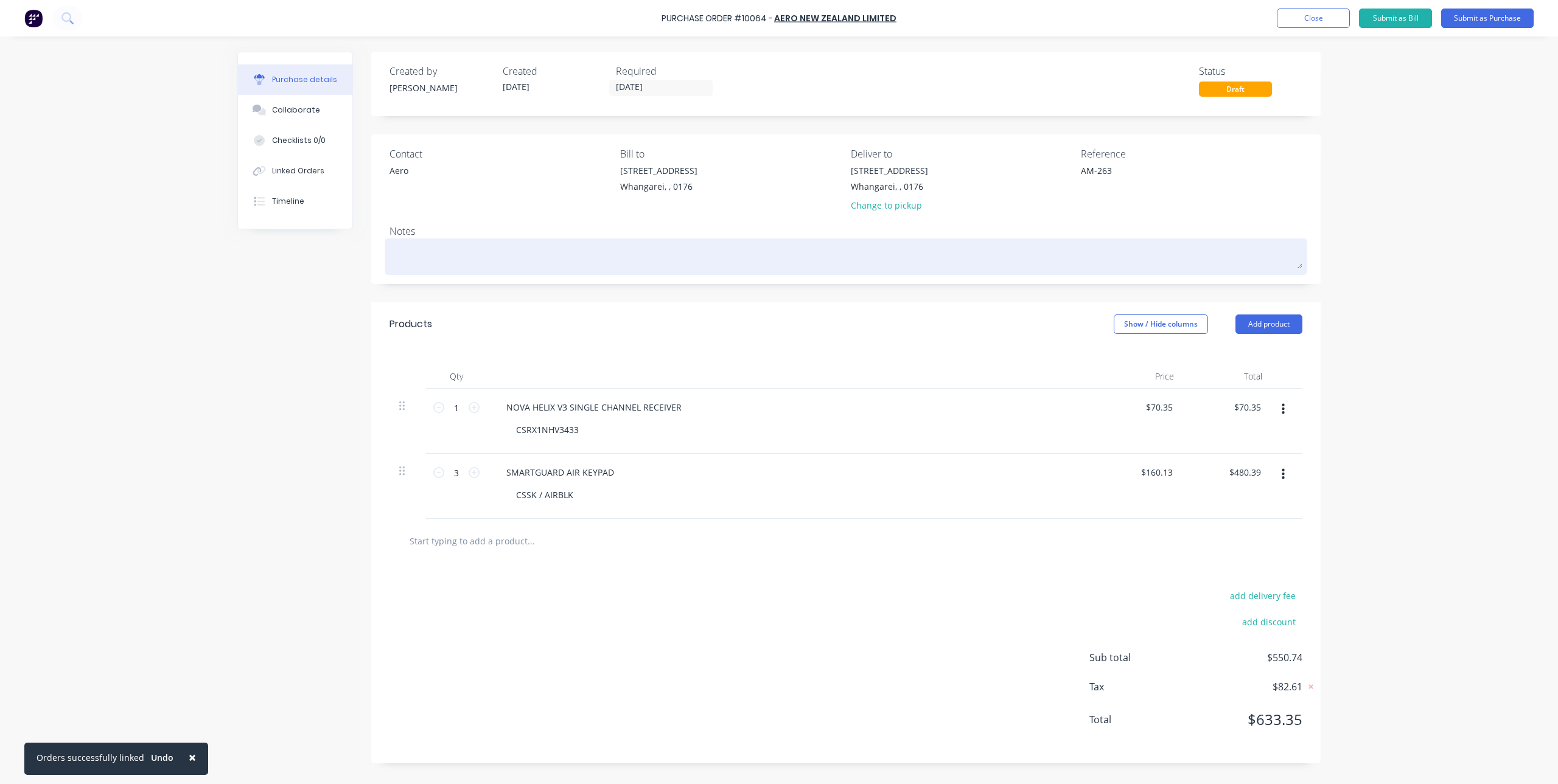
click at [472, 249] on textarea at bounding box center [846, 255] width 913 height 27
click at [391, 255] on textarea "i ASSUME THIS KEYPAD CAN SPEAK TO THIS RECEIVER ?" at bounding box center [846, 255] width 913 height 27
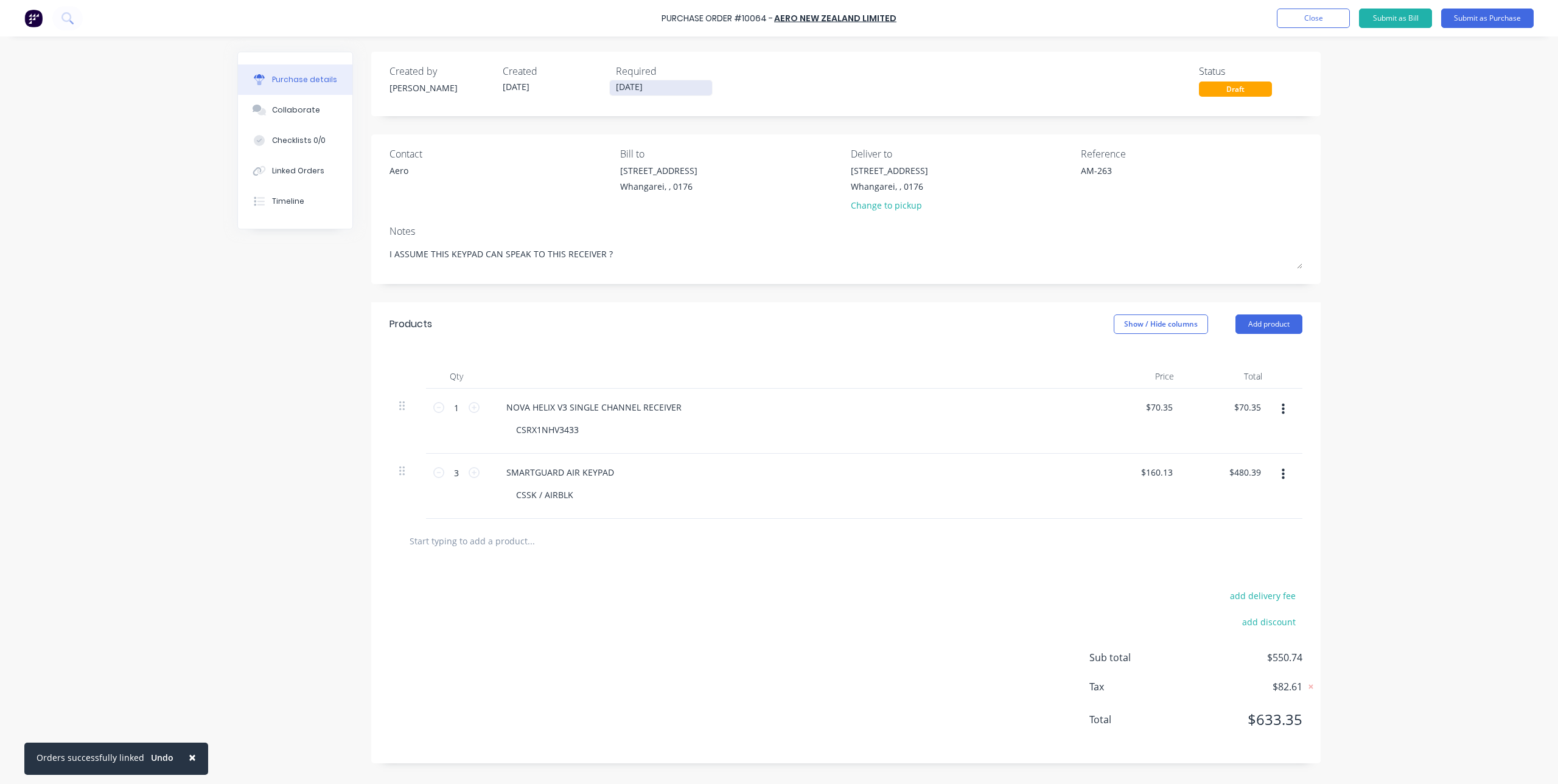
click at [683, 86] on input "[DATE]" at bounding box center [661, 88] width 102 height 15
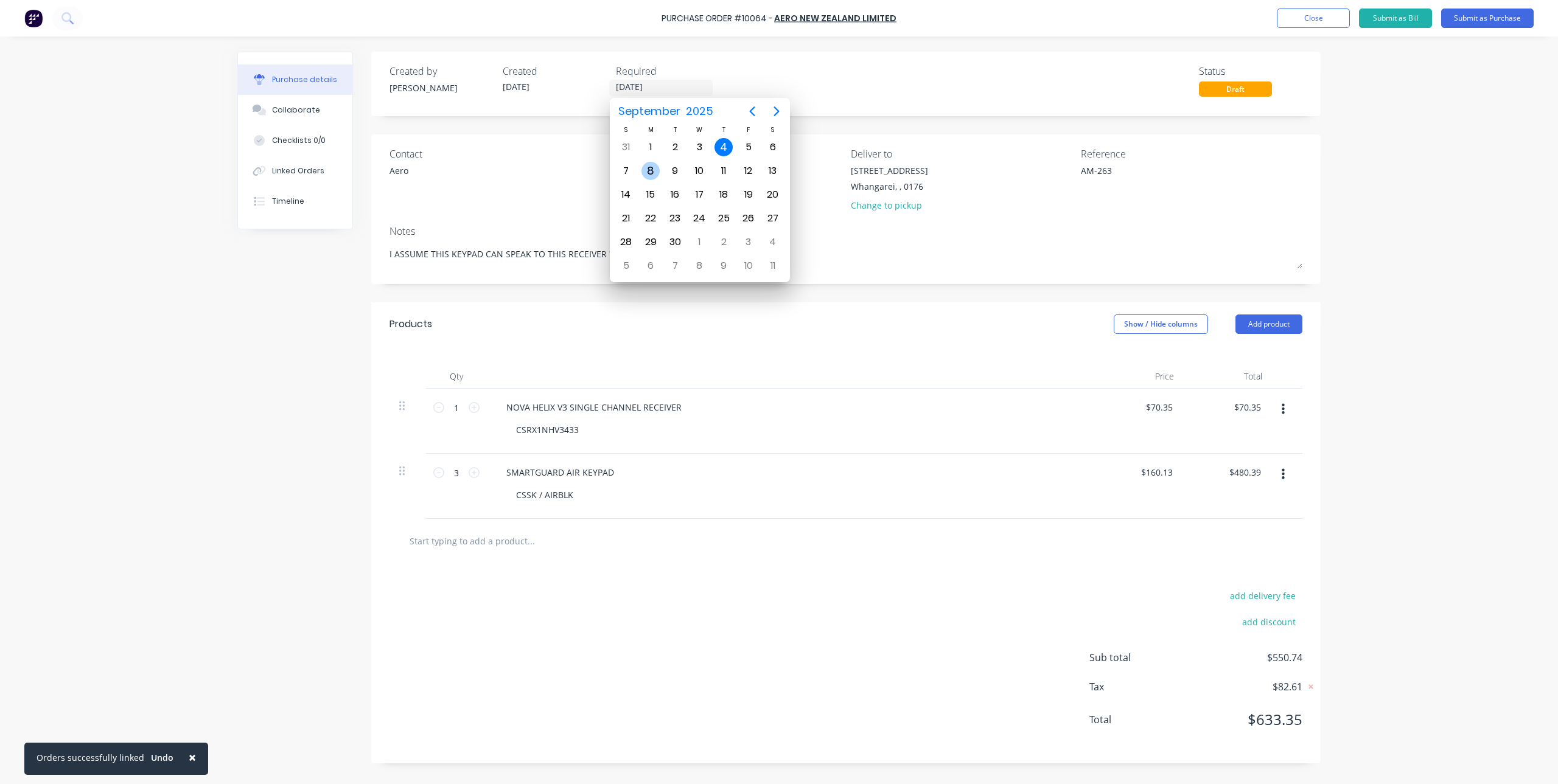
click at [651, 176] on div "8" at bounding box center [651, 171] width 18 height 18
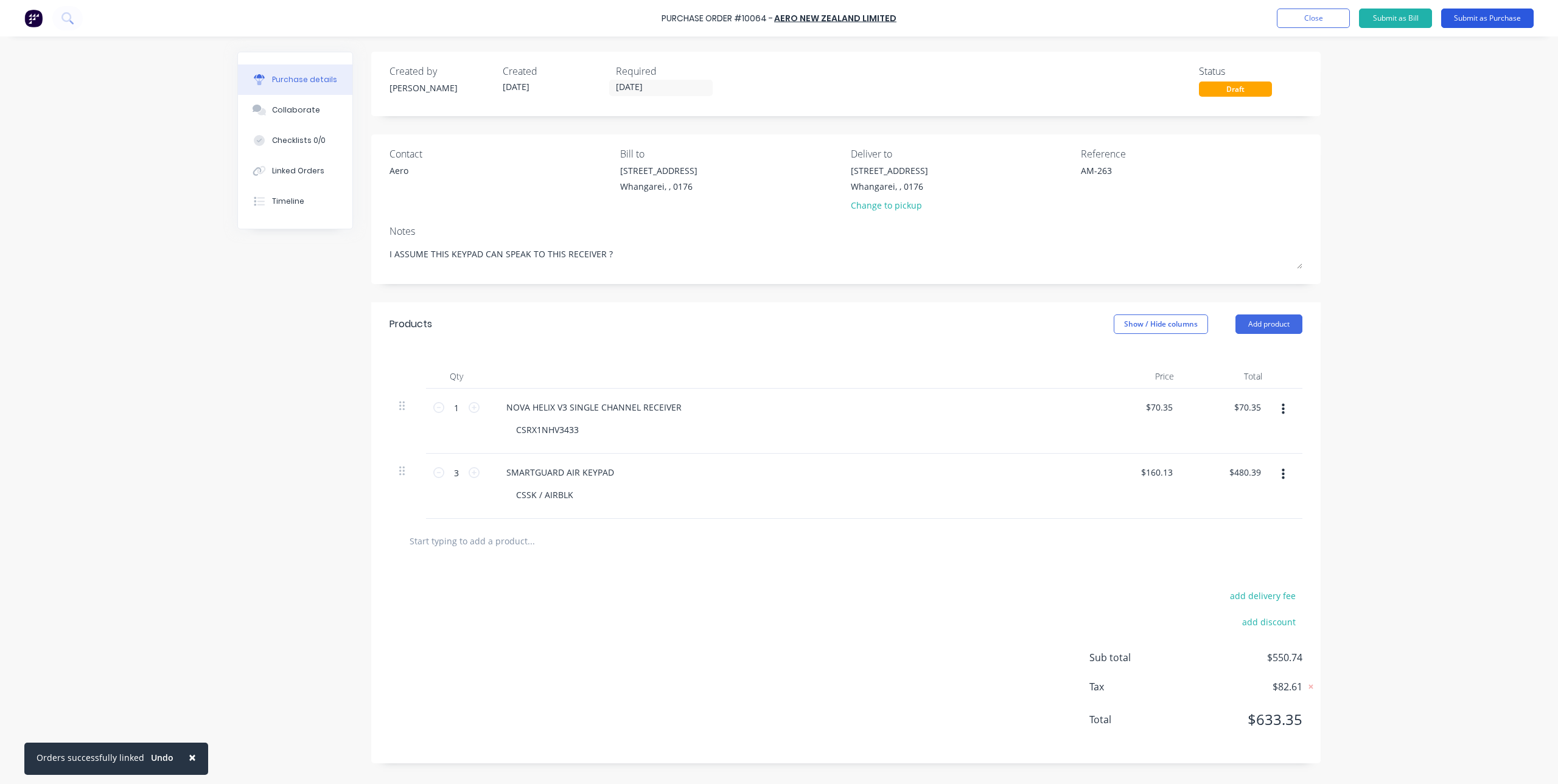
click at [1474, 19] on button "Submit as Purchase" at bounding box center [1487, 17] width 92 height 19
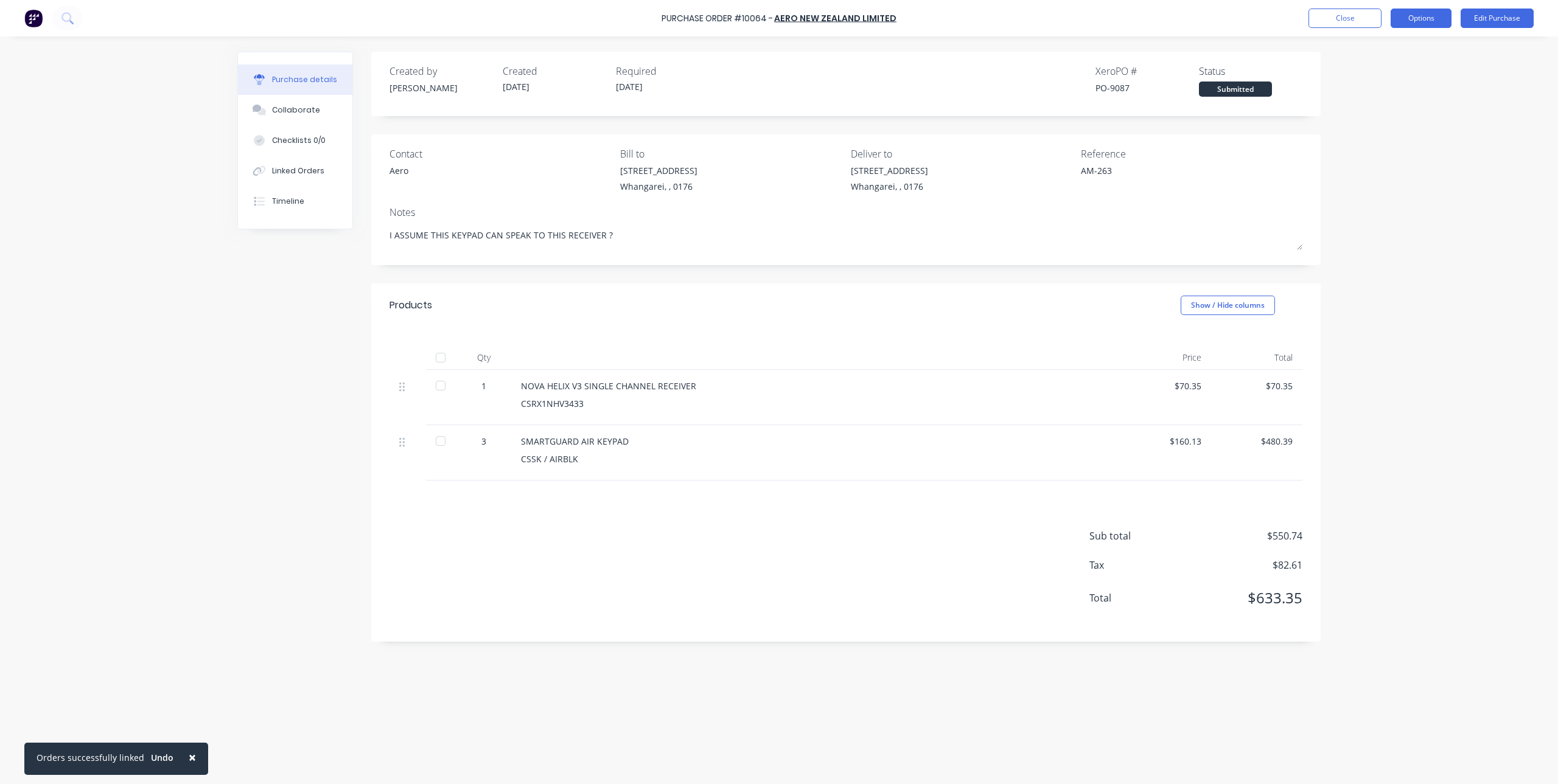
click at [1435, 22] on button "Options" at bounding box center [1421, 17] width 61 height 19
click at [1410, 53] on div "Print / Email" at bounding box center [1393, 49] width 94 height 17
click at [1393, 78] on div "With pricing" at bounding box center [1393, 73] width 94 height 17
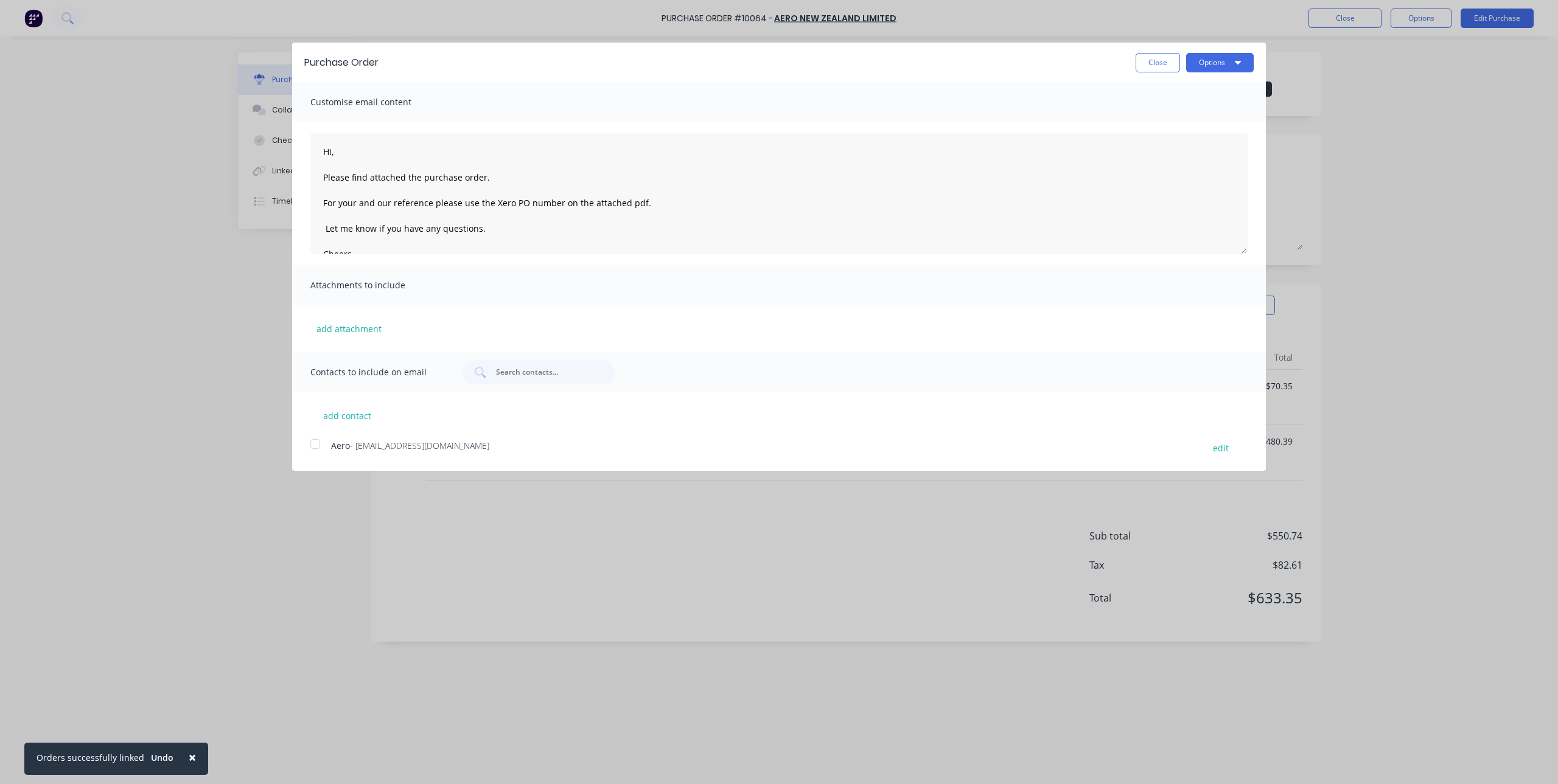
click at [312, 443] on div at bounding box center [315, 443] width 24 height 24
click at [1236, 66] on icon "button" at bounding box center [1237, 62] width 6 height 10
drag, startPoint x: 512, startPoint y: 181, endPoint x: 516, endPoint y: 176, distance: 6.4
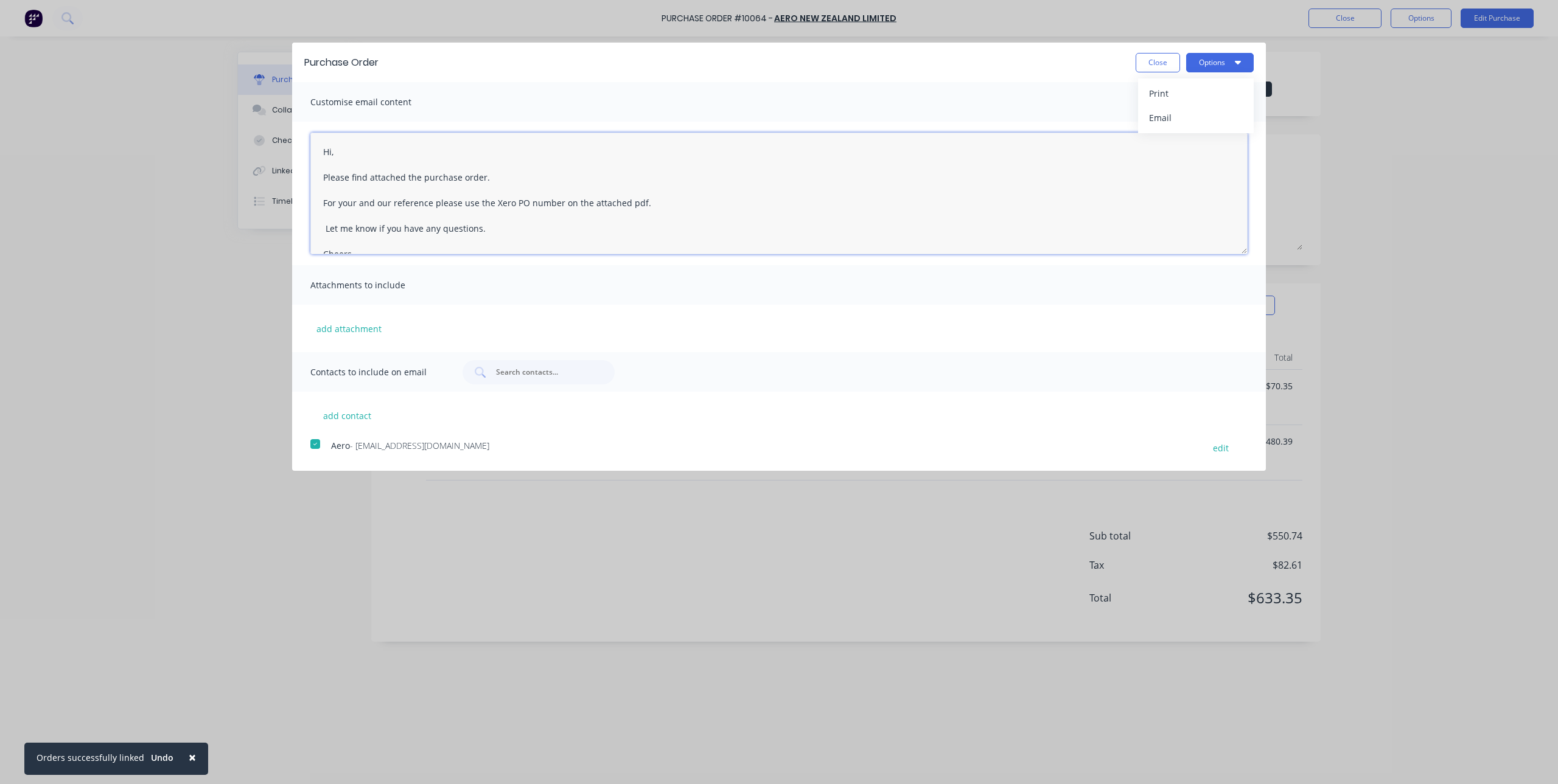
click at [516, 176] on textarea "Hi, Please find attached the purchase order. For your and our reference please …" at bounding box center [779, 194] width 937 height 122
click at [1237, 67] on button "Options" at bounding box center [1220, 62] width 67 height 19
click at [1179, 117] on div "Email" at bounding box center [1196, 117] width 94 height 17
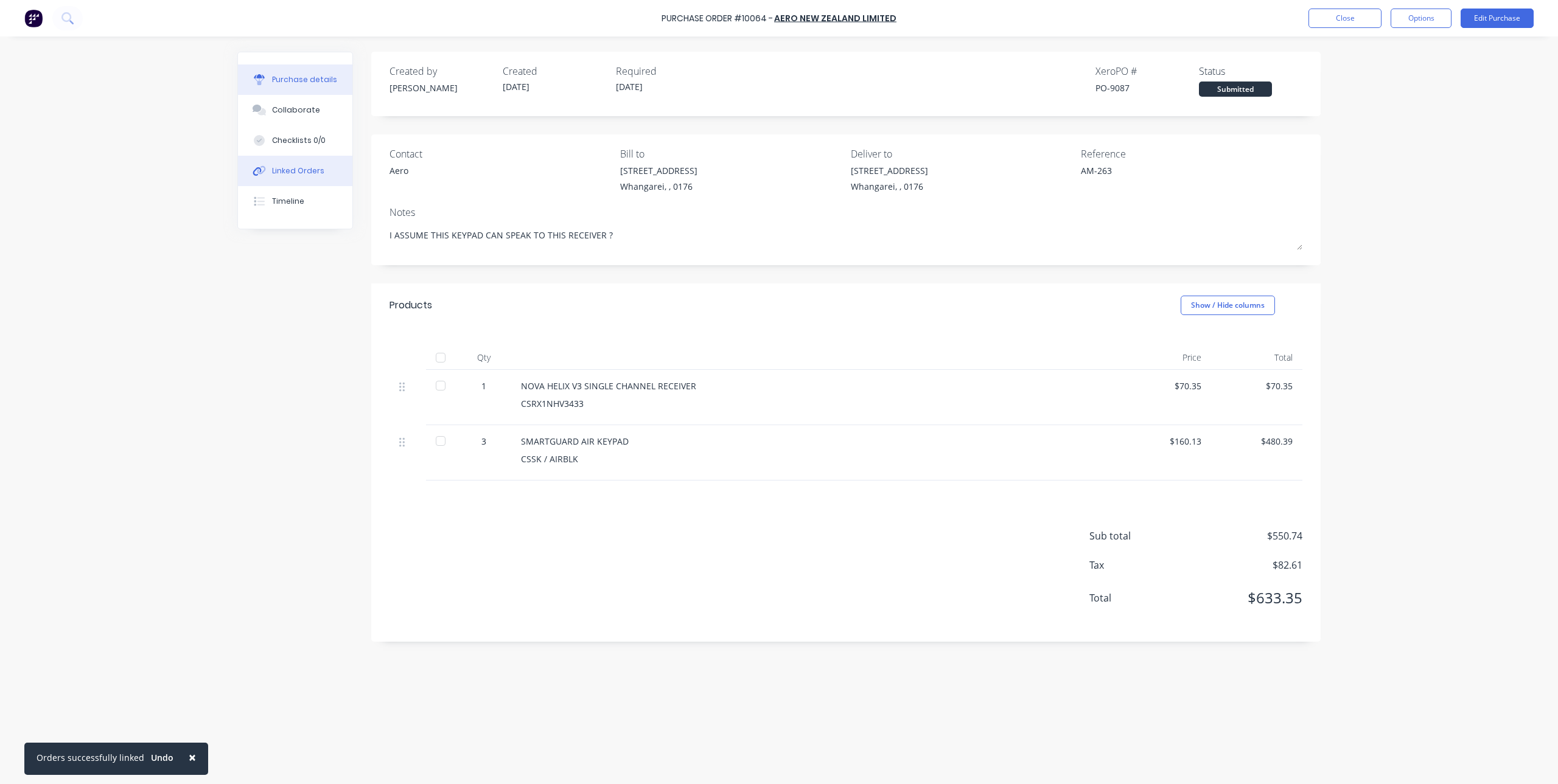
drag, startPoint x: 281, startPoint y: 301, endPoint x: 314, endPoint y: 165, distance: 139.9
click at [314, 165] on div "Linked Orders" at bounding box center [297, 170] width 52 height 11
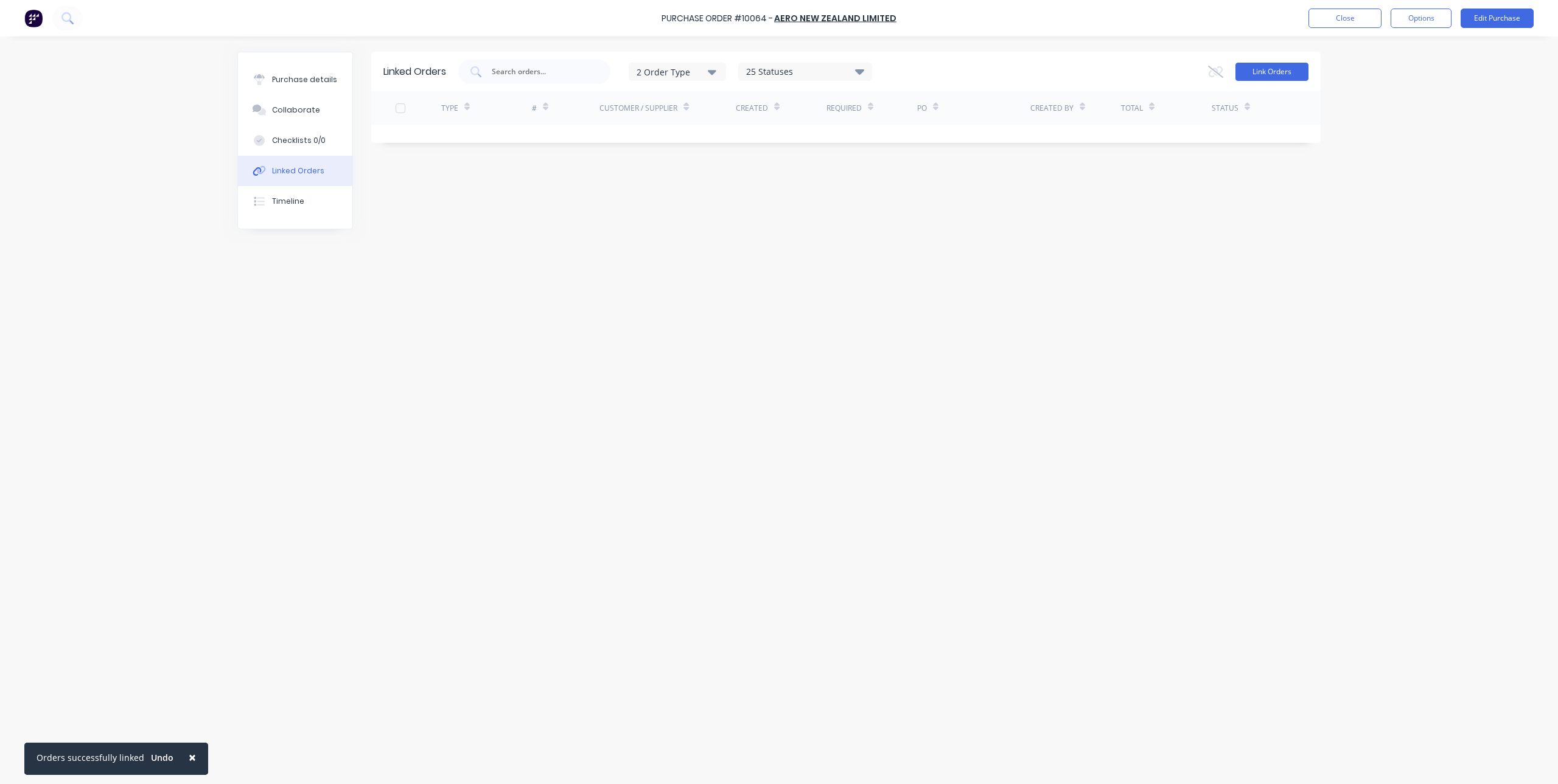
click at [1289, 71] on button "Link Orders" at bounding box center [1272, 71] width 73 height 18
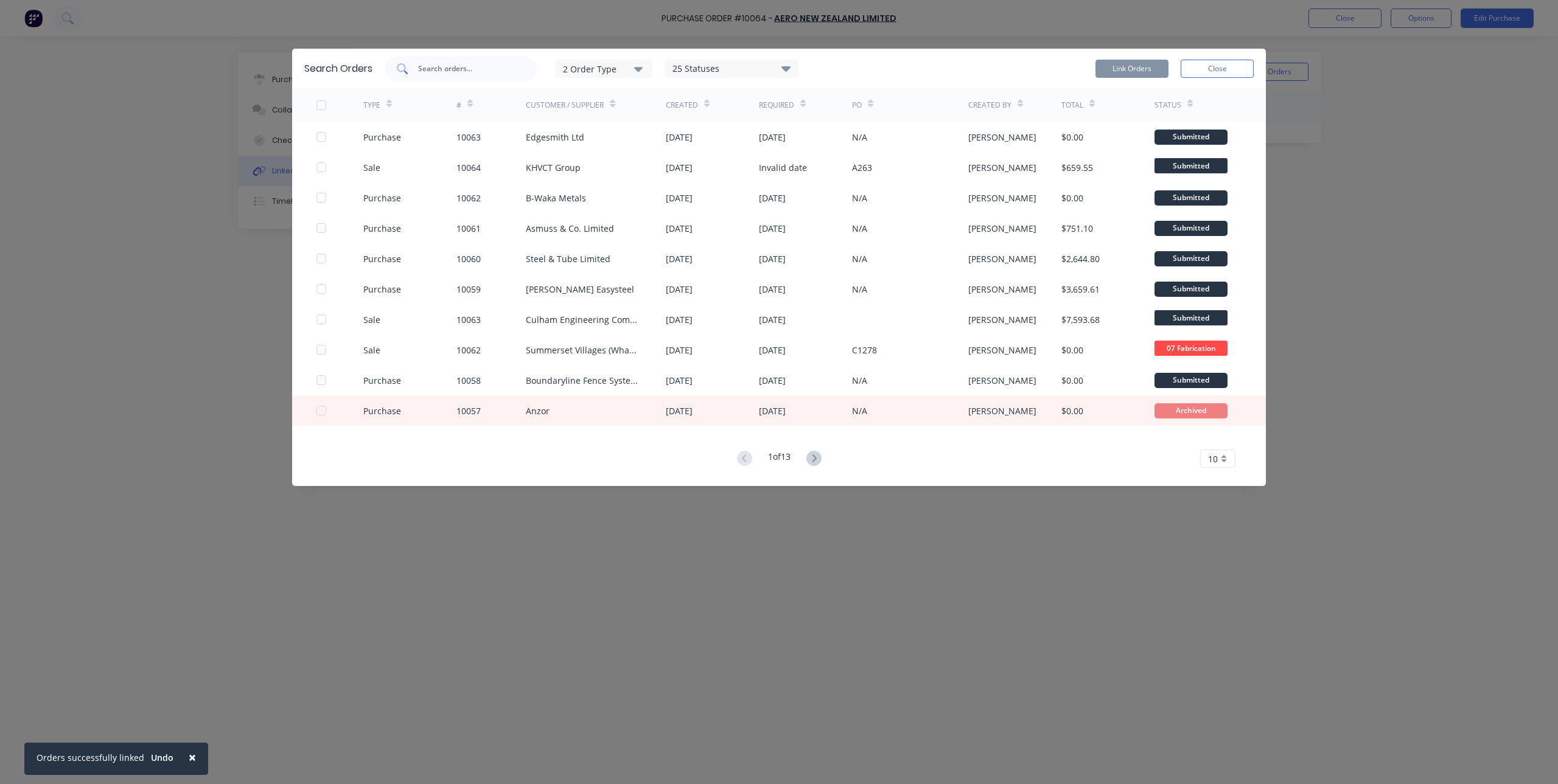
click at [450, 72] on input "text" at bounding box center [468, 68] width 101 height 12
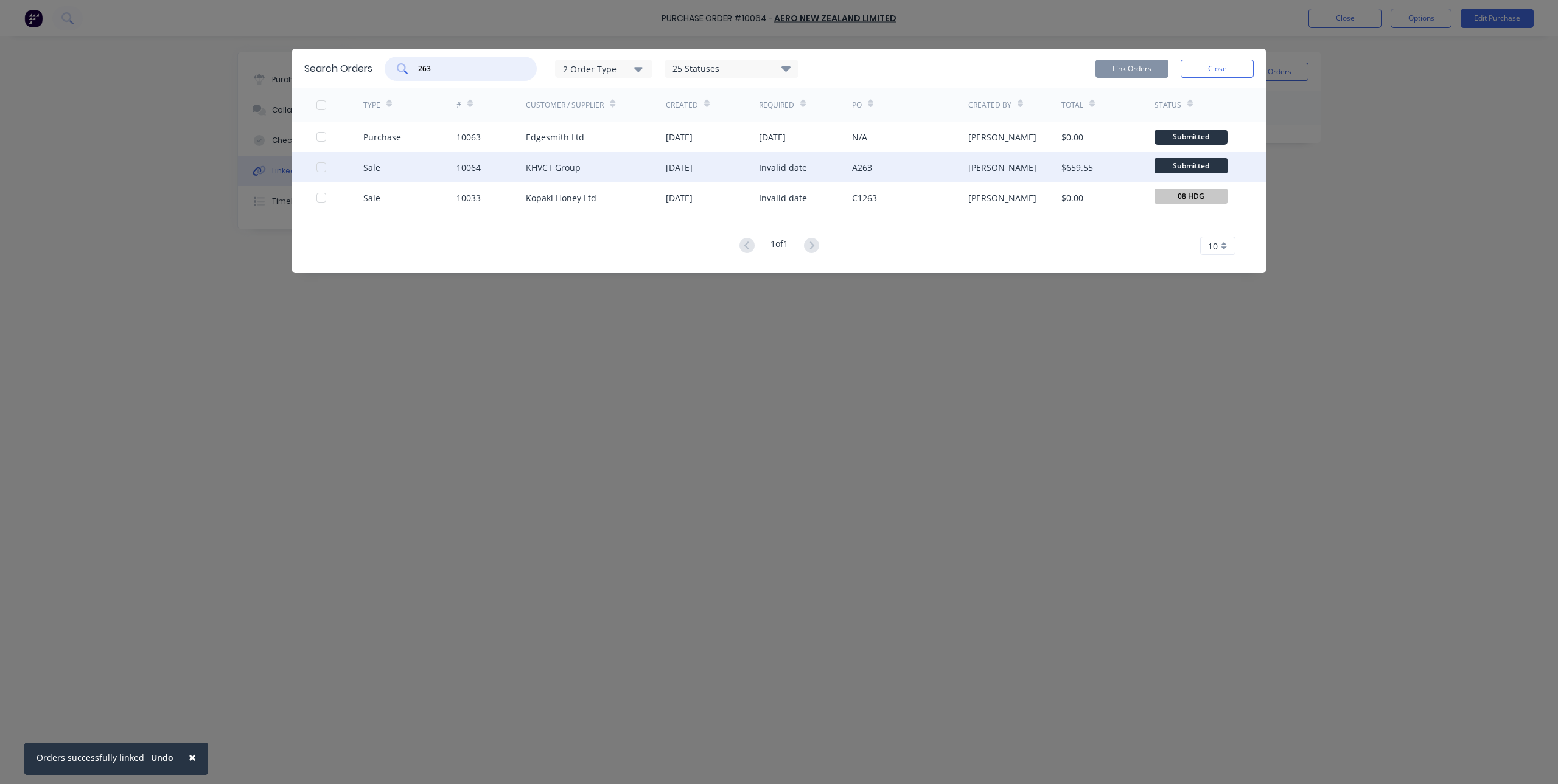
click at [323, 167] on div at bounding box center [321, 167] width 24 height 24
click at [1145, 73] on button "Link Orders" at bounding box center [1133, 69] width 73 height 18
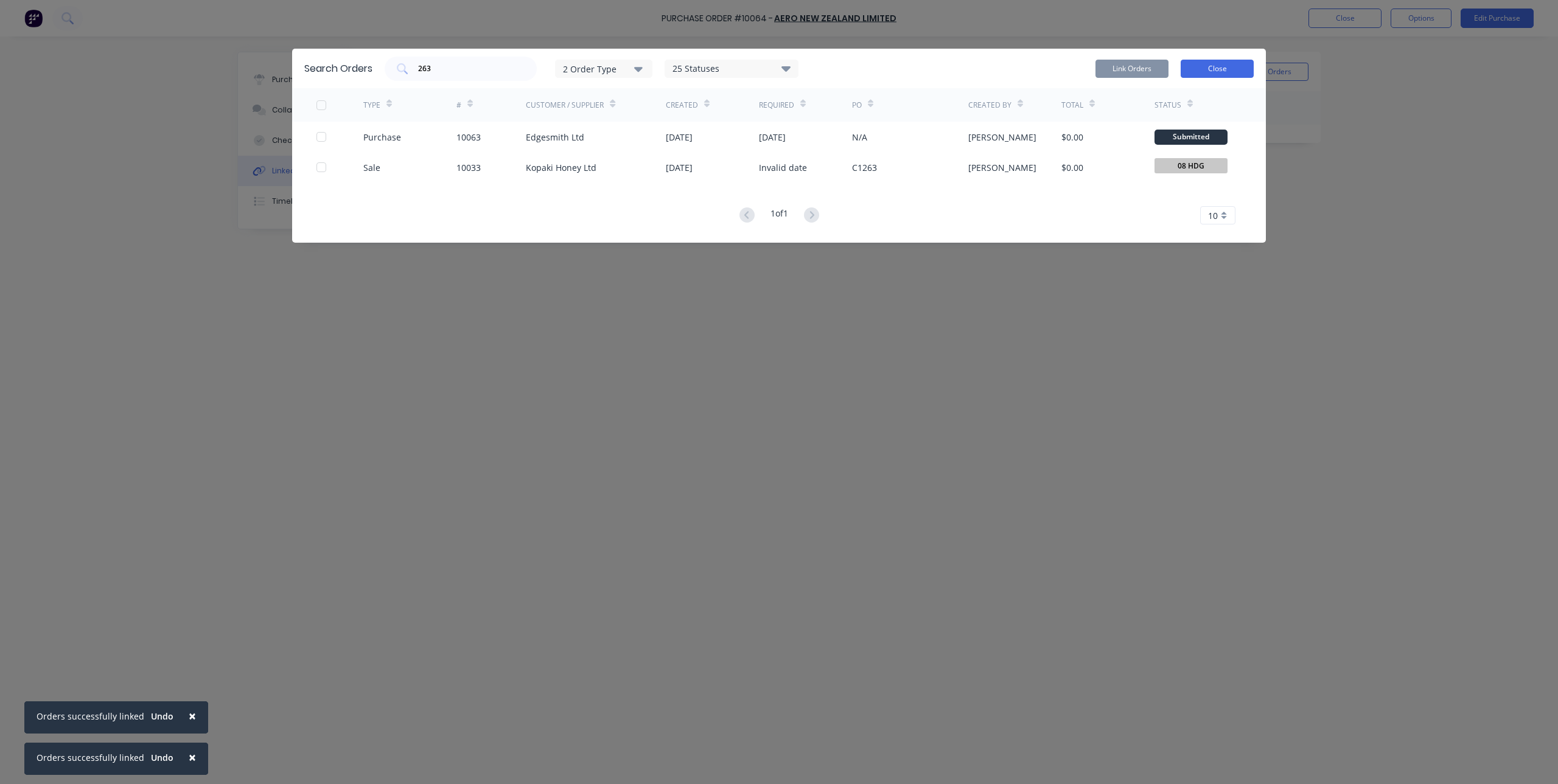
click at [1190, 66] on button "Close" at bounding box center [1217, 69] width 73 height 18
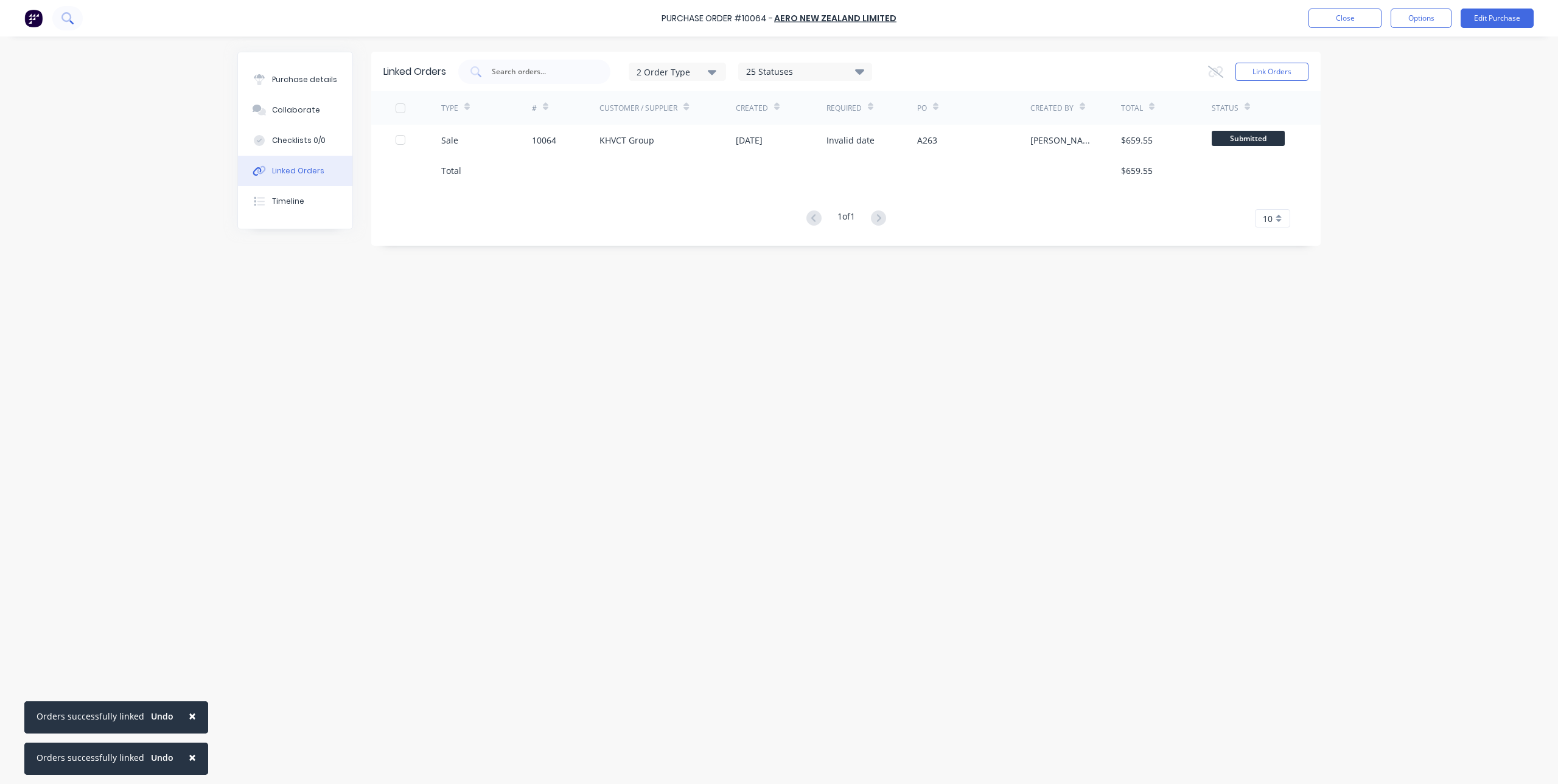
click at [66, 17] on icon at bounding box center [67, 18] width 12 height 12
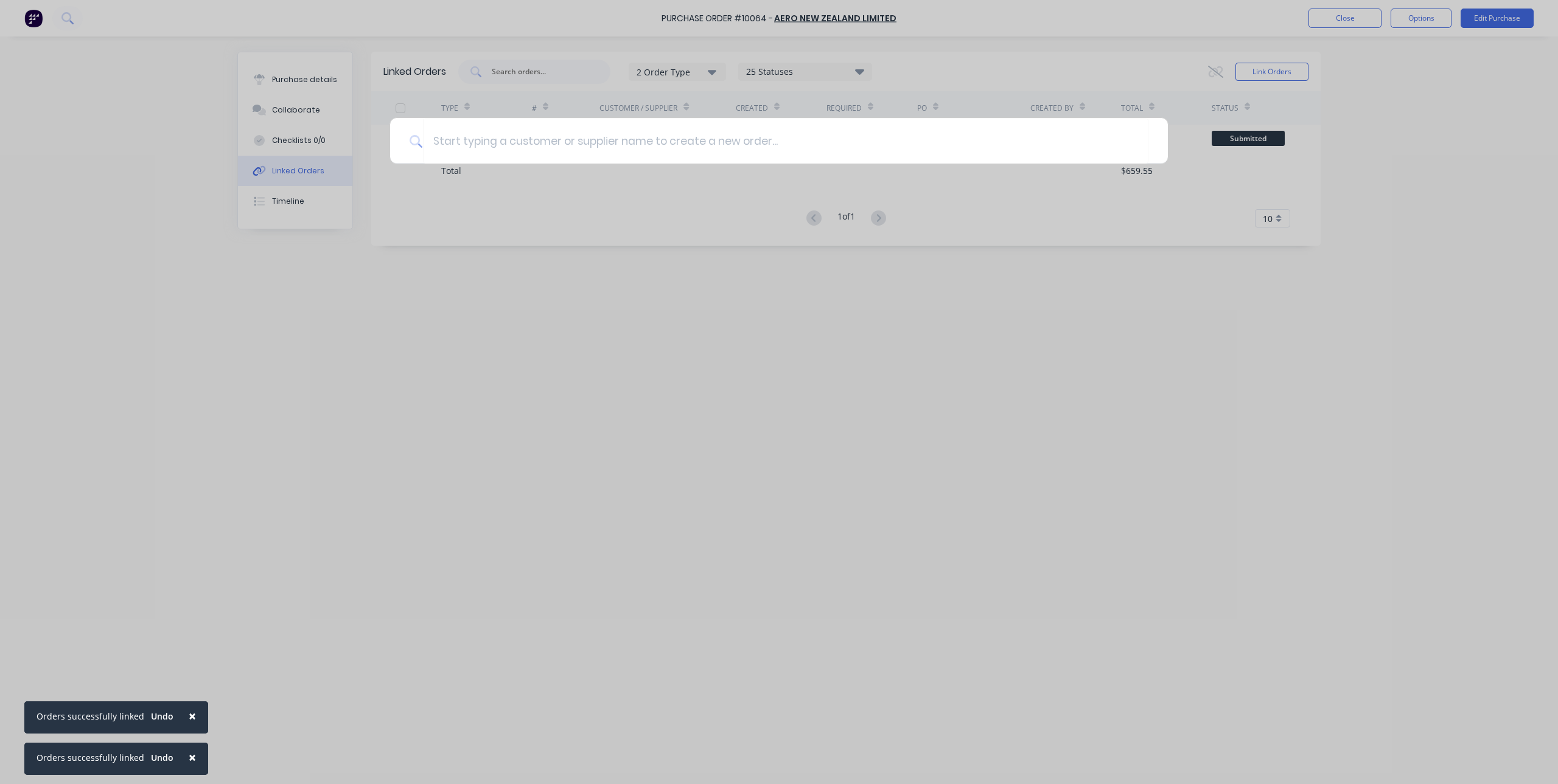
click at [741, 402] on div at bounding box center [779, 392] width 1558 height 784
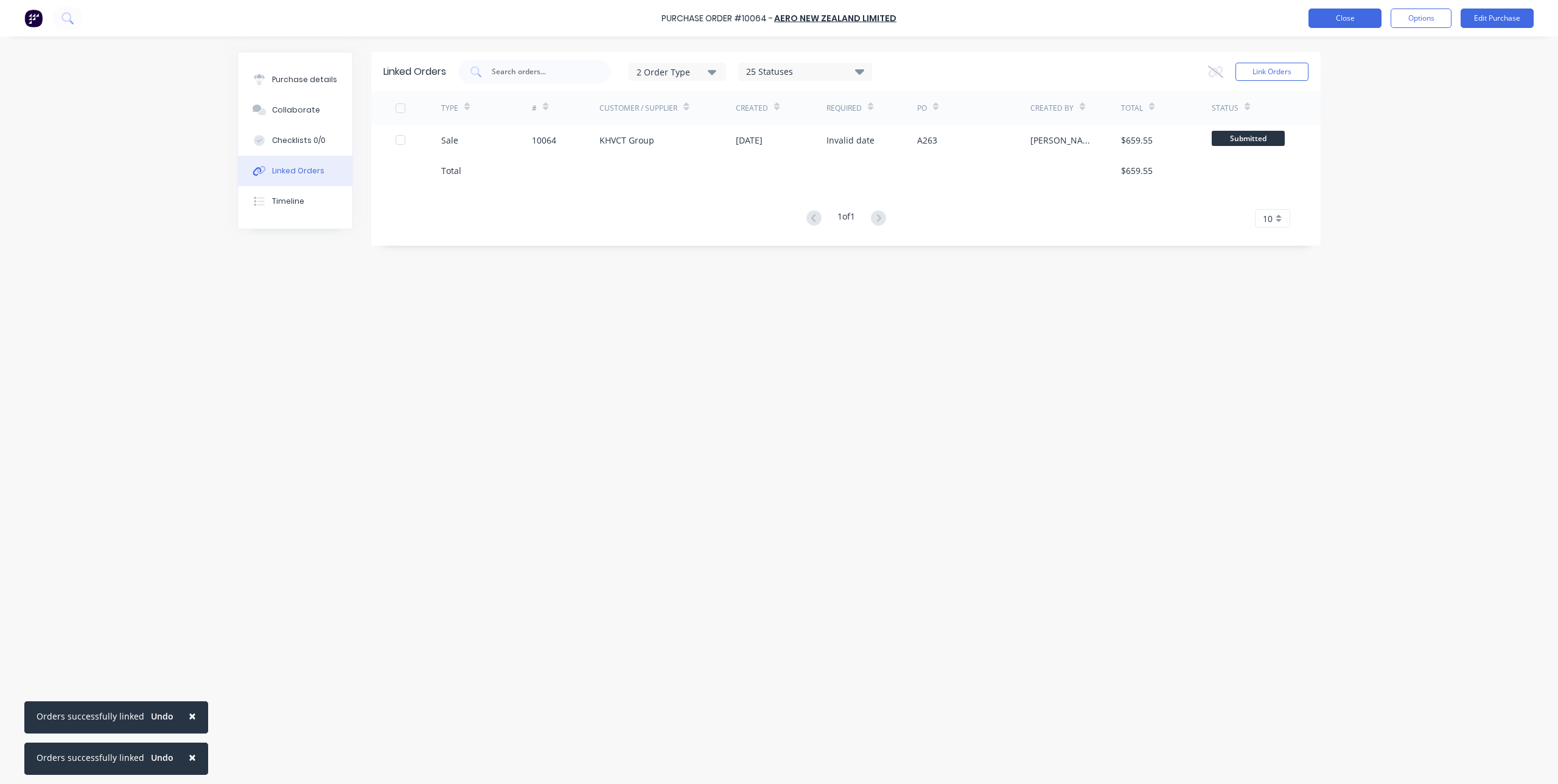
click at [1358, 22] on button "Close" at bounding box center [1345, 17] width 73 height 19
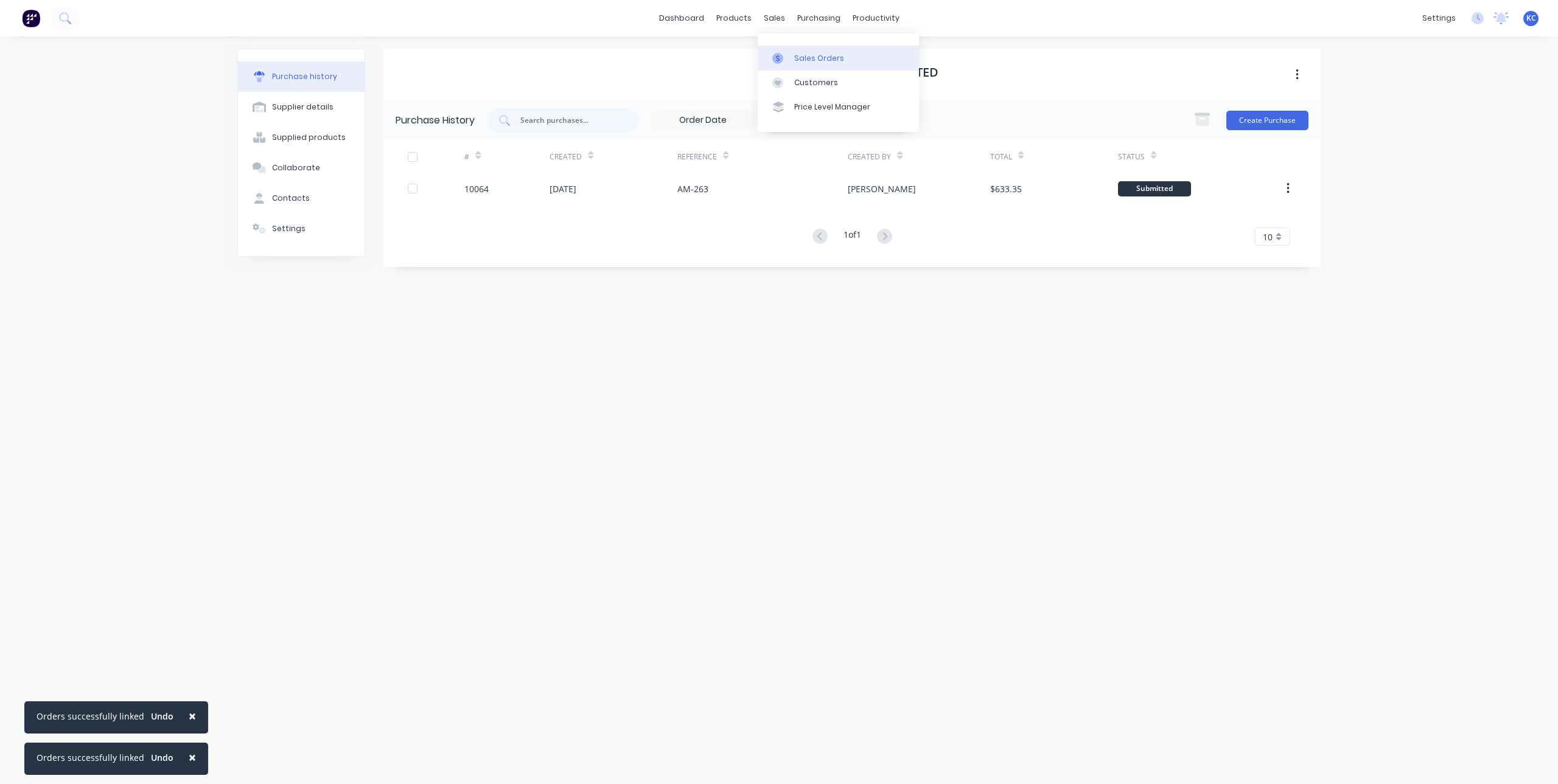
click at [792, 60] on link "Sales Orders" at bounding box center [838, 57] width 161 height 24
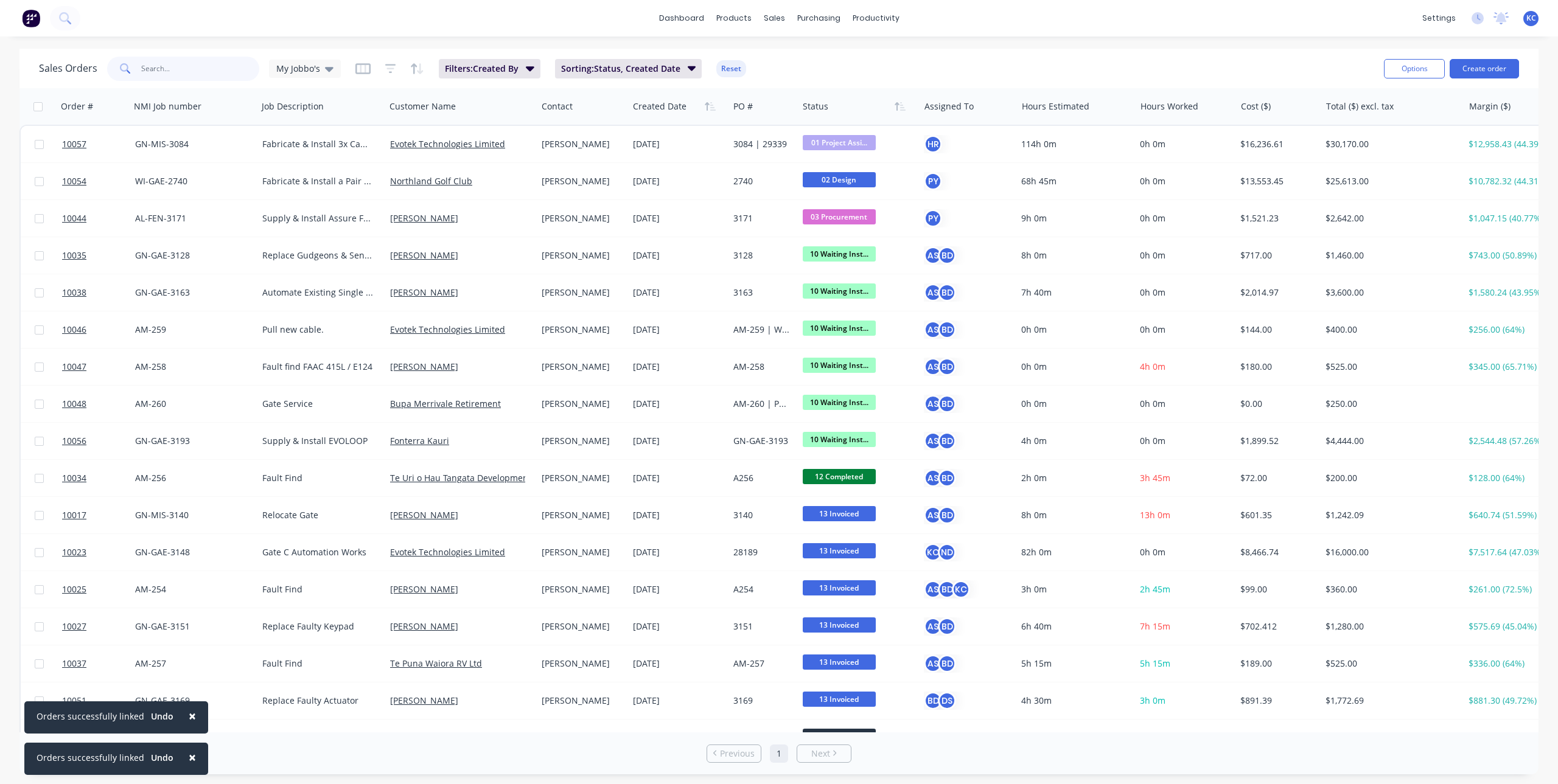
click at [204, 70] on input "text" at bounding box center [200, 68] width 119 height 24
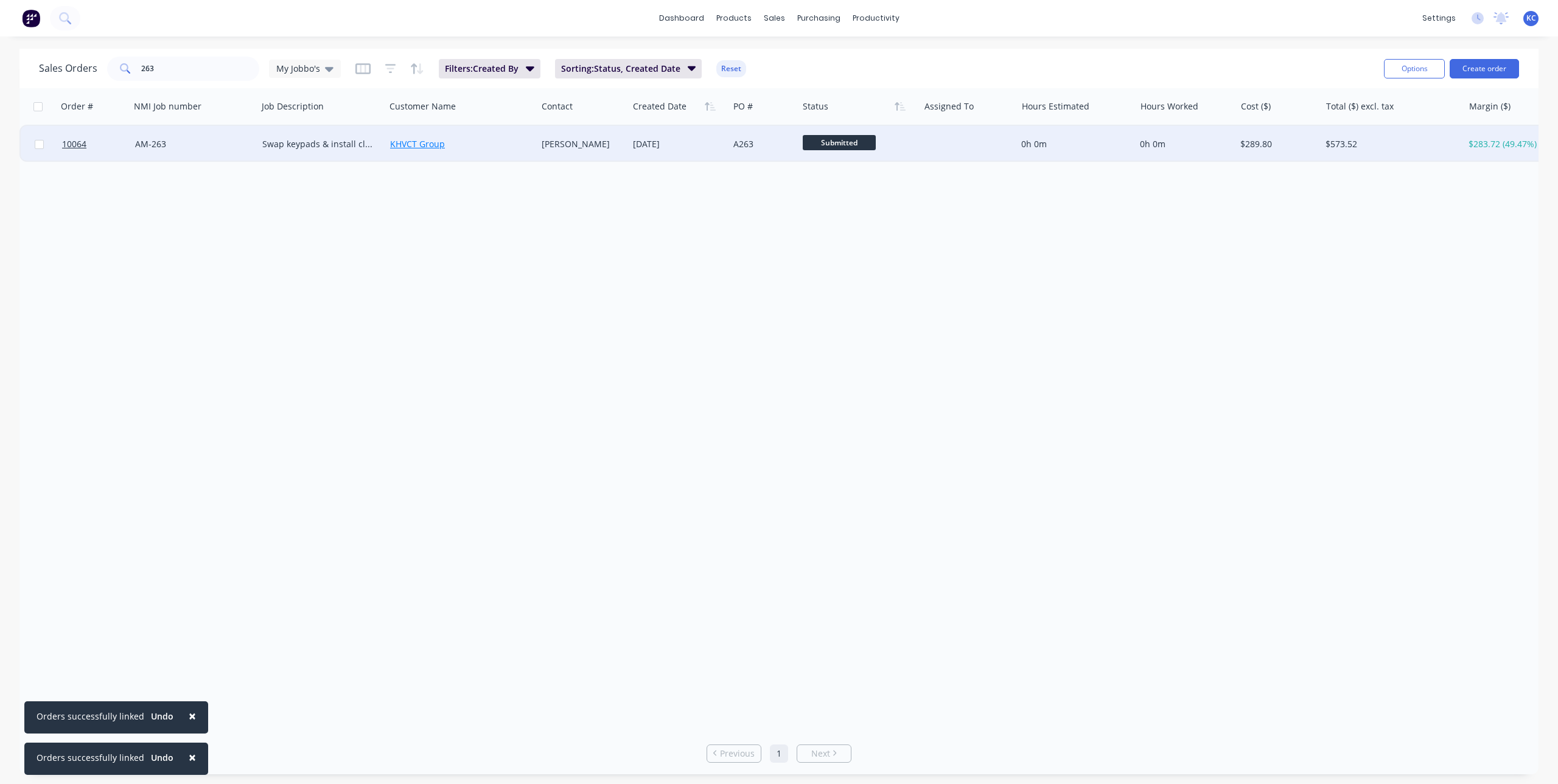
click at [422, 145] on link "KHVCT Group" at bounding box center [418, 144] width 55 height 12
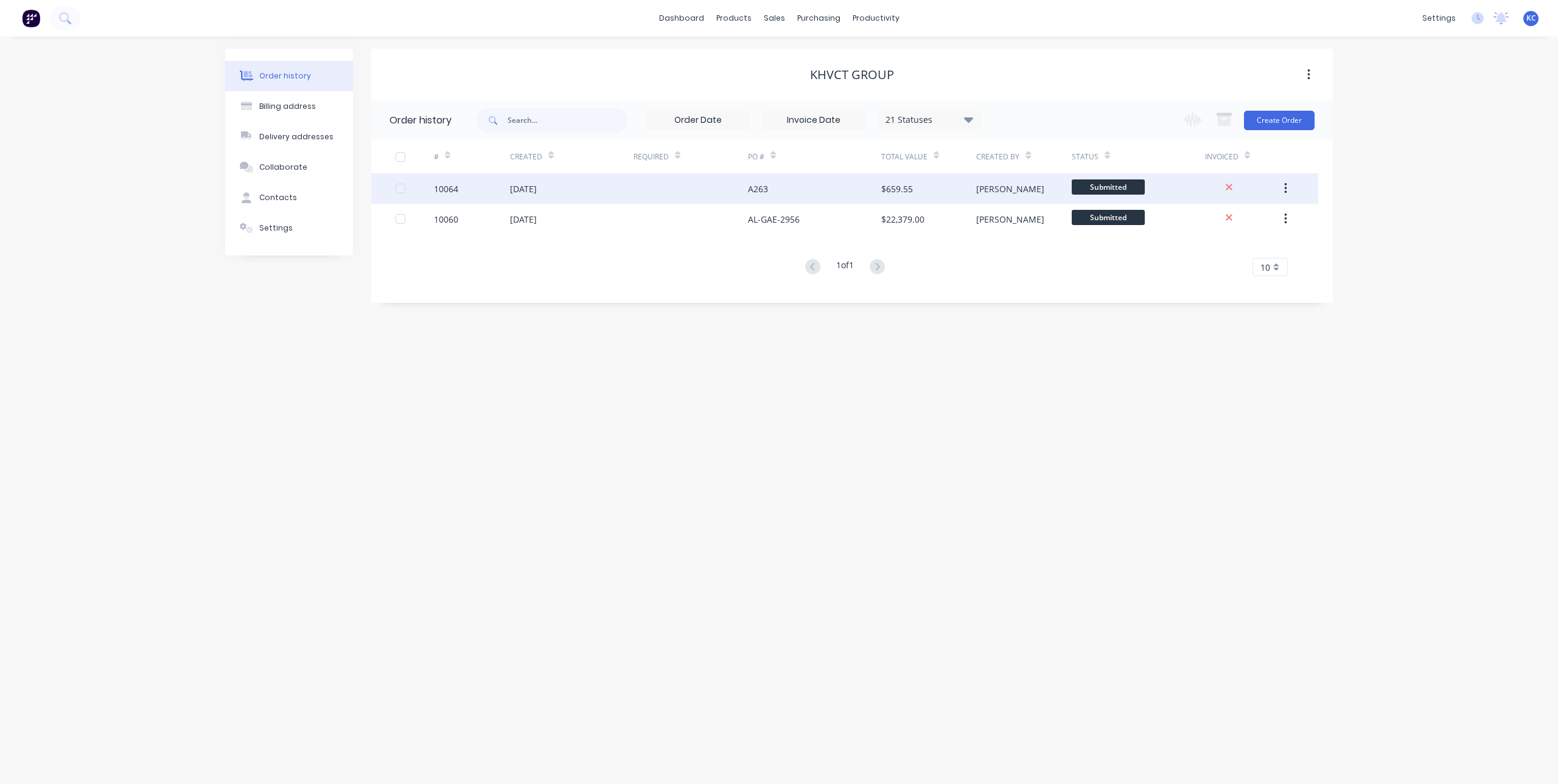
click at [585, 194] on div "[DATE]" at bounding box center [572, 189] width 124 height 31
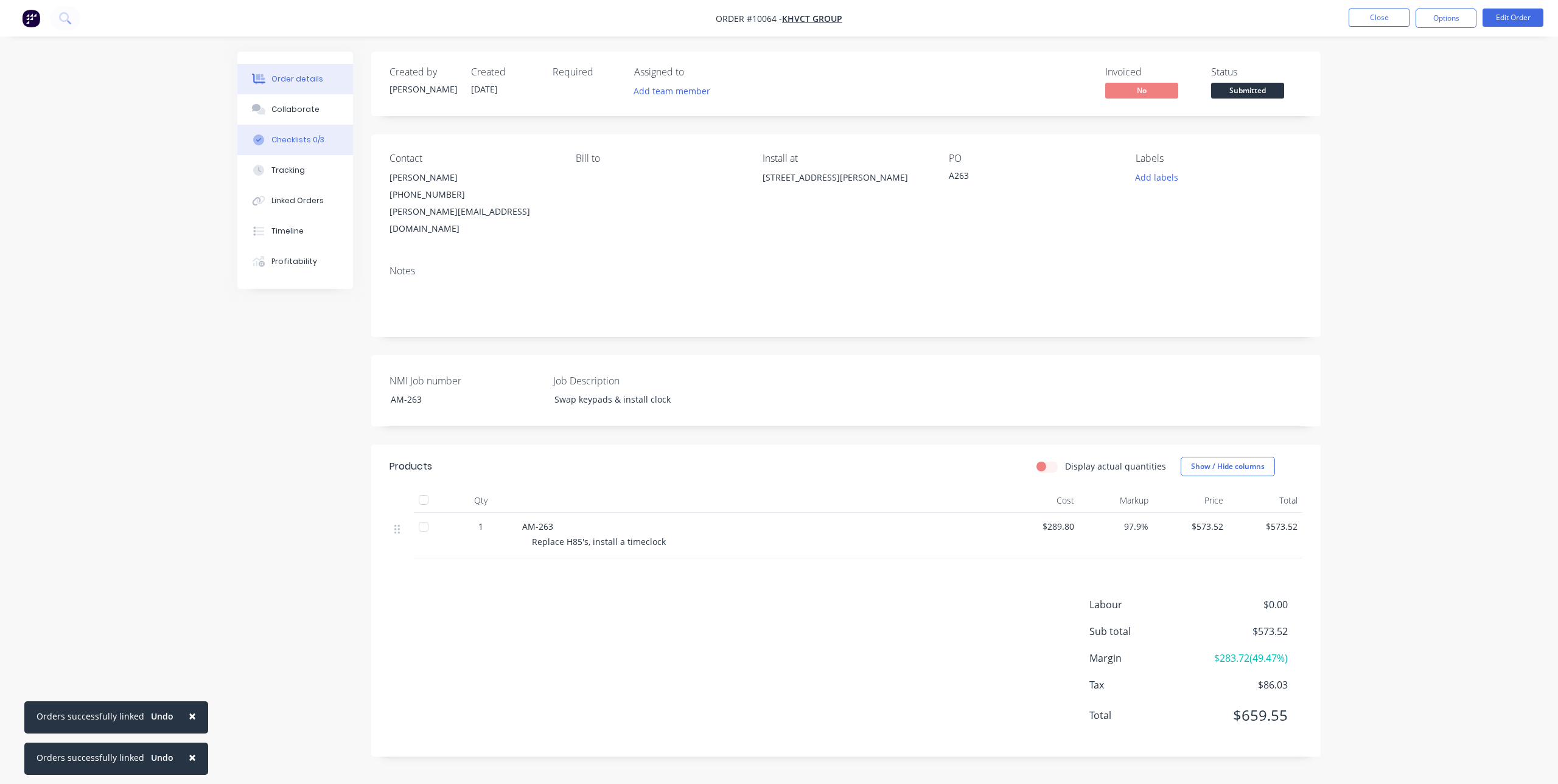
click at [314, 135] on div "Checklists 0/3" at bounding box center [298, 140] width 53 height 11
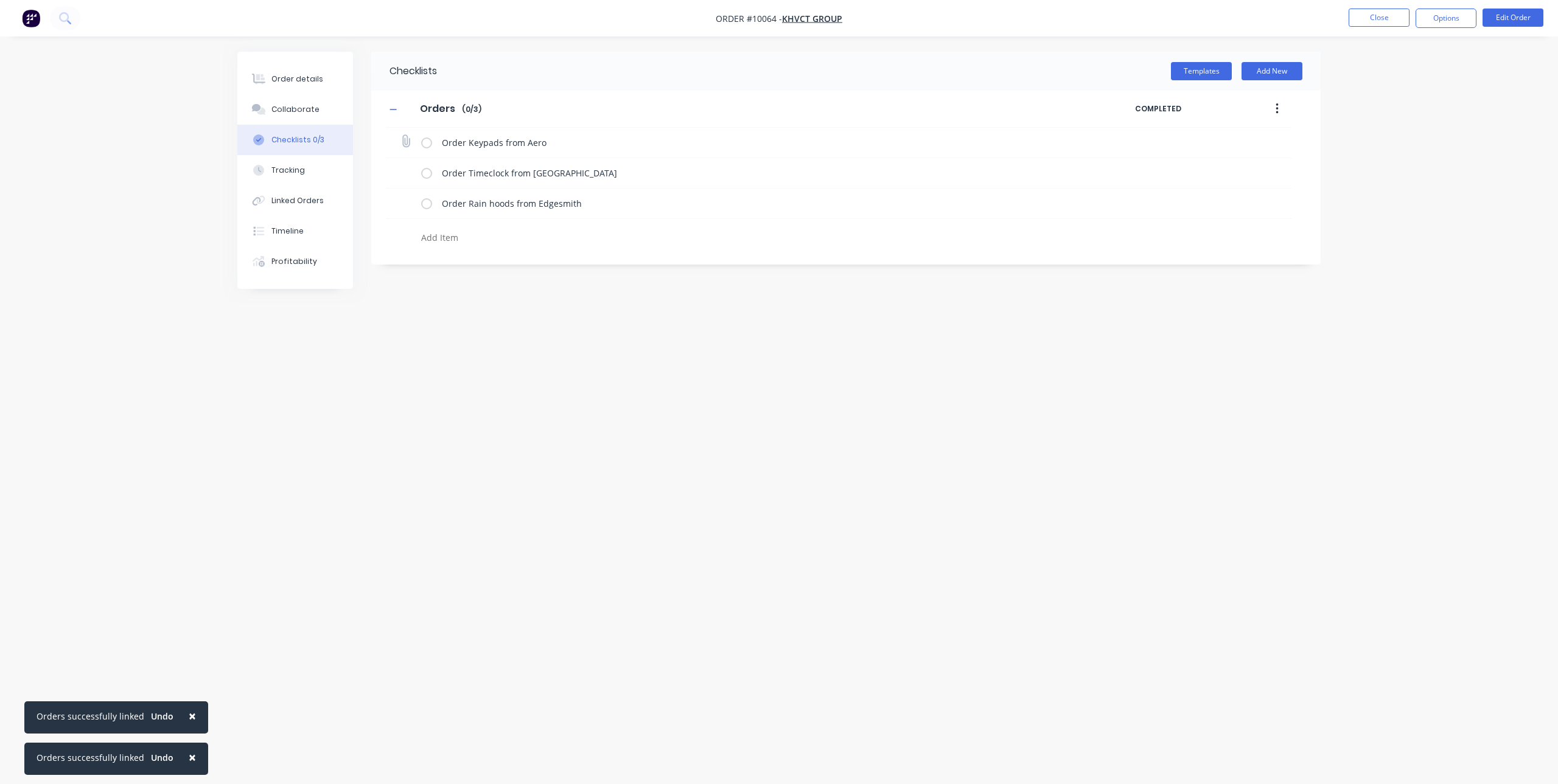
click at [425, 147] on label at bounding box center [426, 142] width 11 height 12
click at [0, 0] on input "checkbox" at bounding box center [0, 0] width 0 height 0
click at [424, 171] on label at bounding box center [426, 173] width 11 height 12
click at [0, 0] on input "checkbox" at bounding box center [0, 0] width 0 height 0
click at [427, 204] on label at bounding box center [426, 203] width 11 height 12
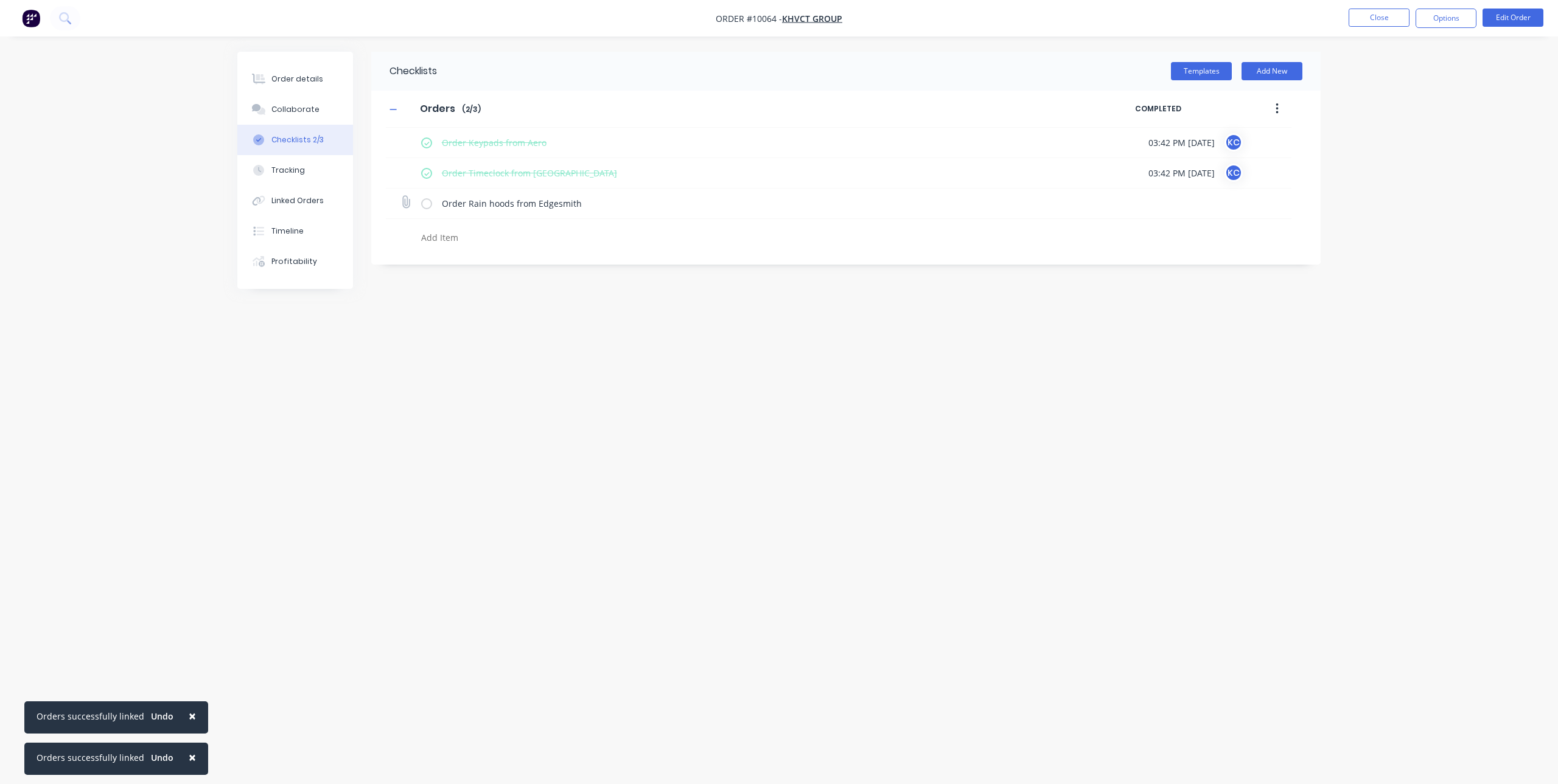
click at [0, 0] on input "checkbox" at bounding box center [0, 0] width 0 height 0
click at [403, 140] on icon at bounding box center [405, 140] width 16 height 16
click at [401, 135] on input "file" at bounding box center [401, 135] width 0 height 0
click at [306, 196] on div "Linked Orders" at bounding box center [297, 200] width 52 height 11
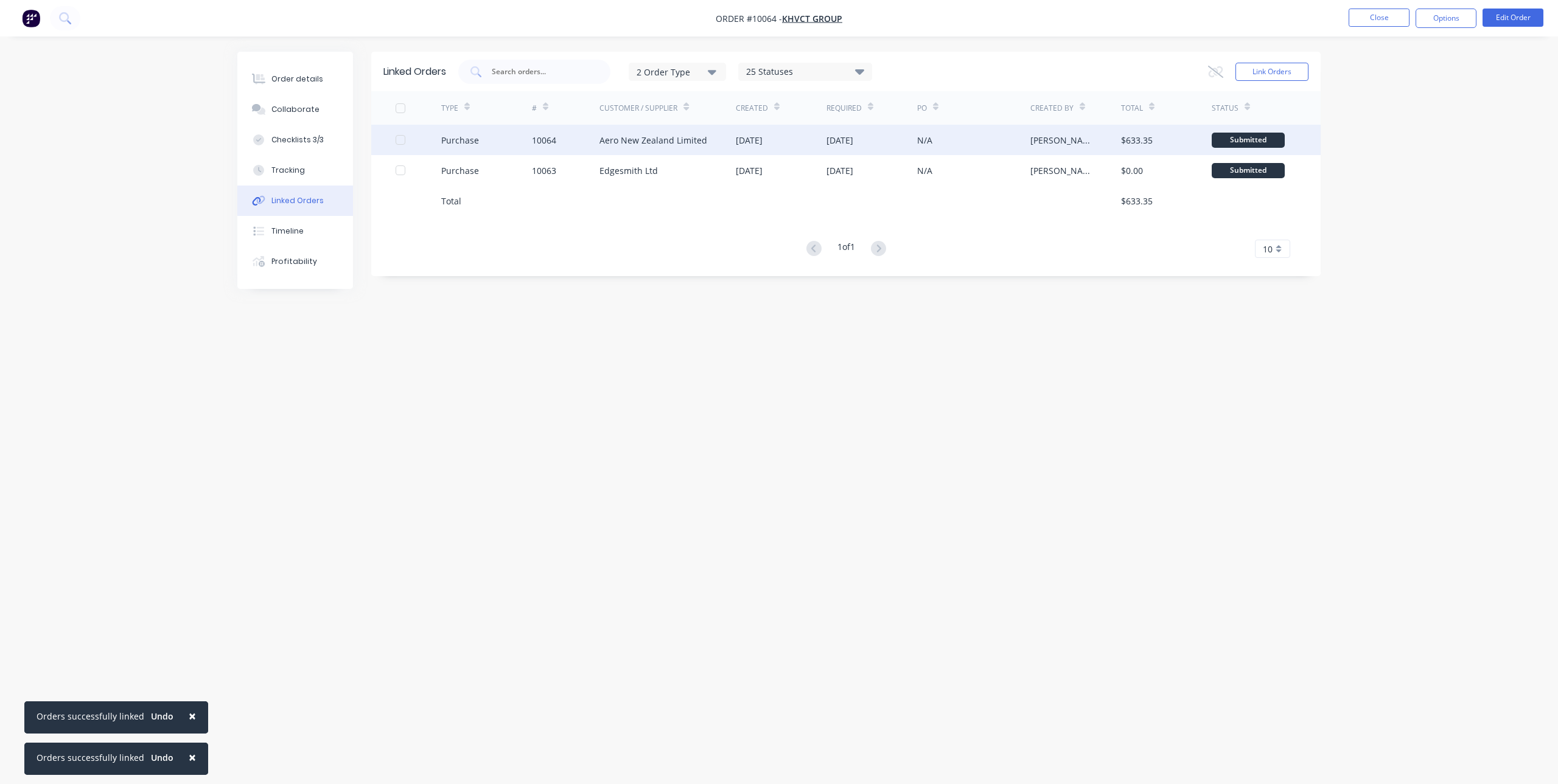
click at [1121, 130] on div "[PERSON_NAME]" at bounding box center [1075, 140] width 91 height 31
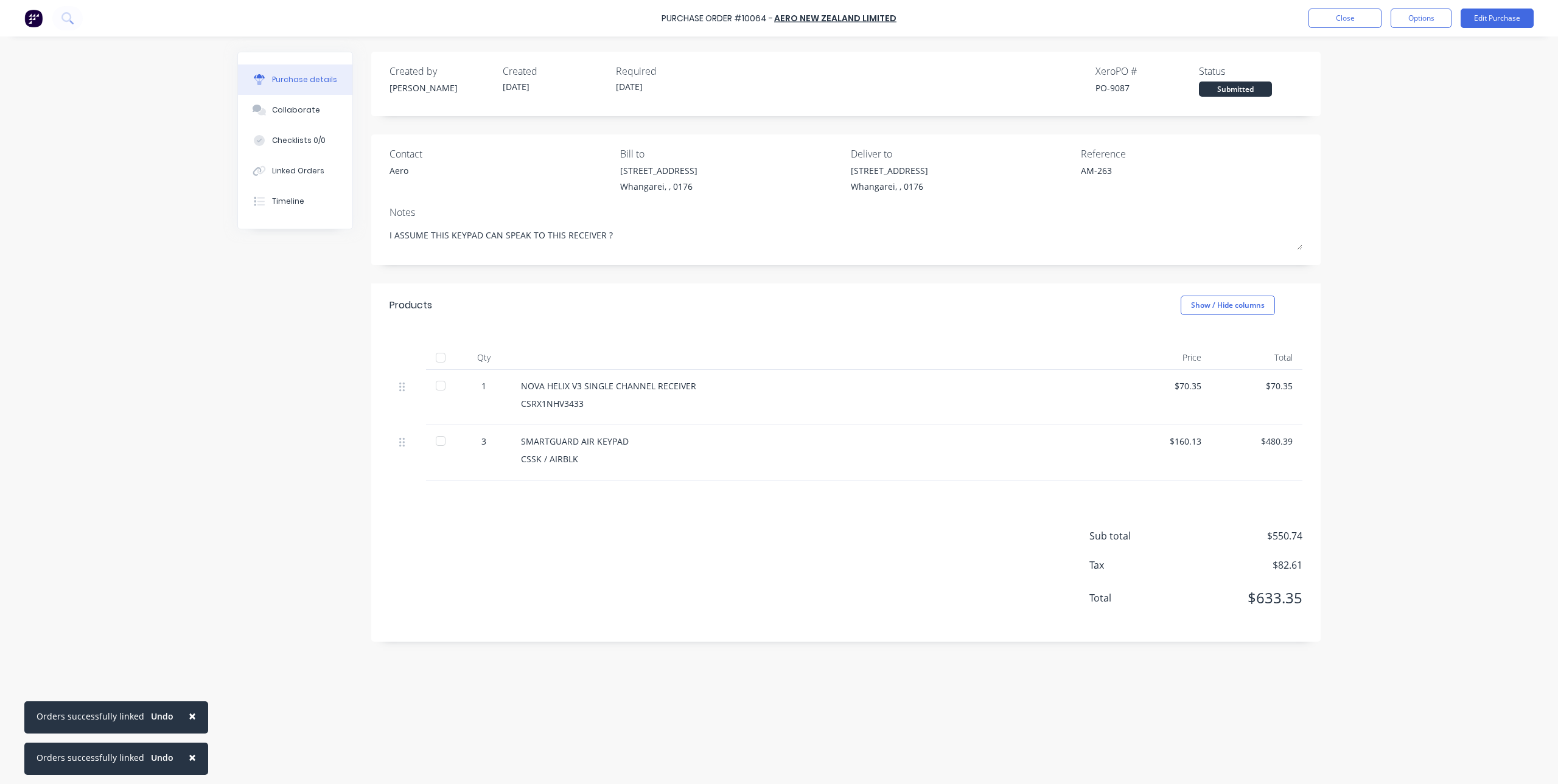
click at [32, 12] on img at bounding box center [33, 18] width 18 height 18
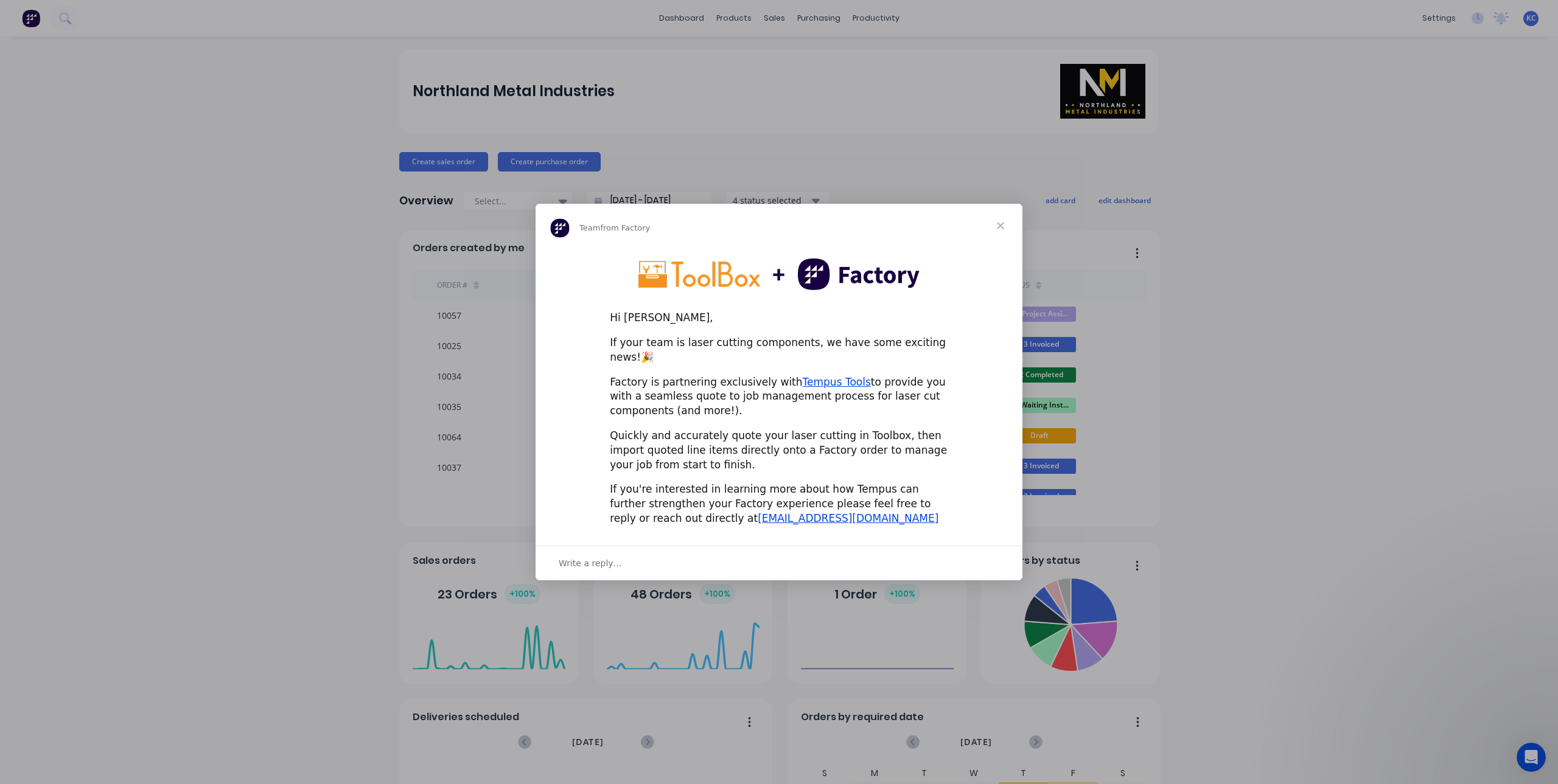
click at [1001, 223] on span "Close" at bounding box center [1000, 225] width 44 height 44
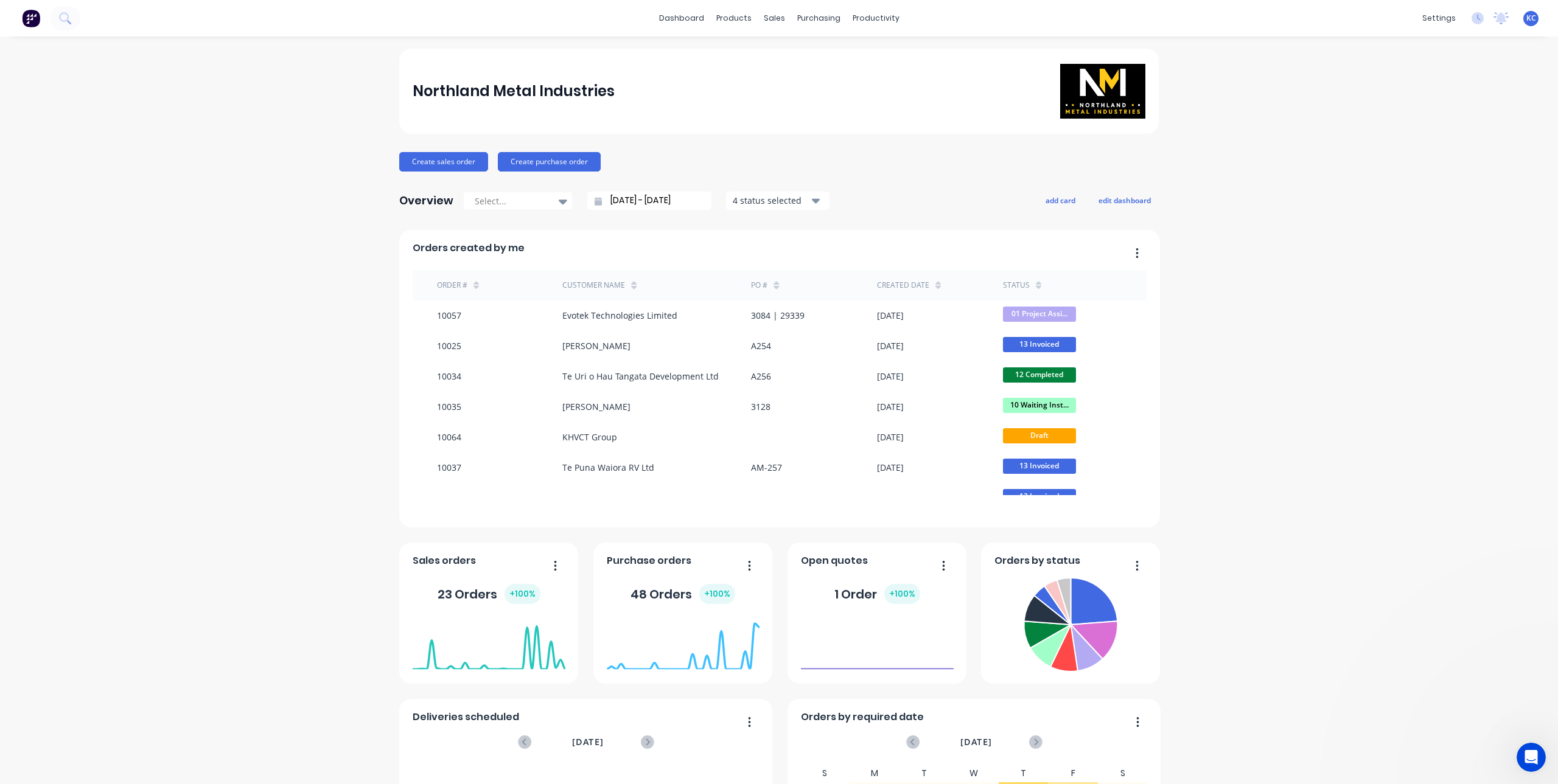
click at [1301, 172] on div "Northland Metal Industries Create sales order Create purchase order Overview Se…" at bounding box center [779, 522] width 1558 height 948
click at [1036, 284] on icon at bounding box center [1039, 285] width 6 height 9
click at [1036, 281] on icon at bounding box center [1039, 285] width 6 height 9
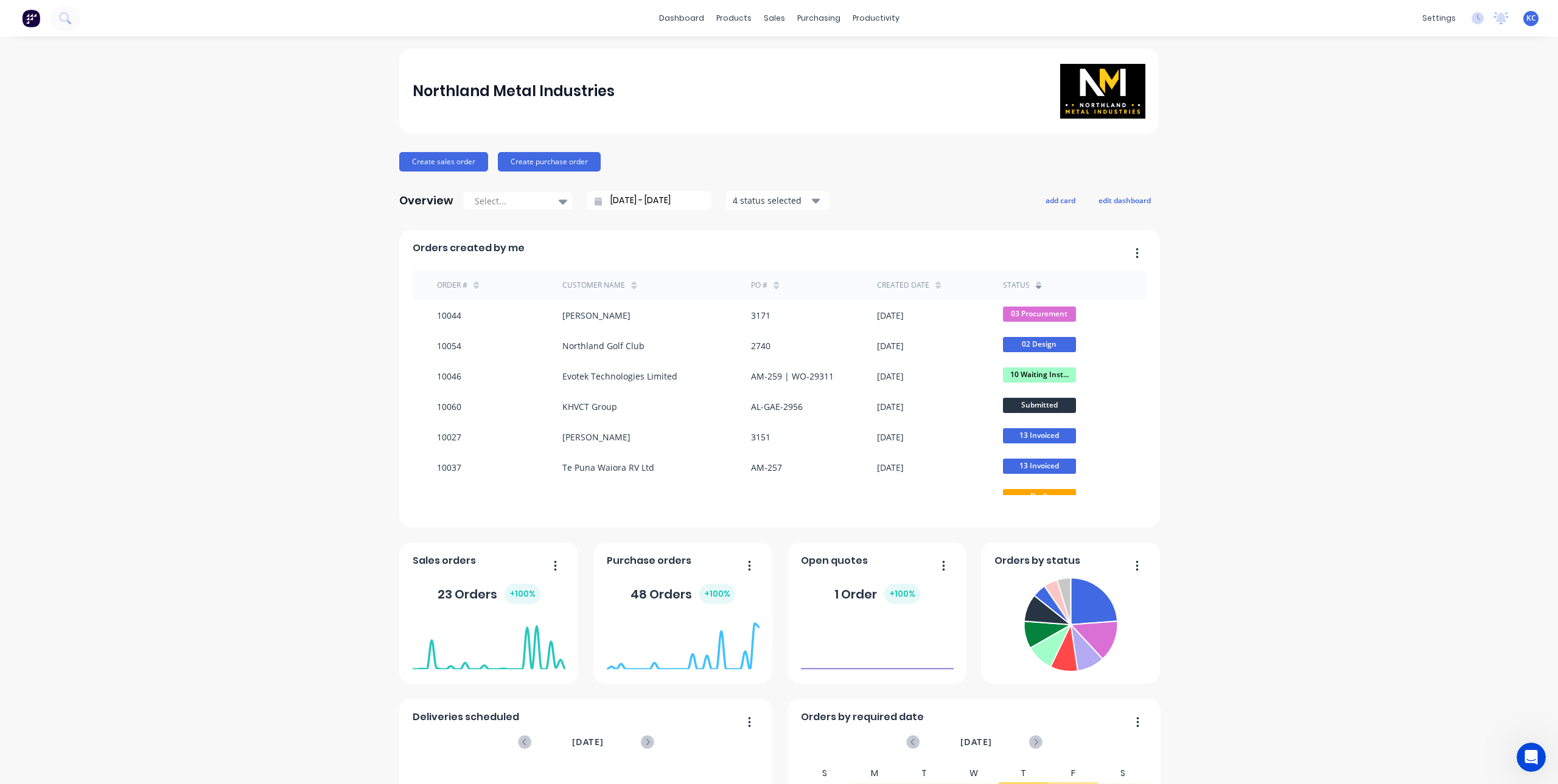
click at [1012, 288] on div "status" at bounding box center [1016, 285] width 27 height 11
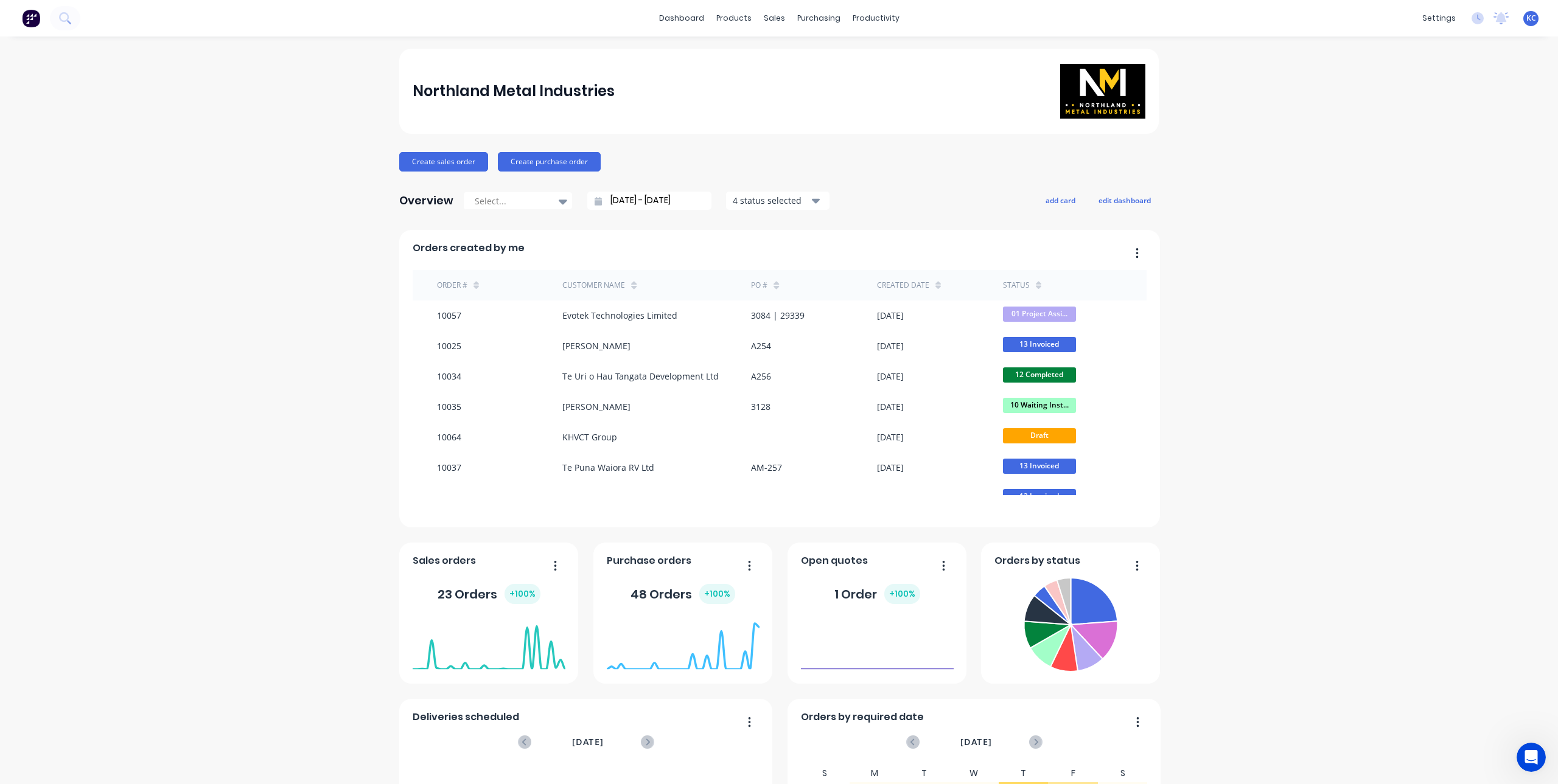
click at [1012, 288] on div "status" at bounding box center [1016, 285] width 27 height 11
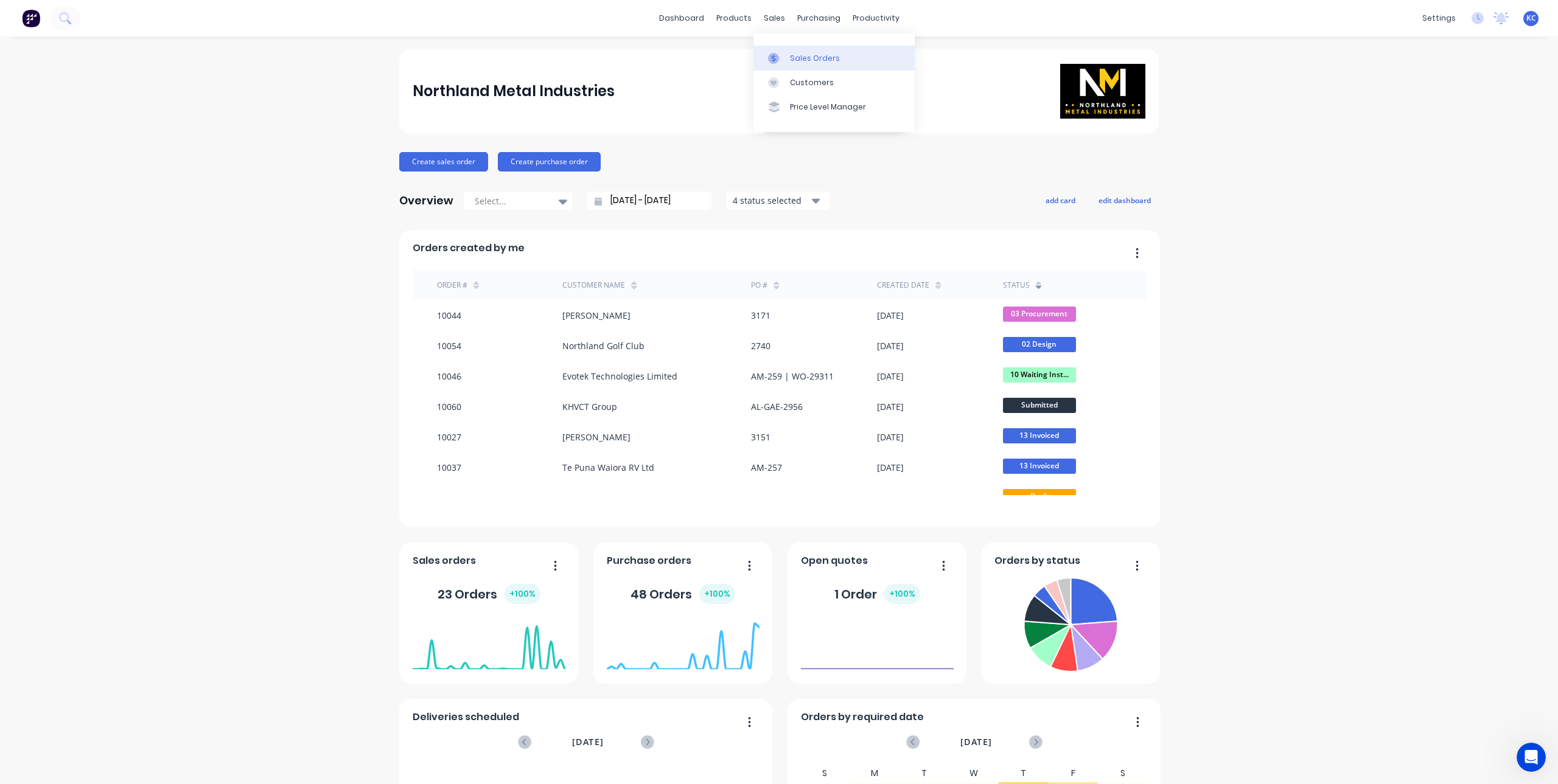
click at [785, 53] on div at bounding box center [777, 58] width 18 height 11
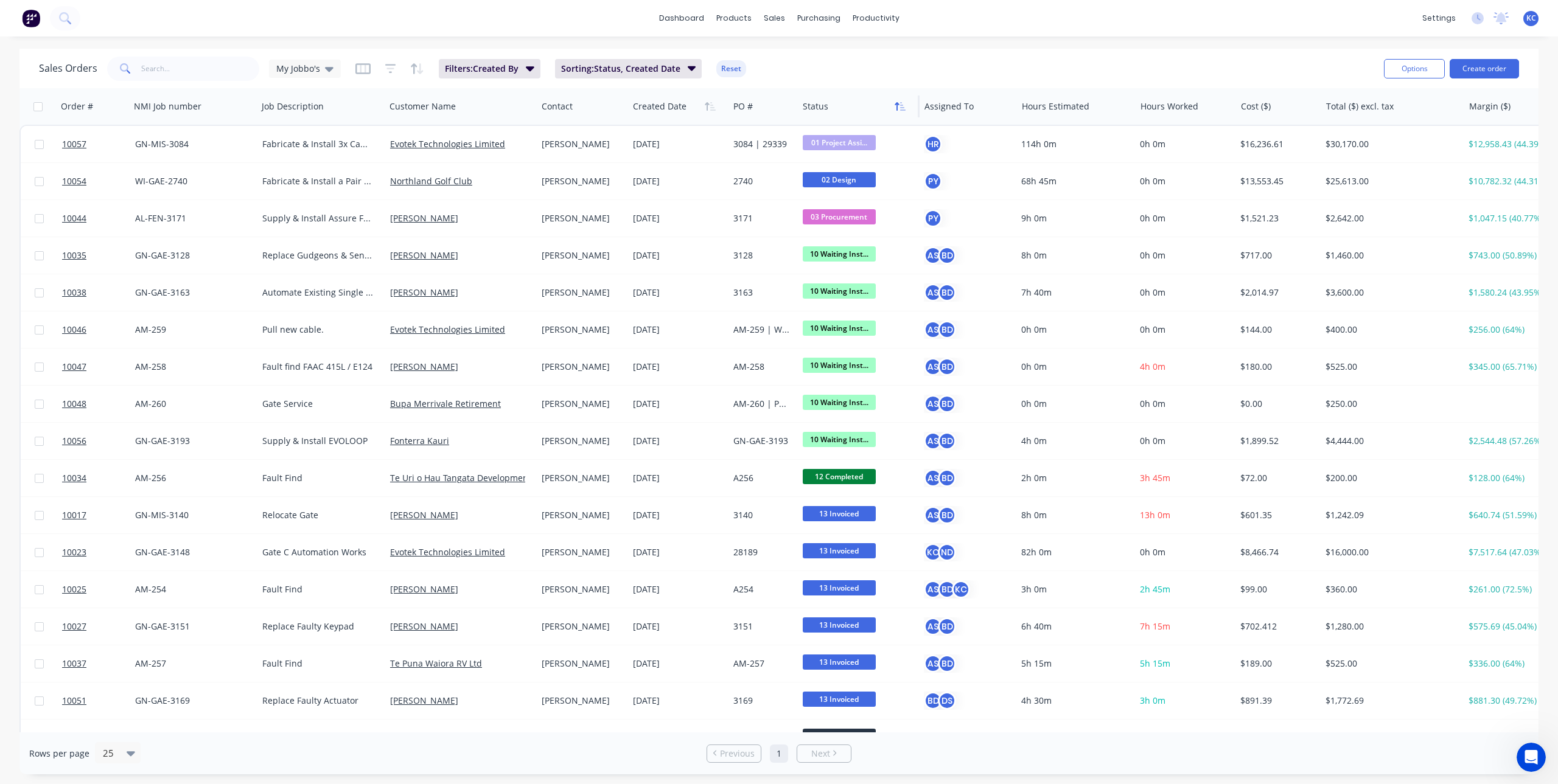
click at [896, 108] on icon "button" at bounding box center [900, 106] width 11 height 10
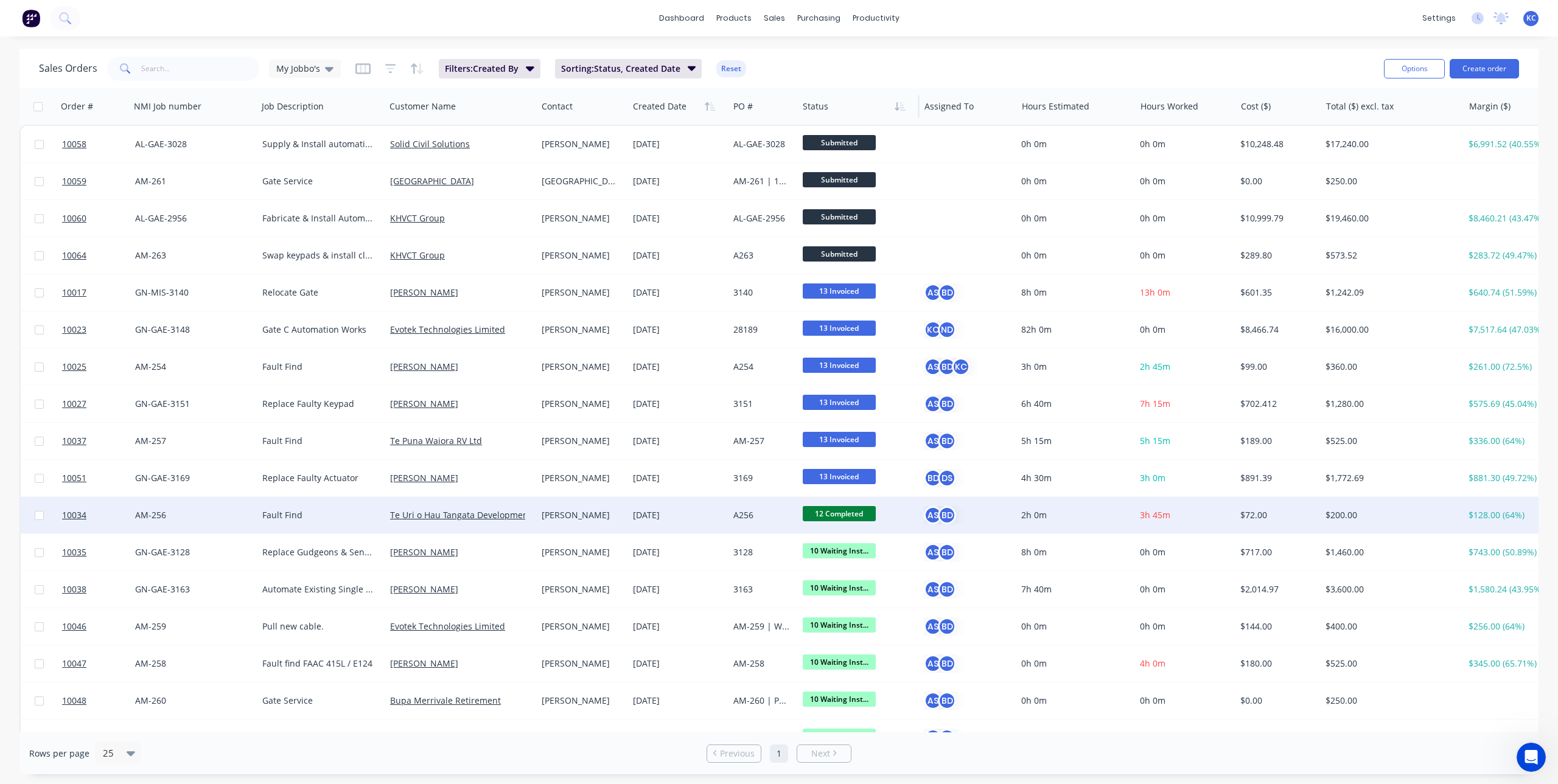
click at [679, 513] on div "[DATE]" at bounding box center [678, 515] width 91 height 12
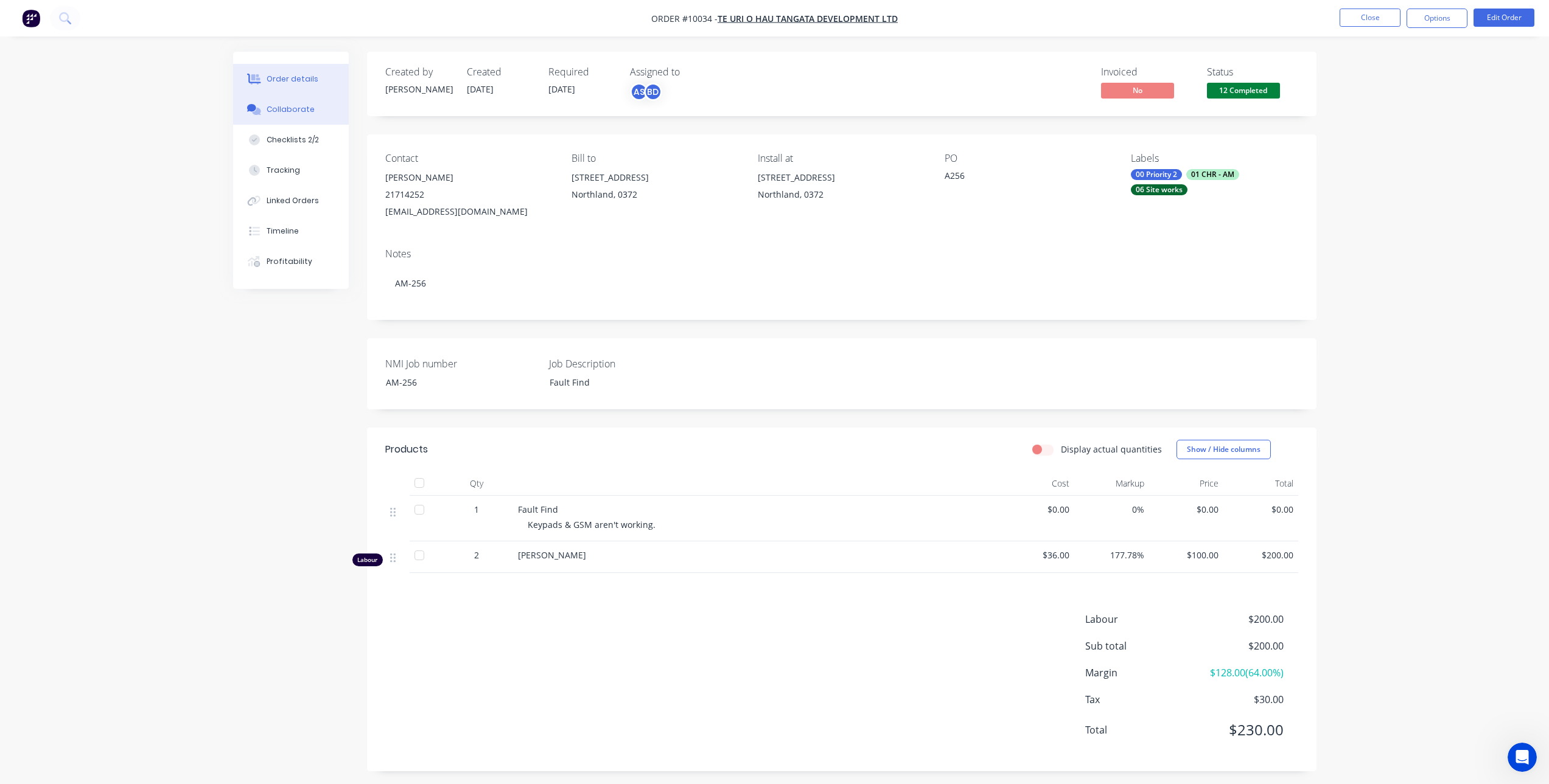
click at [296, 110] on div "Collaborate" at bounding box center [291, 109] width 48 height 11
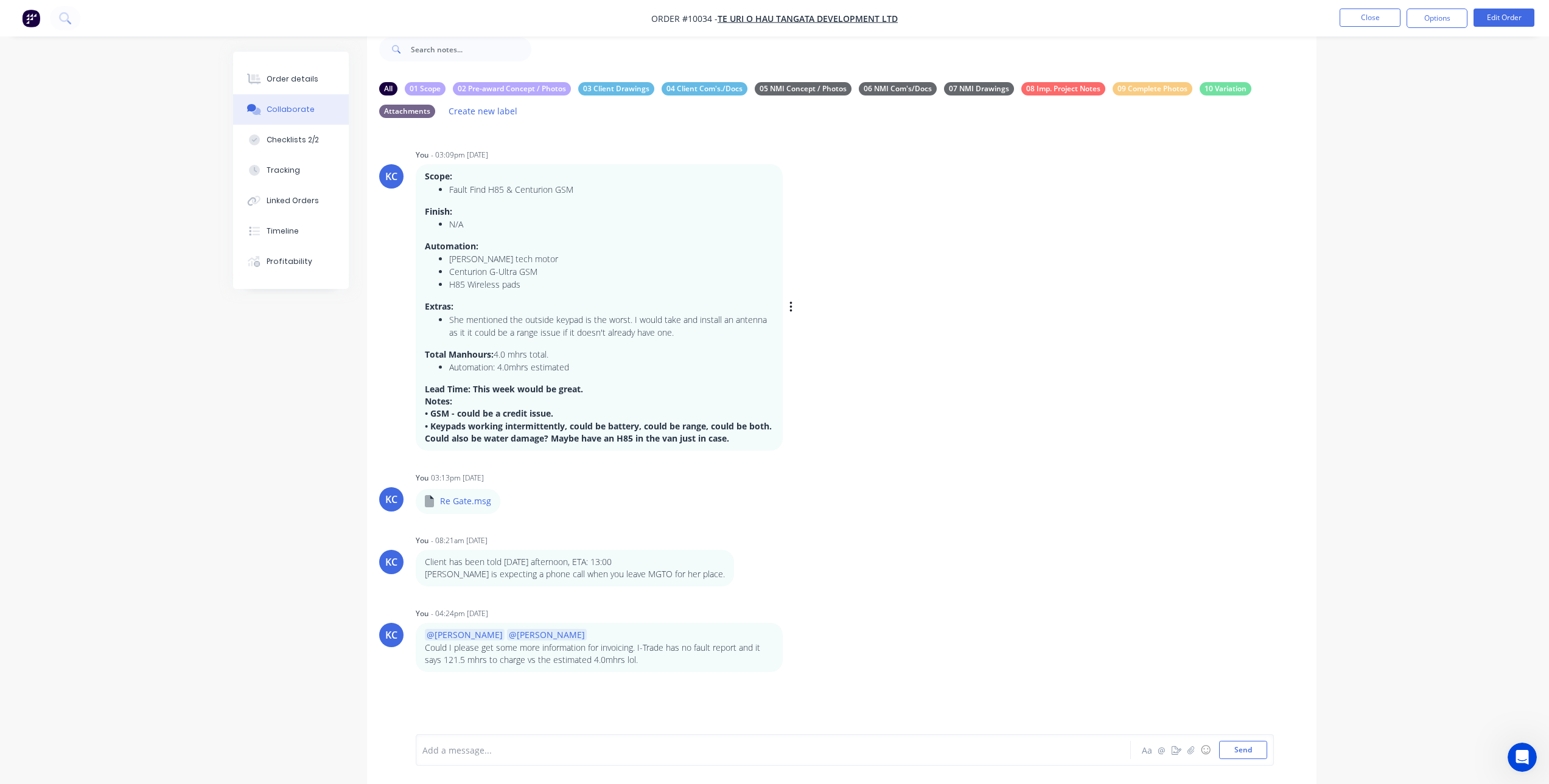
scroll to position [39, 0]
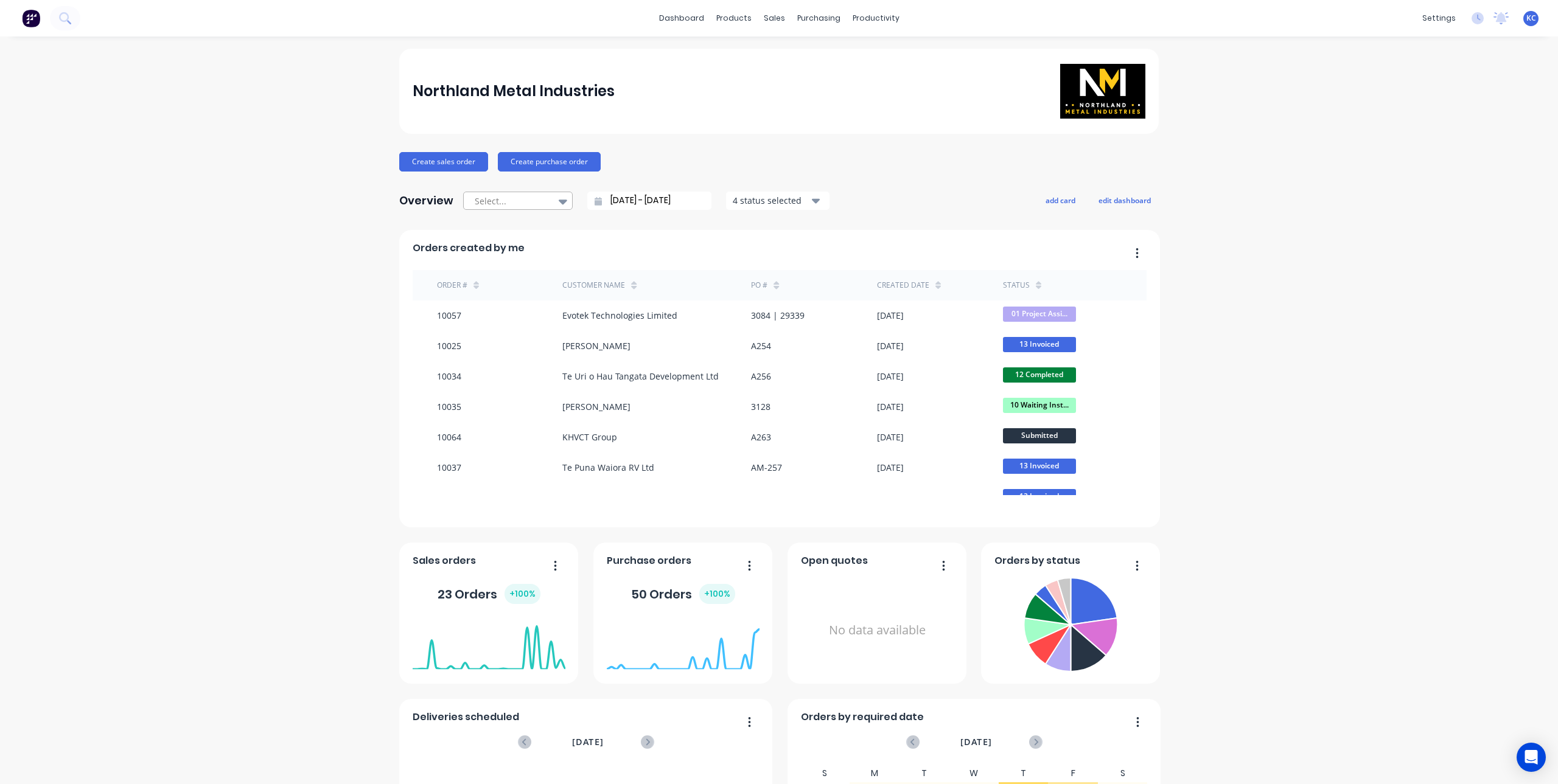
click at [500, 205] on div at bounding box center [512, 201] width 76 height 15
click at [516, 311] on div "All time" at bounding box center [518, 318] width 110 height 22
type input "16/07/25 - 04/09/25"
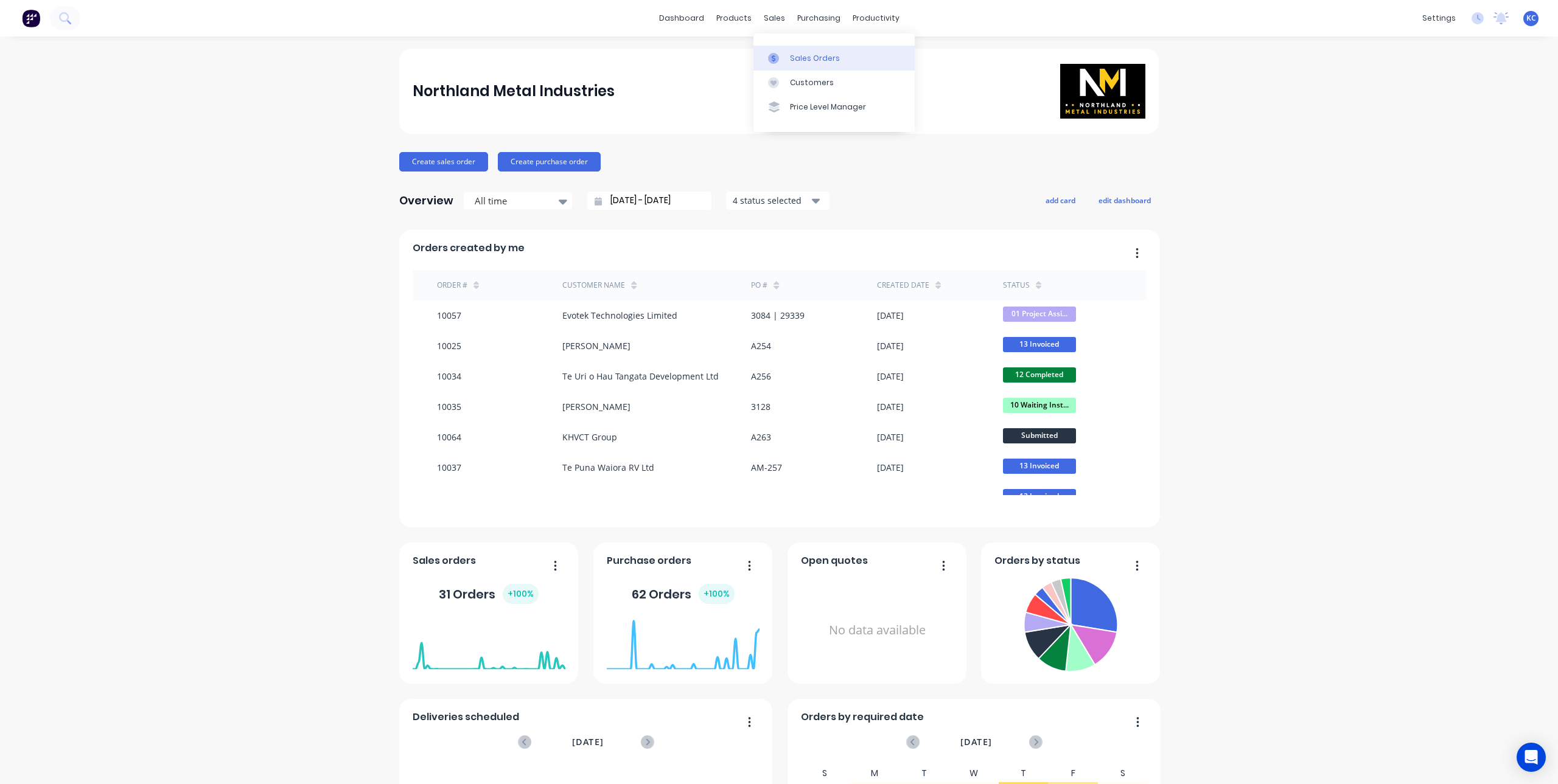
click at [790, 58] on div "Sales Orders" at bounding box center [815, 58] width 50 height 11
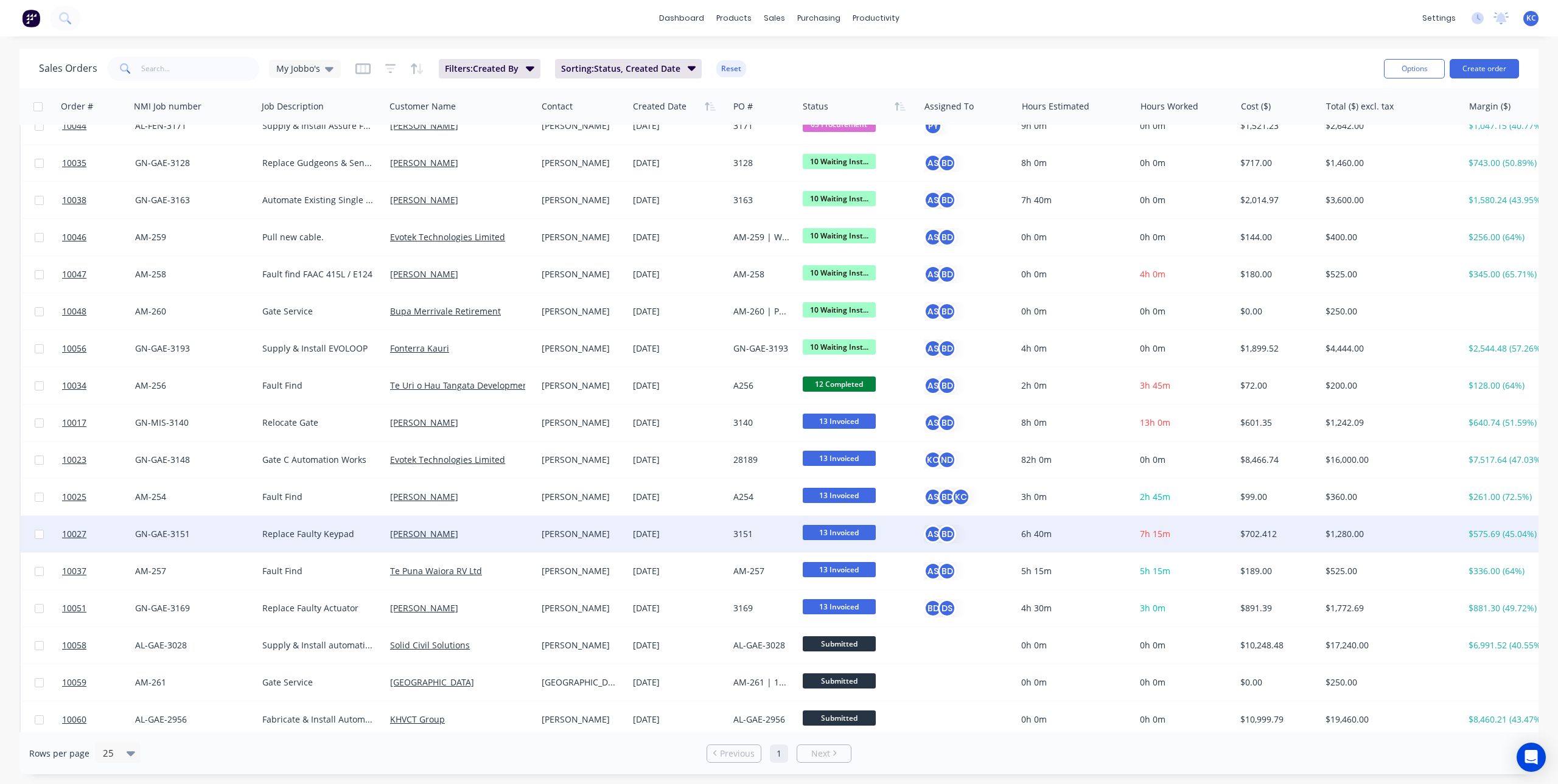
scroll to position [140, 0]
